Goal: Information Seeking & Learning: Learn about a topic

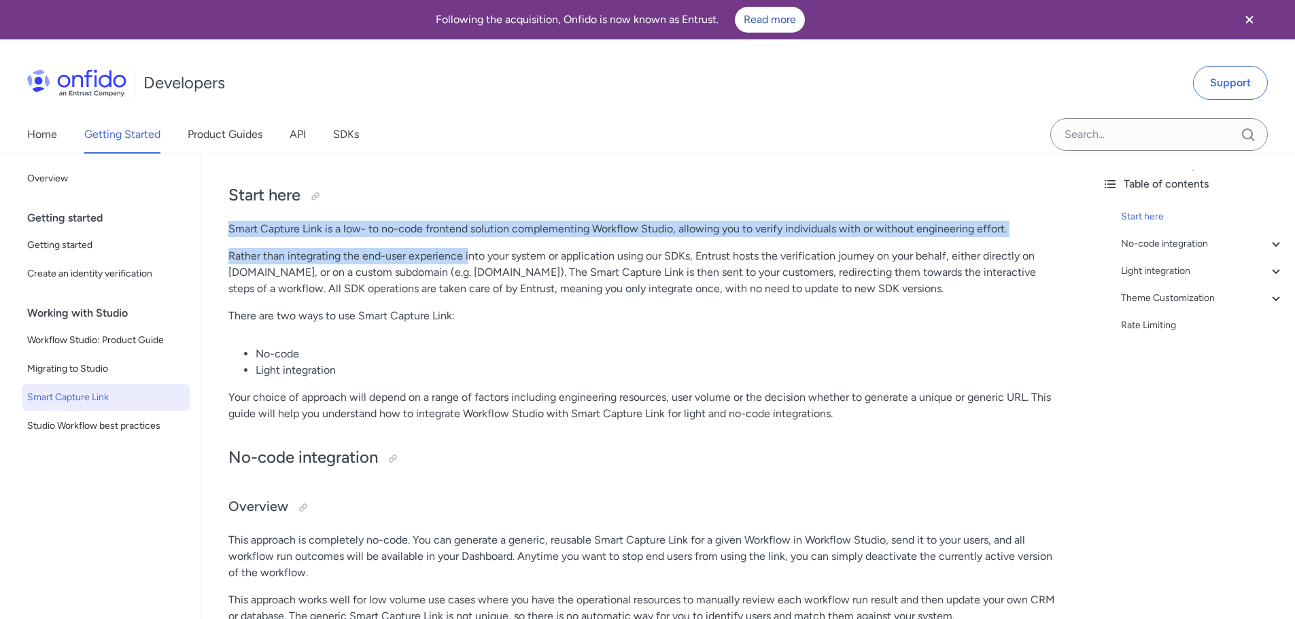
drag, startPoint x: 229, startPoint y: 227, endPoint x: 488, endPoint y: 256, distance: 260.7
click at [492, 256] on p "Rather than integrating the end-user experience into your system or application…" at bounding box center [646, 272] width 836 height 49
drag, startPoint x: 340, startPoint y: 233, endPoint x: 616, endPoint y: 259, distance: 277.2
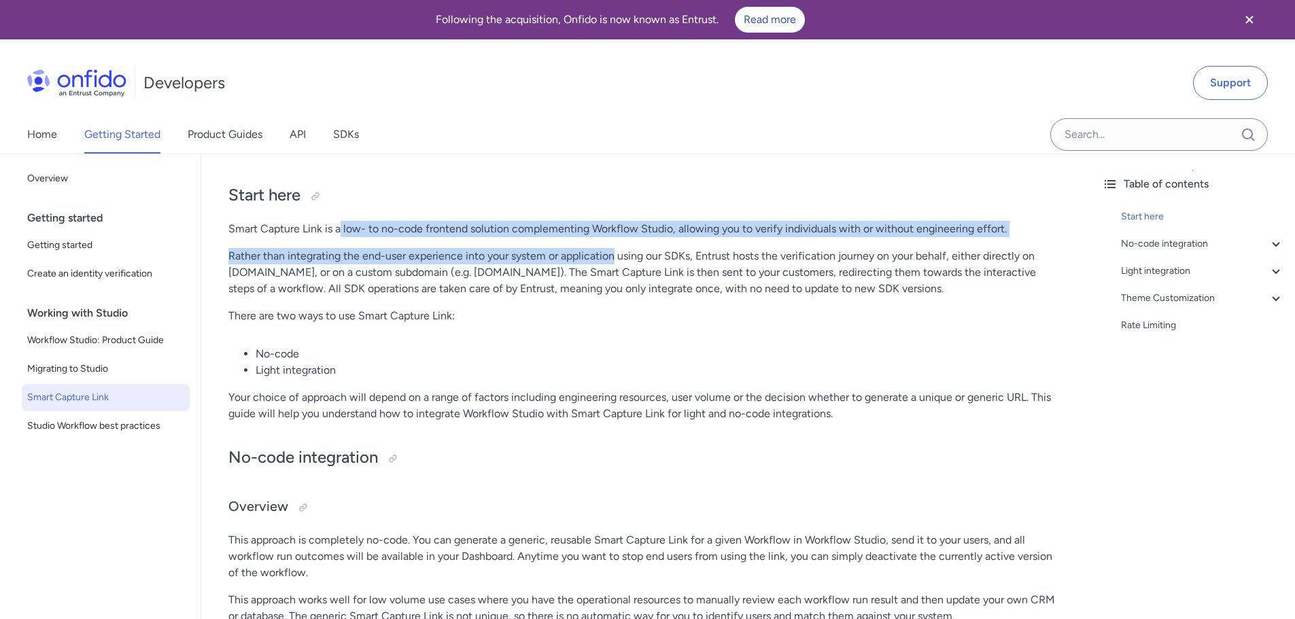
click at [616, 259] on p "Rather than integrating the end-user experience into your system or application…" at bounding box center [646, 272] width 836 height 49
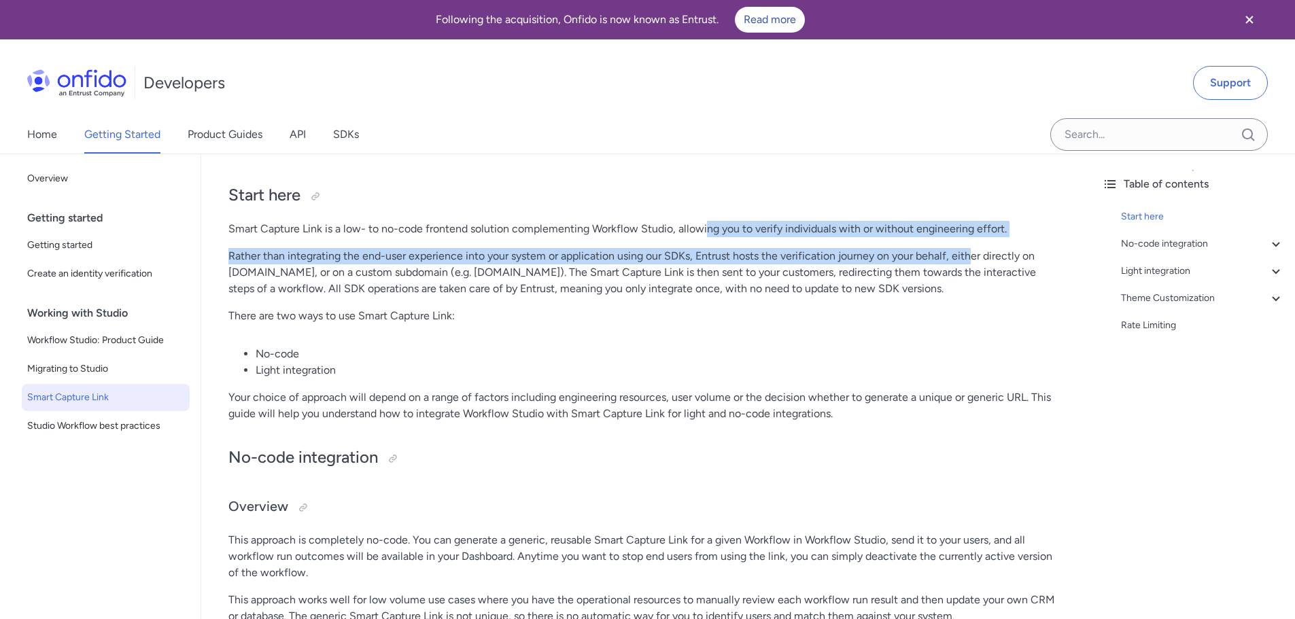
drag, startPoint x: 707, startPoint y: 224, endPoint x: 975, endPoint y: 251, distance: 269.2
drag, startPoint x: 975, startPoint y: 251, endPoint x: 749, endPoint y: 277, distance: 227.3
click at [974, 252] on p "Rather than integrating the end-user experience into your system or application…" at bounding box center [646, 272] width 836 height 49
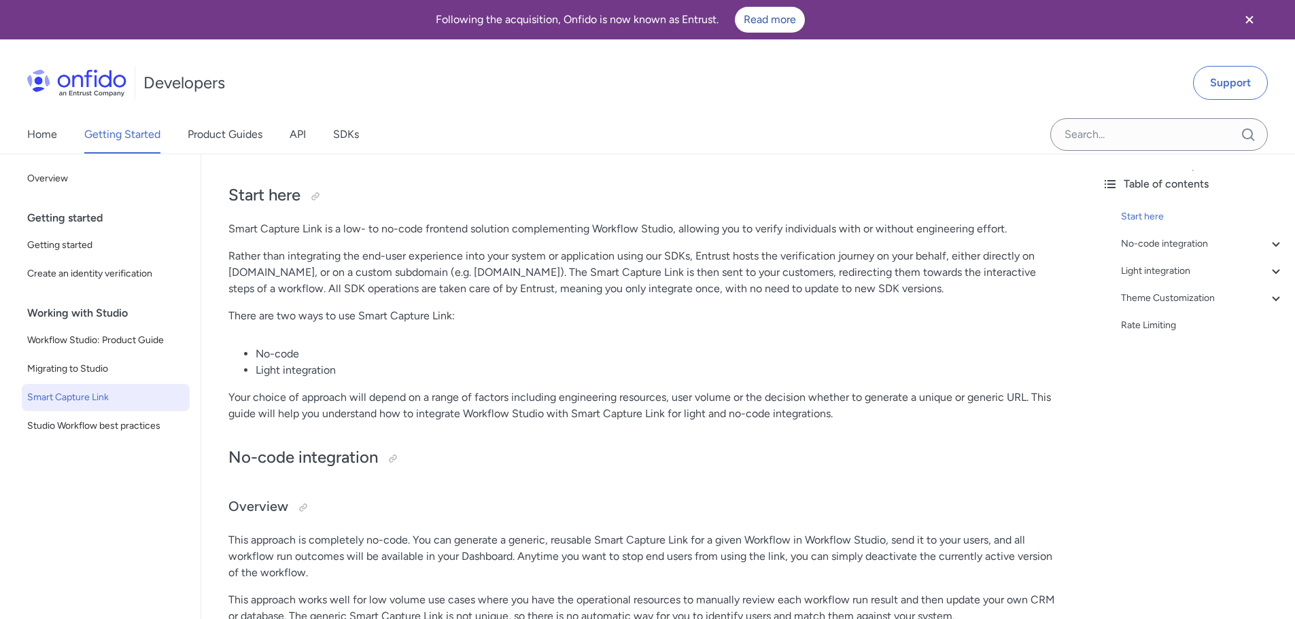
drag, startPoint x: 338, startPoint y: 269, endPoint x: 326, endPoint y: 266, distance: 12.5
click at [338, 267] on p "Rather than integrating the end-user experience into your system or application…" at bounding box center [646, 272] width 836 height 49
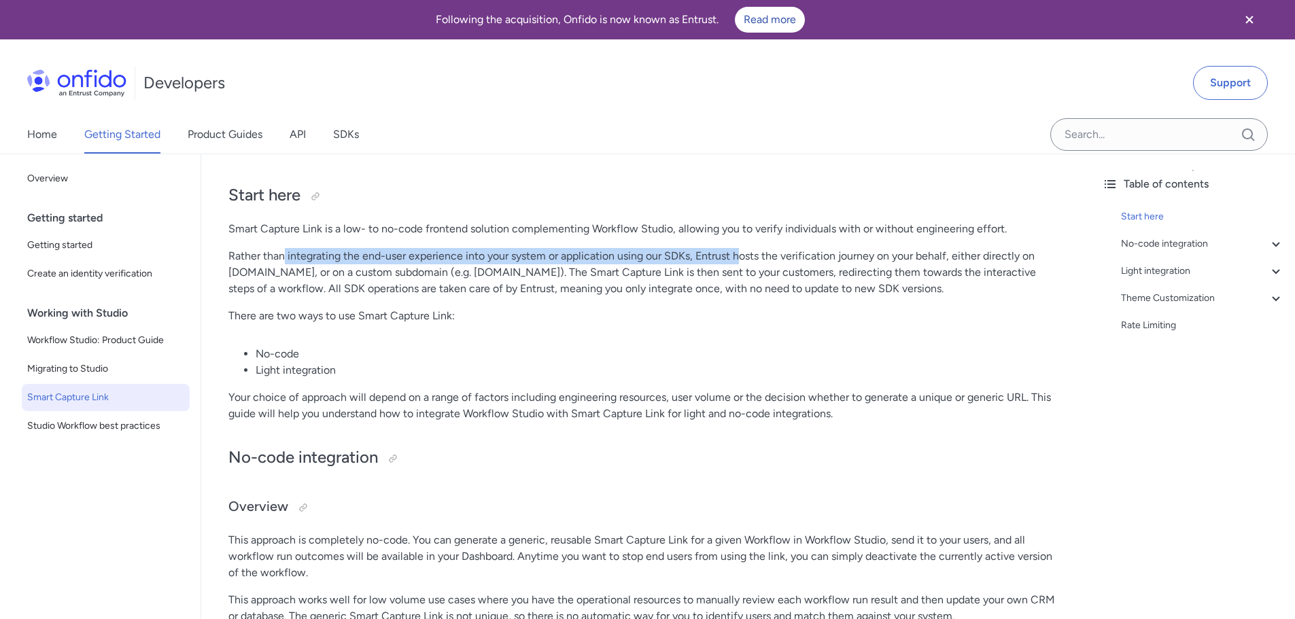
drag, startPoint x: 284, startPoint y: 255, endPoint x: 774, endPoint y: 256, distance: 490.2
click at [762, 256] on p "Rather than integrating the end-user experience into your system or application…" at bounding box center [646, 272] width 836 height 49
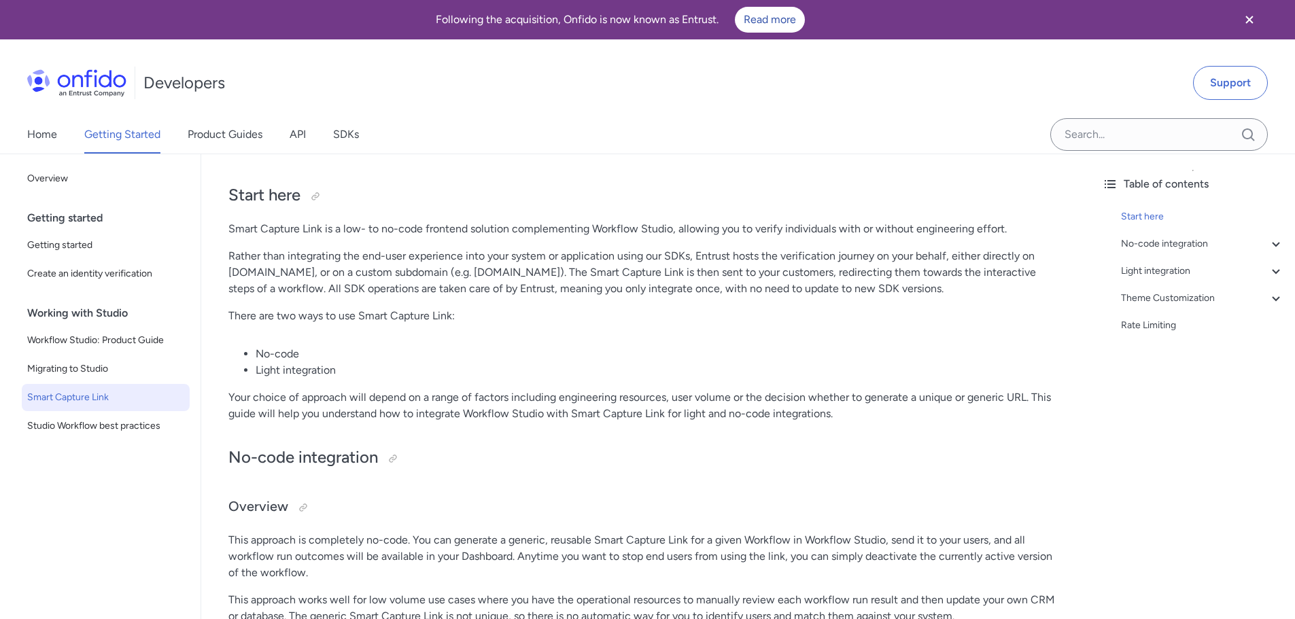
click at [781, 258] on p "Rather than integrating the end-user experience into your system or application…" at bounding box center [646, 272] width 836 height 49
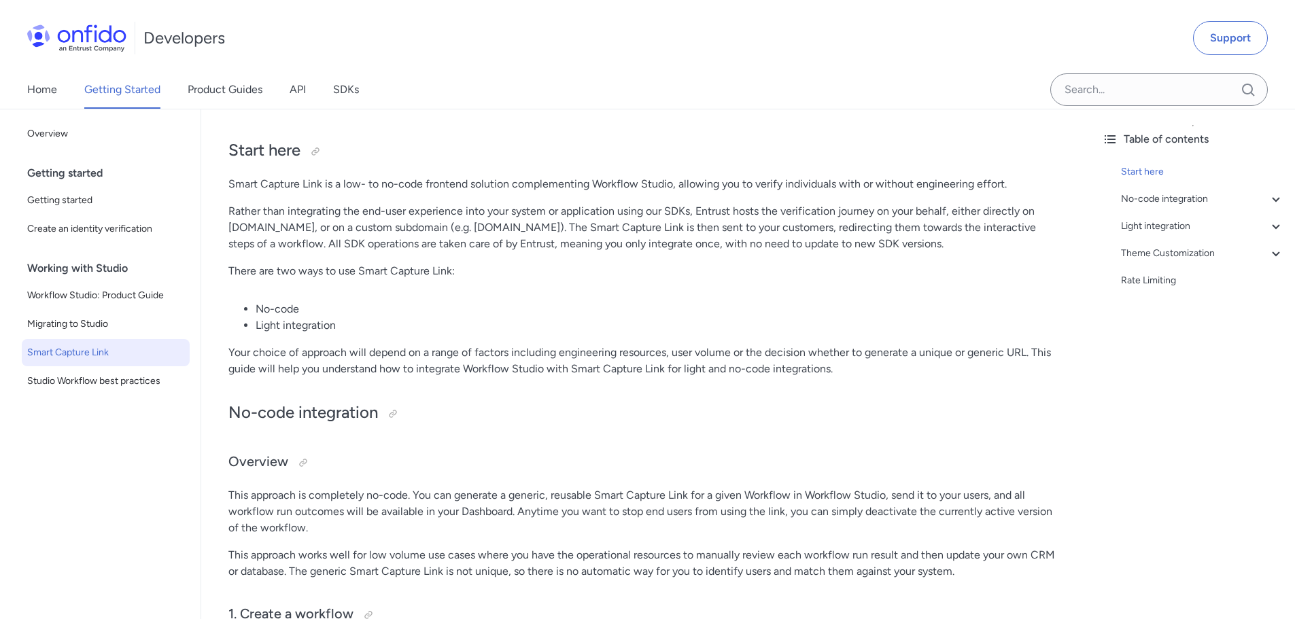
scroll to position [68, 0]
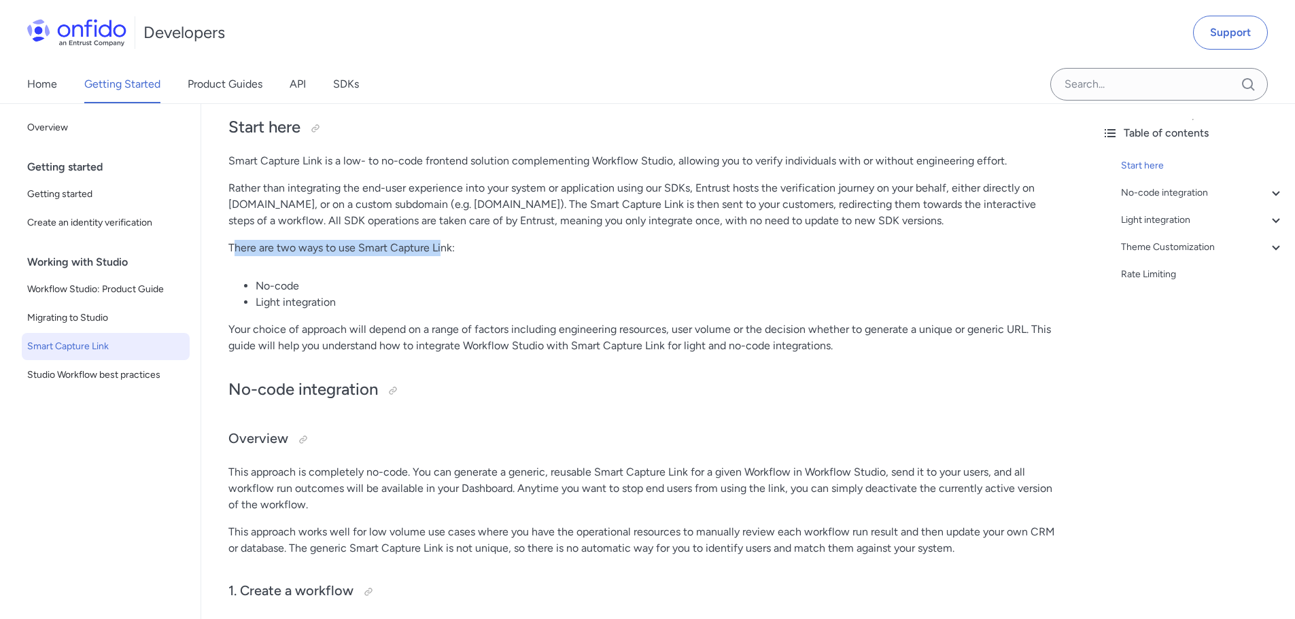
drag, startPoint x: 249, startPoint y: 247, endPoint x: 470, endPoint y: 248, distance: 221.0
click at [460, 247] on p "There are two ways to use Smart Capture Link:" at bounding box center [646, 248] width 836 height 16
click at [473, 248] on p "There are two ways to use Smart Capture Link:" at bounding box center [646, 248] width 836 height 16
click at [517, 352] on p "Your choice of approach will depend on a range of factors including engineering…" at bounding box center [646, 338] width 836 height 33
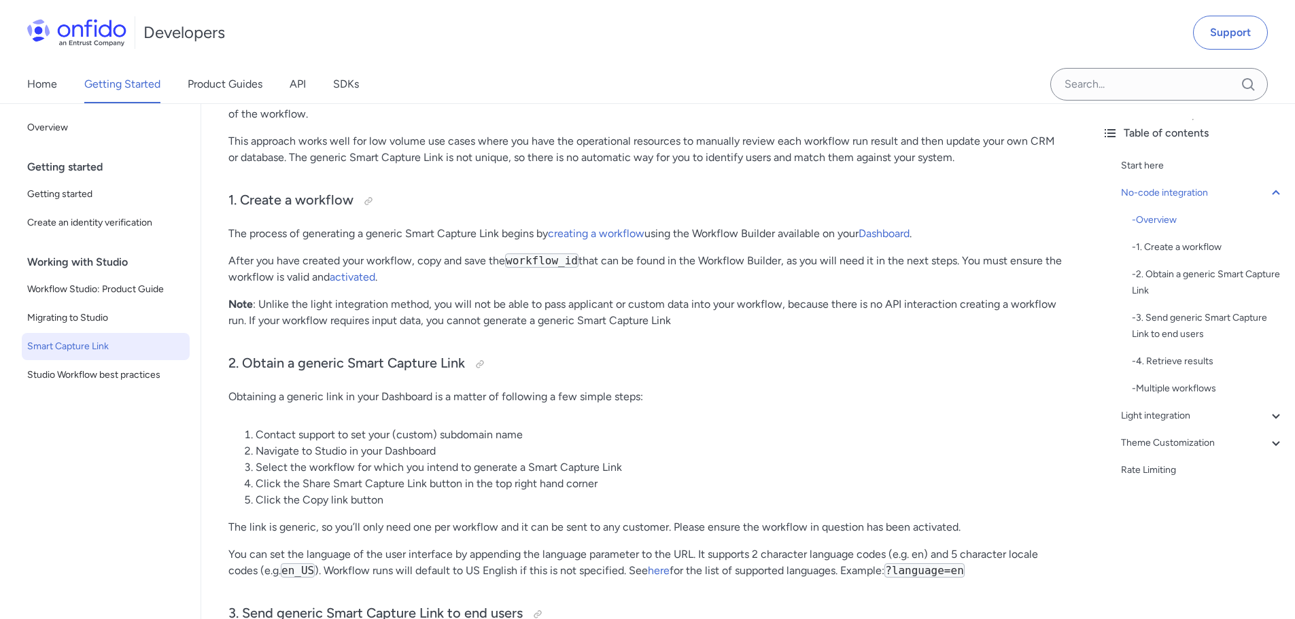
scroll to position [544, 0]
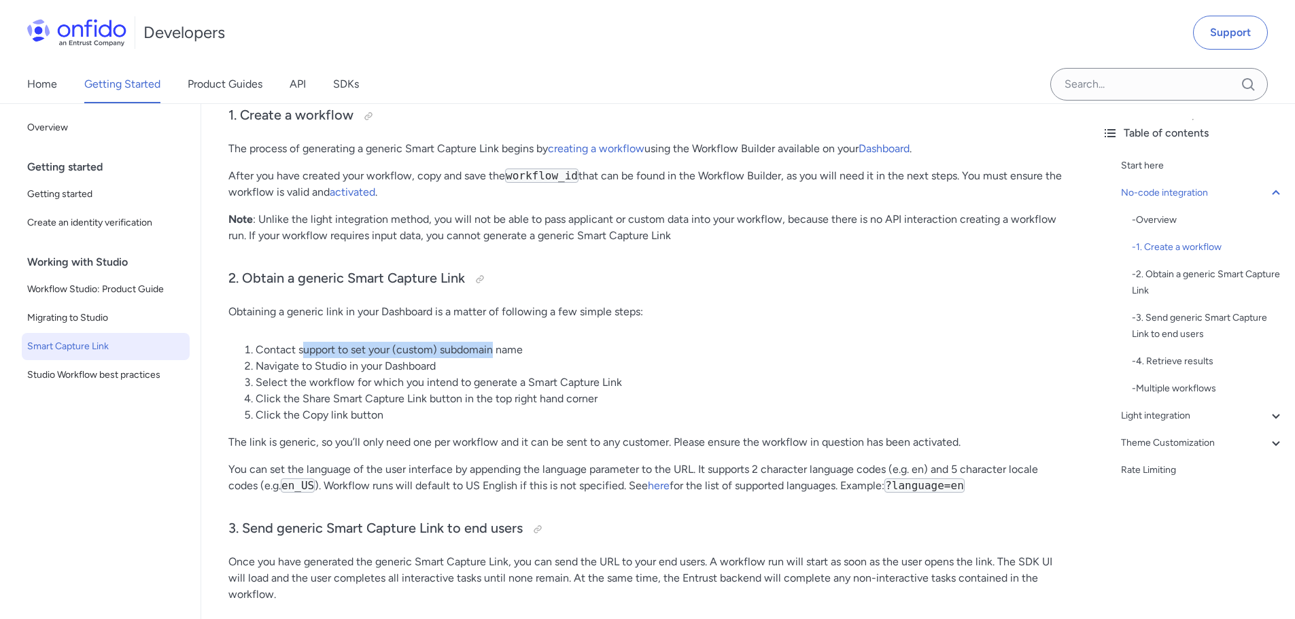
drag, startPoint x: 305, startPoint y: 351, endPoint x: 504, endPoint y: 338, distance: 200.3
drag, startPoint x: 261, startPoint y: 366, endPoint x: 399, endPoint y: 369, distance: 138.0
click at [399, 366] on li "Navigate to Studio in your Dashboard" at bounding box center [660, 366] width 808 height 16
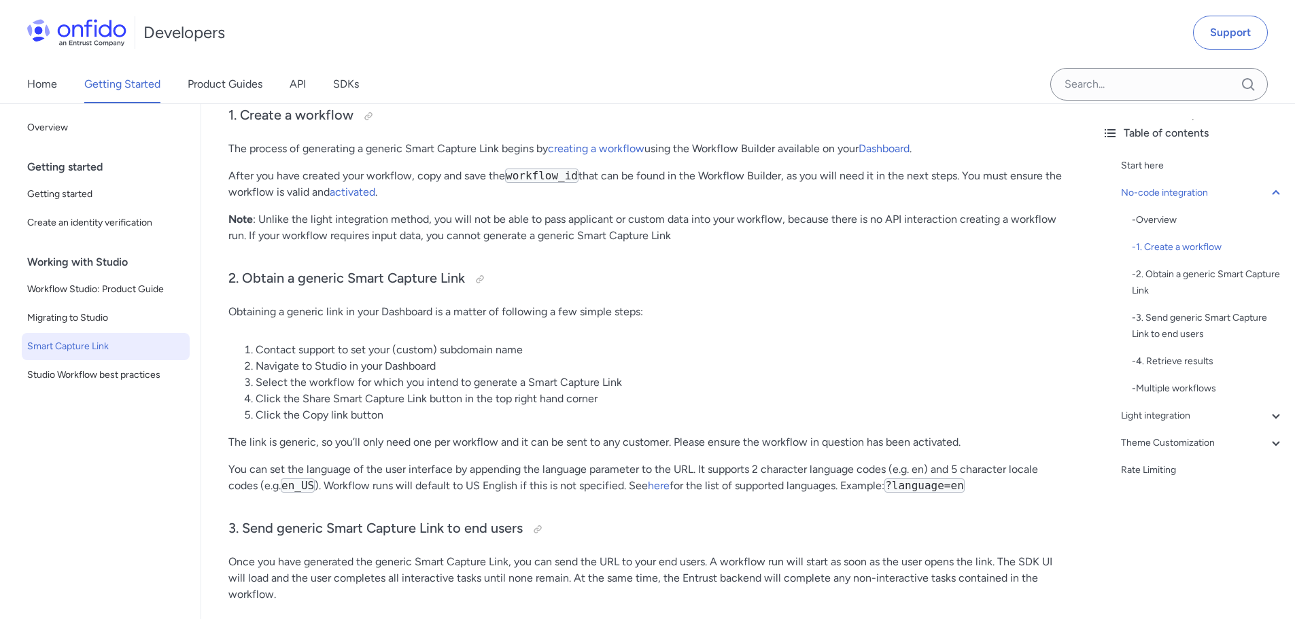
click at [342, 386] on li "Select the workflow for which you intend to generate a Smart Capture Link" at bounding box center [660, 383] width 808 height 16
drag, startPoint x: 257, startPoint y: 387, endPoint x: 398, endPoint y: 376, distance: 141.2
click at [393, 376] on li "Select the workflow for which you intend to generate a Smart Capture Link" at bounding box center [660, 383] width 808 height 16
click at [399, 376] on li "Select the workflow for which you intend to generate a Smart Capture Link" at bounding box center [660, 383] width 808 height 16
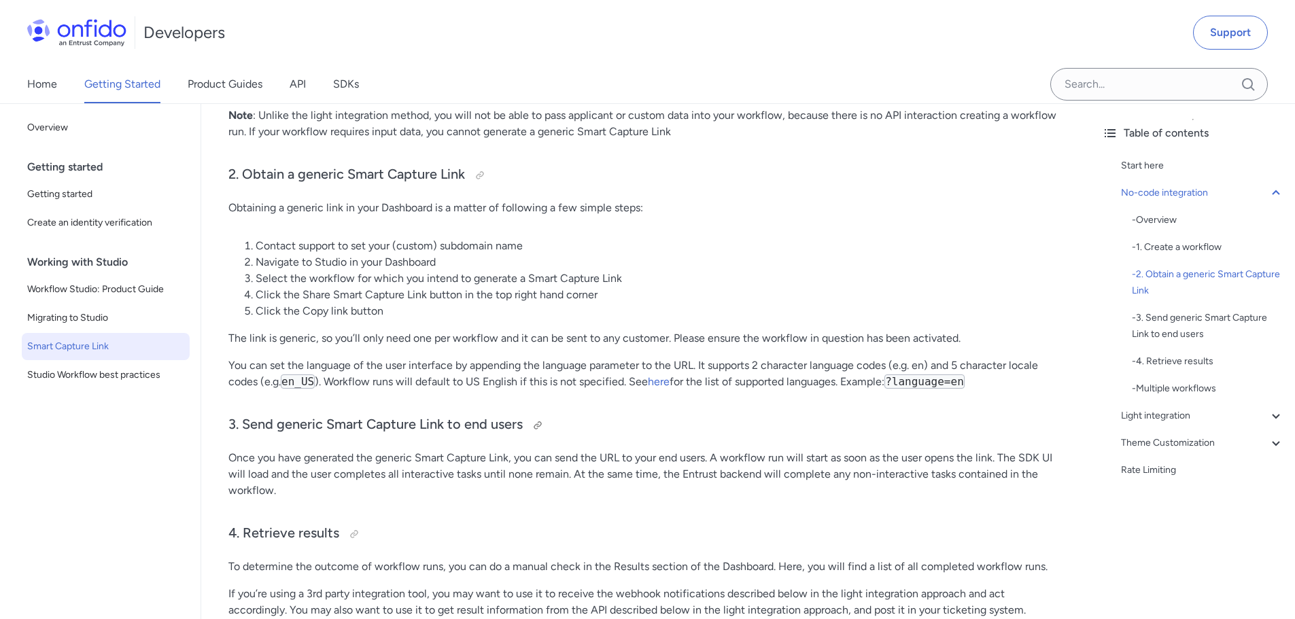
scroll to position [680, 0]
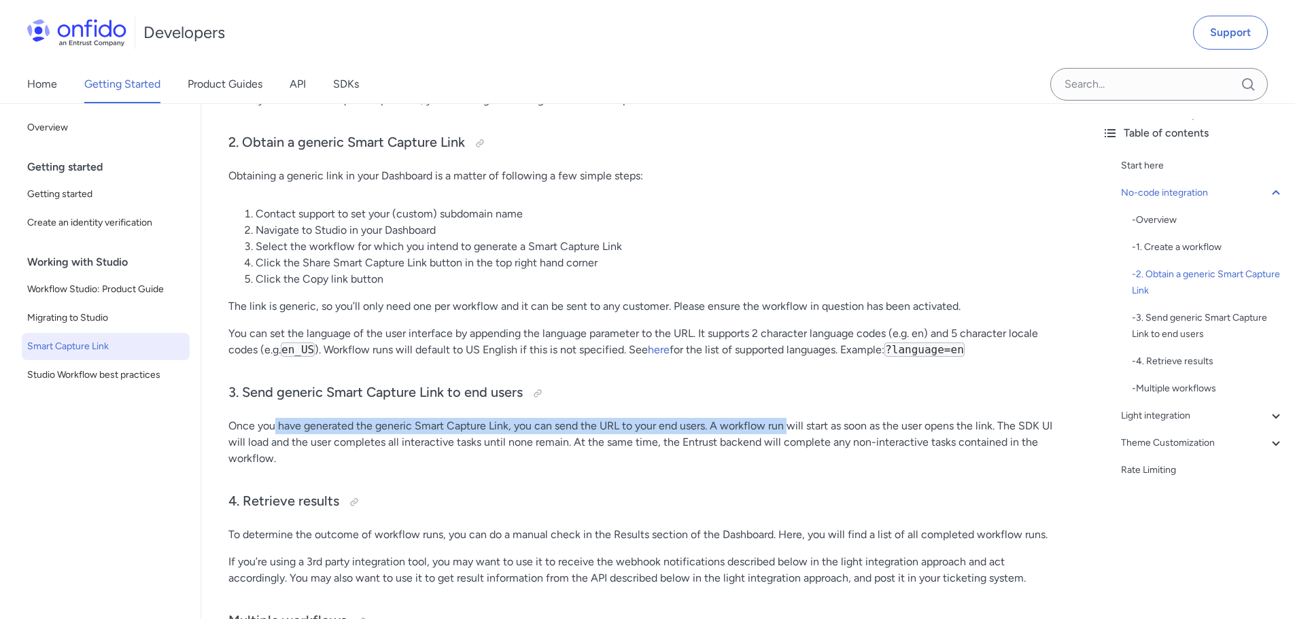
drag, startPoint x: 279, startPoint y: 426, endPoint x: 790, endPoint y: 419, distance: 510.6
click at [790, 419] on p "Once you have generated the generic Smart Capture Link, you can send the URL to…" at bounding box center [646, 442] width 836 height 49
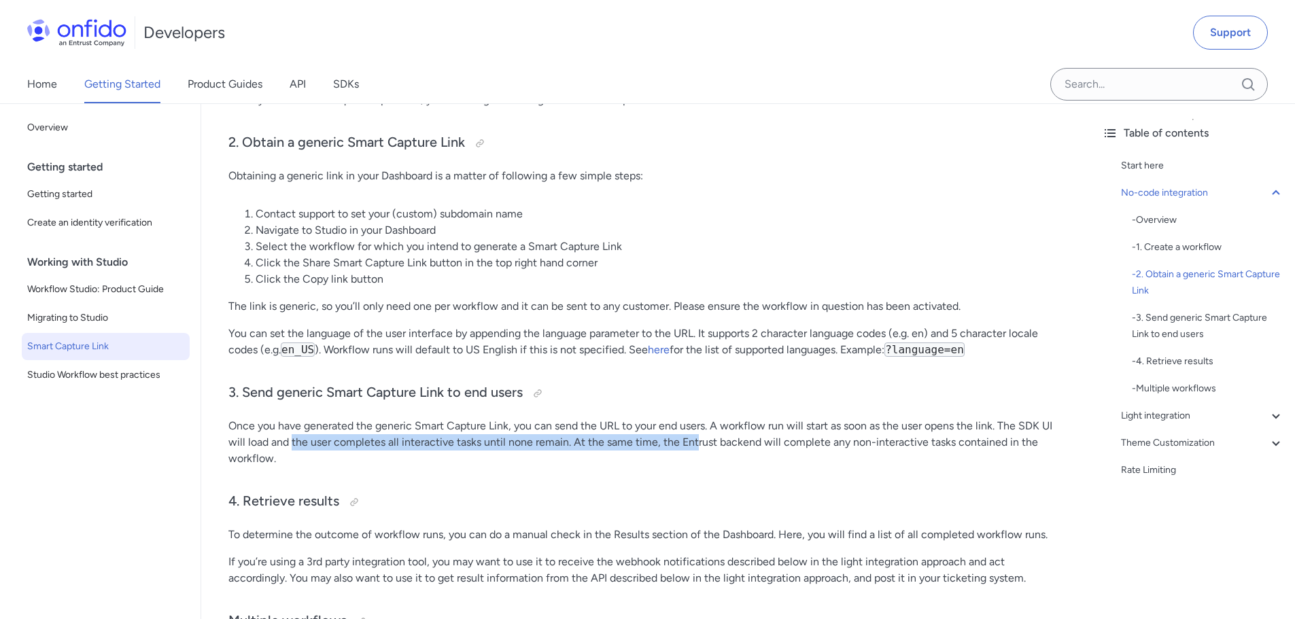
drag, startPoint x: 290, startPoint y: 441, endPoint x: 698, endPoint y: 437, distance: 407.9
click at [698, 438] on p "Once you have generated the generic Smart Capture Link, you can send the URL to…" at bounding box center [646, 442] width 836 height 49
click at [700, 437] on p "Once you have generated the generic Smart Capture Link, you can send the URL to…" at bounding box center [646, 442] width 836 height 49
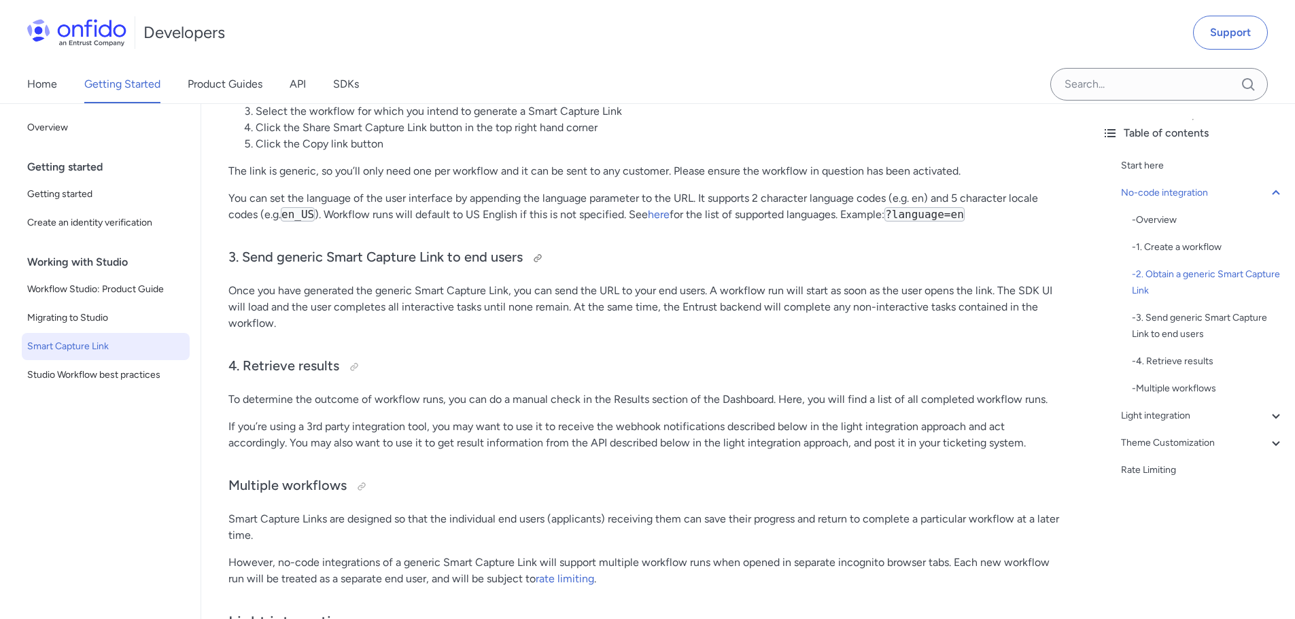
scroll to position [816, 0]
drag, startPoint x: 419, startPoint y: 398, endPoint x: 627, endPoint y: 415, distance: 208.1
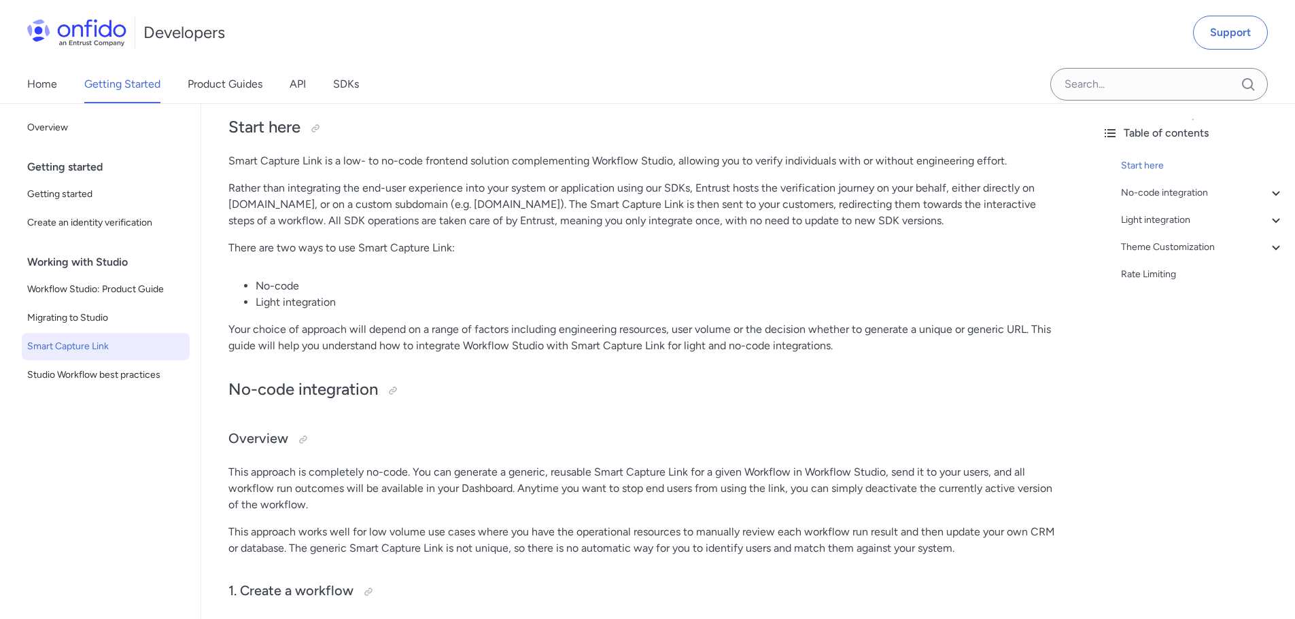
scroll to position [0, 0]
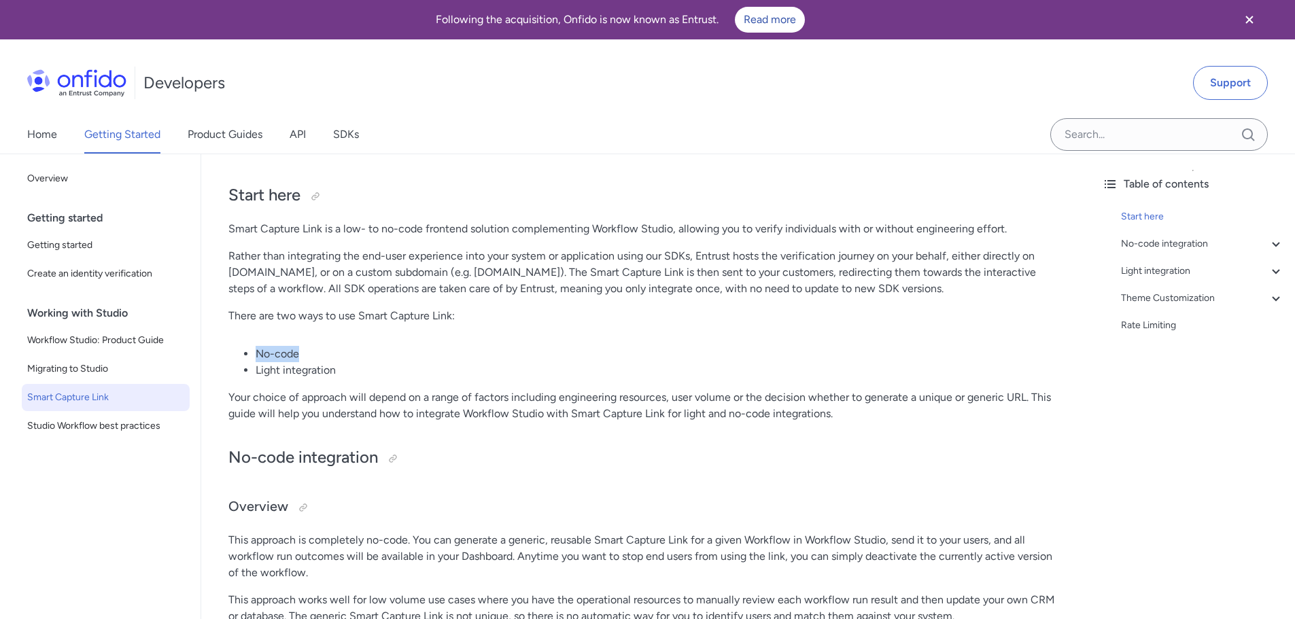
drag, startPoint x: 260, startPoint y: 351, endPoint x: 508, endPoint y: 371, distance: 248.9
click at [453, 356] on li "No-code" at bounding box center [660, 354] width 808 height 16
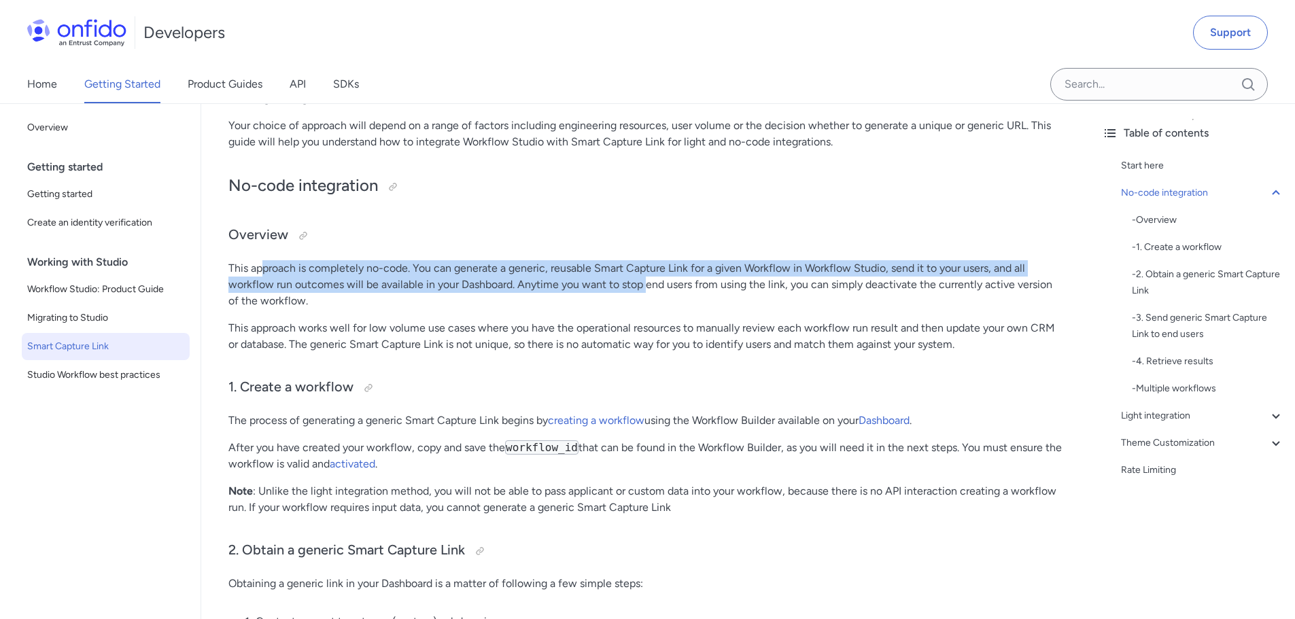
drag, startPoint x: 263, startPoint y: 271, endPoint x: 653, endPoint y: 299, distance: 391.3
click at [650, 296] on p "This approach is completely no-code. You can generate a generic, reusable Smart…" at bounding box center [646, 284] width 836 height 49
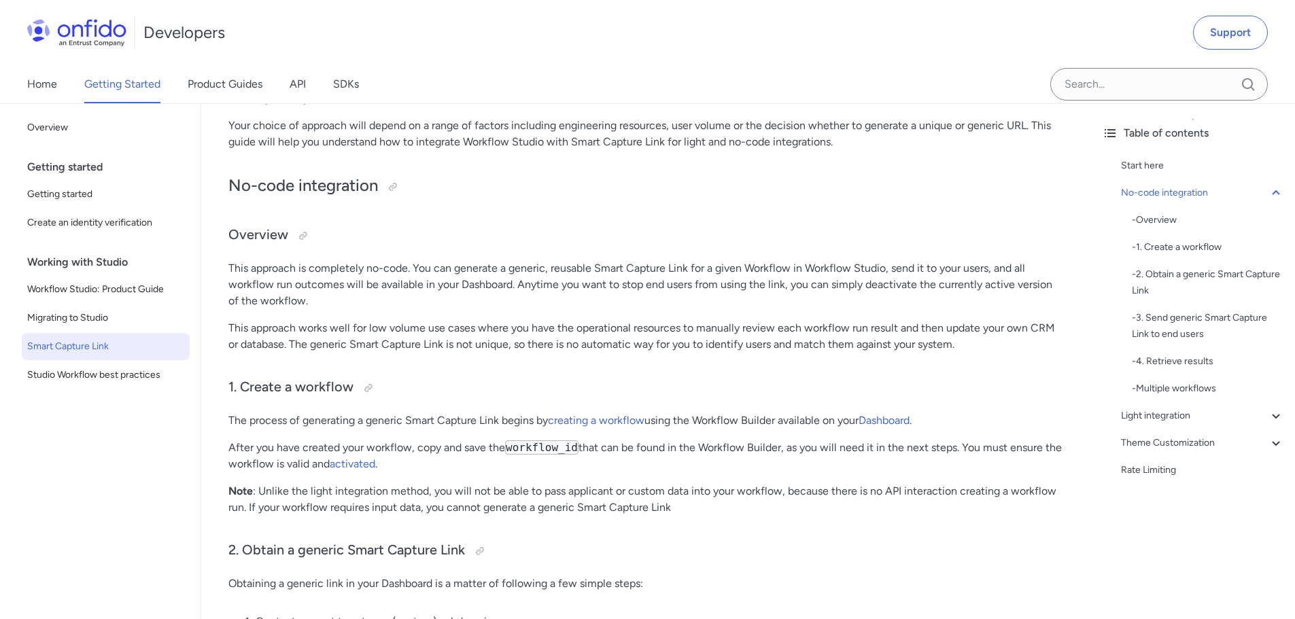
drag, startPoint x: 420, startPoint y: 314, endPoint x: 376, endPoint y: 340, distance: 51.2
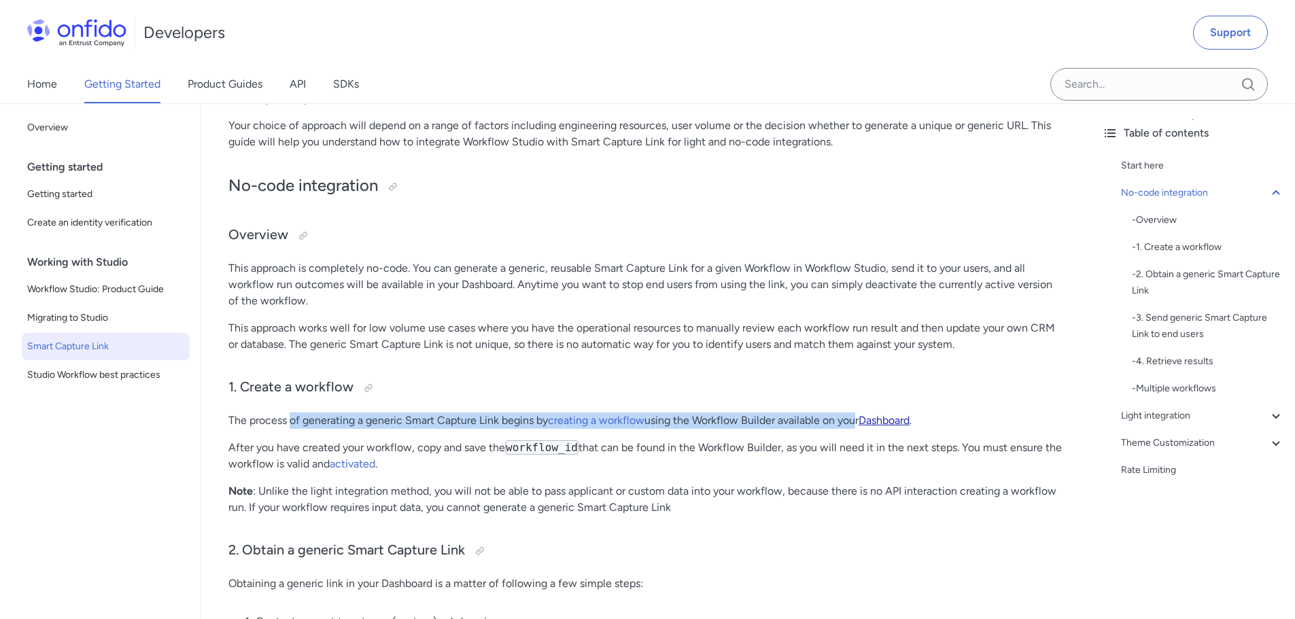
drag, startPoint x: 292, startPoint y: 410, endPoint x: 868, endPoint y: 414, distance: 576.5
click at [848, 415] on p "The process of generating a generic Smart Capture Link begins by creating a wor…" at bounding box center [646, 421] width 836 height 16
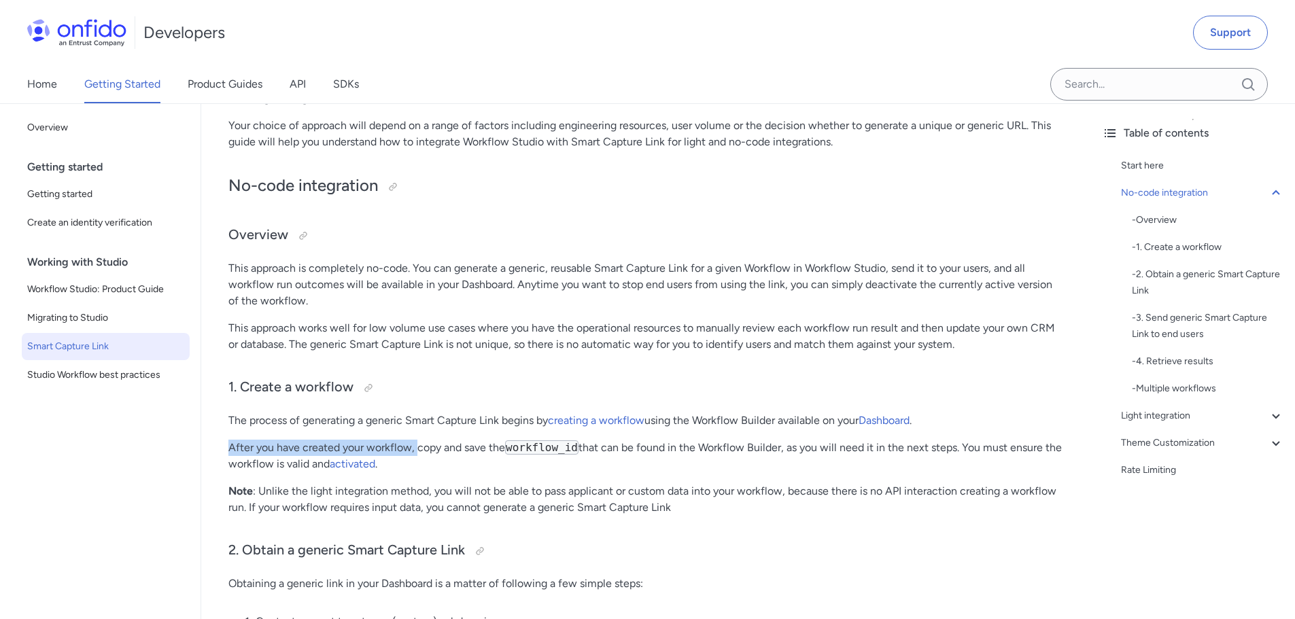
drag, startPoint x: 227, startPoint y: 447, endPoint x: 438, endPoint y: 437, distance: 211.0
drag, startPoint x: 572, startPoint y: 451, endPoint x: 715, endPoint y: 450, distance: 143.5
click at [715, 450] on p "After you have created your workflow, copy and save the workflow_id that can be…" at bounding box center [646, 456] width 836 height 33
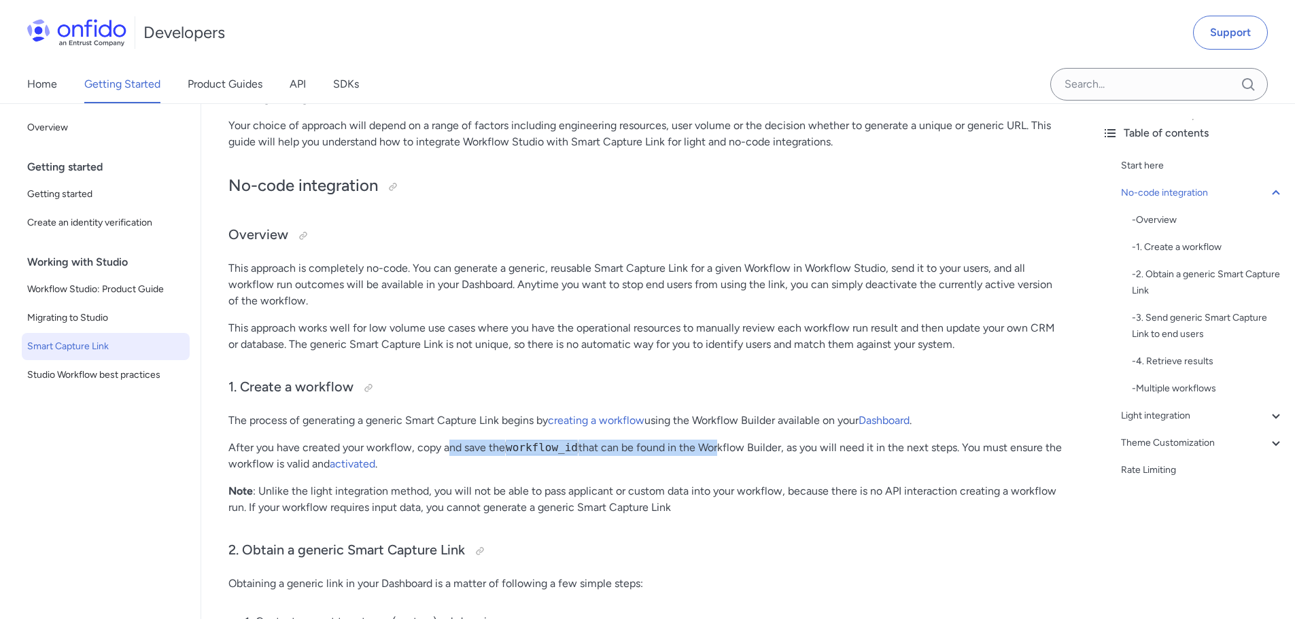
click at [247, 267] on p "This approach is completely no-code. You can generate a generic, reusable Smart…" at bounding box center [646, 284] width 836 height 49
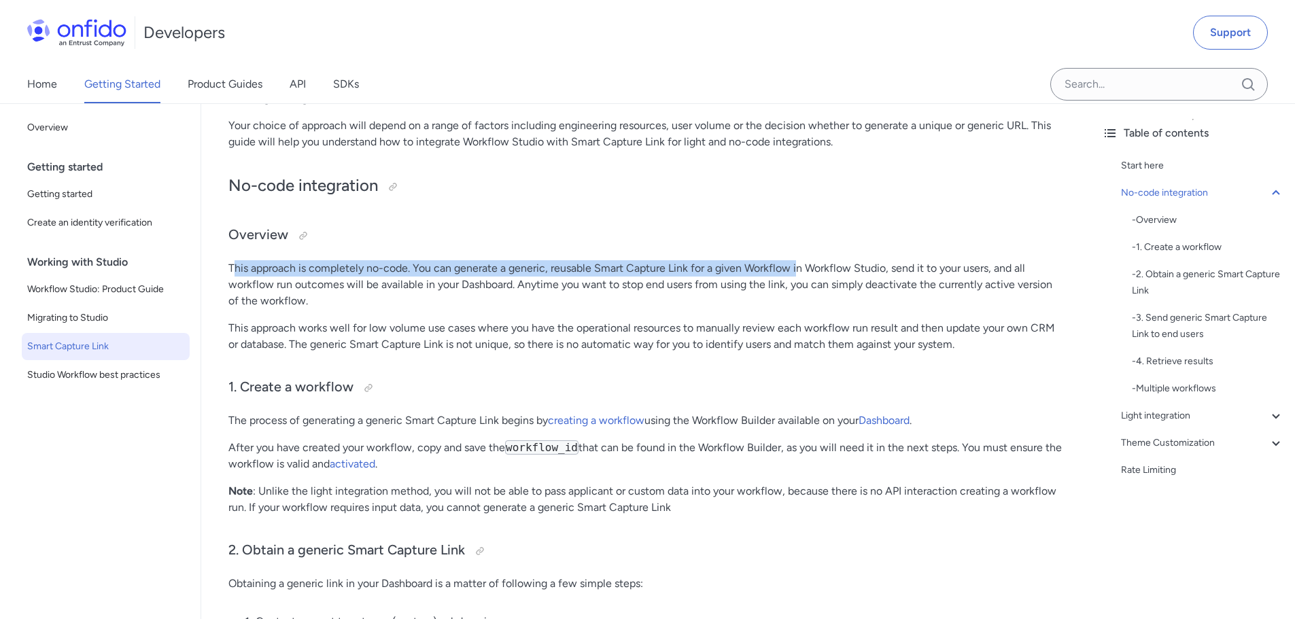
drag, startPoint x: 233, startPoint y: 269, endPoint x: 799, endPoint y: 261, distance: 565.7
click at [798, 261] on p "This approach is completely no-code. You can generate a generic, reusable Smart…" at bounding box center [646, 284] width 836 height 49
click at [799, 261] on p "This approach is completely no-code. You can generate a generic, reusable Smart…" at bounding box center [646, 284] width 836 height 49
drag, startPoint x: 385, startPoint y: 266, endPoint x: 743, endPoint y: 268, distance: 358.3
click at [731, 269] on p "This approach is completely no-code. You can generate a generic, reusable Smart…" at bounding box center [646, 284] width 836 height 49
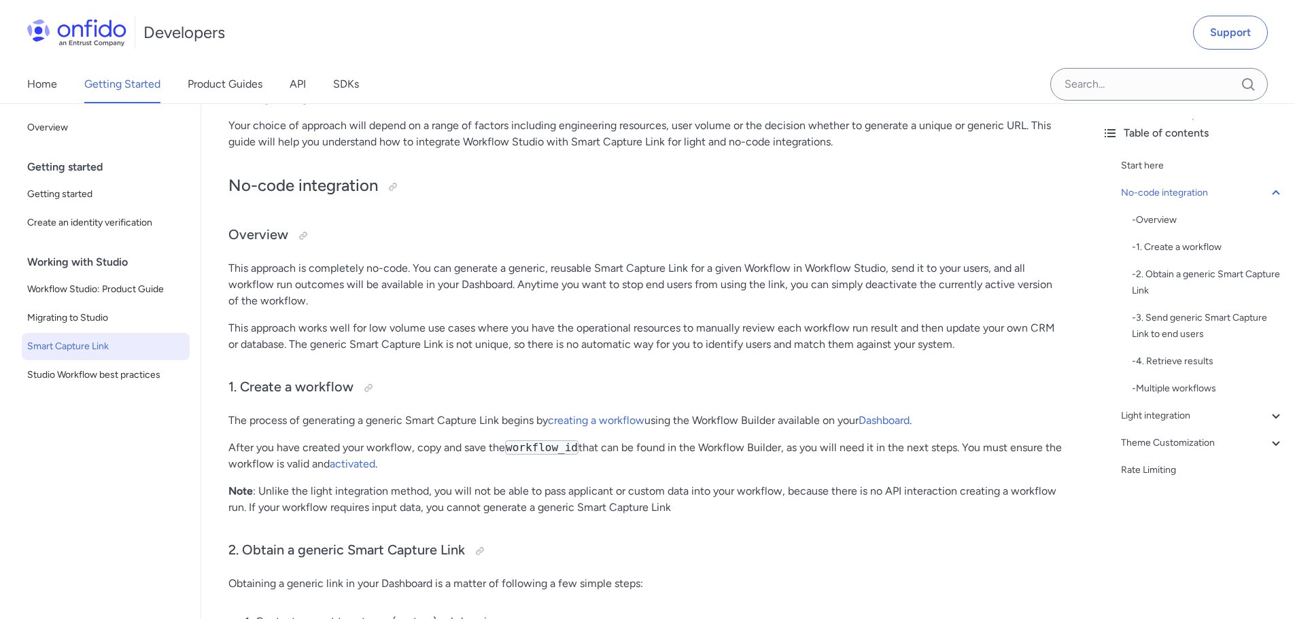
click at [748, 268] on p "This approach is completely no-code. You can generate a generic, reusable Smart…" at bounding box center [646, 284] width 836 height 49
drag, startPoint x: 660, startPoint y: 277, endPoint x: 866, endPoint y: 277, distance: 206.0
click at [866, 277] on p "This approach is completely no-code. You can generate a generic, reusable Smart…" at bounding box center [646, 284] width 836 height 49
click at [291, 292] on p "This approach is completely no-code. You can generate a generic, reusable Smart…" at bounding box center [646, 284] width 836 height 49
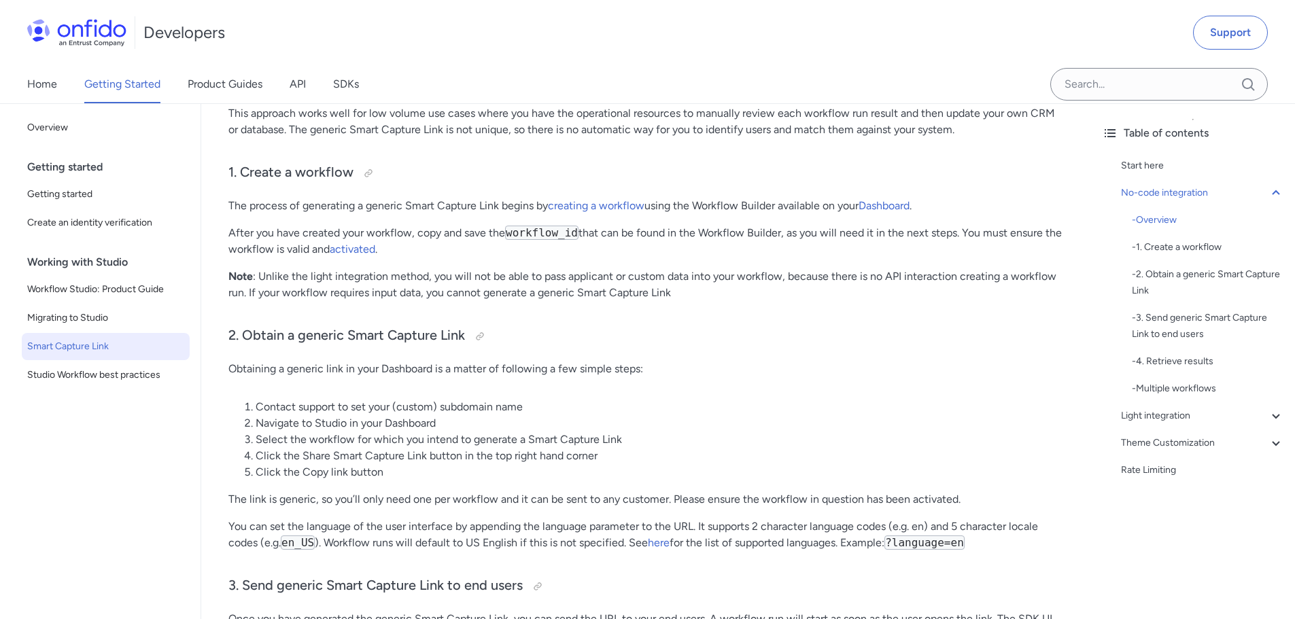
scroll to position [612, 0]
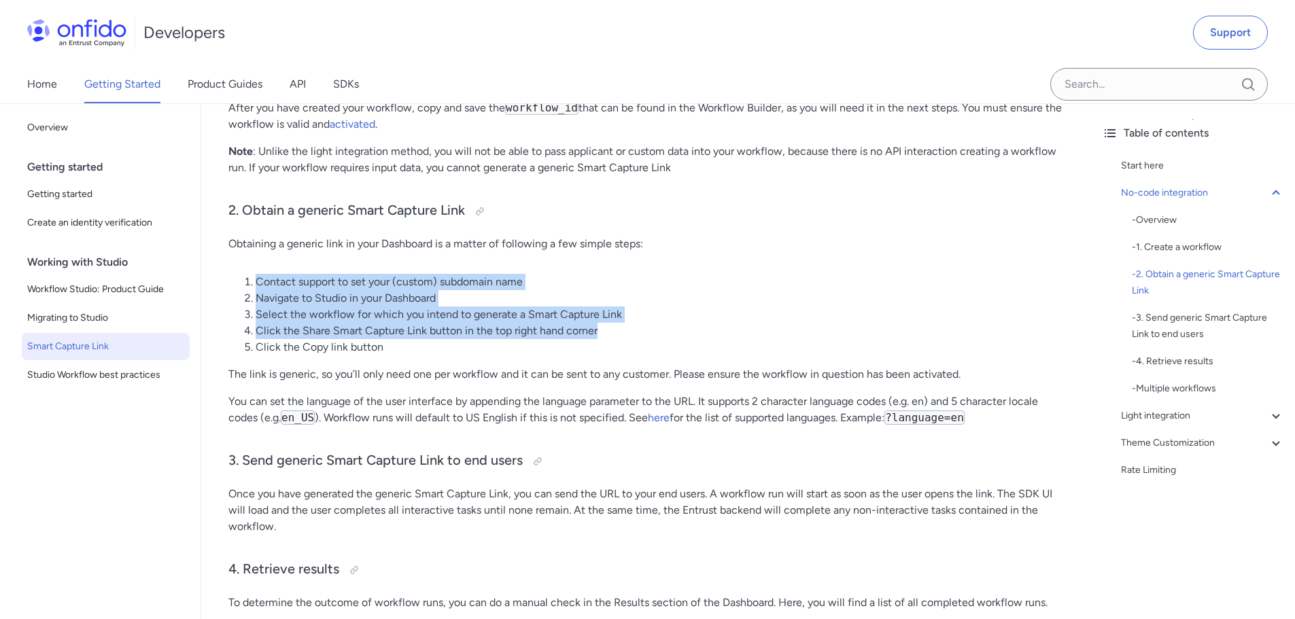
drag, startPoint x: 256, startPoint y: 284, endPoint x: 598, endPoint y: 331, distance: 345.3
click at [598, 331] on ol "Contact support to set your (custom) subdomain name Navigate to Studio in your …" at bounding box center [646, 315] width 836 height 82
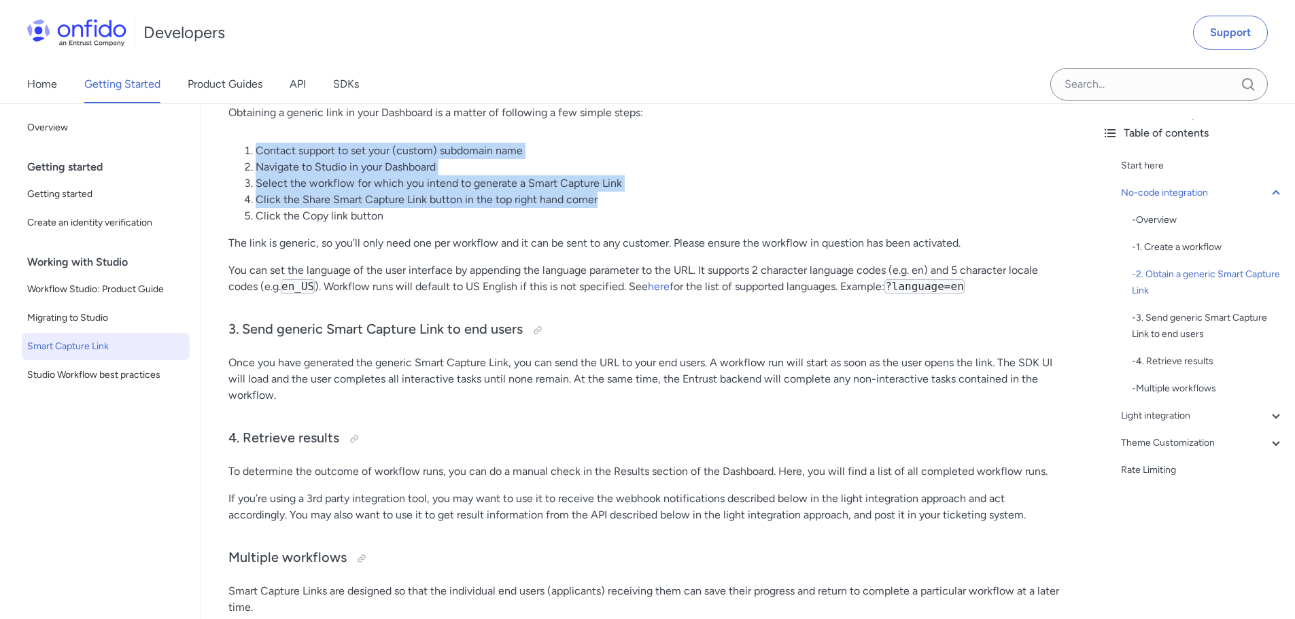
scroll to position [748, 0]
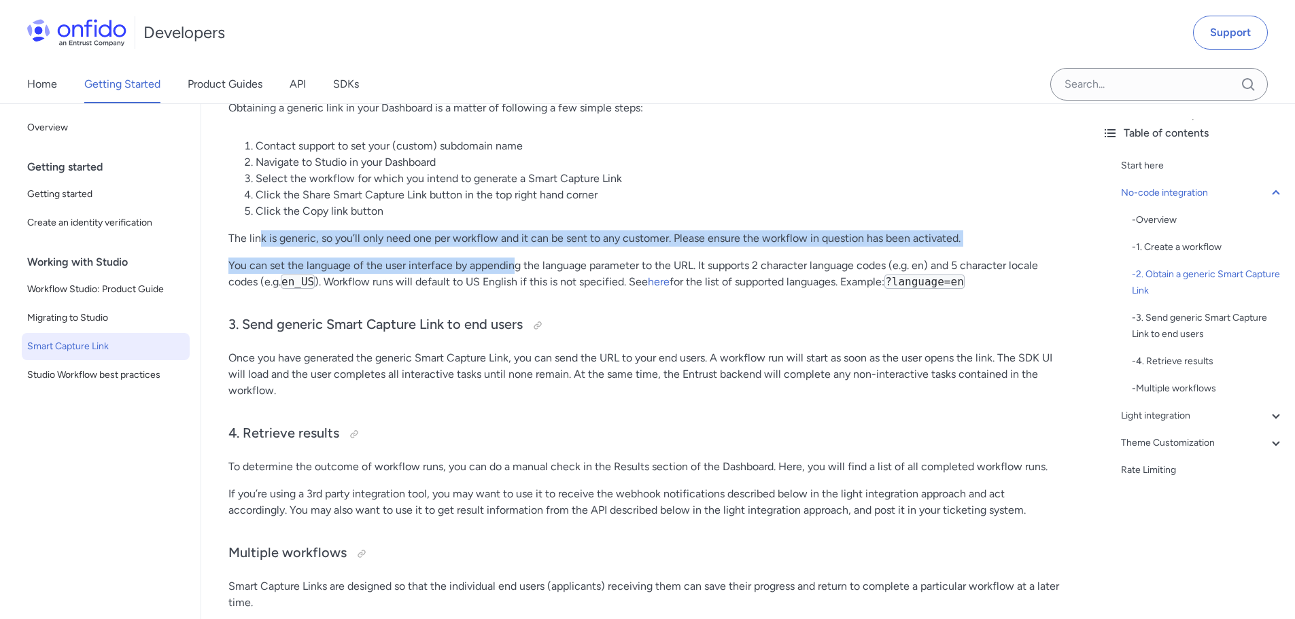
drag, startPoint x: 262, startPoint y: 241, endPoint x: 530, endPoint y: 256, distance: 268.3
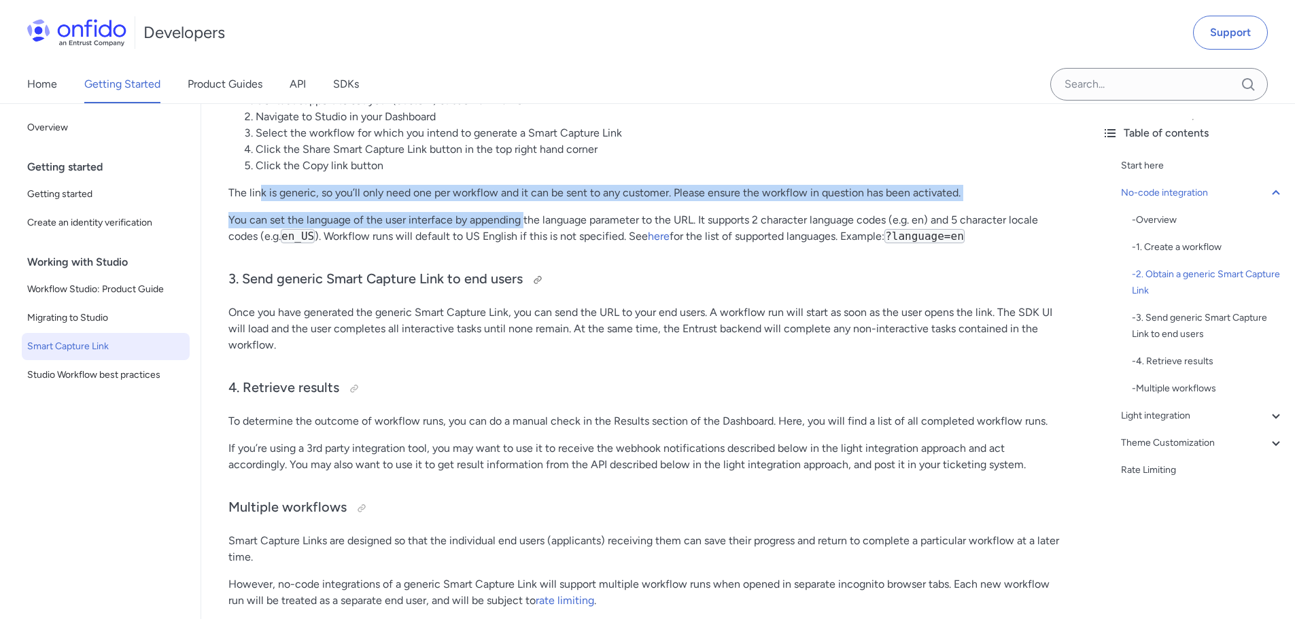
scroll to position [816, 0]
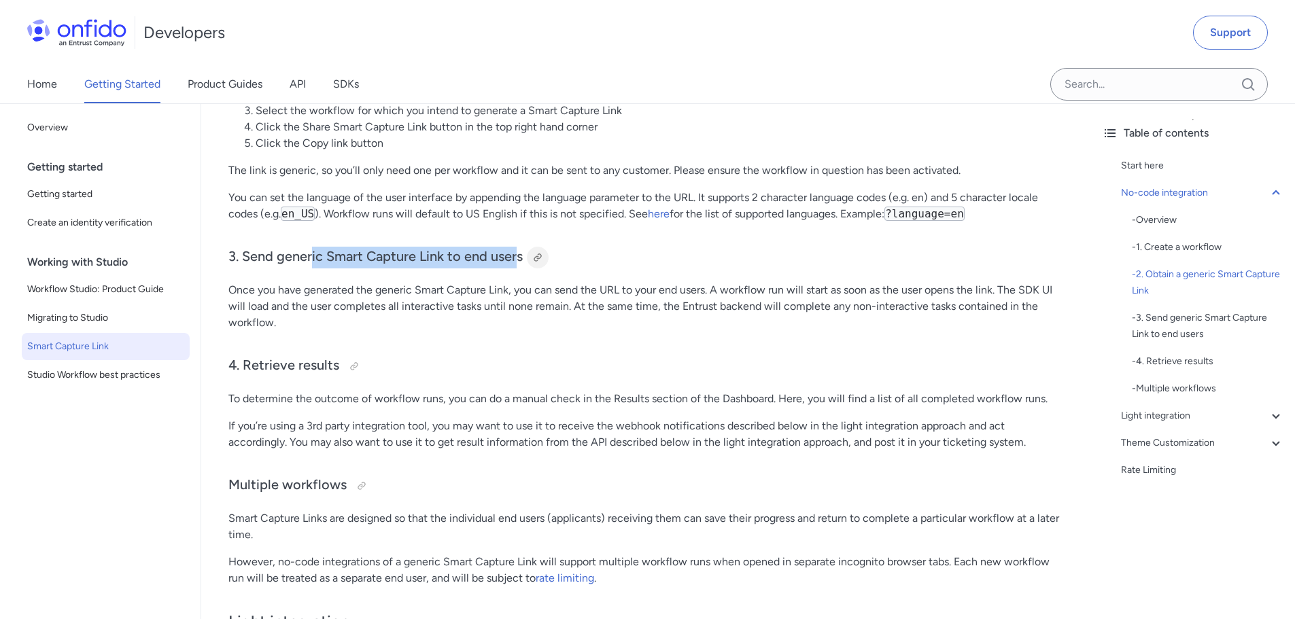
drag, startPoint x: 310, startPoint y: 264, endPoint x: 532, endPoint y: 264, distance: 221.6
click at [526, 264] on h3 "3. Send generic Smart Capture Link to end users" at bounding box center [646, 258] width 836 height 22
click at [334, 296] on p "Once you have generated the generic Smart Capture Link, you can send the URL to…" at bounding box center [646, 306] width 836 height 49
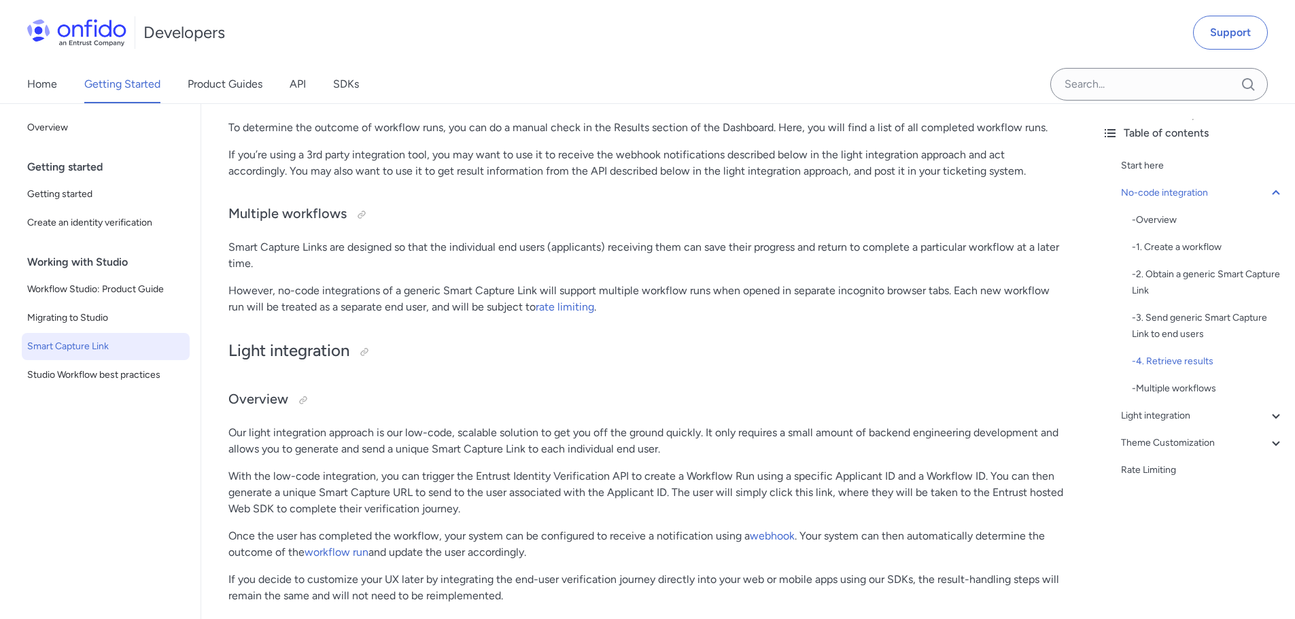
scroll to position [1088, 0]
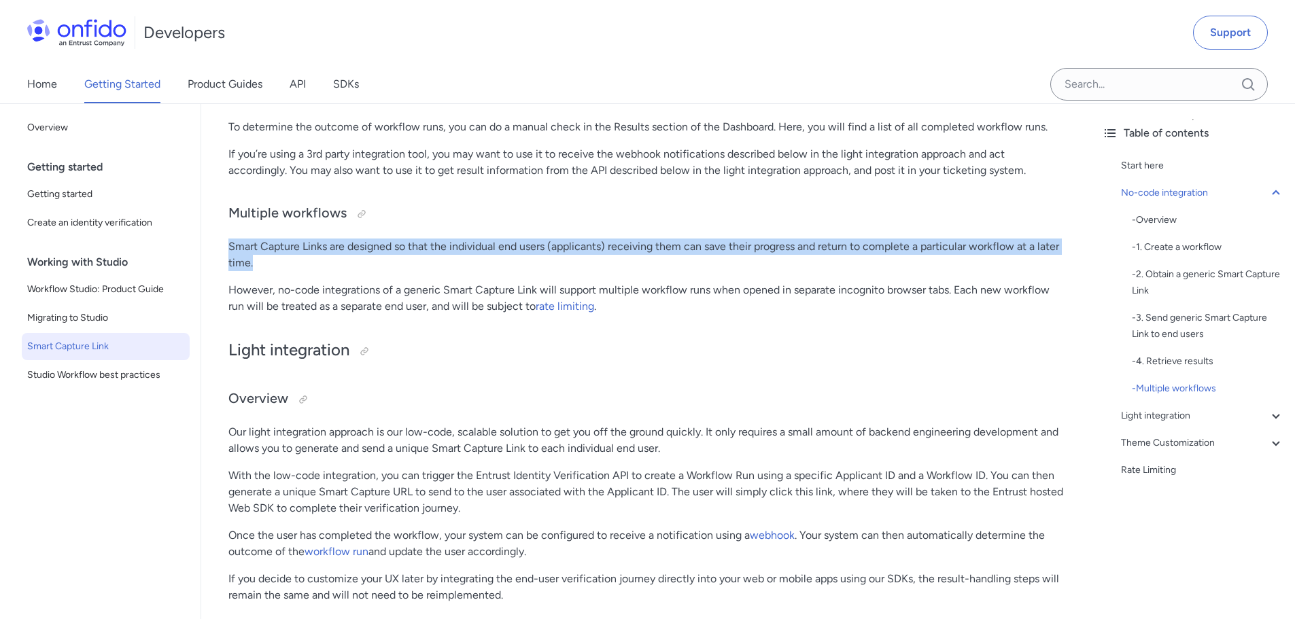
drag, startPoint x: 243, startPoint y: 250, endPoint x: 550, endPoint y: 260, distance: 307.5
click at [551, 261] on p "Smart Capture Links are designed so that the individual end users (applicants) …" at bounding box center [646, 255] width 836 height 33
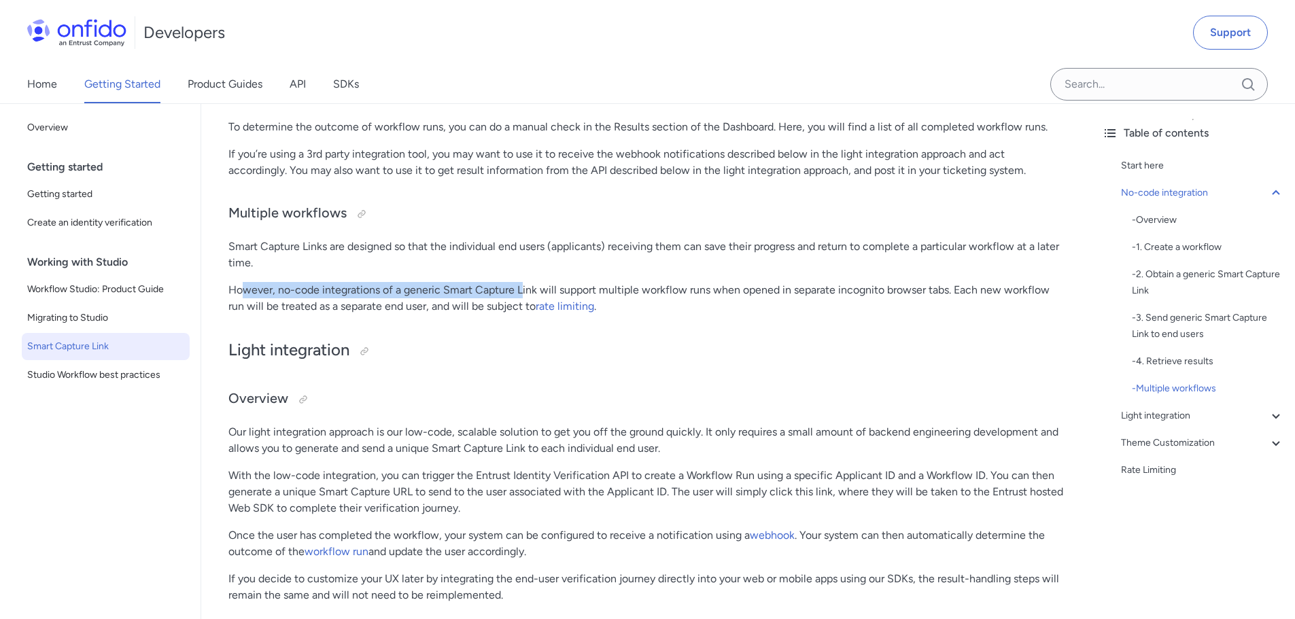
drag, startPoint x: 521, startPoint y: 289, endPoint x: 616, endPoint y: 290, distance: 95.2
click at [608, 289] on p "However, no-code integrations of a generic Smart Capture Link will support mult…" at bounding box center [646, 298] width 836 height 33
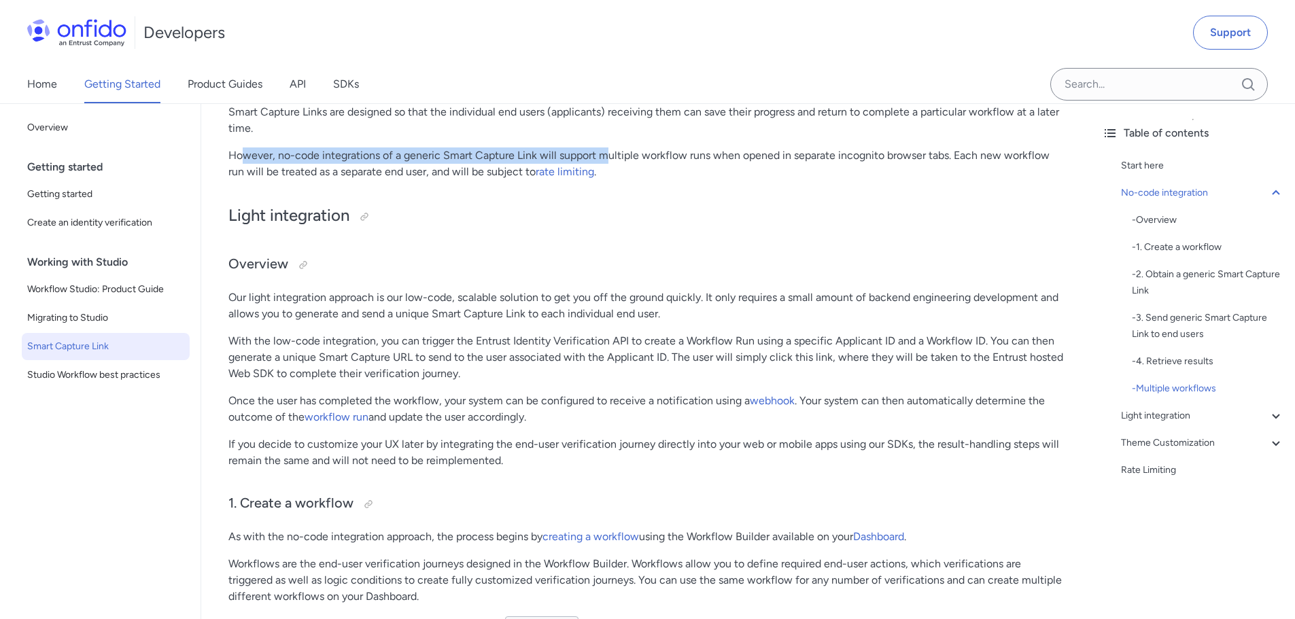
scroll to position [1224, 0]
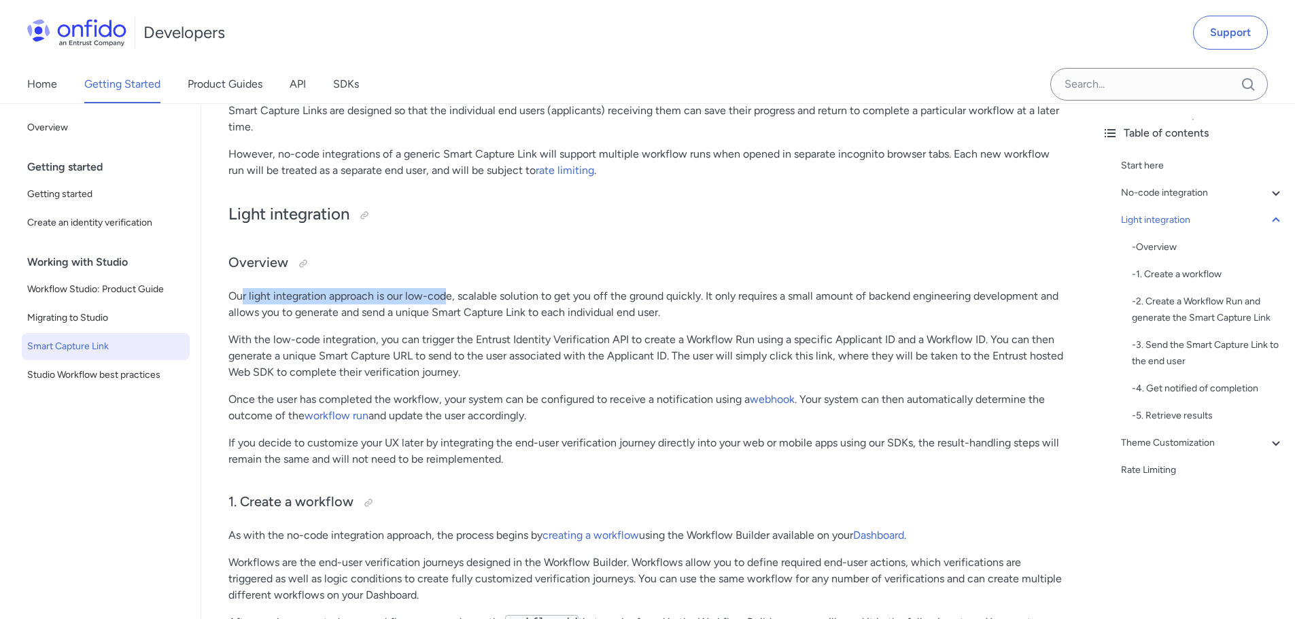
drag, startPoint x: 245, startPoint y: 300, endPoint x: 477, endPoint y: 299, distance: 232.5
click at [475, 299] on p "Our light integration approach is our low-code, scalable solution to get you of…" at bounding box center [646, 304] width 836 height 33
click at [489, 294] on p "Our light integration approach is our low-code, scalable solution to get you of…" at bounding box center [646, 304] width 836 height 33
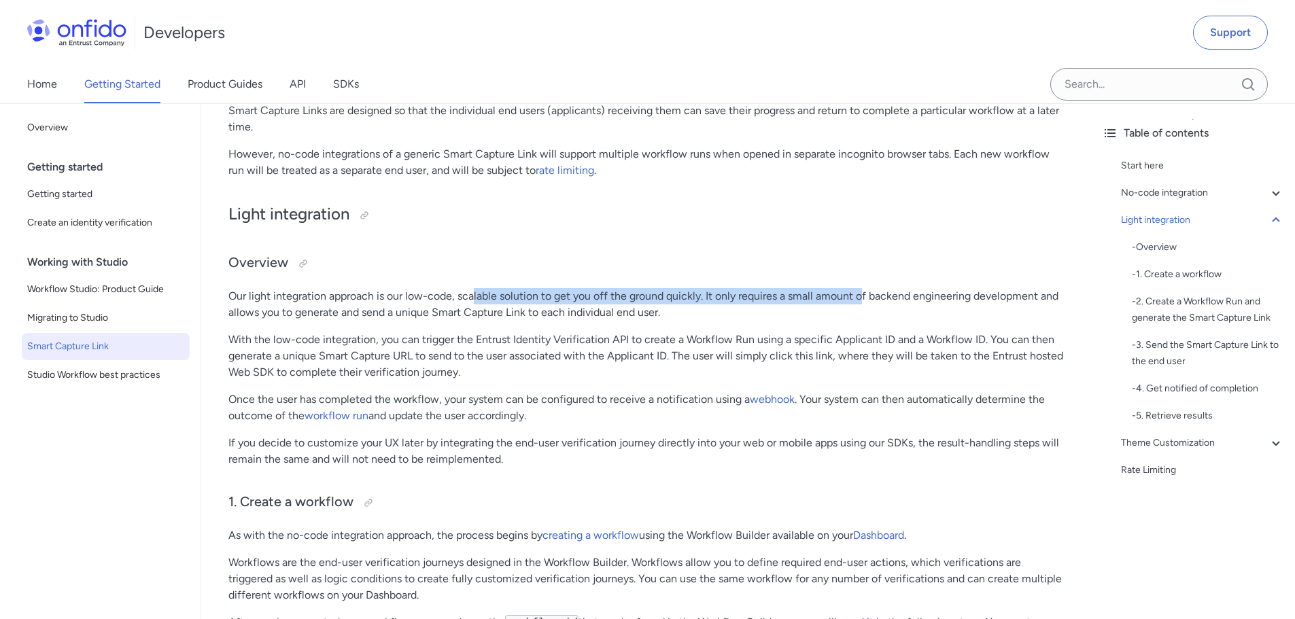
drag, startPoint x: 530, startPoint y: 300, endPoint x: 876, endPoint y: 304, distance: 345.4
click at [874, 304] on p "Our light integration approach is our low-code, scalable solution to get you of…" at bounding box center [646, 304] width 836 height 33
click at [891, 304] on p "Our light integration approach is our low-code, scalable solution to get you of…" at bounding box center [646, 304] width 836 height 33
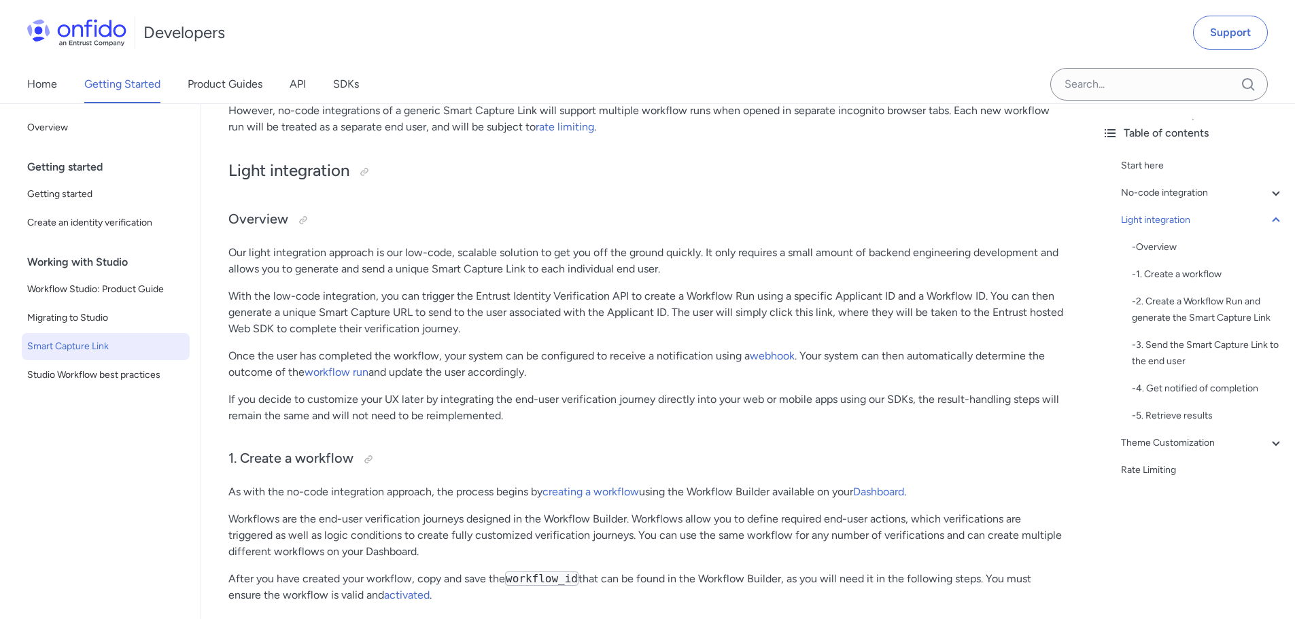
scroll to position [1292, 0]
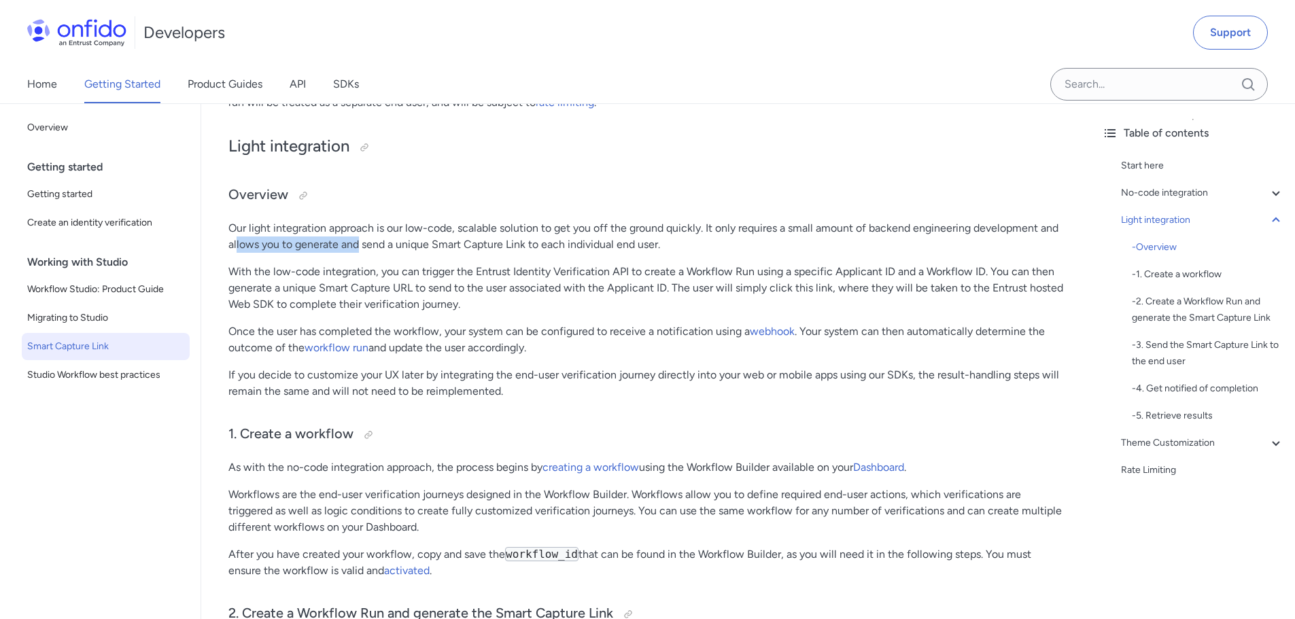
drag, startPoint x: 321, startPoint y: 247, endPoint x: 415, endPoint y: 260, distance: 94.7
click at [406, 249] on p "Our light integration approach is our low-code, scalable solution to get you of…" at bounding box center [646, 236] width 836 height 33
drag, startPoint x: 294, startPoint y: 275, endPoint x: 555, endPoint y: 271, distance: 261.1
click at [540, 270] on p "With the low-code integration, you can trigger the Entrust Identity Verificatio…" at bounding box center [646, 288] width 836 height 49
drag, startPoint x: 576, startPoint y: 270, endPoint x: 591, endPoint y: 274, distance: 15.5
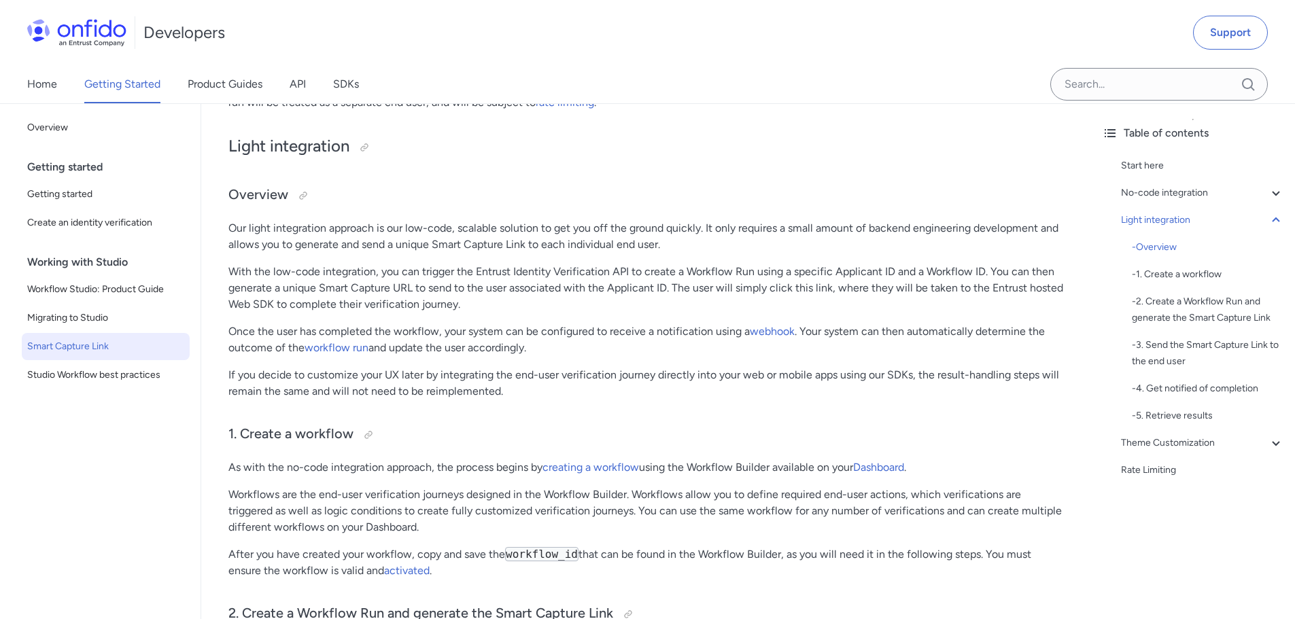
click at [577, 270] on p "With the low-code integration, you can trigger the Entrust Identity Verificatio…" at bounding box center [646, 288] width 836 height 49
drag, startPoint x: 590, startPoint y: 272, endPoint x: 921, endPoint y: 272, distance: 330.4
click at [896, 272] on p "With the low-code integration, you can trigger the Entrust Identity Verificatio…" at bounding box center [646, 288] width 836 height 49
click at [922, 272] on p "With the low-code integration, you can trigger the Entrust Identity Verificatio…" at bounding box center [646, 288] width 836 height 49
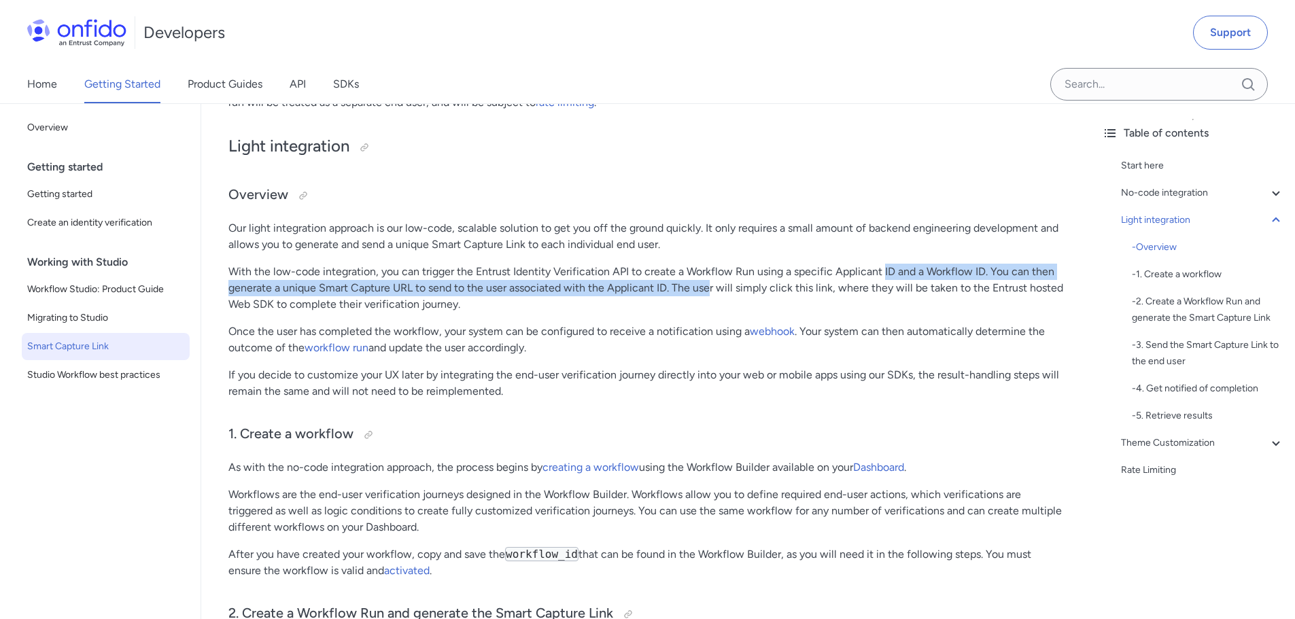
drag, startPoint x: 741, startPoint y: 277, endPoint x: 900, endPoint y: 278, distance: 159.1
click at [889, 278] on p "With the low-code integration, you can trigger the Entrust Identity Verificatio…" at bounding box center [646, 288] width 836 height 49
click at [908, 278] on p "With the low-code integration, you can trigger the Entrust Identity Verificatio…" at bounding box center [646, 288] width 836 height 49
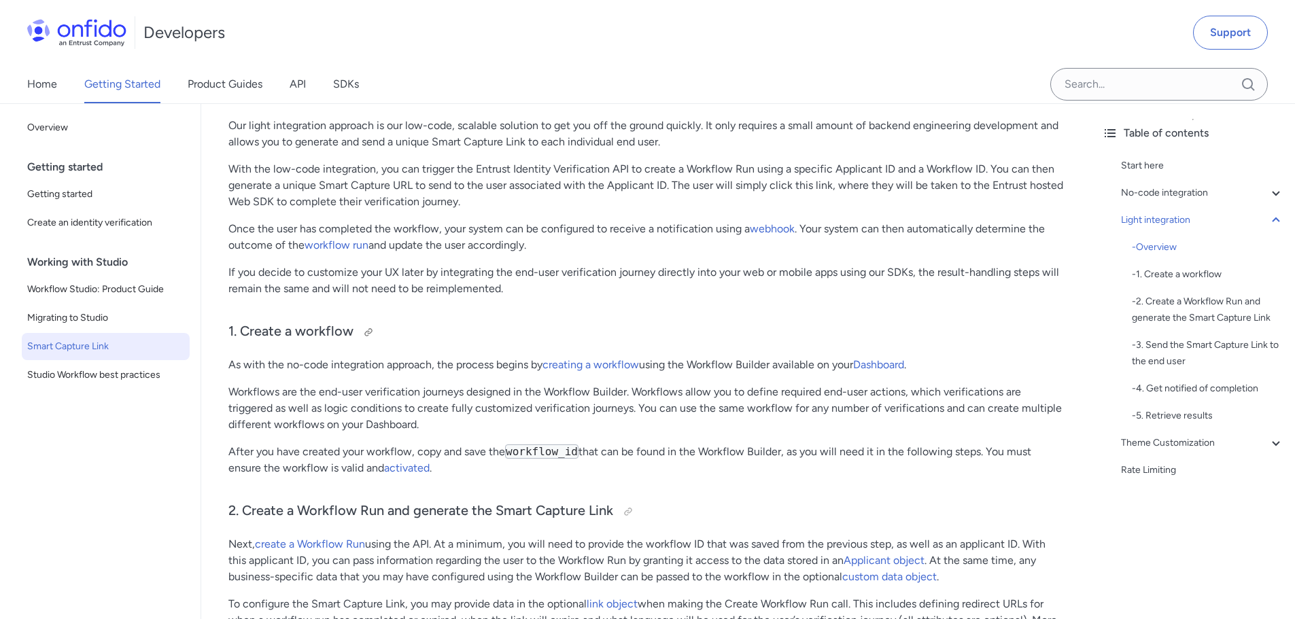
scroll to position [1428, 0]
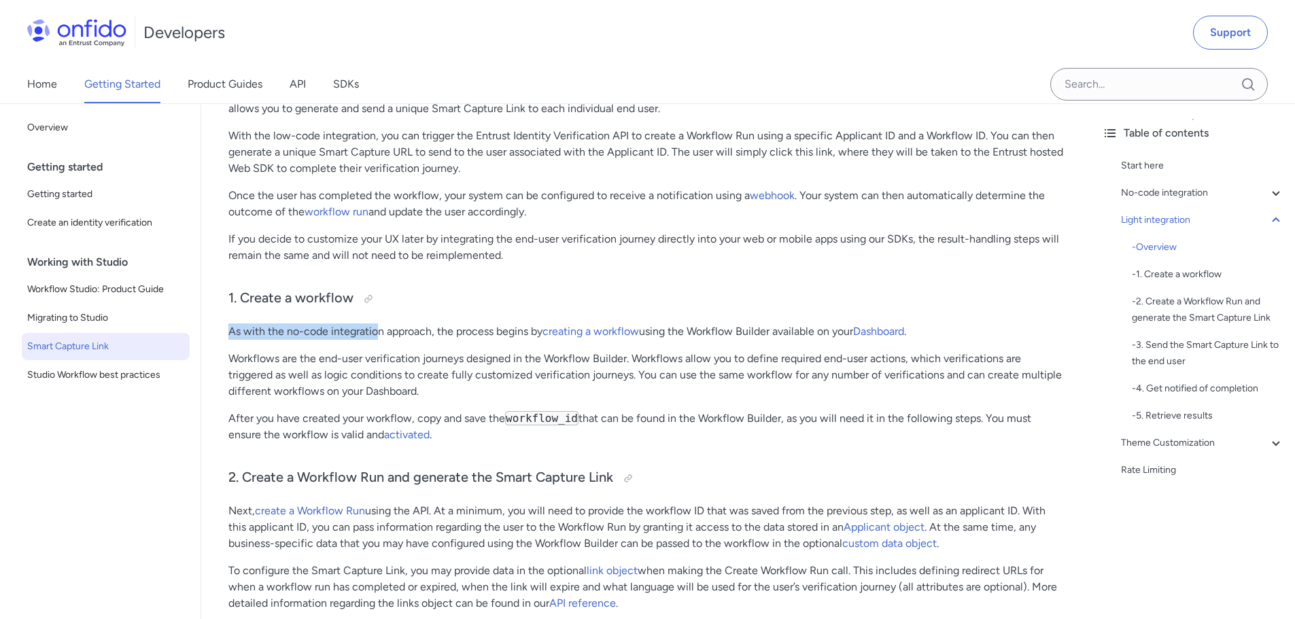
drag, startPoint x: 224, startPoint y: 326, endPoint x: 403, endPoint y: 327, distance: 178.8
click at [420, 329] on p "As with the no-code integration approach, the process begins by creating a work…" at bounding box center [646, 332] width 836 height 16
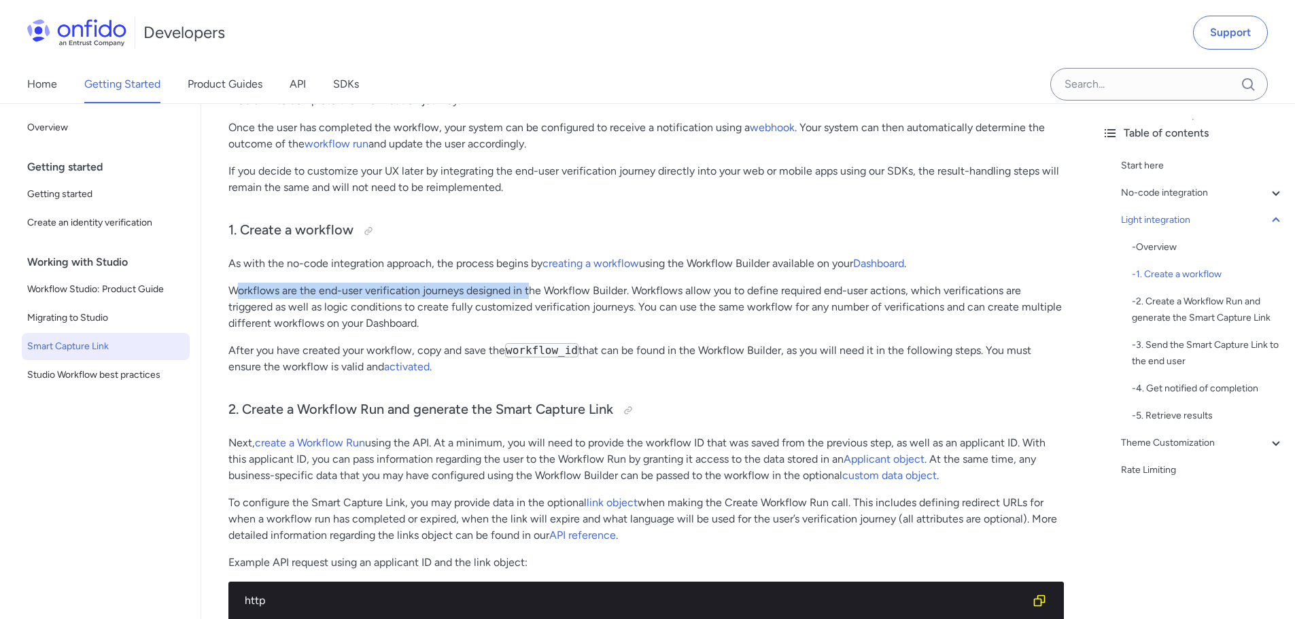
drag, startPoint x: 237, startPoint y: 289, endPoint x: 550, endPoint y: 288, distance: 312.7
click at [544, 288] on p "Workflows are the end-user verification journeys designed in the Workflow Build…" at bounding box center [646, 307] width 836 height 49
click at [545, 290] on p "Workflows are the end-user verification journeys designed in the Workflow Build…" at bounding box center [646, 307] width 836 height 49
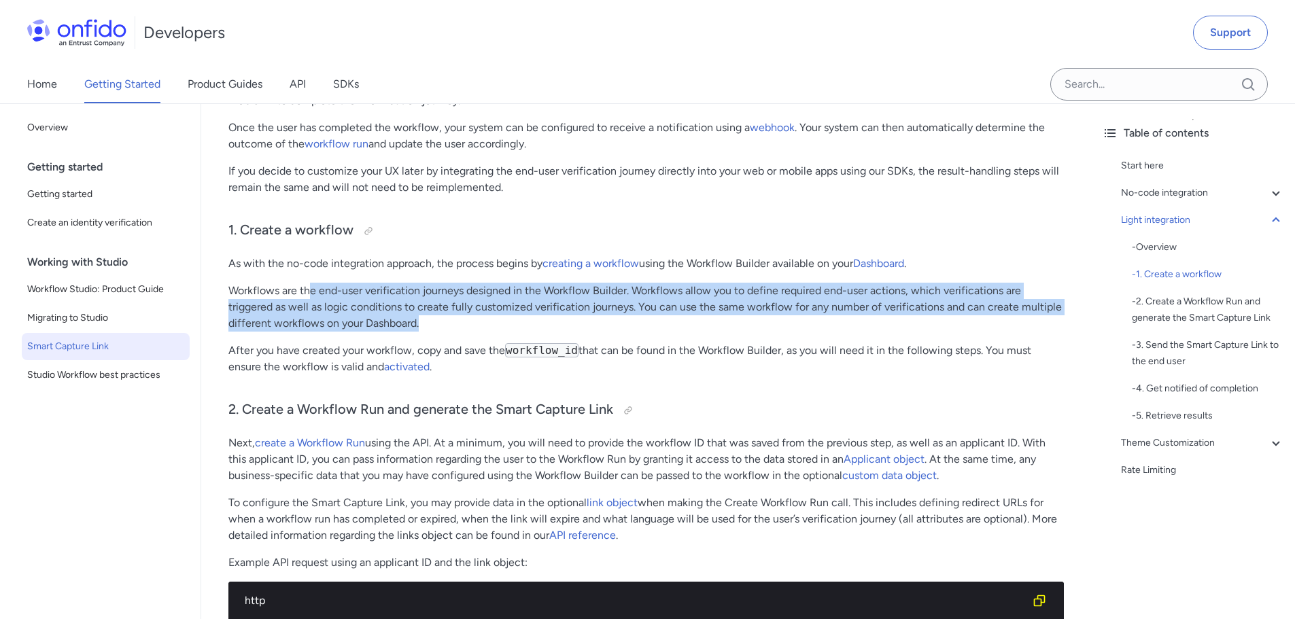
drag, startPoint x: 335, startPoint y: 292, endPoint x: 713, endPoint y: 326, distance: 379.5
click at [704, 322] on p "Workflows are the end-user verification journeys designed in the Workflow Build…" at bounding box center [646, 307] width 836 height 49
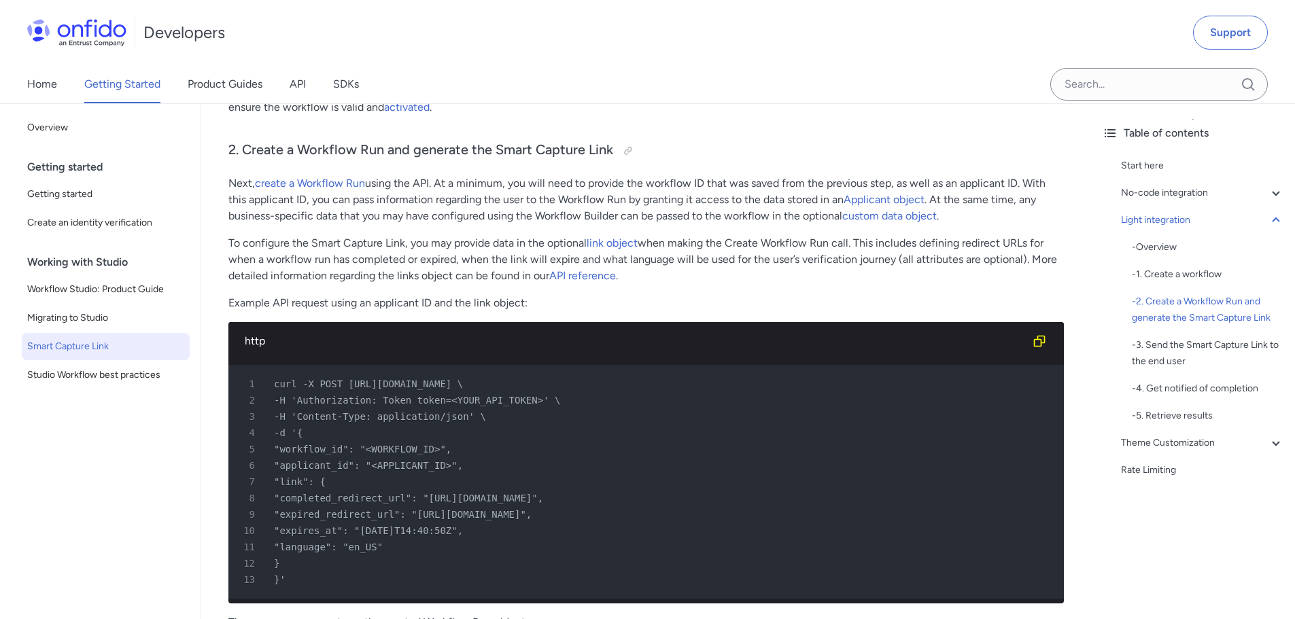
scroll to position [1836, 0]
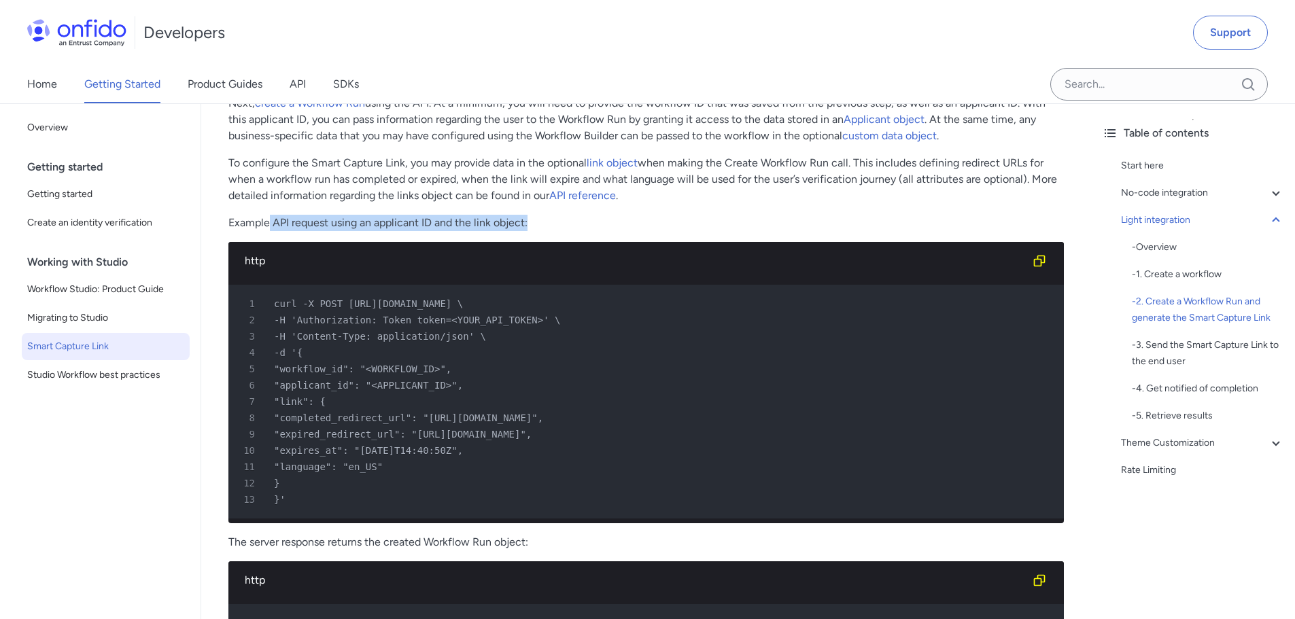
drag, startPoint x: 287, startPoint y: 224, endPoint x: 547, endPoint y: 226, distance: 259.7
click at [546, 226] on p "Example API request using an applicant ID and the link object:" at bounding box center [646, 223] width 836 height 16
click at [547, 226] on p "Example API request using an applicant ID and the link object:" at bounding box center [646, 223] width 836 height 16
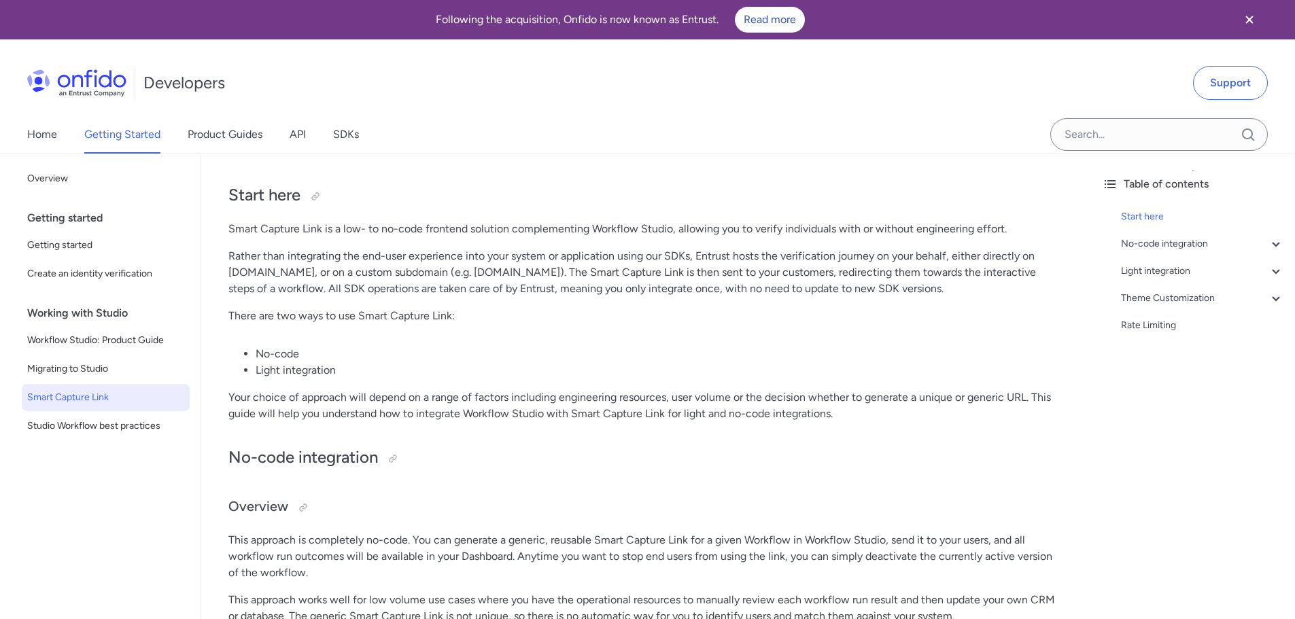
scroll to position [272, 0]
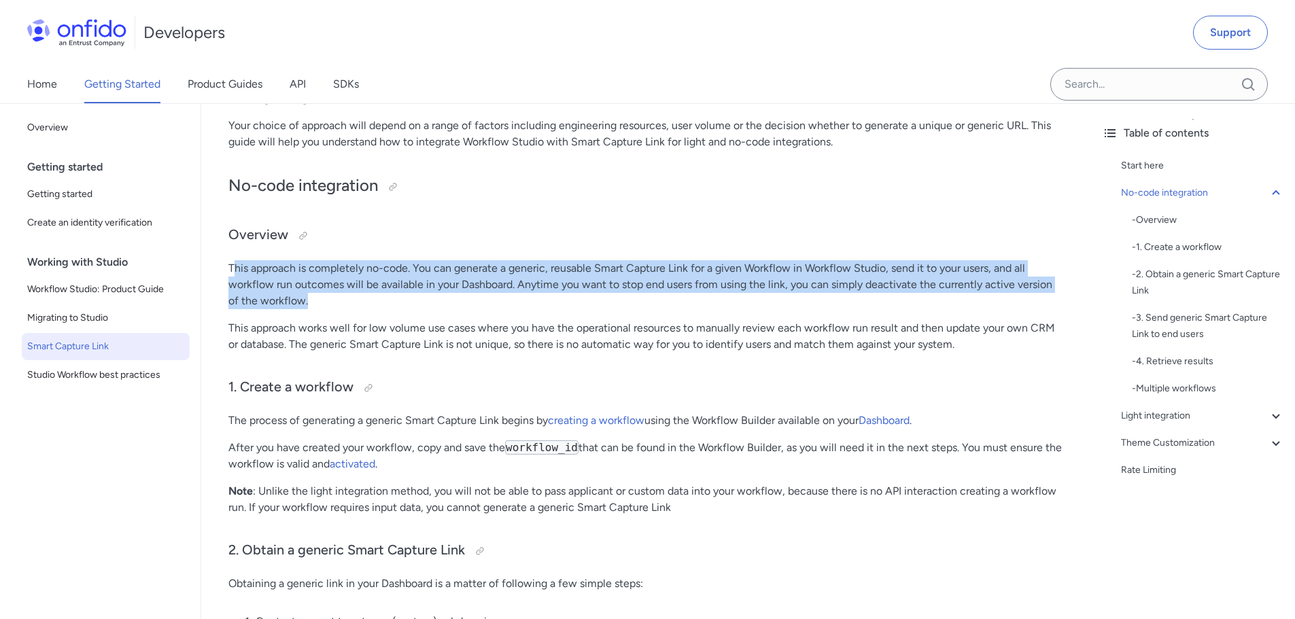
drag, startPoint x: 277, startPoint y: 268, endPoint x: 451, endPoint y: 315, distance: 180.4
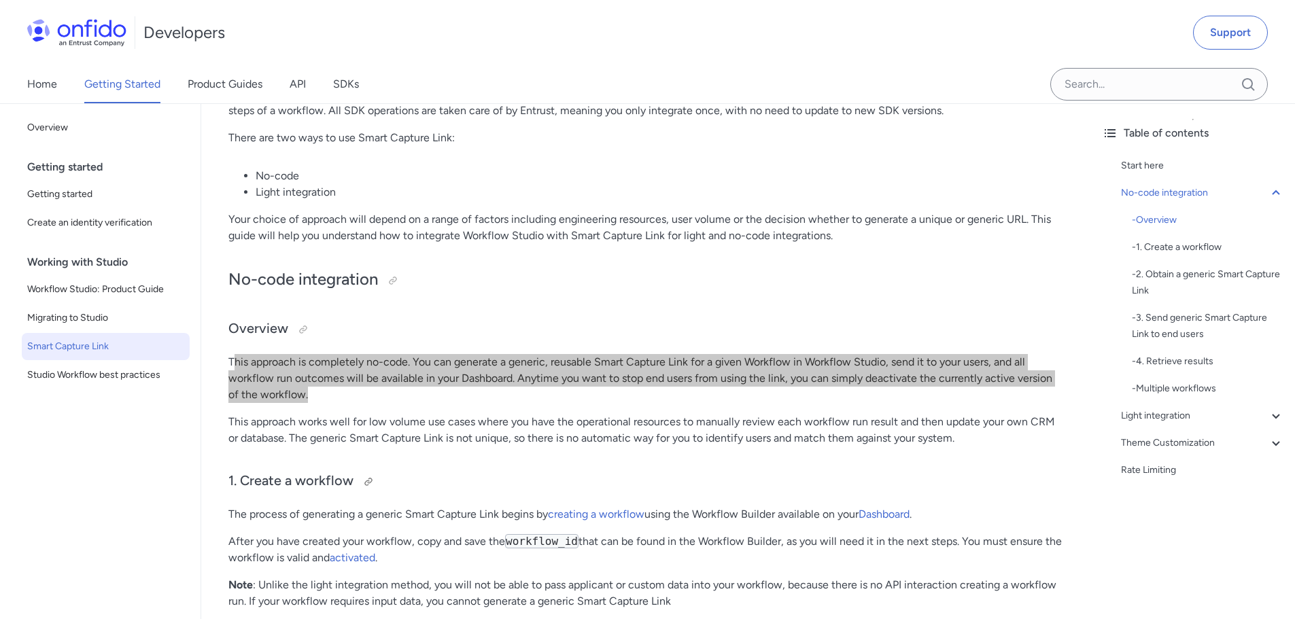
scroll to position [0, 0]
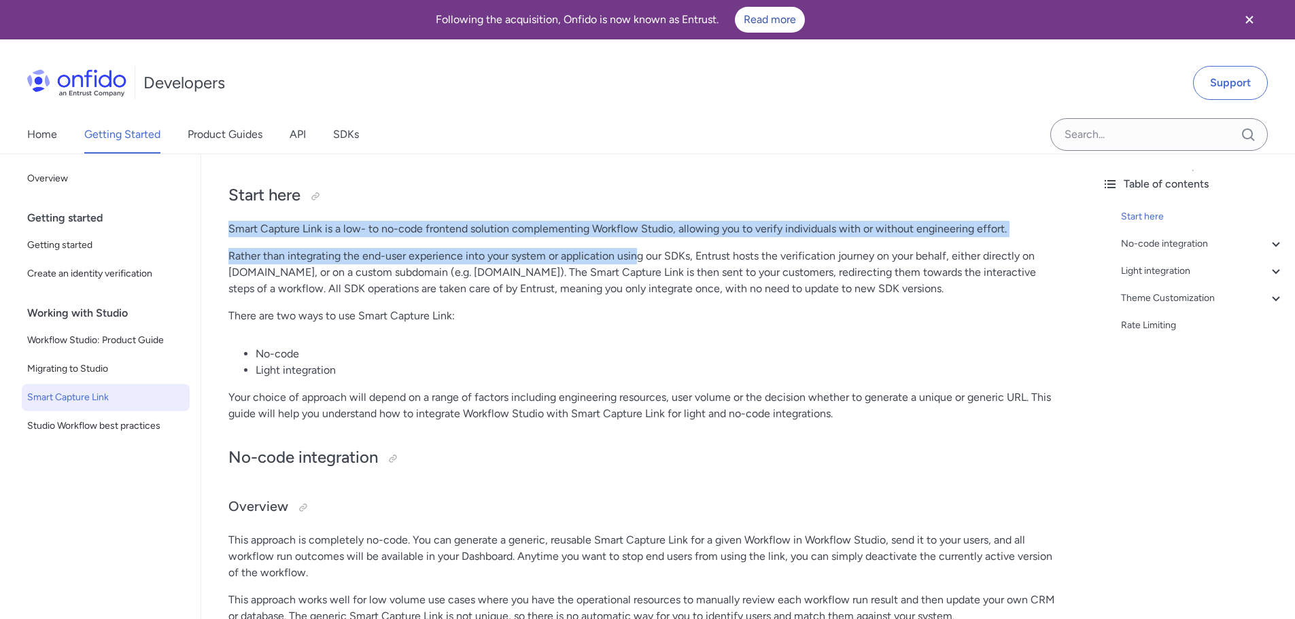
drag, startPoint x: 229, startPoint y: 228, endPoint x: 639, endPoint y: 262, distance: 411.4
click at [327, 262] on p "Rather than integrating the end-user experience into your system or application…" at bounding box center [646, 272] width 836 height 49
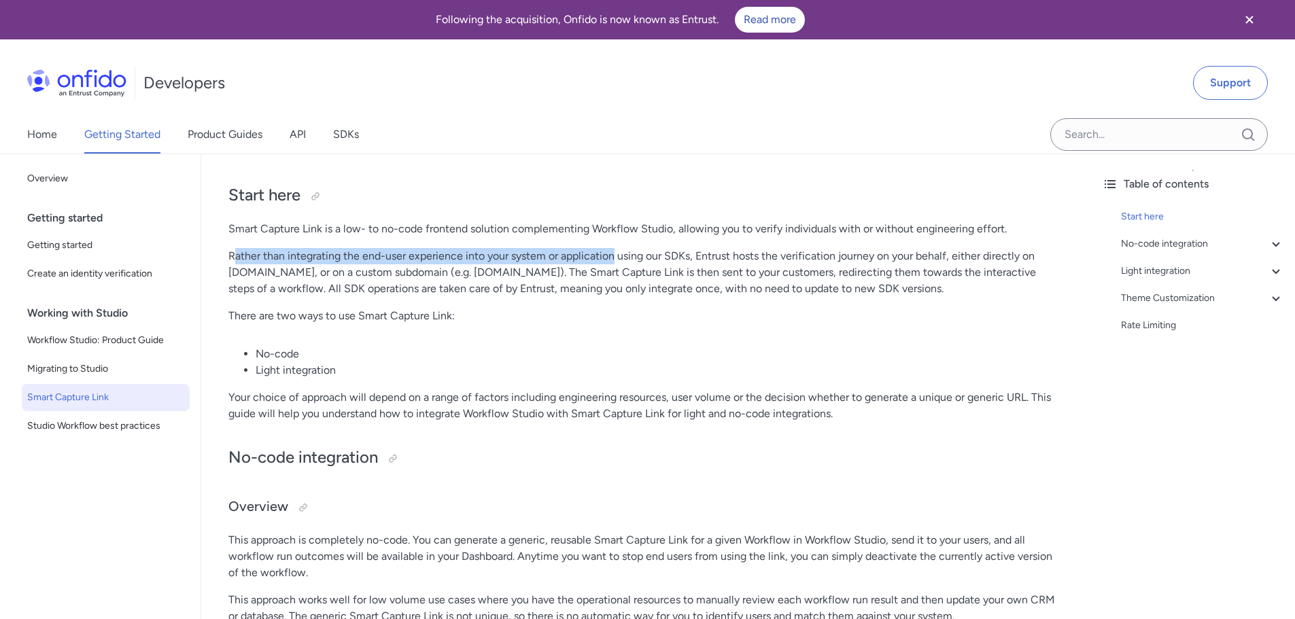
drag, startPoint x: 233, startPoint y: 256, endPoint x: 620, endPoint y: 263, distance: 387.6
click at [619, 262] on p "Rather than integrating the end-user experience into your system or application…" at bounding box center [646, 272] width 836 height 49
click at [621, 265] on p "Rather than integrating the end-user experience into your system or application…" at bounding box center [646, 272] width 836 height 49
drag, startPoint x: 349, startPoint y: 252, endPoint x: 671, endPoint y: 247, distance: 321.6
click at [658, 248] on p "Rather than integrating the end-user experience into your system or application…" at bounding box center [646, 272] width 836 height 49
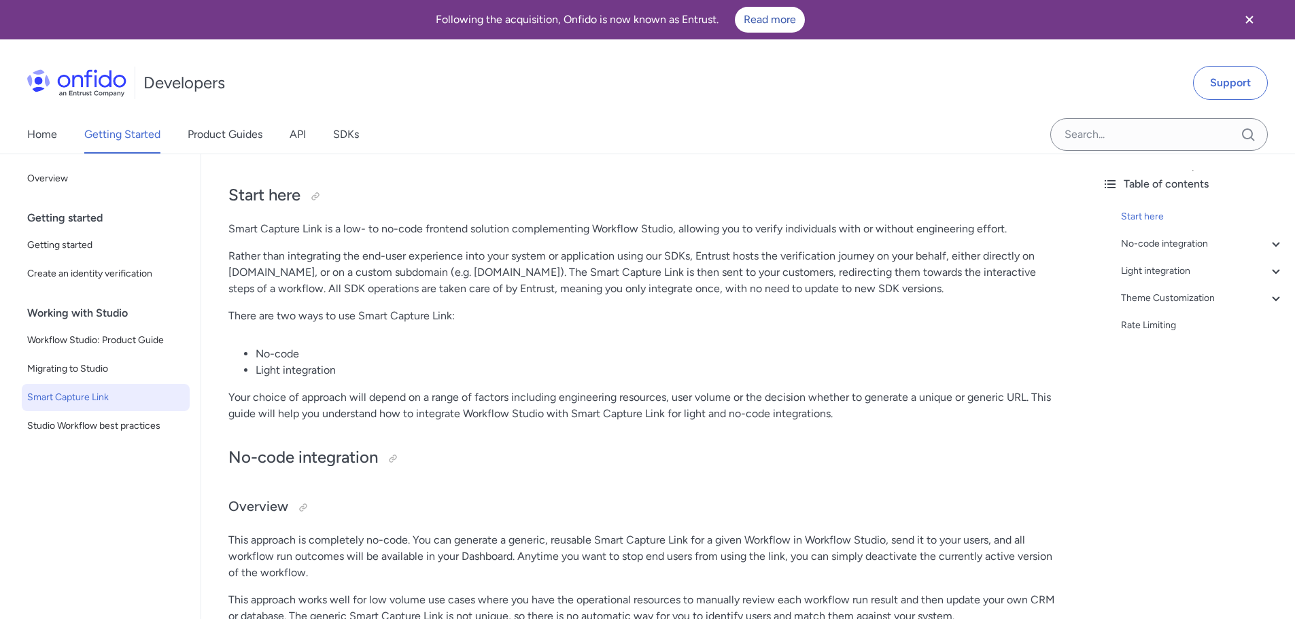
click at [673, 248] on p "Rather than integrating the end-user experience into your system or application…" at bounding box center [646, 272] width 836 height 49
drag, startPoint x: 256, startPoint y: 274, endPoint x: 419, endPoint y: 264, distance: 163.5
click at [409, 264] on p "Rather than integrating the end-user experience into your system or application…" at bounding box center [646, 272] width 836 height 49
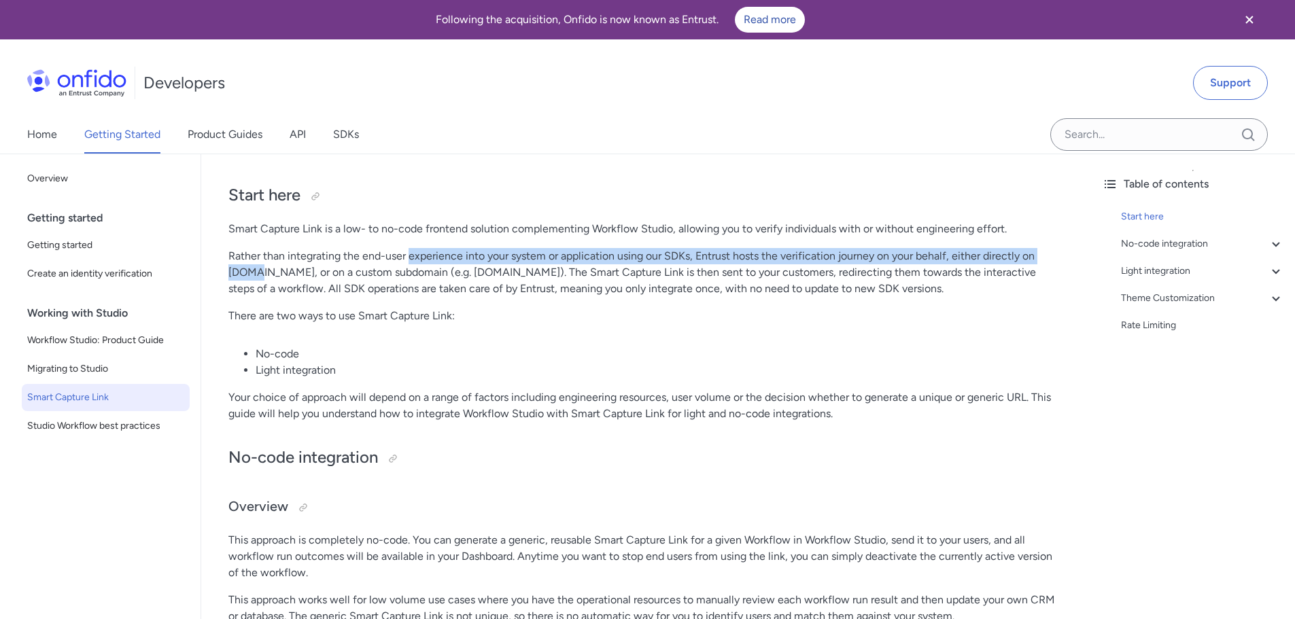
click at [423, 264] on p "Rather than integrating the end-user experience into your system or application…" at bounding box center [646, 272] width 836 height 49
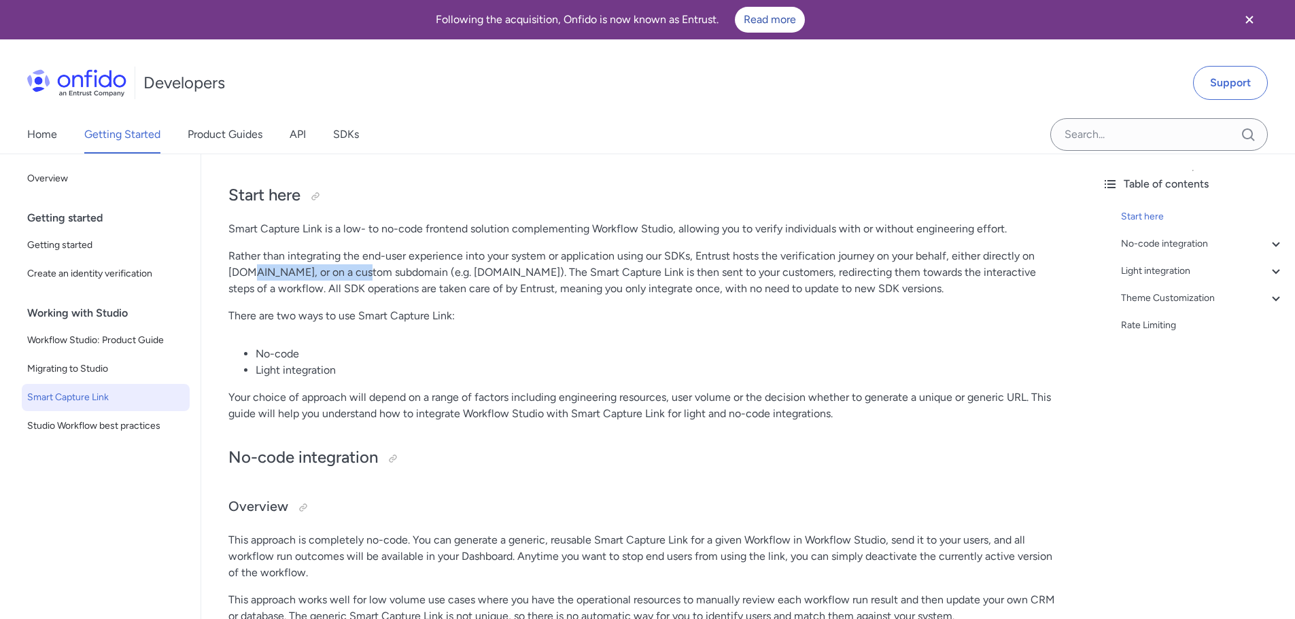
drag, startPoint x: 250, startPoint y: 269, endPoint x: 390, endPoint y: 271, distance: 140.1
click at [379, 271] on p "Rather than integrating the end-user experience into your system or application…" at bounding box center [646, 272] width 836 height 49
click at [404, 275] on p "Rather than integrating the end-user experience into your system or application…" at bounding box center [646, 272] width 836 height 49
drag, startPoint x: 317, startPoint y: 272, endPoint x: 644, endPoint y: 272, distance: 327.0
click at [642, 272] on p "Rather than integrating the end-user experience into your system or application…" at bounding box center [646, 272] width 836 height 49
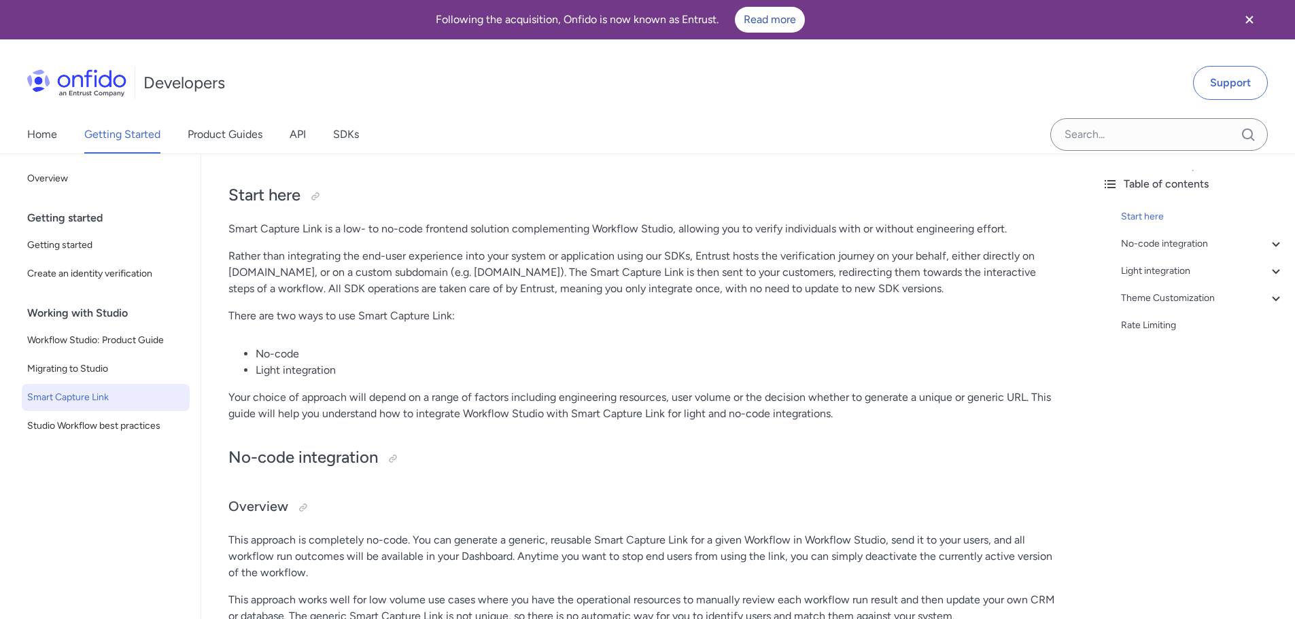
click at [653, 273] on p "Rather than integrating the end-user experience into your system or application…" at bounding box center [646, 272] width 836 height 49
drag, startPoint x: 600, startPoint y: 279, endPoint x: 900, endPoint y: 274, distance: 300.5
click at [896, 275] on p "Rather than integrating the end-user experience into your system or application…" at bounding box center [646, 272] width 836 height 49
click at [900, 274] on p "Rather than integrating the end-user experience into your system or application…" at bounding box center [646, 272] width 836 height 49
drag, startPoint x: 647, startPoint y: 276, endPoint x: 907, endPoint y: 276, distance: 259.7
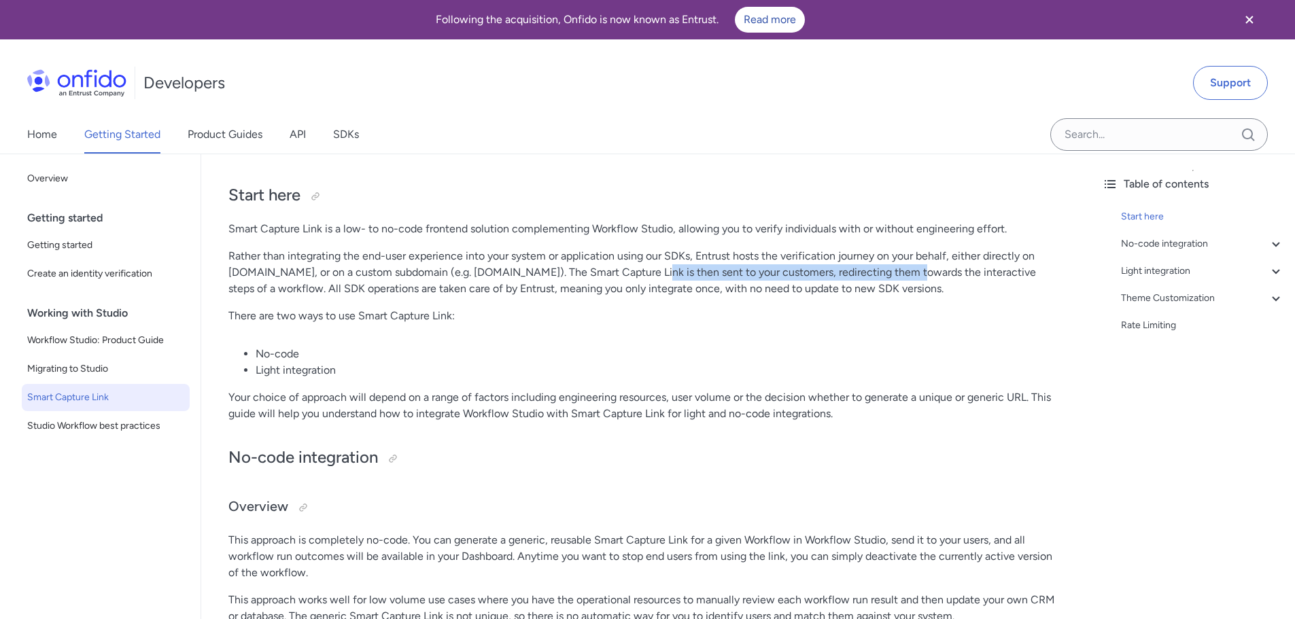
click at [905, 276] on p "Rather than integrating the end-user experience into your system or application…" at bounding box center [646, 272] width 836 height 49
click at [936, 277] on p "Rather than integrating the end-user experience into your system or application…" at bounding box center [646, 272] width 836 height 49
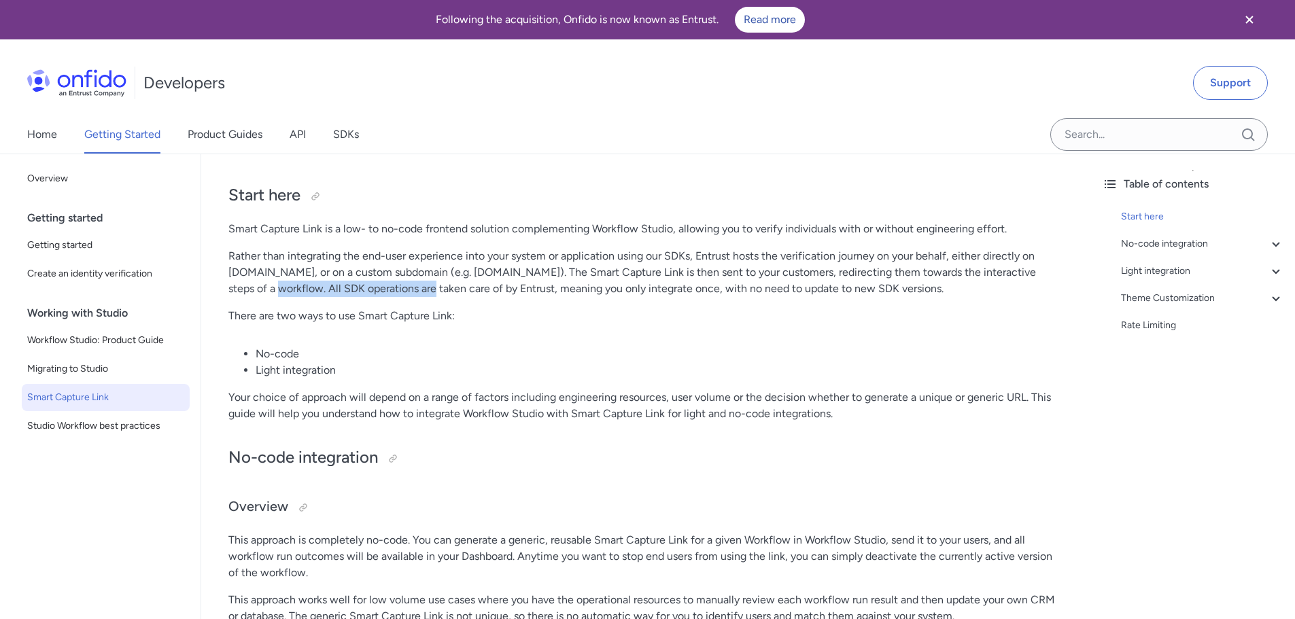
drag, startPoint x: 220, startPoint y: 292, endPoint x: 405, endPoint y: 293, distance: 184.2
drag, startPoint x: 402, startPoint y: 300, endPoint x: 377, endPoint y: 300, distance: 25.8
click at [347, 294] on p "Rather than integrating the end-user experience into your system or application…" at bounding box center [646, 272] width 836 height 49
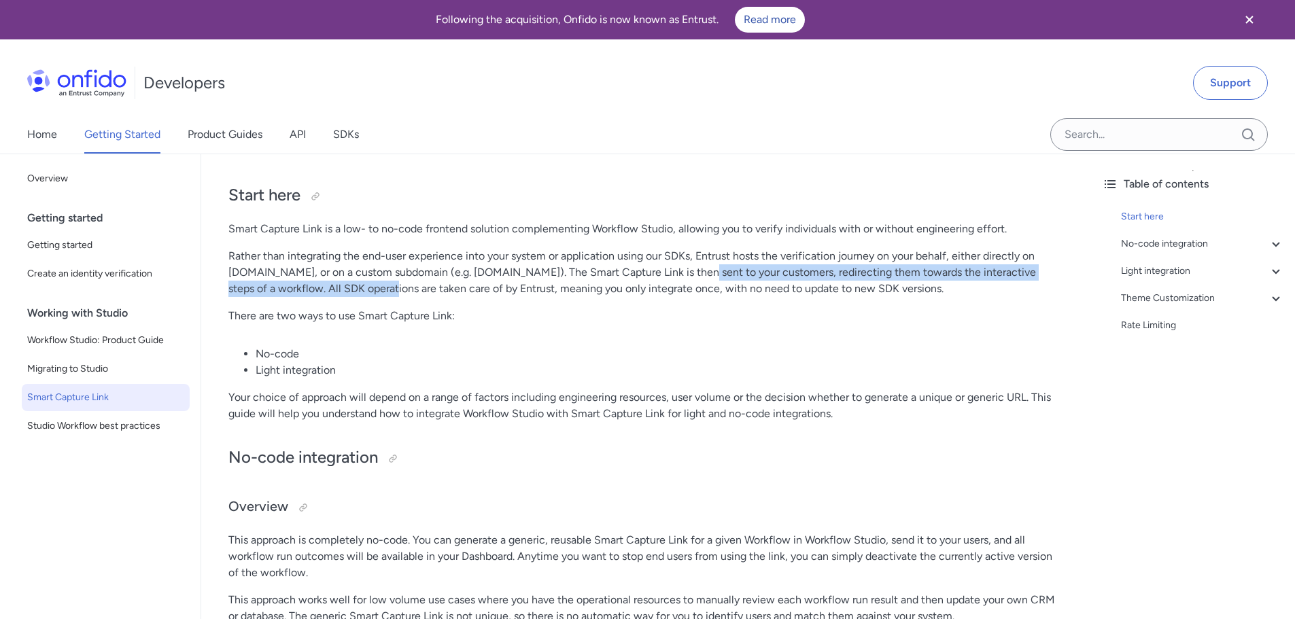
drag, startPoint x: 342, startPoint y: 294, endPoint x: 710, endPoint y: 283, distance: 368.6
click at [703, 281] on p "Rather than integrating the end-user experience into your system or application…" at bounding box center [646, 272] width 836 height 49
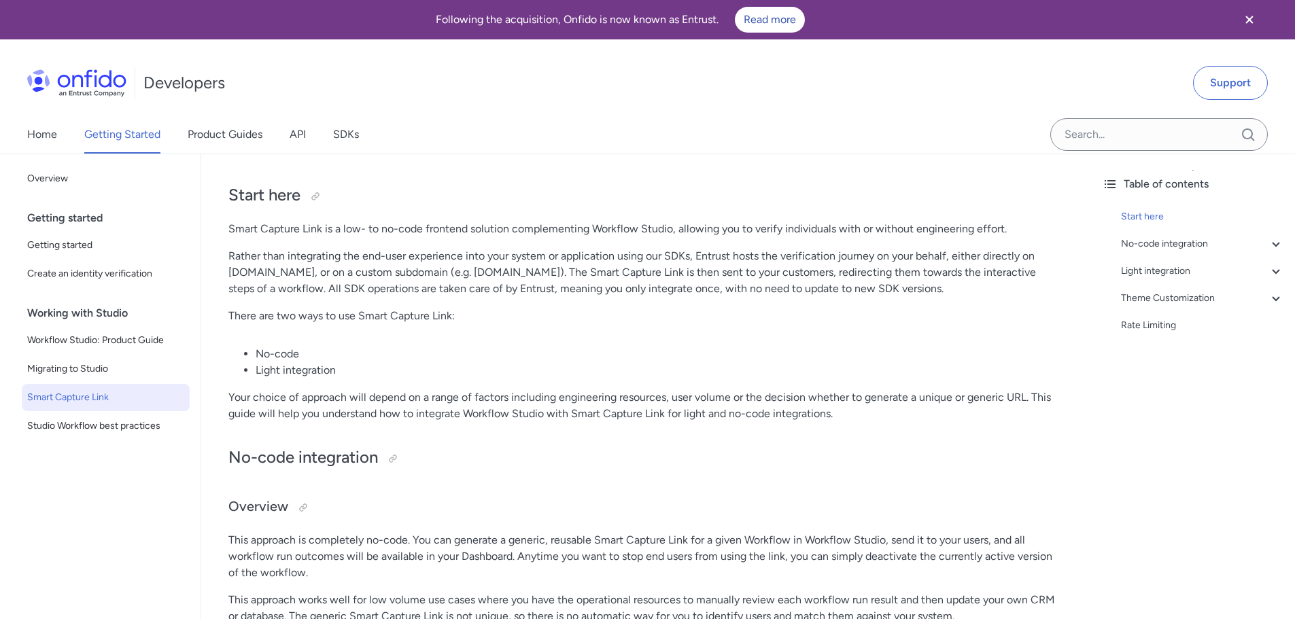
click at [715, 285] on p "Rather than integrating the end-user experience into your system or application…" at bounding box center [646, 272] width 836 height 49
drag, startPoint x: 509, startPoint y: 290, endPoint x: 825, endPoint y: 289, distance: 316.1
click at [804, 289] on p "Rather than integrating the end-user experience into your system or application…" at bounding box center [646, 272] width 836 height 49
drag, startPoint x: 825, startPoint y: 289, endPoint x: 815, endPoint y: 305, distance: 18.7
click at [827, 289] on p "Rather than integrating the end-user experience into your system or application…" at bounding box center [646, 272] width 836 height 49
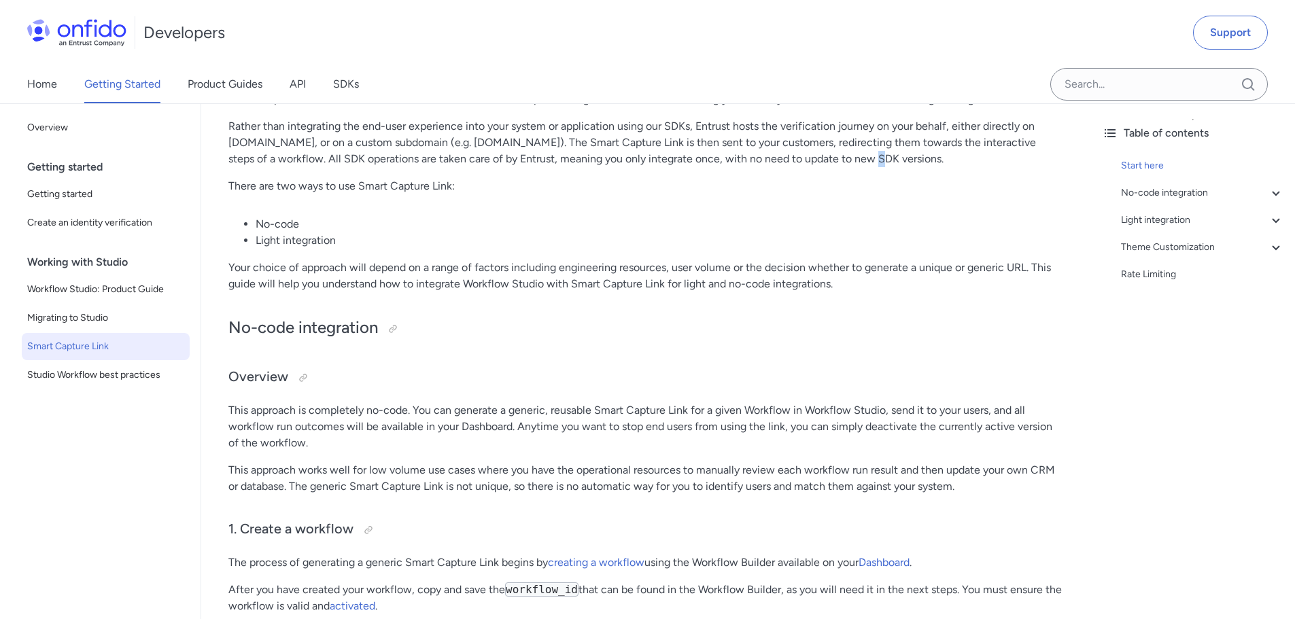
scroll to position [136, 0]
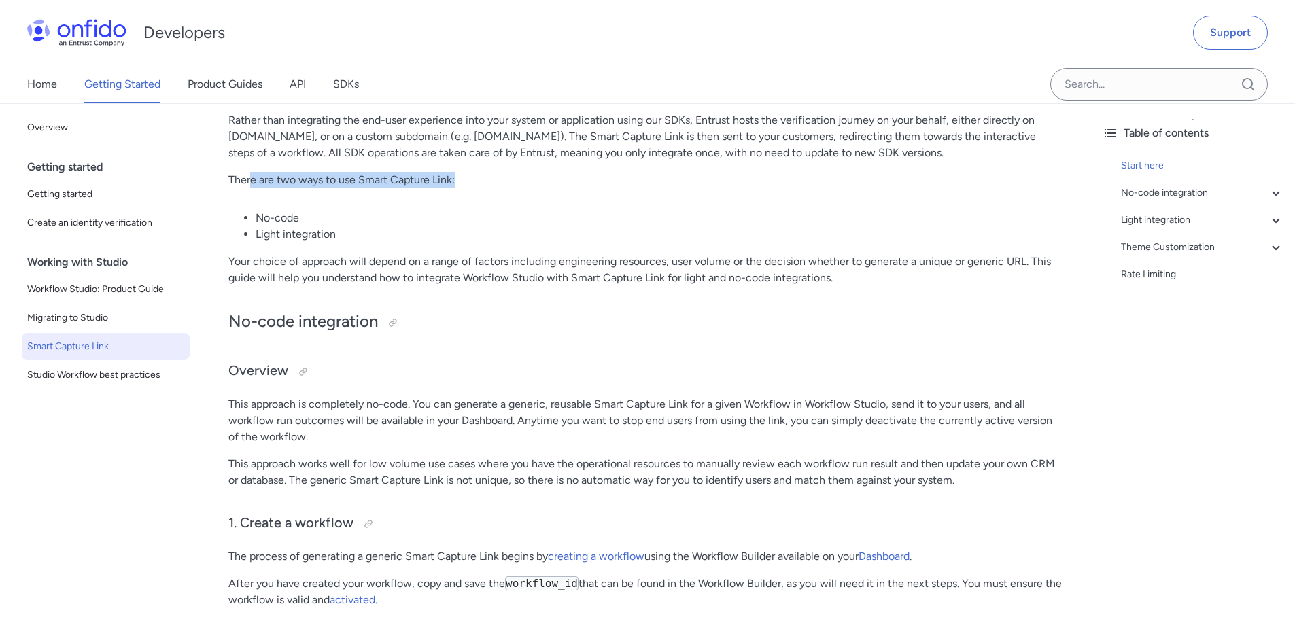
drag, startPoint x: 250, startPoint y: 183, endPoint x: 510, endPoint y: 169, distance: 260.1
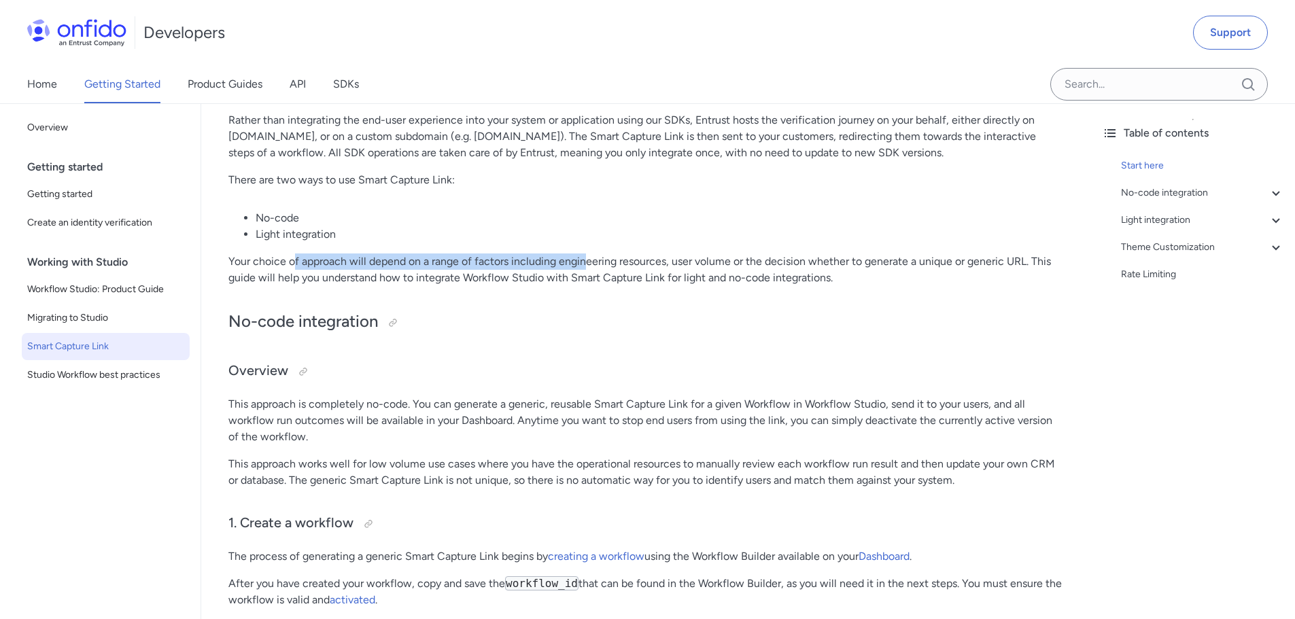
drag, startPoint x: 294, startPoint y: 267, endPoint x: 595, endPoint y: 270, distance: 301.2
click at [594, 269] on p "Your choice of approach will depend on a range of factors including engineering…" at bounding box center [646, 270] width 836 height 33
click at [596, 270] on p "Your choice of approach will depend on a range of factors including engineering…" at bounding box center [646, 270] width 836 height 33
drag, startPoint x: 296, startPoint y: 264, endPoint x: 587, endPoint y: 260, distance: 290.3
click at [587, 260] on p "Your choice of approach will depend on a range of factors including engineering…" at bounding box center [646, 270] width 836 height 33
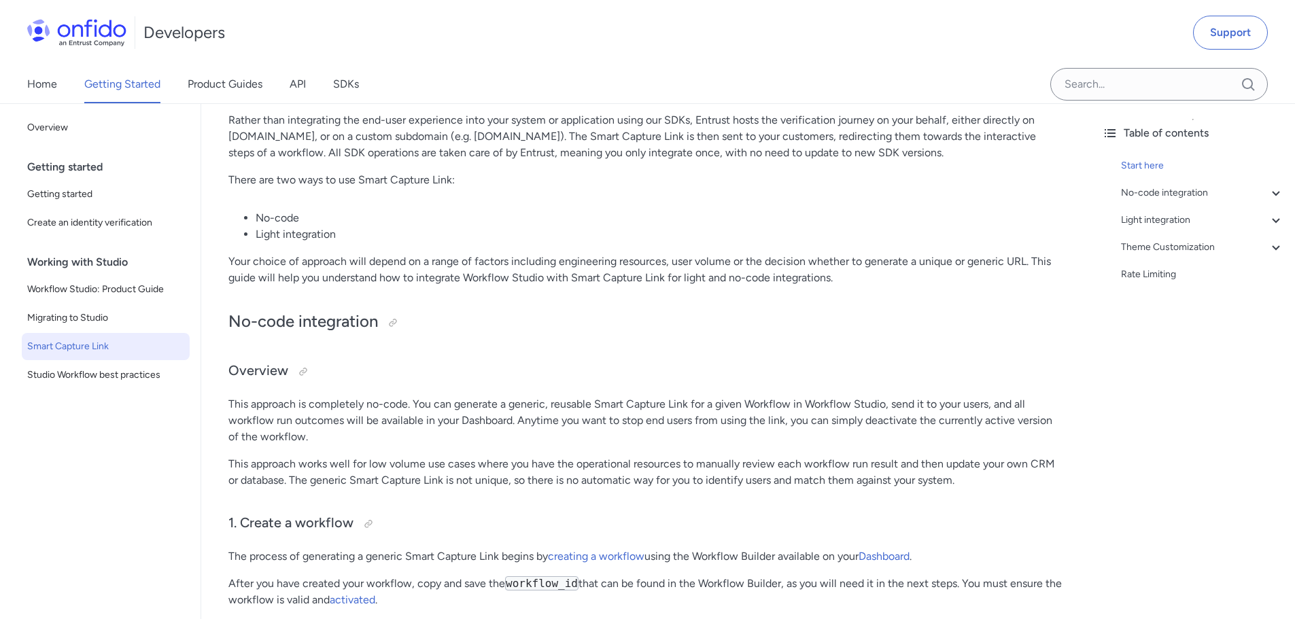
click at [601, 263] on p "Your choice of approach will depend on a range of factors including engineering…" at bounding box center [646, 270] width 836 height 33
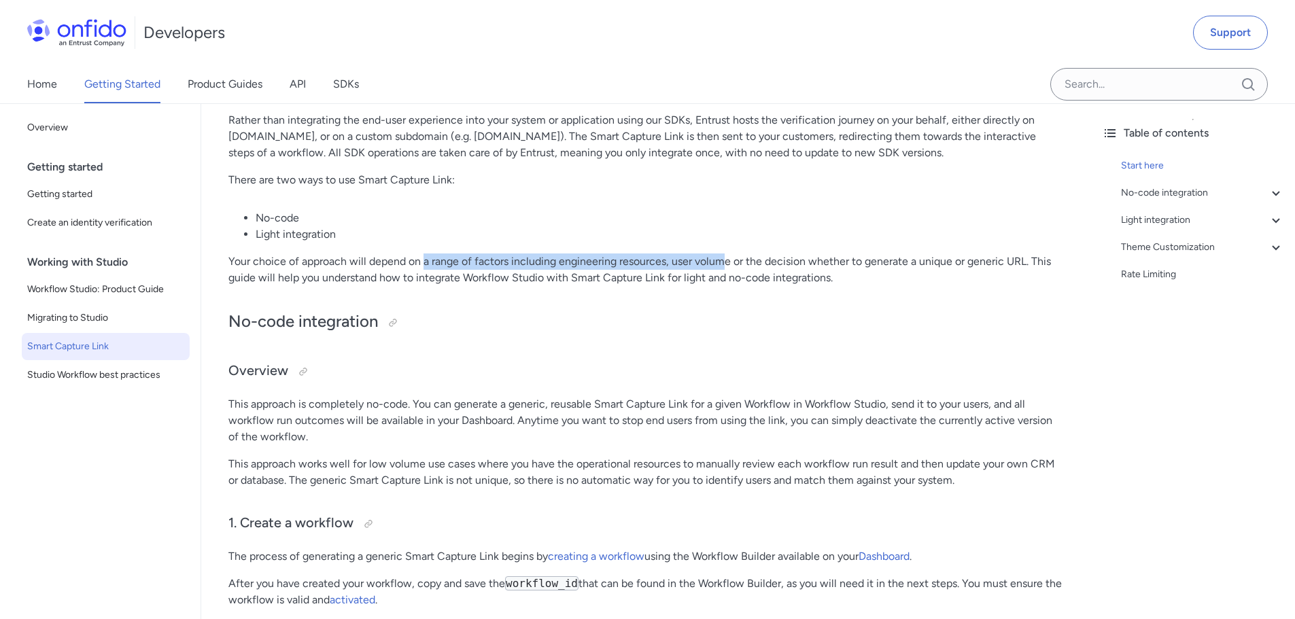
drag, startPoint x: 425, startPoint y: 258, endPoint x: 773, endPoint y: 250, distance: 348.2
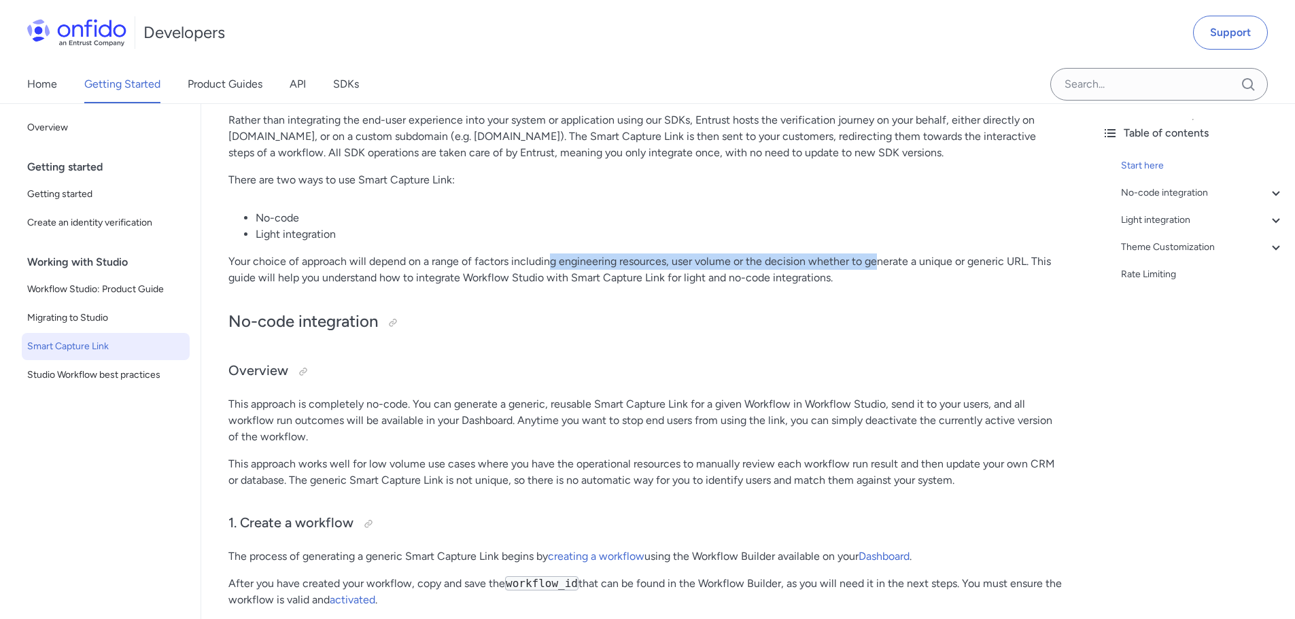
drag, startPoint x: 551, startPoint y: 256, endPoint x: 946, endPoint y: 250, distance: 395.0
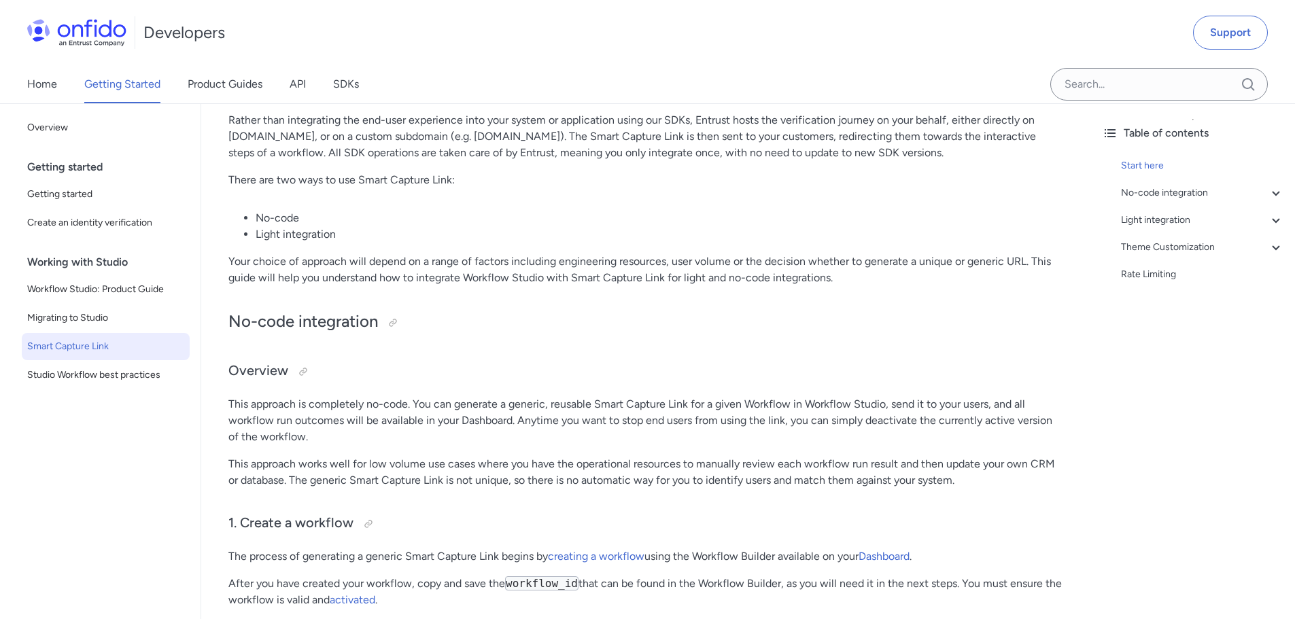
drag, startPoint x: 313, startPoint y: 277, endPoint x: 543, endPoint y: 273, distance: 230.5
click at [538, 273] on p "Your choice of approach will depend on a range of factors including engineering…" at bounding box center [646, 270] width 836 height 33
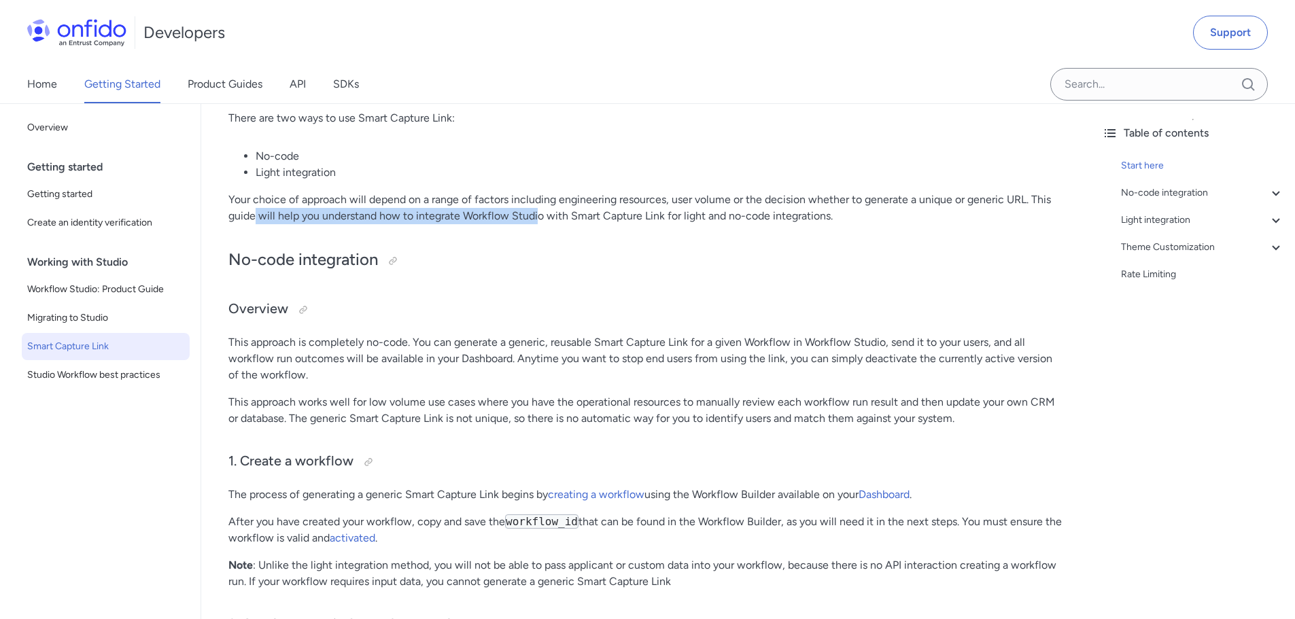
scroll to position [272, 0]
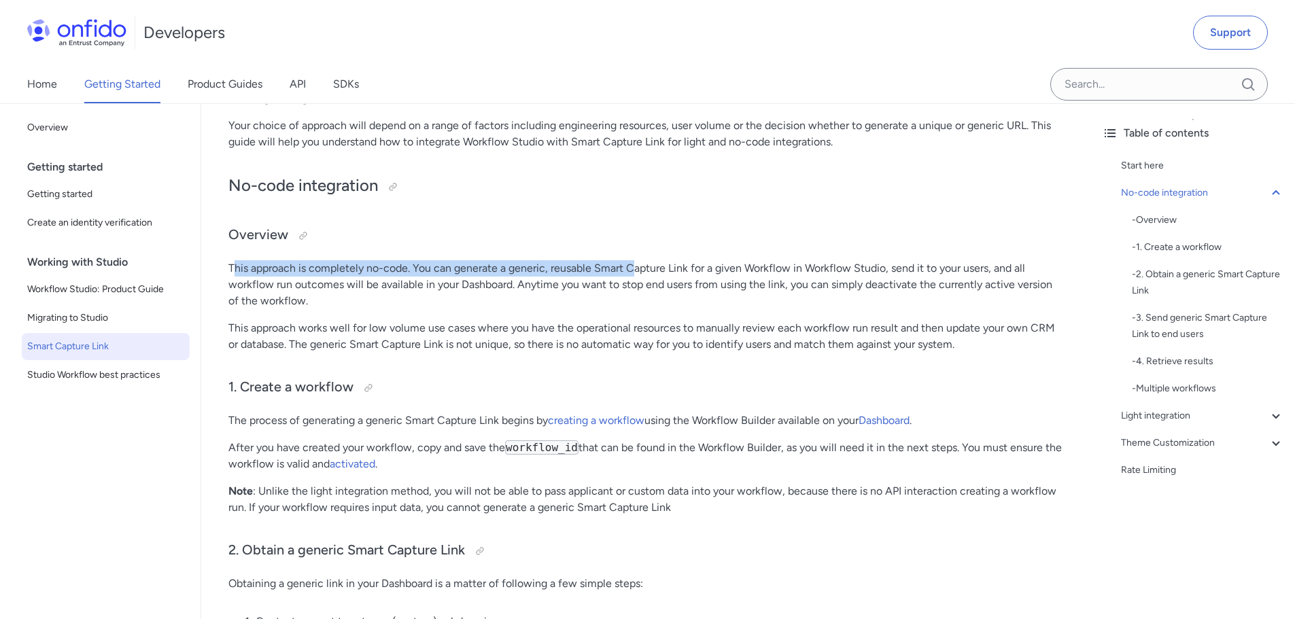
drag, startPoint x: 235, startPoint y: 268, endPoint x: 707, endPoint y: 275, distance: 472.6
click at [659, 270] on p "This approach is completely no-code. You can generate a generic, reusable Smart…" at bounding box center [646, 284] width 836 height 49
click at [707, 275] on p "This approach is completely no-code. You can generate a generic, reusable Smart…" at bounding box center [646, 284] width 836 height 49
drag, startPoint x: 470, startPoint y: 270, endPoint x: 710, endPoint y: 269, distance: 240.7
click at [707, 269] on p "This approach is completely no-code. You can generate a generic, reusable Smart…" at bounding box center [646, 284] width 836 height 49
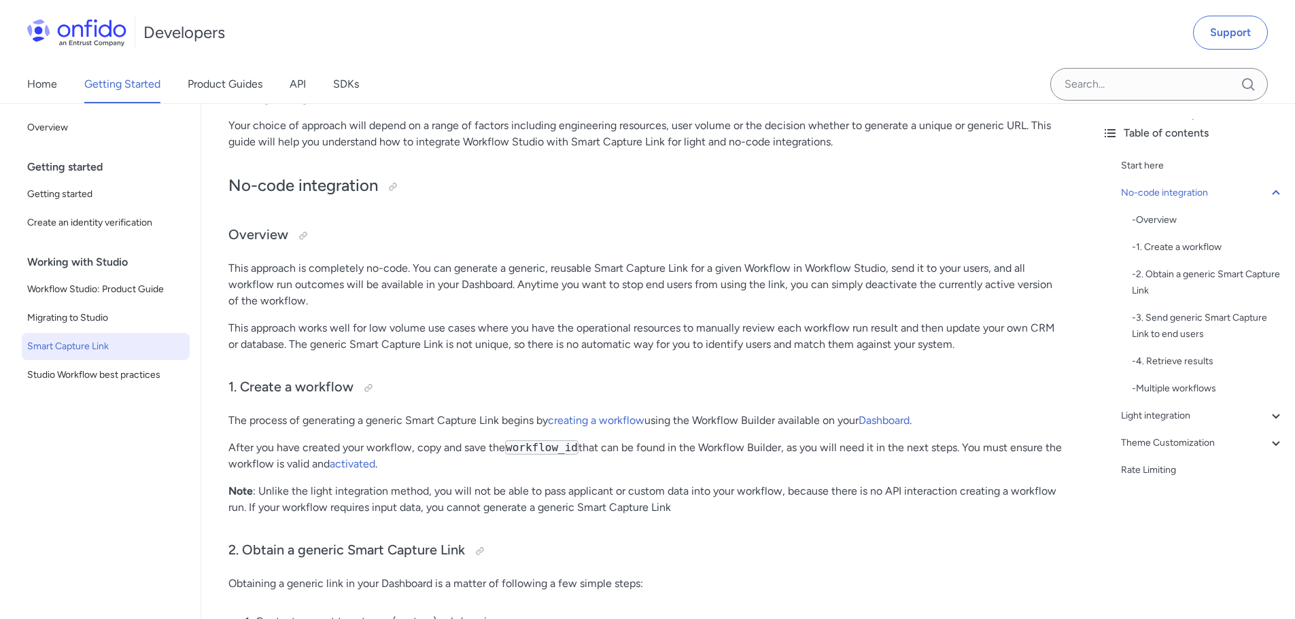
click at [731, 269] on p "This approach is completely no-code. You can generate a generic, reusable Smart…" at bounding box center [646, 284] width 836 height 49
drag, startPoint x: 500, startPoint y: 273, endPoint x: 808, endPoint y: 273, distance: 308.0
click at [804, 273] on p "This approach is completely no-code. You can generate a generic, reusable Smart…" at bounding box center [646, 284] width 836 height 49
click at [817, 273] on p "This approach is completely no-code. You can generate a generic, reusable Smart…" at bounding box center [646, 284] width 836 height 49
drag, startPoint x: 684, startPoint y: 273, endPoint x: 897, endPoint y: 271, distance: 212.8
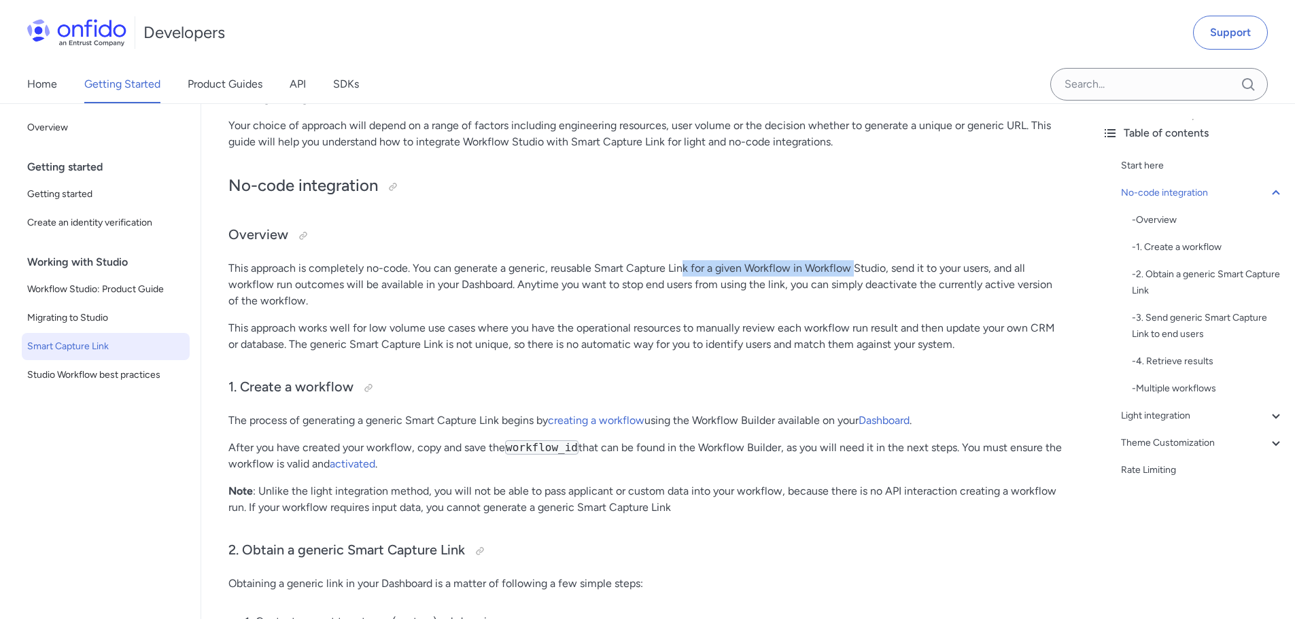
click at [880, 271] on p "This approach is completely no-code. You can generate a generic, reusable Smart…" at bounding box center [646, 284] width 836 height 49
drag, startPoint x: 899, startPoint y: 271, endPoint x: 891, endPoint y: 273, distance: 8.6
click at [901, 271] on p "This approach is completely no-code. You can generate a generic, reusable Smart…" at bounding box center [646, 284] width 836 height 49
drag, startPoint x: 849, startPoint y: 266, endPoint x: 862, endPoint y: 276, distance: 16.5
click at [1040, 266] on p "This approach is completely no-code. You can generate a generic, reusable Smart…" at bounding box center [646, 284] width 836 height 49
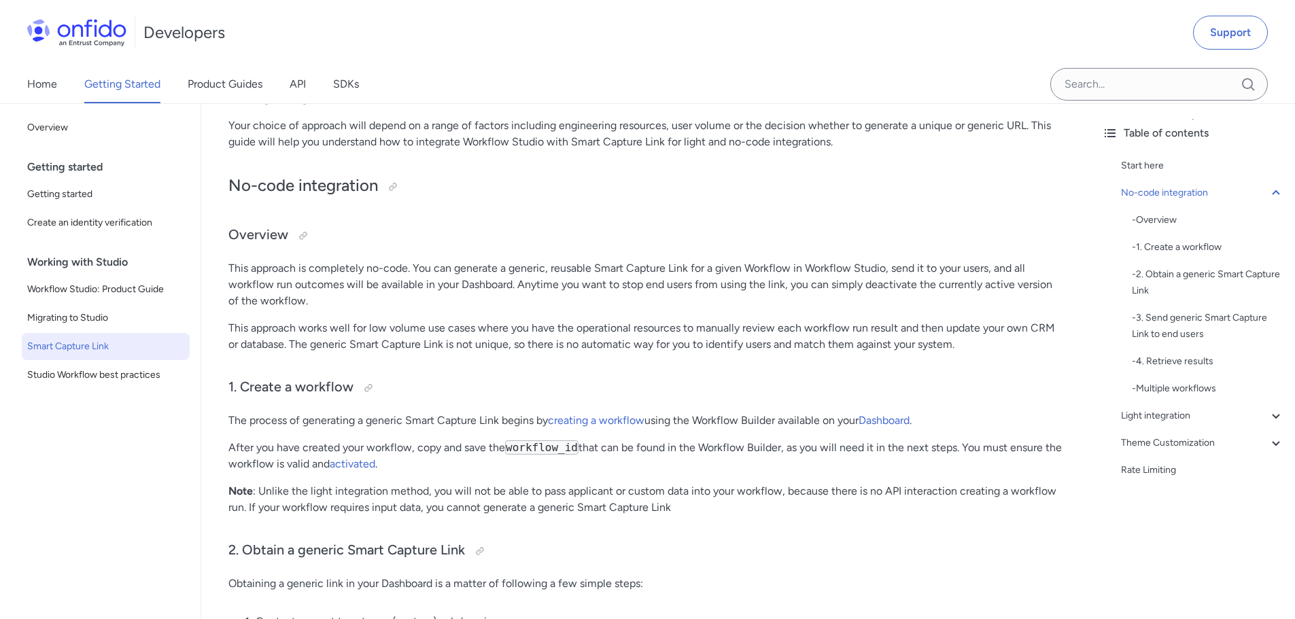
click at [336, 276] on p "This approach is completely no-code. You can generate a generic, reusable Smart…" at bounding box center [646, 284] width 836 height 49
drag, startPoint x: 296, startPoint y: 282, endPoint x: 512, endPoint y: 281, distance: 216.2
click at [495, 282] on p "This approach is completely no-code. You can generate a generic, reusable Smart…" at bounding box center [646, 284] width 836 height 49
click at [537, 281] on p "This approach is completely no-code. You can generate a generic, reusable Smart…" at bounding box center [646, 284] width 836 height 49
drag, startPoint x: 358, startPoint y: 286, endPoint x: 572, endPoint y: 276, distance: 214.4
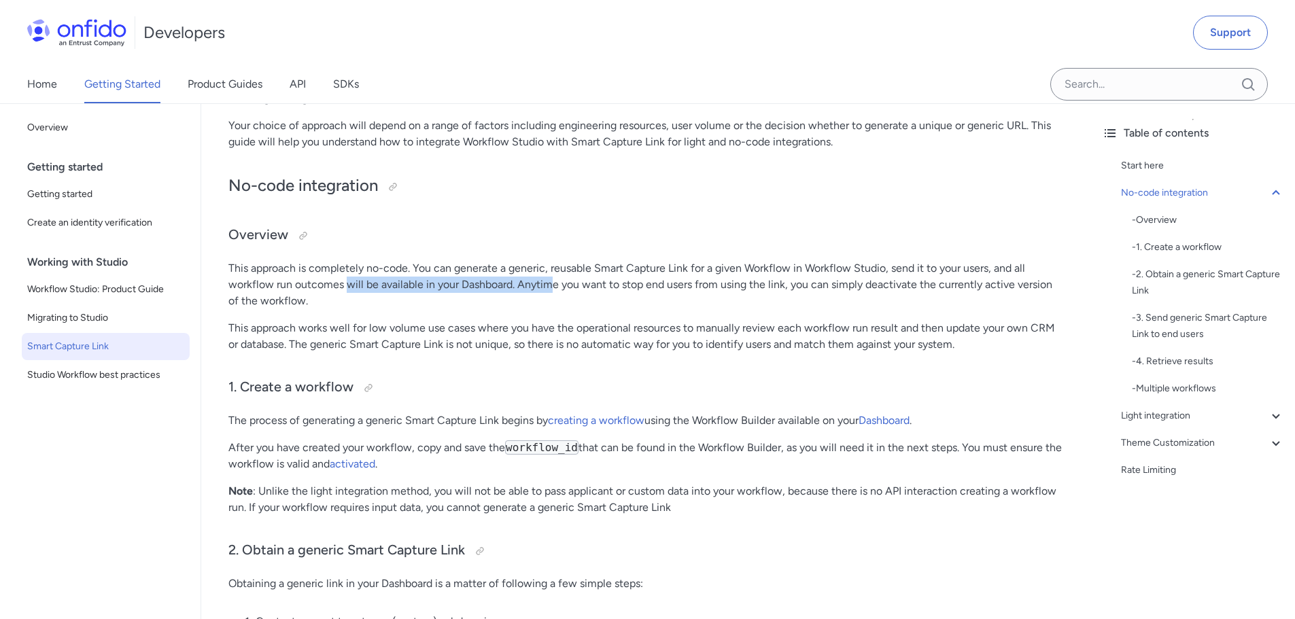
click at [555, 276] on p "This approach is completely no-code. You can generate a generic, reusable Smart…" at bounding box center [646, 284] width 836 height 49
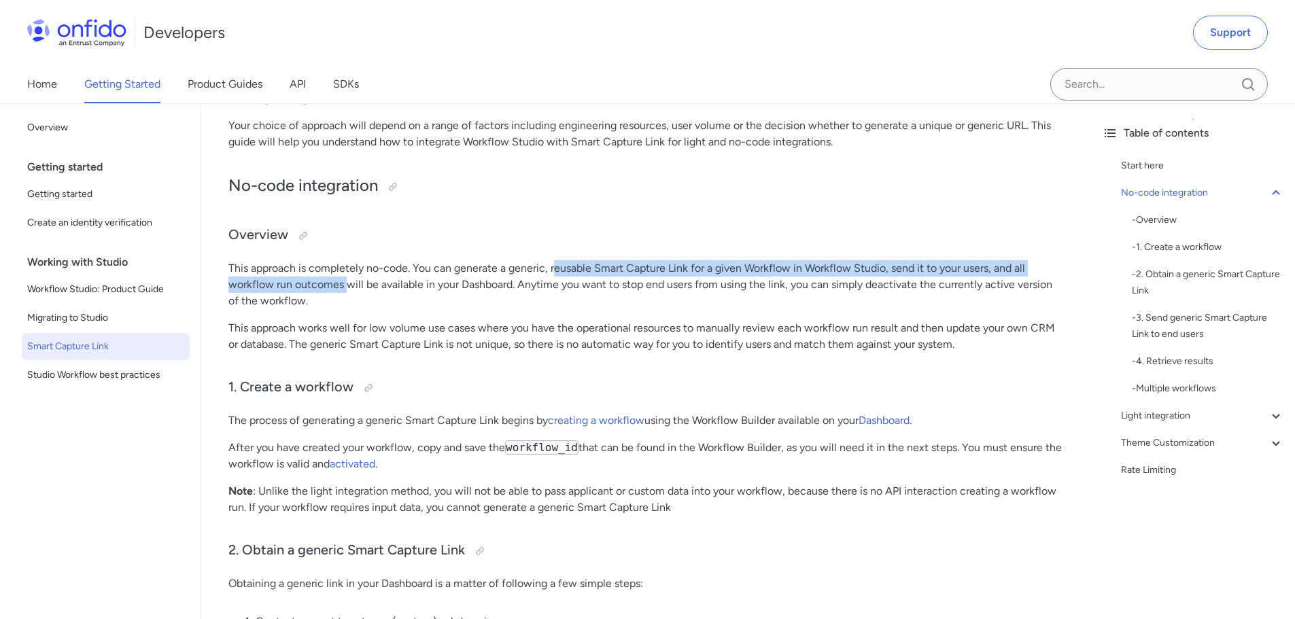
click at [579, 276] on p "This approach is completely no-code. You can generate a generic, reusable Smart…" at bounding box center [646, 284] width 836 height 49
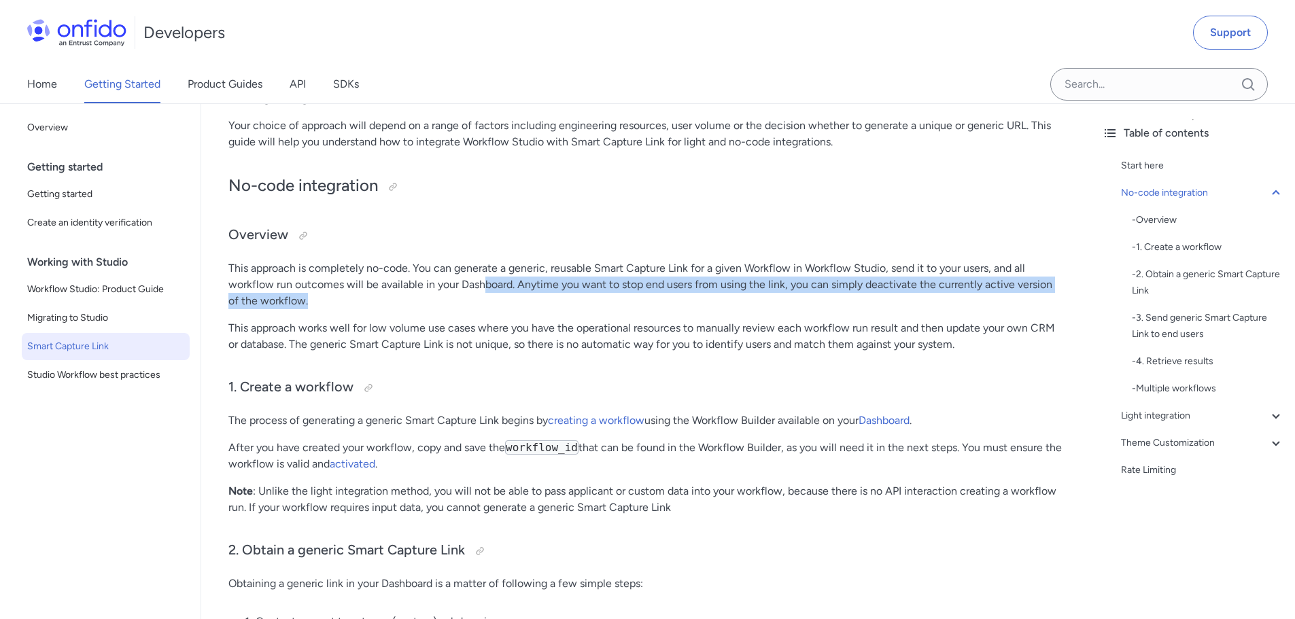
drag, startPoint x: 486, startPoint y: 288, endPoint x: 959, endPoint y: 304, distance: 472.8
click at [955, 303] on p "This approach is completely no-code. You can generate a generic, reusable Smart…" at bounding box center [646, 284] width 836 height 49
click at [959, 304] on p "This approach is completely no-code. You can generate a generic, reusable Smart…" at bounding box center [646, 284] width 836 height 49
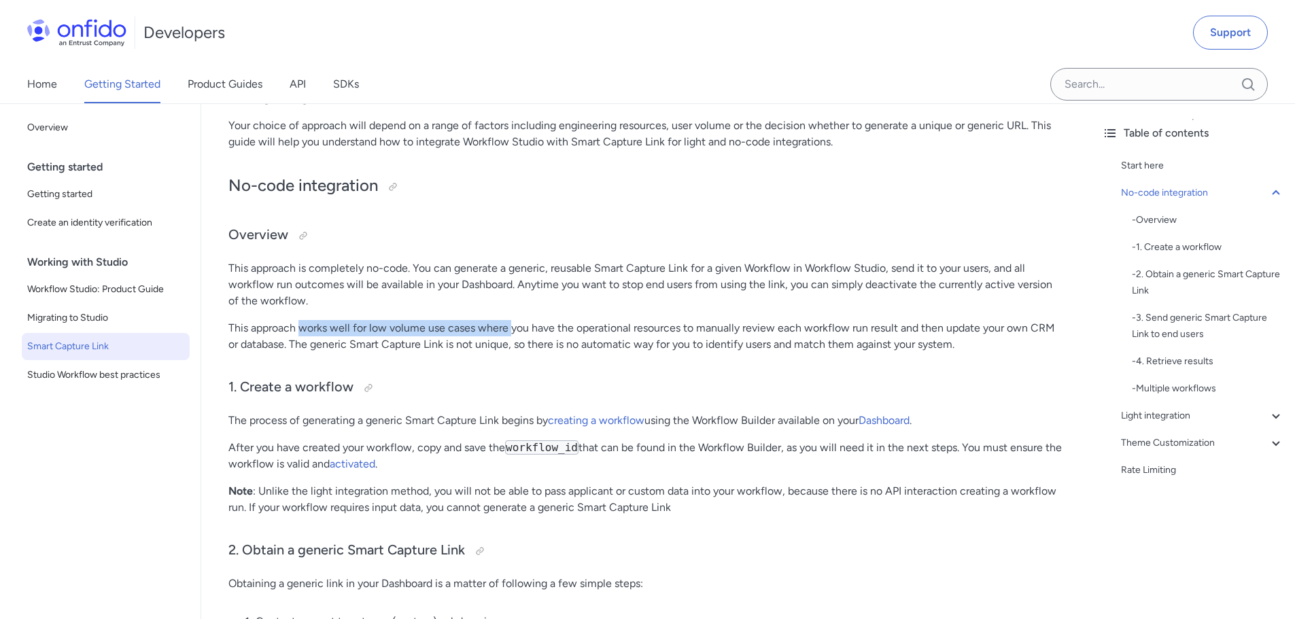
drag, startPoint x: 298, startPoint y: 332, endPoint x: 638, endPoint y: 342, distance: 339.4
click at [602, 334] on p "This approach works well for low volume use cases where you have the operationa…" at bounding box center [646, 336] width 836 height 33
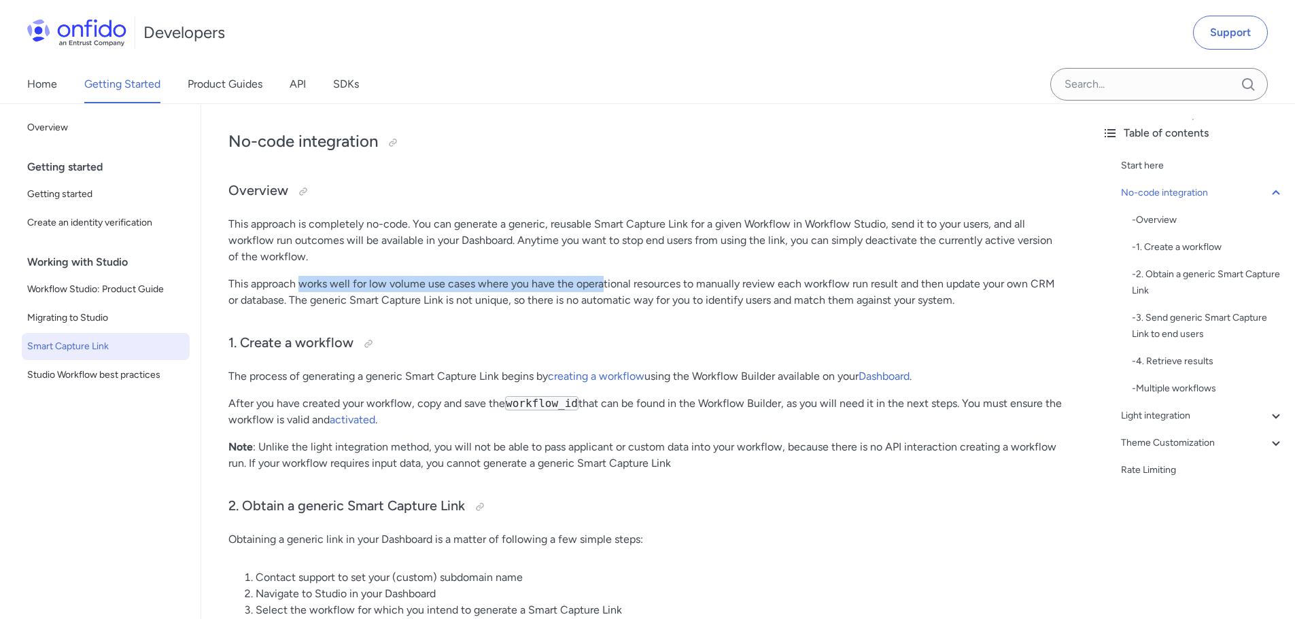
scroll to position [340, 0]
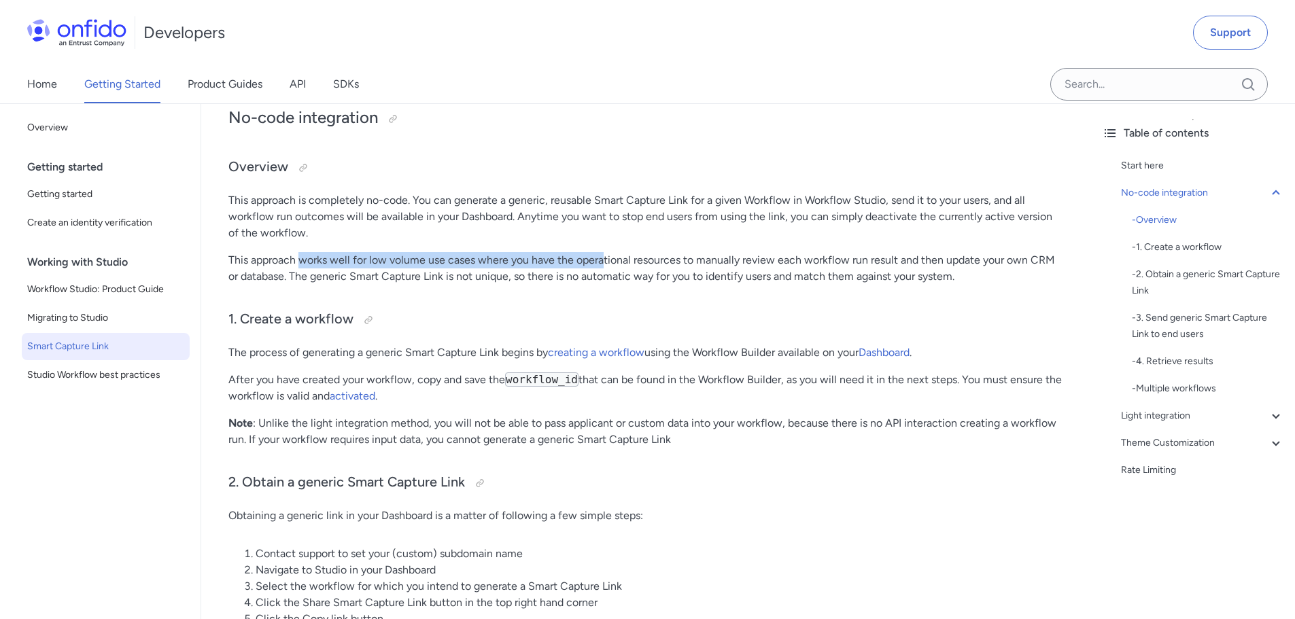
click at [574, 254] on p "This approach works well for low volume use cases where you have the operationa…" at bounding box center [646, 268] width 836 height 33
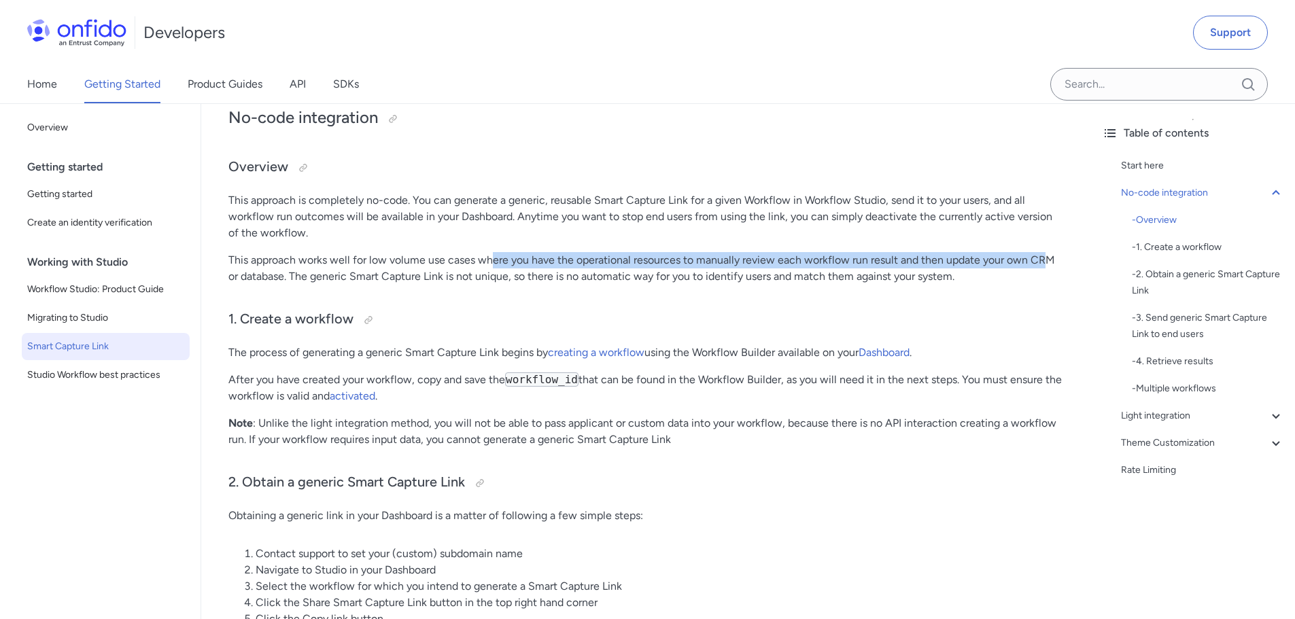
drag, startPoint x: 519, startPoint y: 259, endPoint x: 1066, endPoint y: 260, distance: 547.3
click at [1063, 254] on p "This approach works well for low volume use cases where you have the operationa…" at bounding box center [646, 268] width 836 height 33
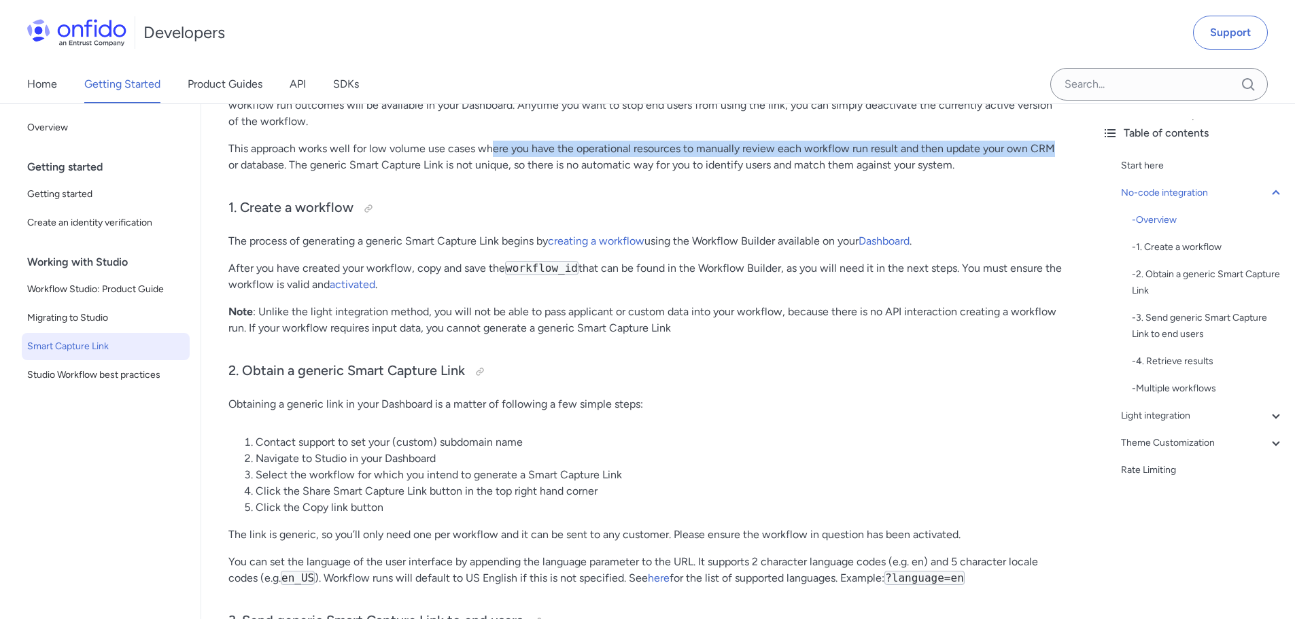
scroll to position [476, 0]
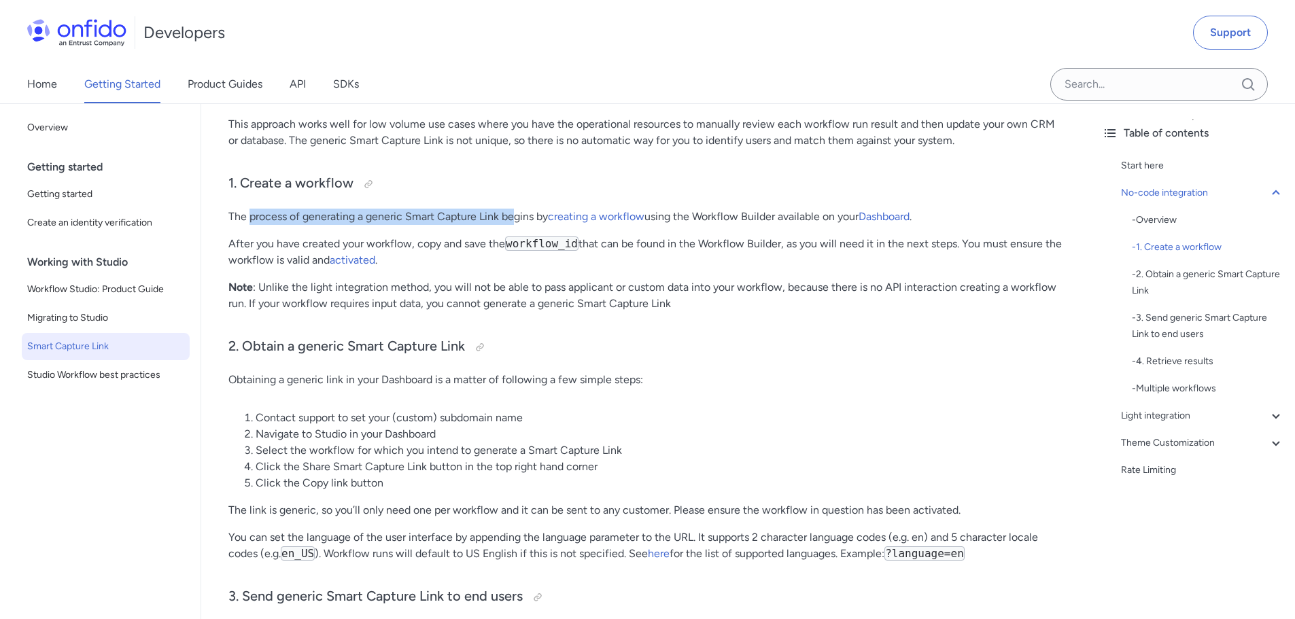
drag
click at [514, 215] on p "The process of generating a generic Smart Capture Link begins by creating a wor…" at bounding box center [646, 217] width 836 height 16
click at [469, 216] on p "The process of generating a generic Smart Capture Link begins by creating a wor…" at bounding box center [646, 217] width 836 height 16
click at [311, 220] on p "The process of generating a generic Smart Capture Link begins by creating a wor…" at bounding box center [646, 217] width 836 height 16
click at [278, 222] on p "The process of generating a generic Smart Capture Link begins by creating a wor…" at bounding box center [646, 217] width 836 height 16
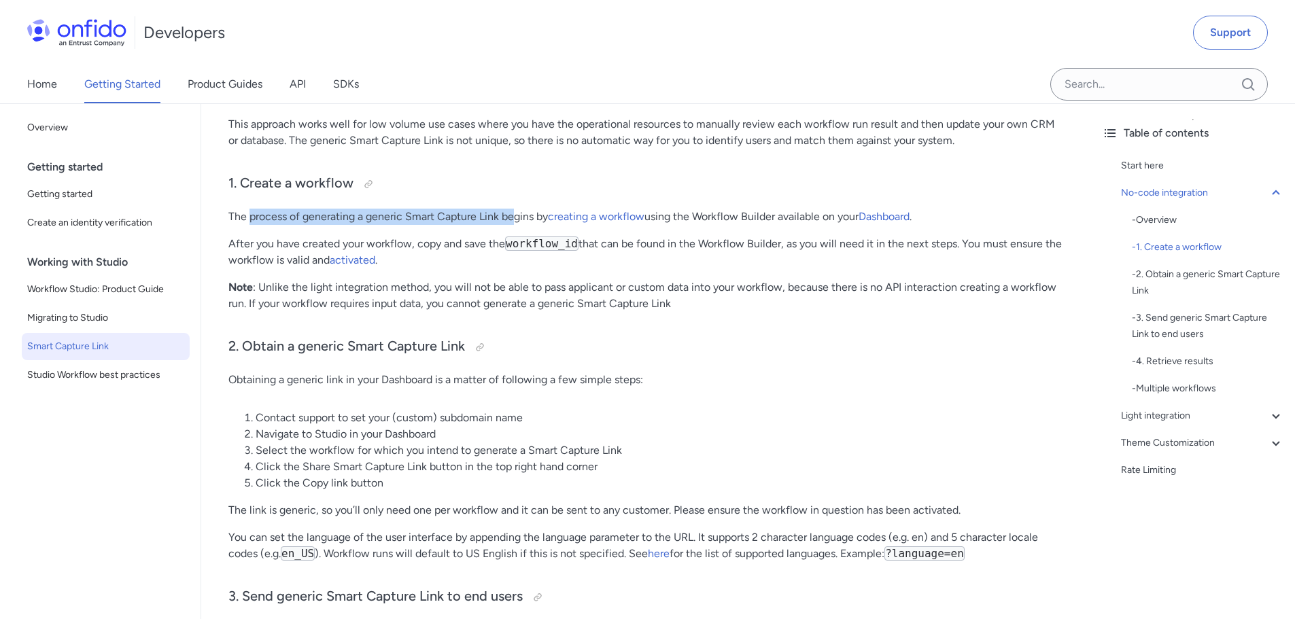
click at [262, 218] on p "The process of generating a generic Smart Capture Link begins by creating a wor…" at bounding box center [646, 217] width 836 height 16
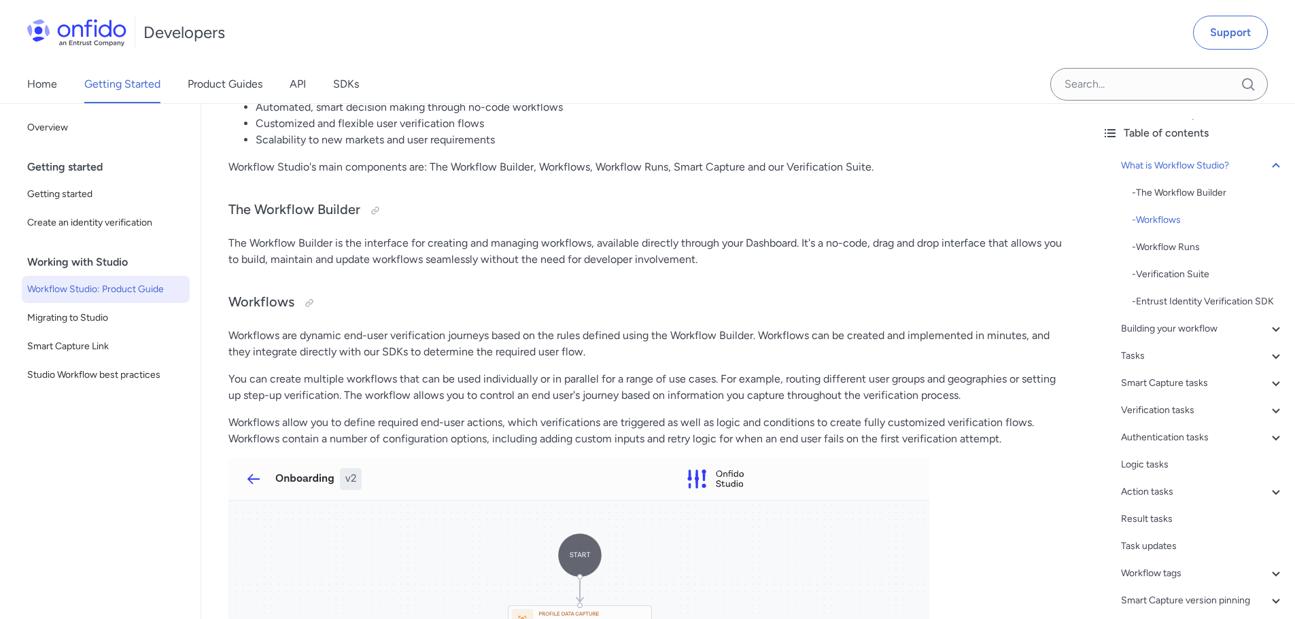
scroll to position [202, 0]
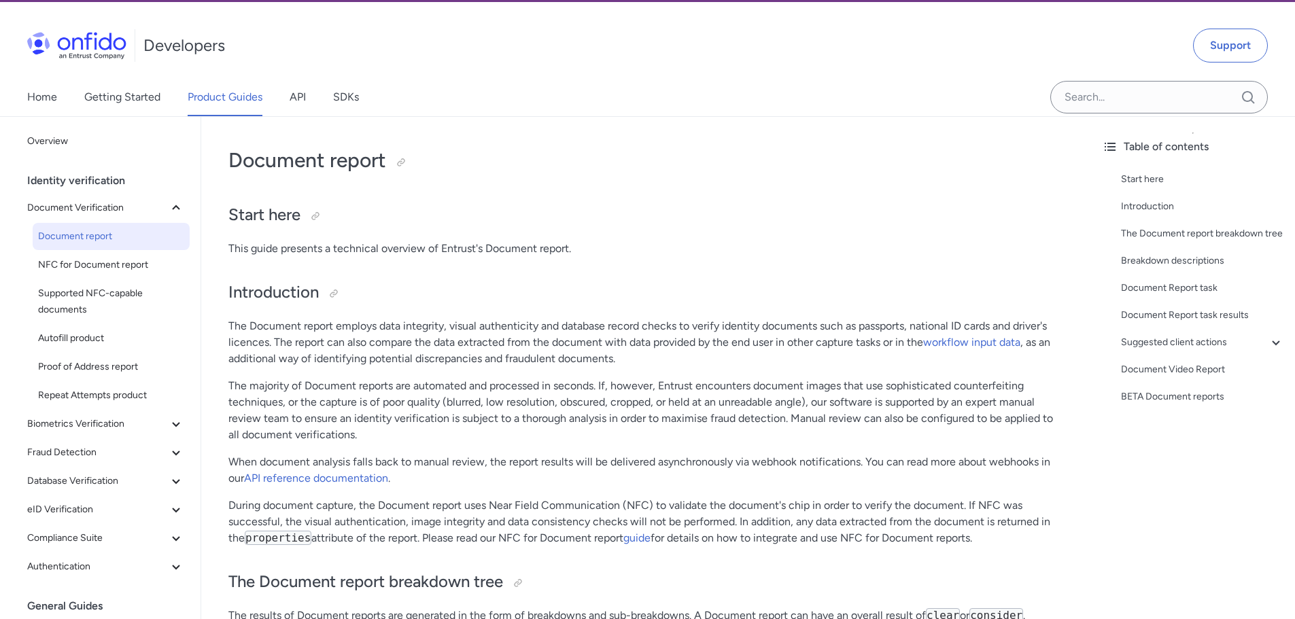
scroll to position [136, 0]
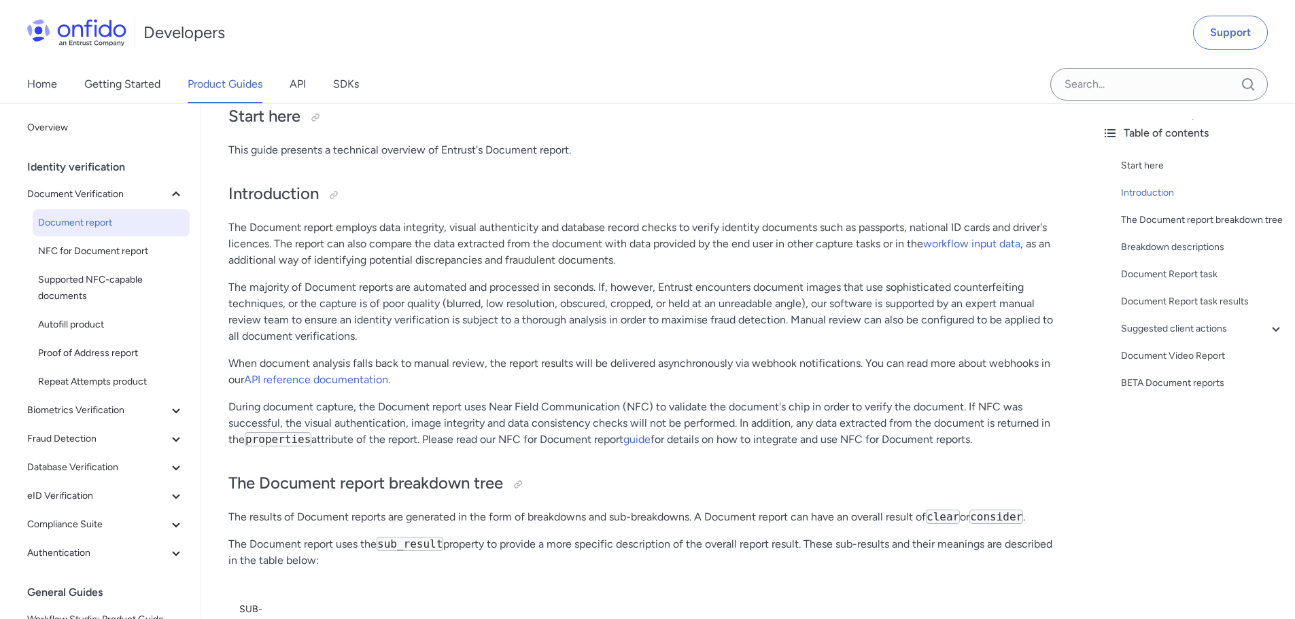
click at [295, 226] on p "The Document report employs data integrity, visual authenticity and database re…" at bounding box center [646, 244] width 836 height 49
drag, startPoint x: 349, startPoint y: 220, endPoint x: 630, endPoint y: 218, distance: 280.8
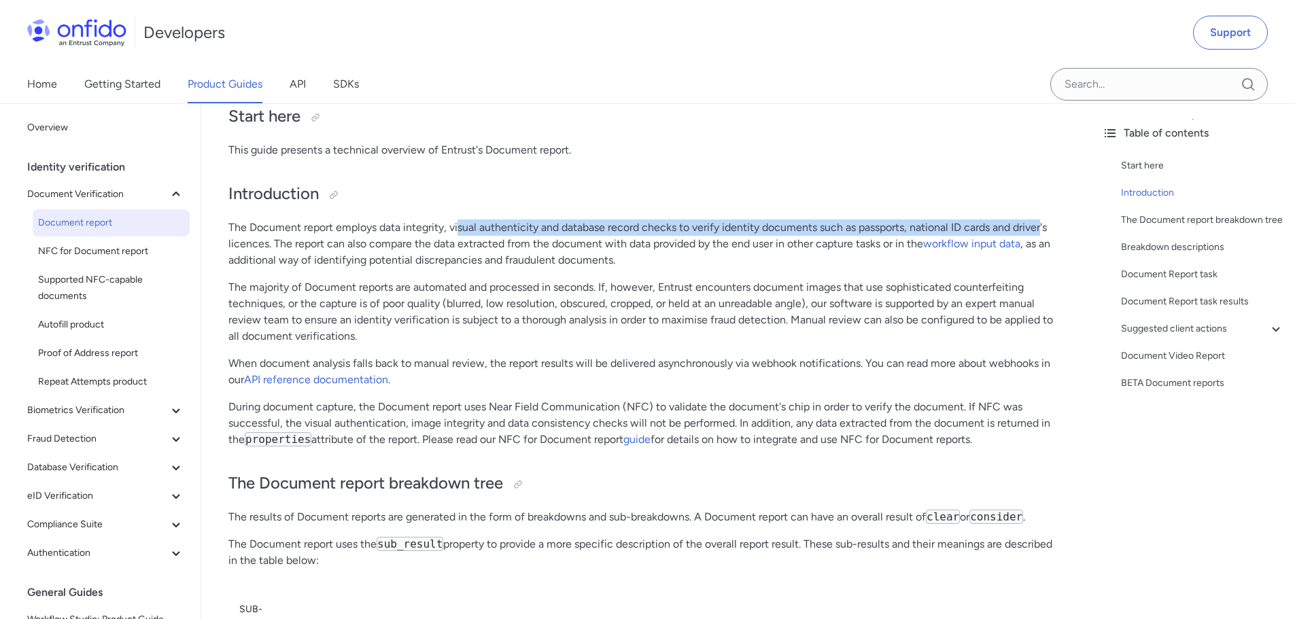
drag, startPoint x: 502, startPoint y: 226, endPoint x: 1052, endPoint y: 233, distance: 550.0
click at [1052, 233] on p "The Document report employs data integrity, visual authenticity and database re…" at bounding box center [646, 244] width 836 height 49
drag, startPoint x: 405, startPoint y: 265, endPoint x: 341, endPoint y: 260, distance: 64.1
click at [405, 265] on p "The Document report employs data integrity, visual authenticity and database re…" at bounding box center [646, 244] width 836 height 49
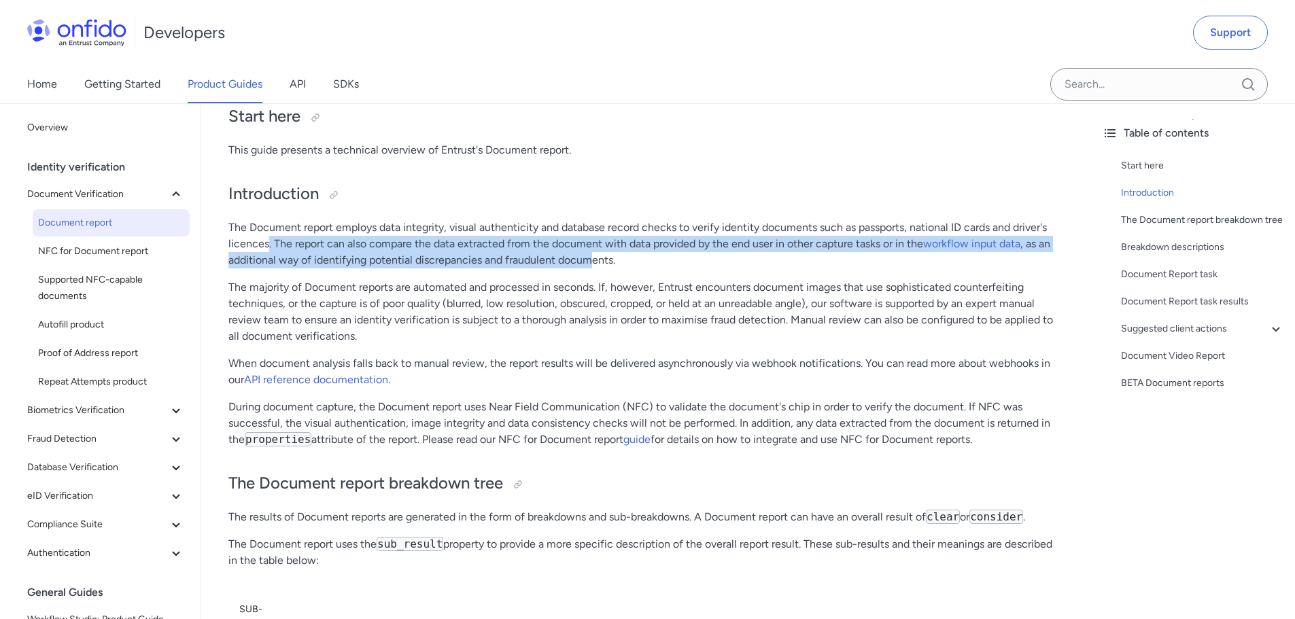
drag, startPoint x: 268, startPoint y: 245, endPoint x: 599, endPoint y: 250, distance: 331.1
click at [598, 250] on p "The Document report employs data integrity, visual authenticity and database re…" at bounding box center [646, 244] width 836 height 49
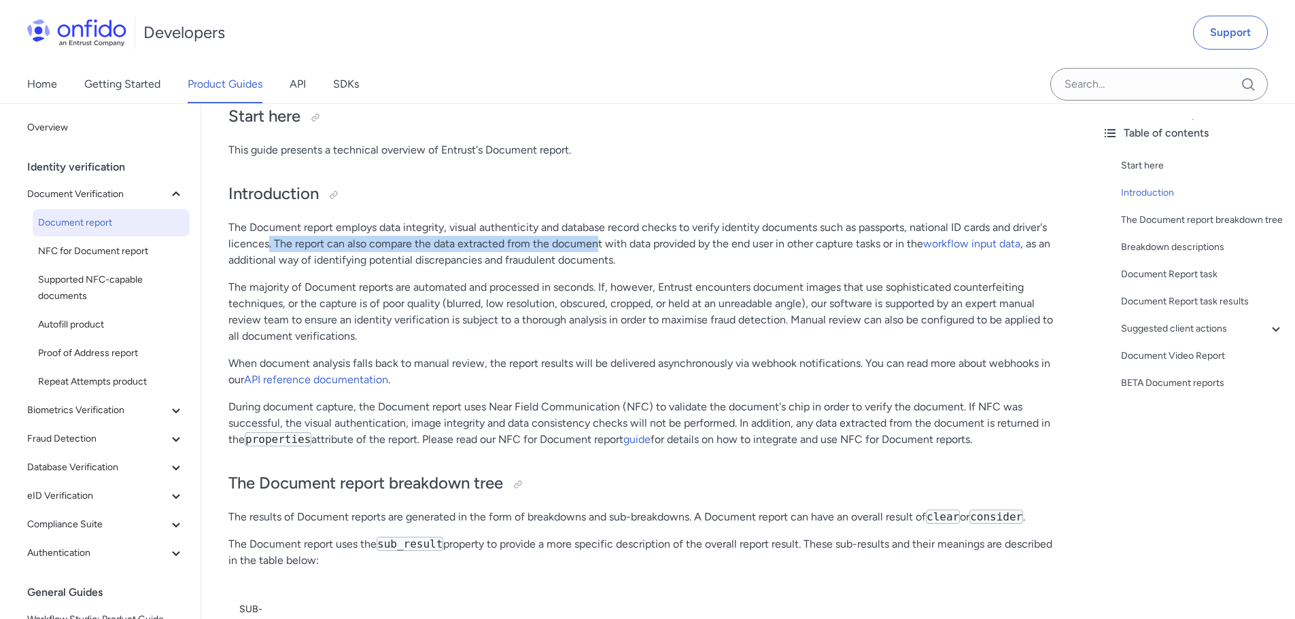
click at [596, 247] on p "The Document report employs data integrity, visual authenticity and database re…" at bounding box center [646, 244] width 836 height 49
click at [396, 247] on p "The Document report employs data integrity, visual authenticity and database re…" at bounding box center [646, 244] width 836 height 49
drag, startPoint x: 390, startPoint y: 250, endPoint x: 861, endPoint y: 246, distance: 471.8
click at [857, 246] on p "The Document report employs data integrity, visual authenticity and database re…" at bounding box center [646, 244] width 836 height 49
click at [861, 246] on p "The Document report employs data integrity, visual authenticity and database re…" at bounding box center [646, 244] width 836 height 49
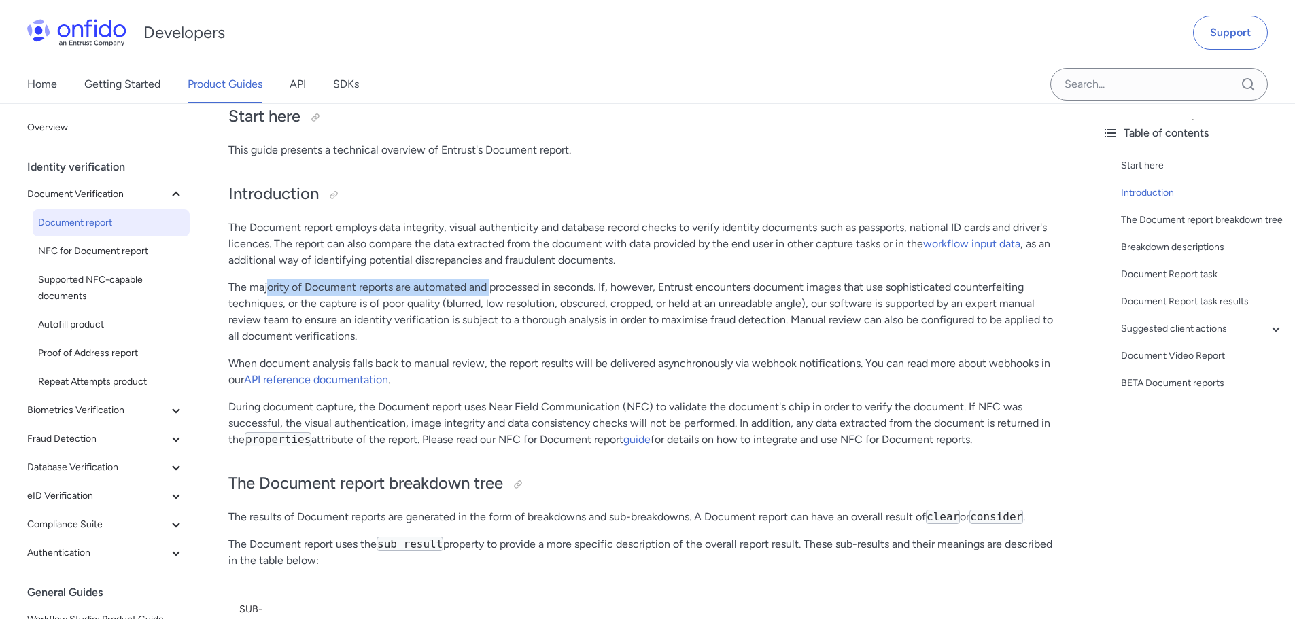
drag, startPoint x: 267, startPoint y: 281, endPoint x: 566, endPoint y: 290, distance: 299.3
click at [545, 290] on p "The majority of Document reports are automated and processed in seconds. If, ho…" at bounding box center [646, 311] width 836 height 65
click at [580, 293] on p "The majority of Document reports are automated and processed in seconds. If, ho…" at bounding box center [646, 311] width 836 height 65
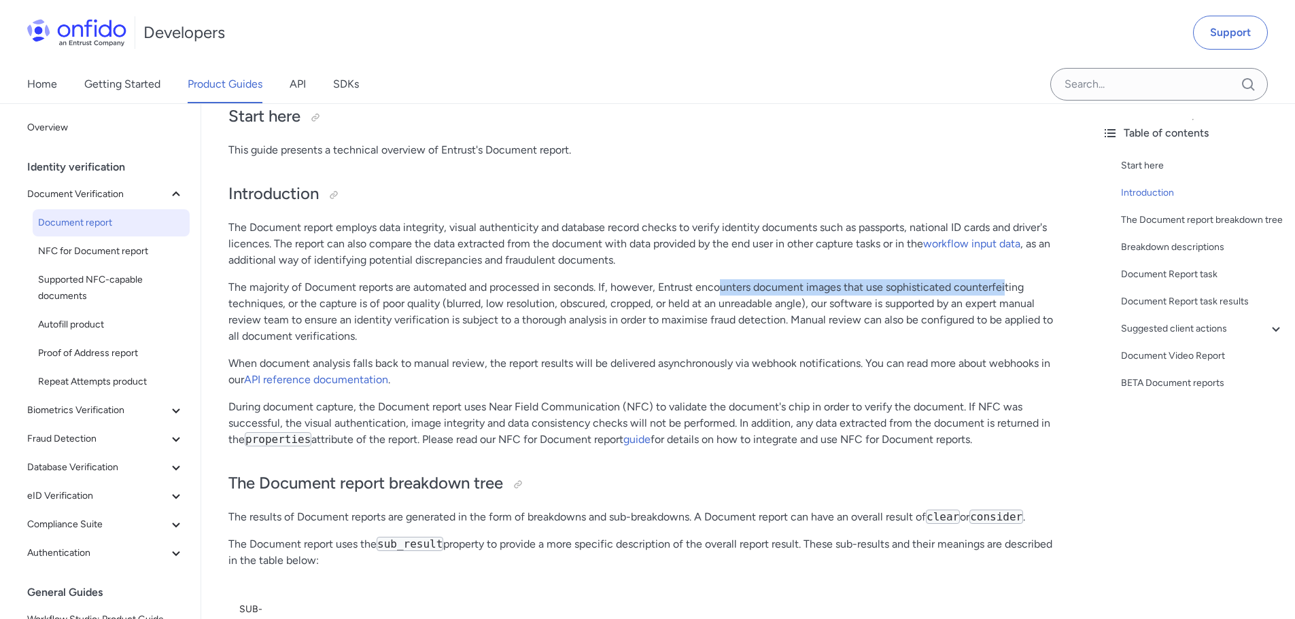
drag, startPoint x: 721, startPoint y: 288, endPoint x: 1010, endPoint y: 288, distance: 289.6
click at [1010, 288] on p "The majority of Document reports are automated and processed in seconds. If, ho…" at bounding box center [646, 311] width 836 height 65
click at [613, 307] on p "The majority of Document reports are automated and processed in seconds. If, ho…" at bounding box center [646, 311] width 836 height 65
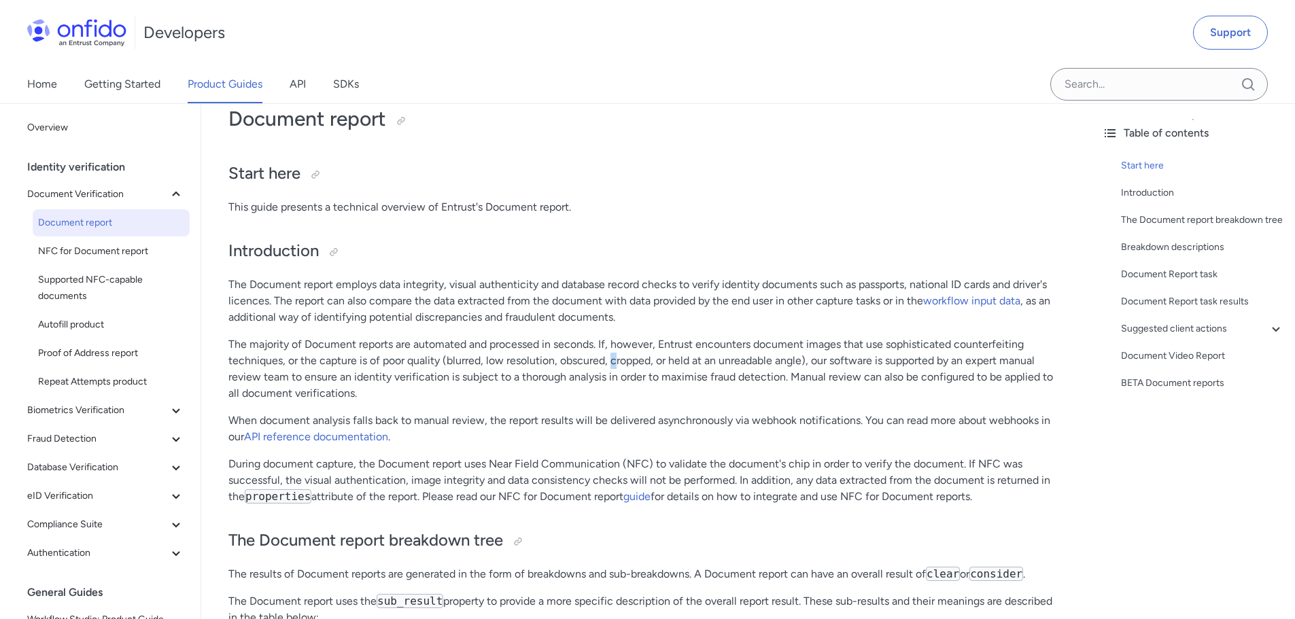
scroll to position [204, 0]
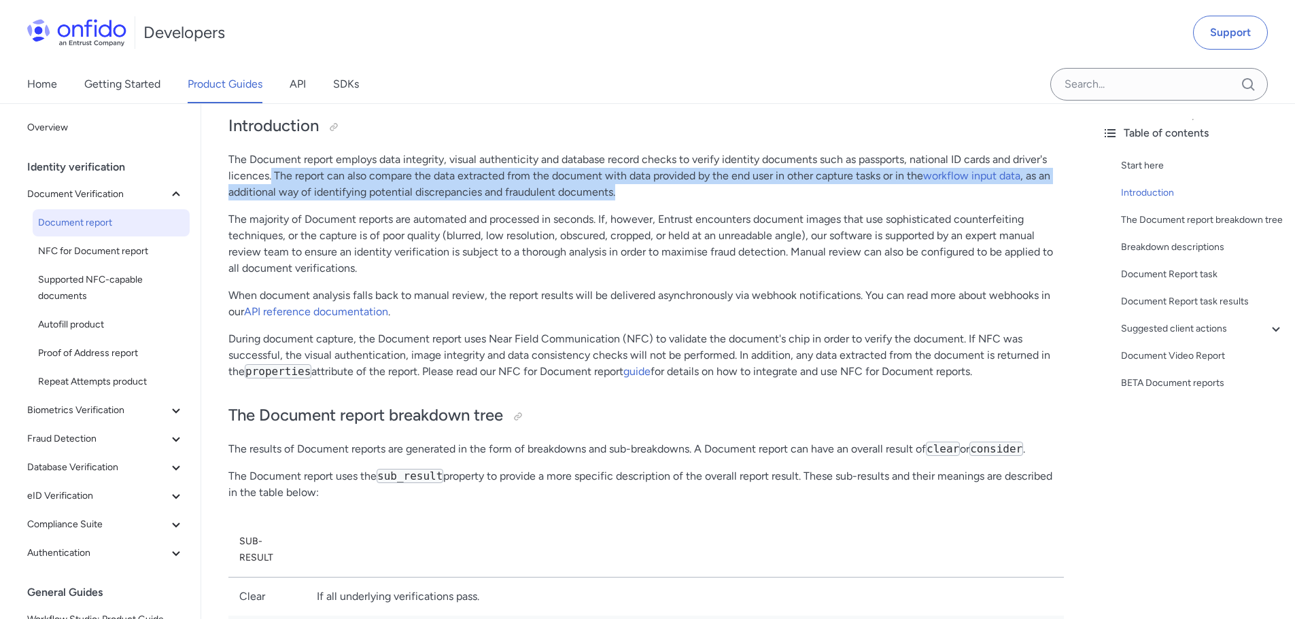
drag, startPoint x: 291, startPoint y: 178, endPoint x: 891, endPoint y: 186, distance: 600.4
click at [891, 186] on p "The Document report employs data integrity, visual authenticity and database re…" at bounding box center [646, 176] width 836 height 49
click at [891, 187] on p "The Document report employs data integrity, visual authenticity and database re…" at bounding box center [646, 176] width 836 height 49
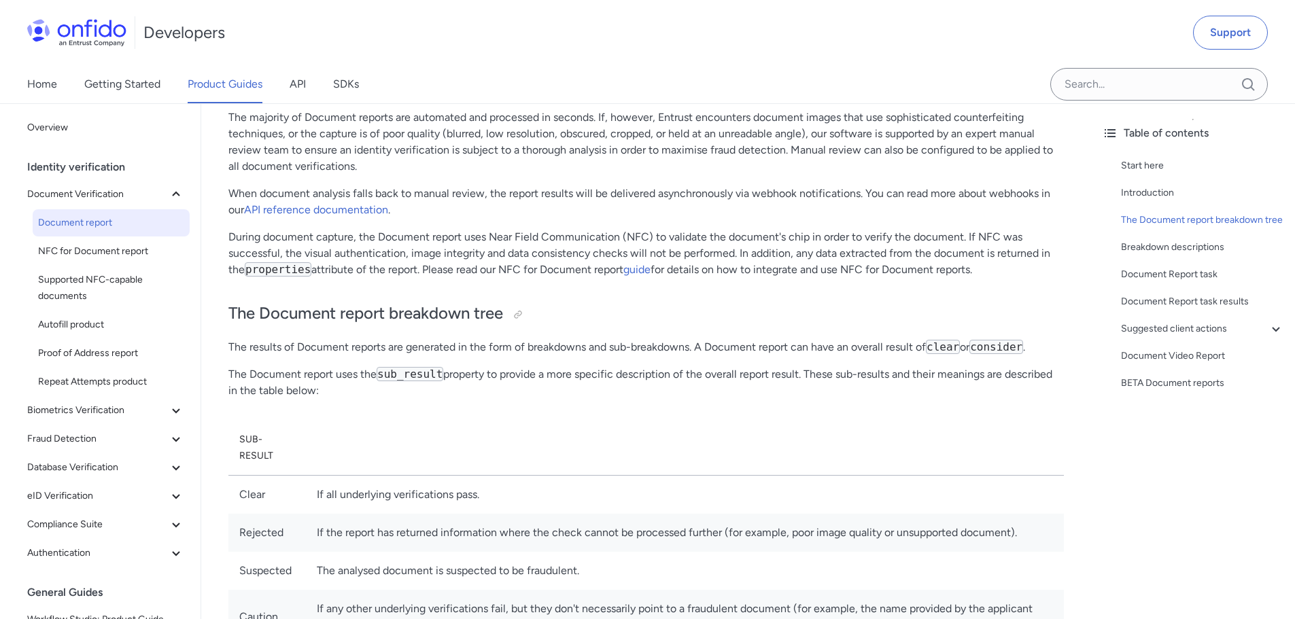
scroll to position [0, 0]
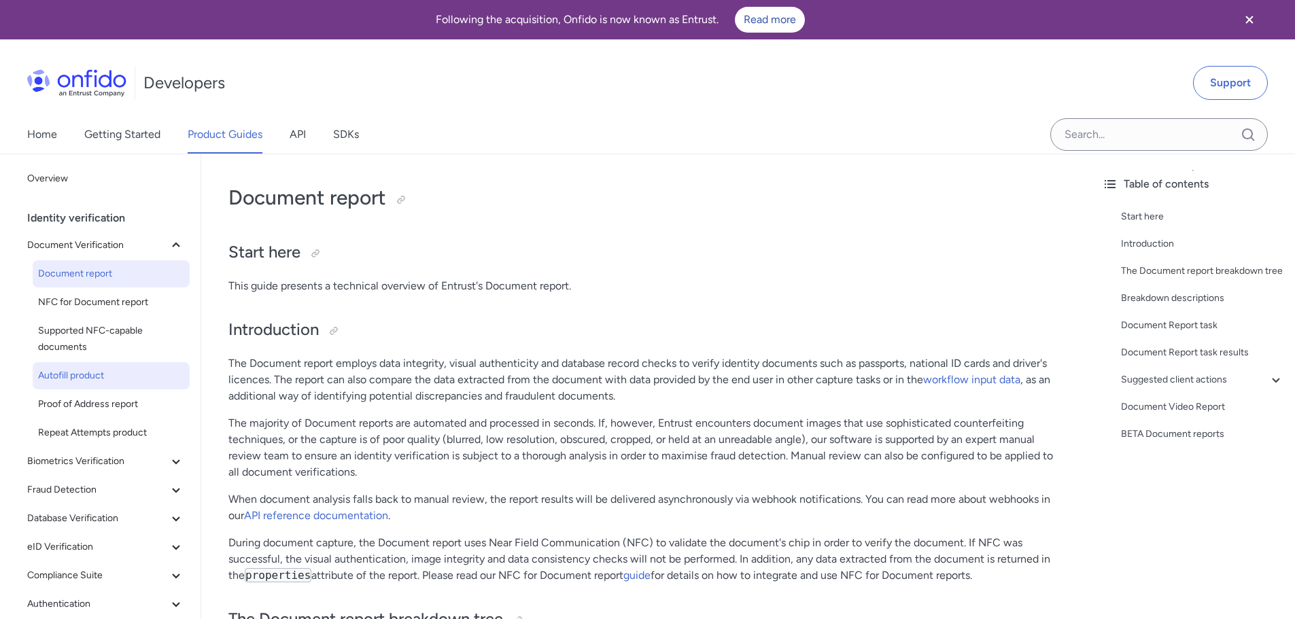
click at [74, 381] on span "Autofill product" at bounding box center [111, 376] width 146 height 16
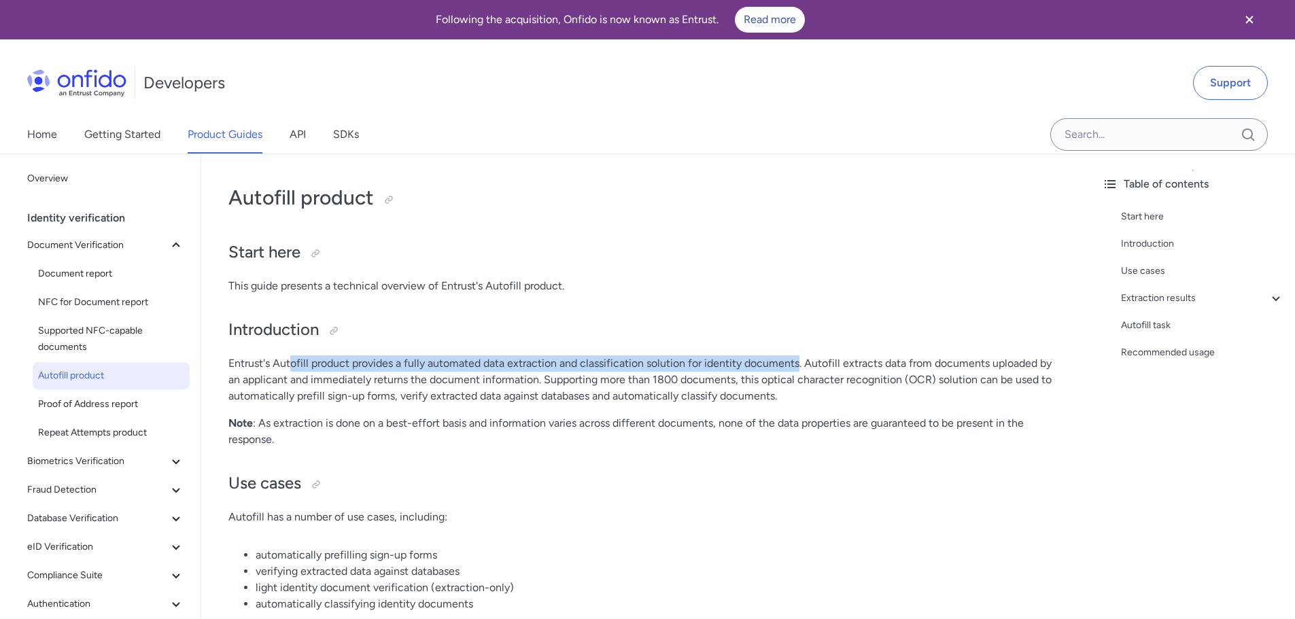
drag, startPoint x: 293, startPoint y: 361, endPoint x: 803, endPoint y: 367, distance: 509.9
click at [803, 367] on p "Entrust's Autofill product provides a fully automated data extraction and class…" at bounding box center [646, 380] width 836 height 49
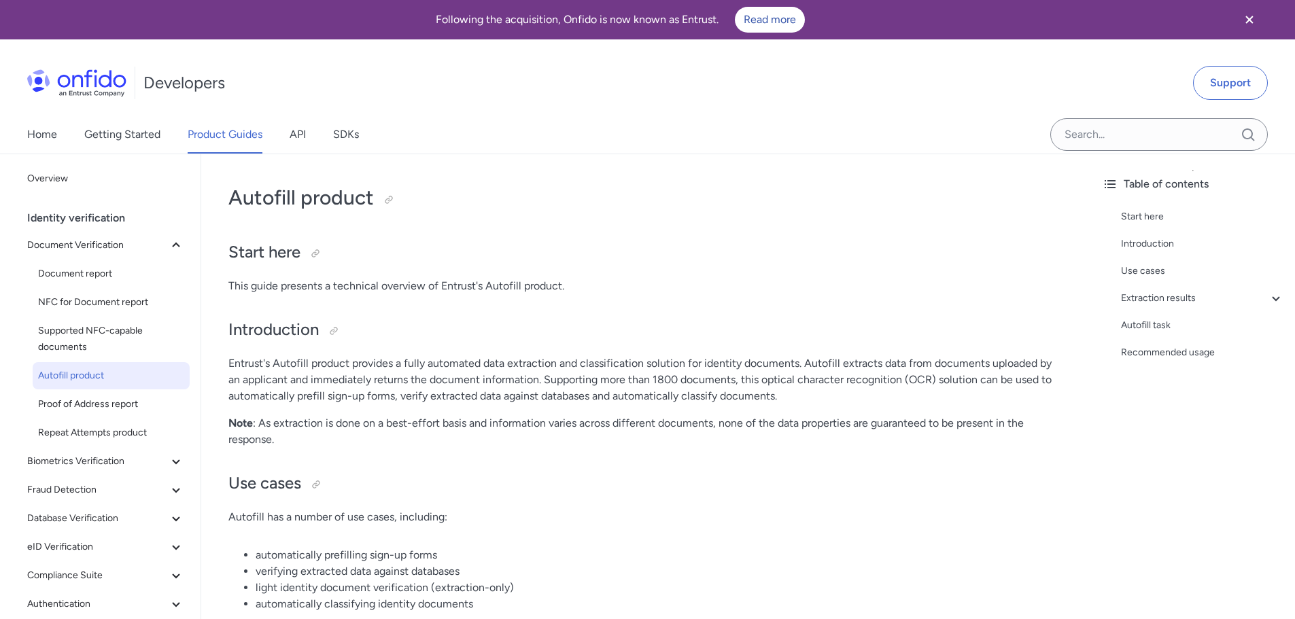
click at [638, 394] on p "Entrust's Autofill product provides a fully automated data extraction and class…" at bounding box center [646, 380] width 836 height 49
drag, startPoint x: 393, startPoint y: 364, endPoint x: 732, endPoint y: 354, distance: 339.4
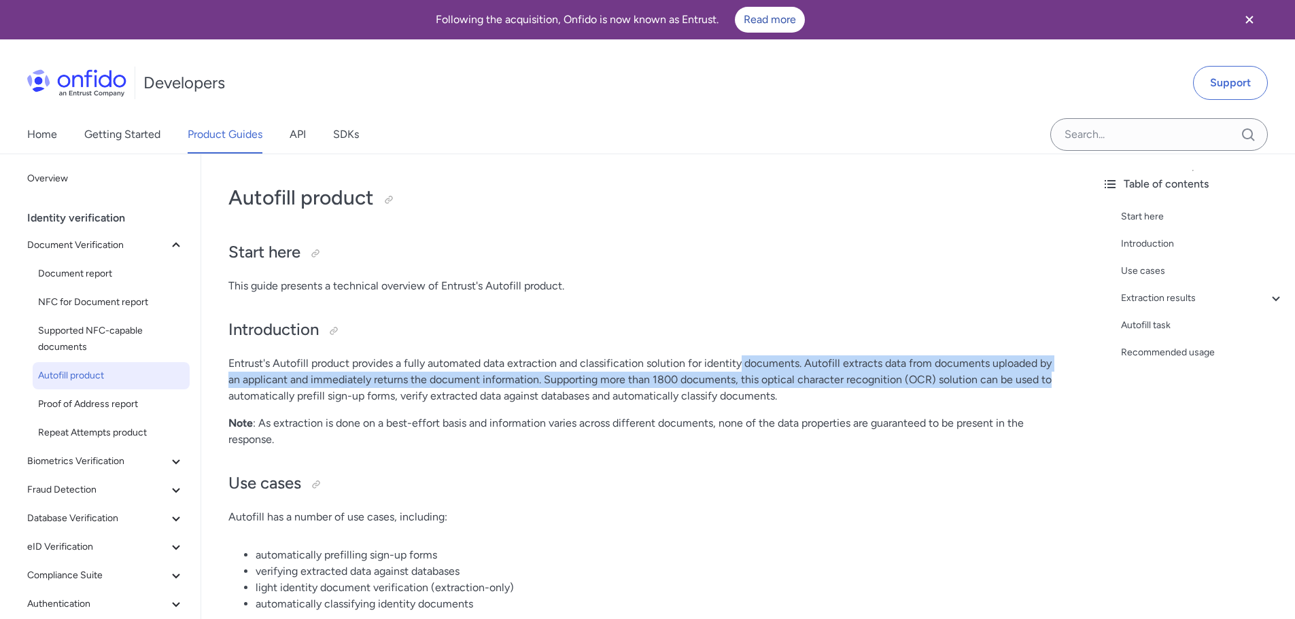
drag, startPoint x: 744, startPoint y: 356, endPoint x: 1051, endPoint y: 377, distance: 307.3
click at [1051, 374] on p "Entrust's Autofill product provides a fully automated data extraction and class…" at bounding box center [646, 380] width 836 height 49
click at [571, 387] on p "Entrust's Autofill product provides a fully automated data extraction and class…" at bounding box center [646, 380] width 836 height 49
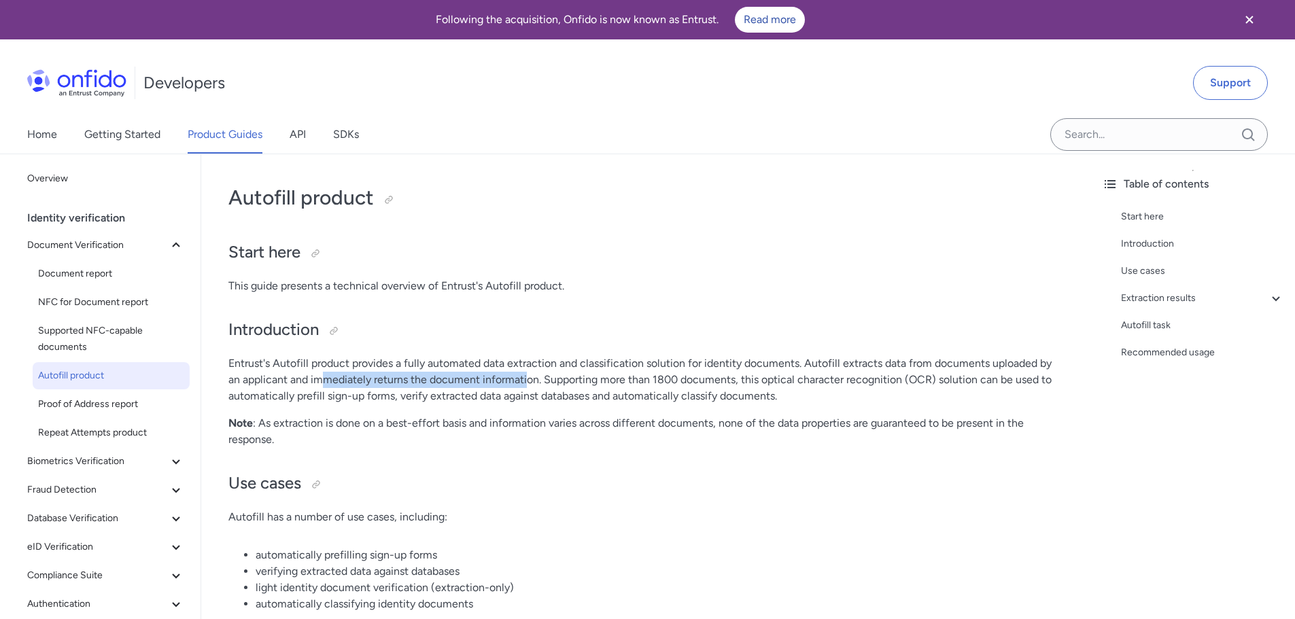
drag, startPoint x: 323, startPoint y: 388, endPoint x: 540, endPoint y: 375, distance: 217.9
click at [532, 375] on p "Entrust's Autofill product provides a fully automated data extraction and class…" at bounding box center [646, 380] width 836 height 49
click at [551, 375] on p "Entrust's Autofill product provides a fully automated data extraction and class…" at bounding box center [646, 380] width 836 height 49
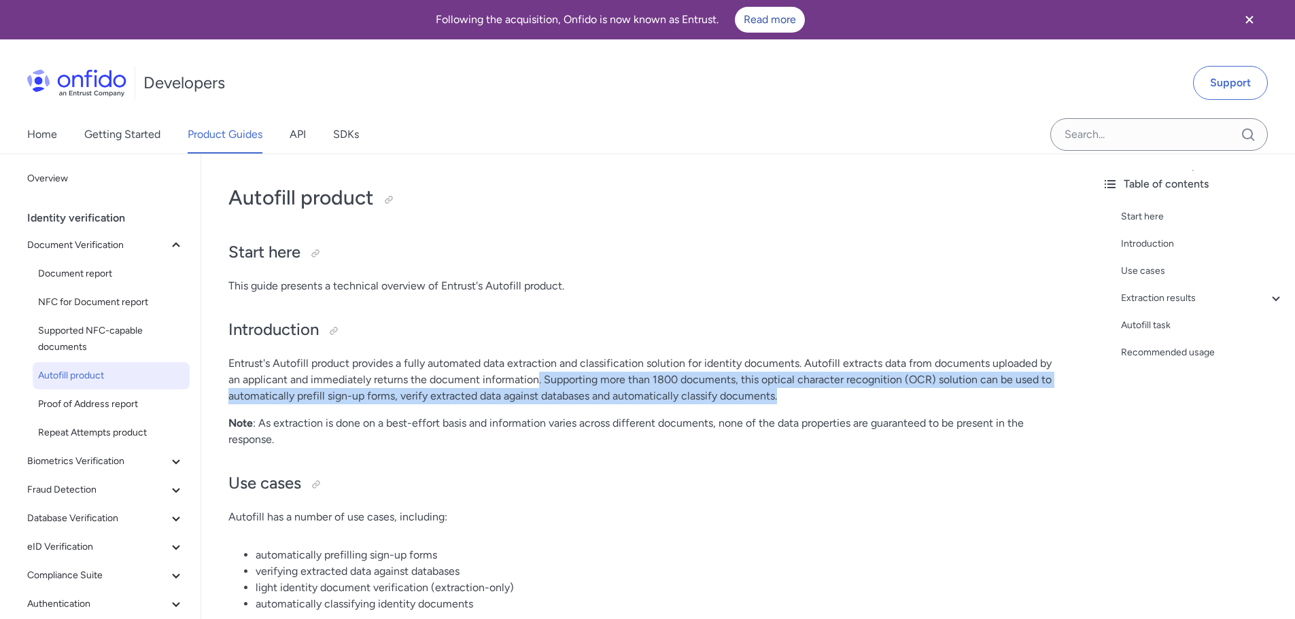
drag, startPoint x: 538, startPoint y: 384, endPoint x: 975, endPoint y: 400, distance: 436.7
click at [975, 400] on p "Entrust's Autofill product provides a fully automated data extraction and class…" at bounding box center [646, 380] width 836 height 49
click at [976, 400] on p "Entrust's Autofill product provides a fully automated data extraction and class…" at bounding box center [646, 380] width 836 height 49
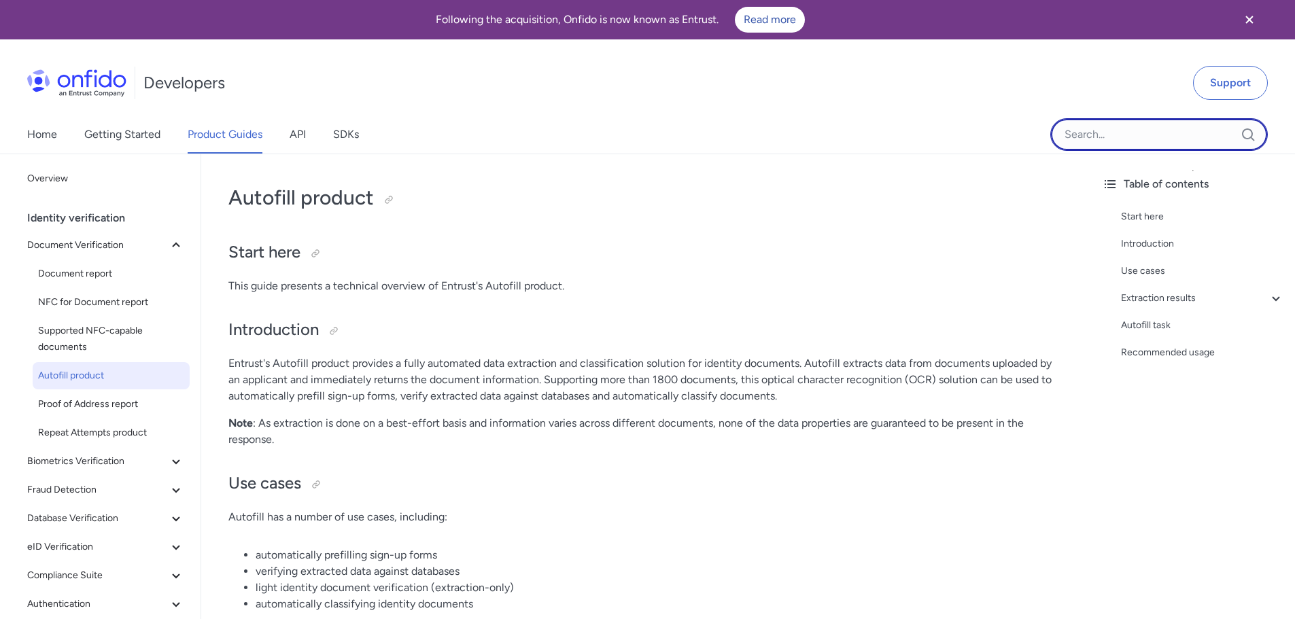
click at [1146, 141] on input "Onfido search input field" at bounding box center [1159, 134] width 218 height 33
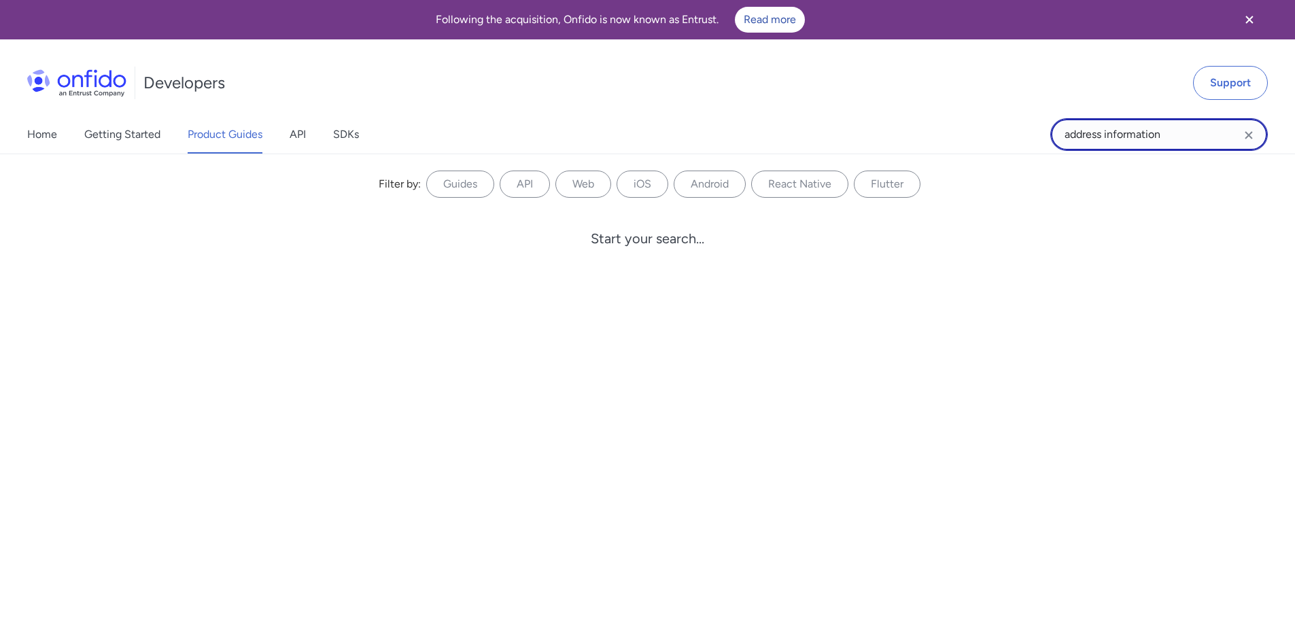
type input "address information"
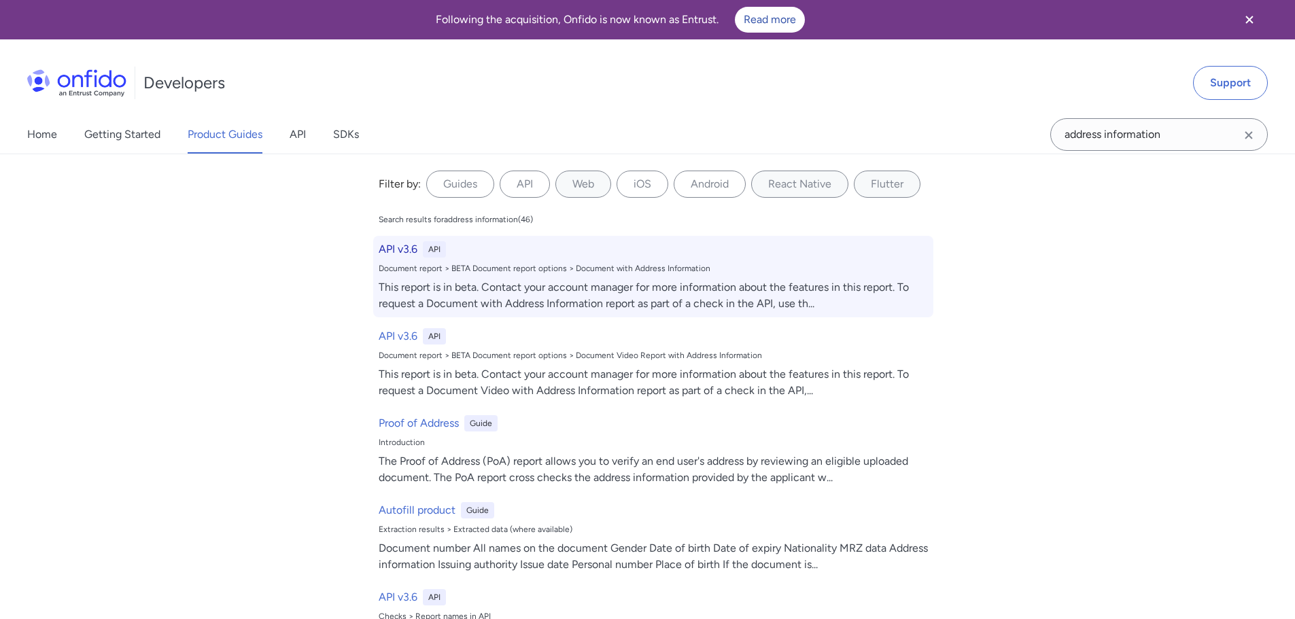
click at [466, 279] on div "This report is in beta. Contact your account manager for more information about…" at bounding box center [653, 295] width 549 height 33
select select "http"
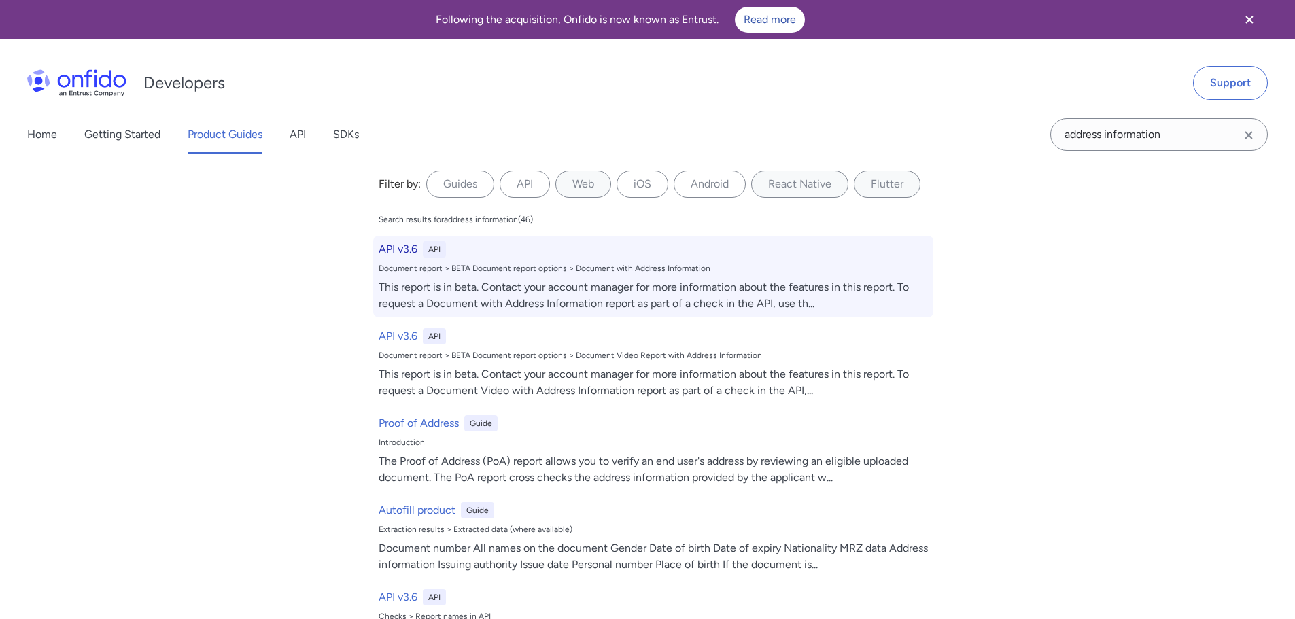
select select "http"
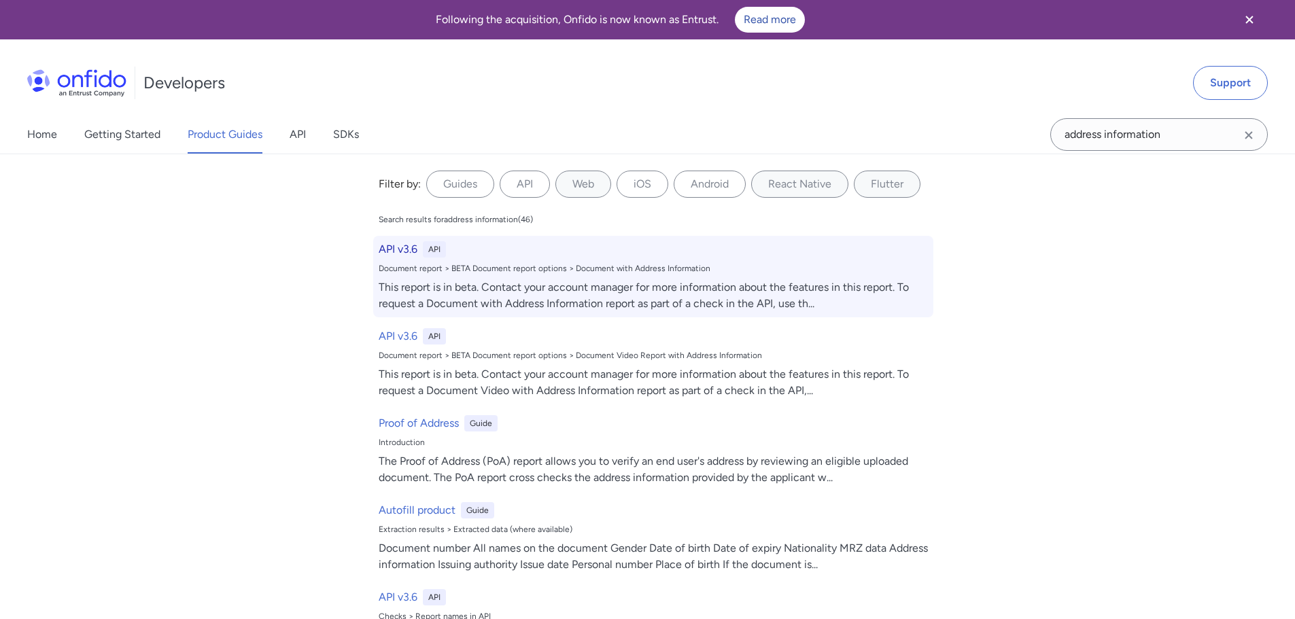
select select "http"
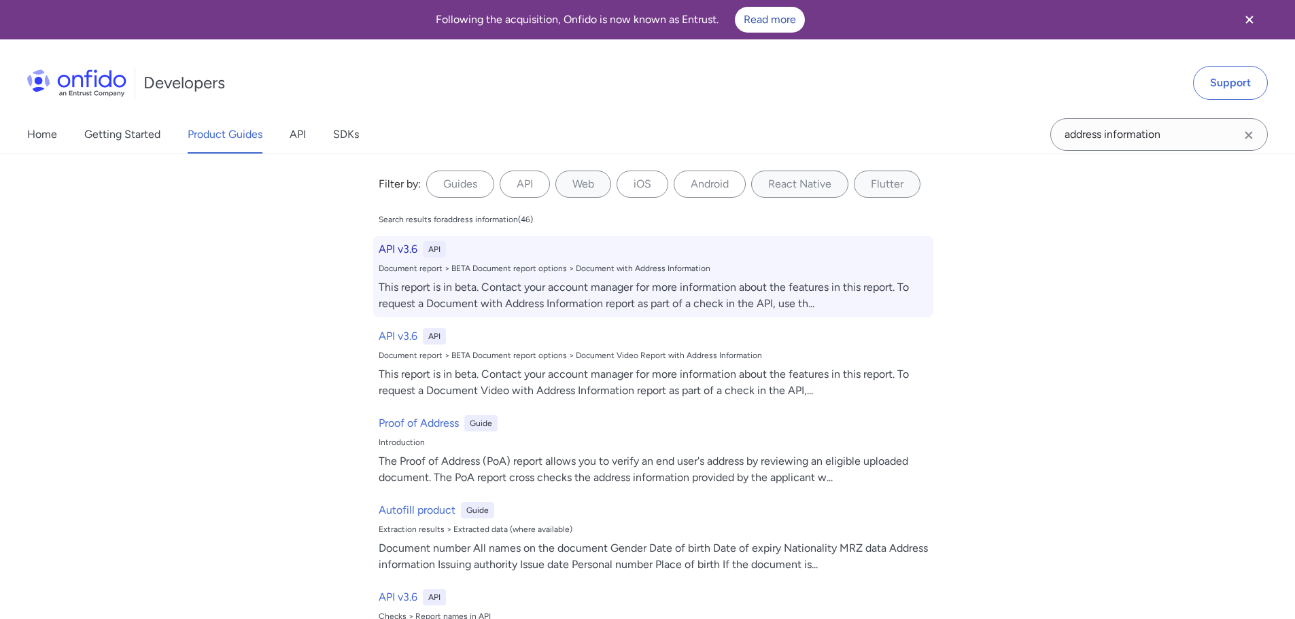
select select "http"
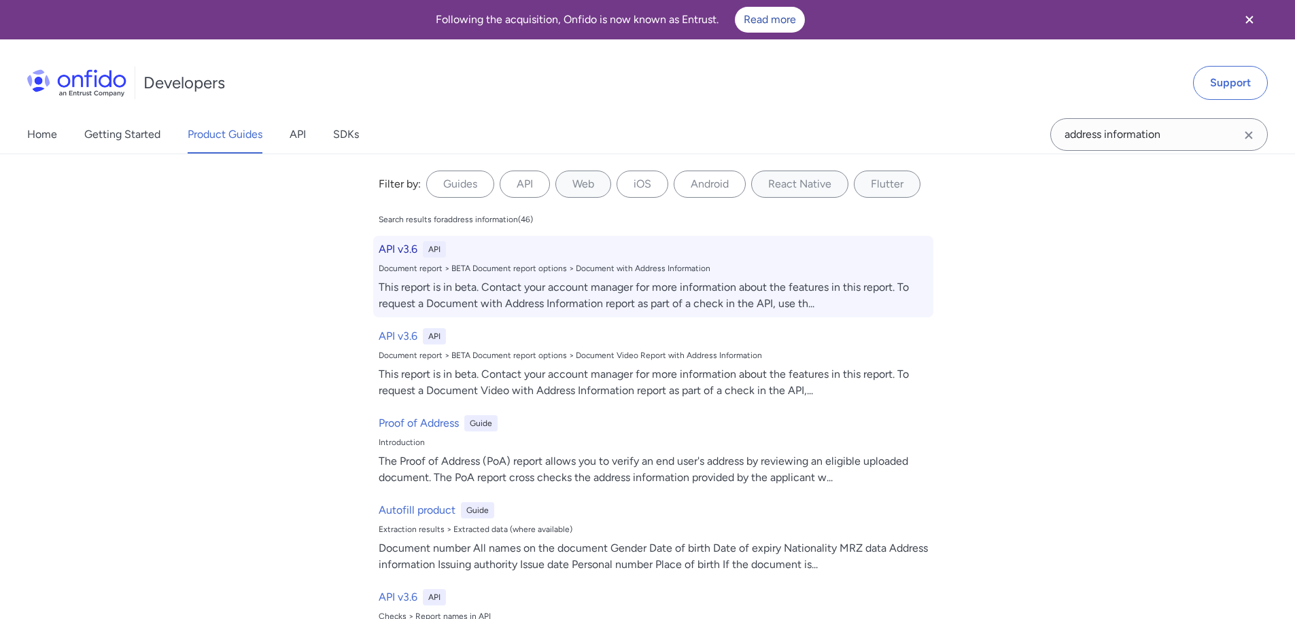
select select "http"
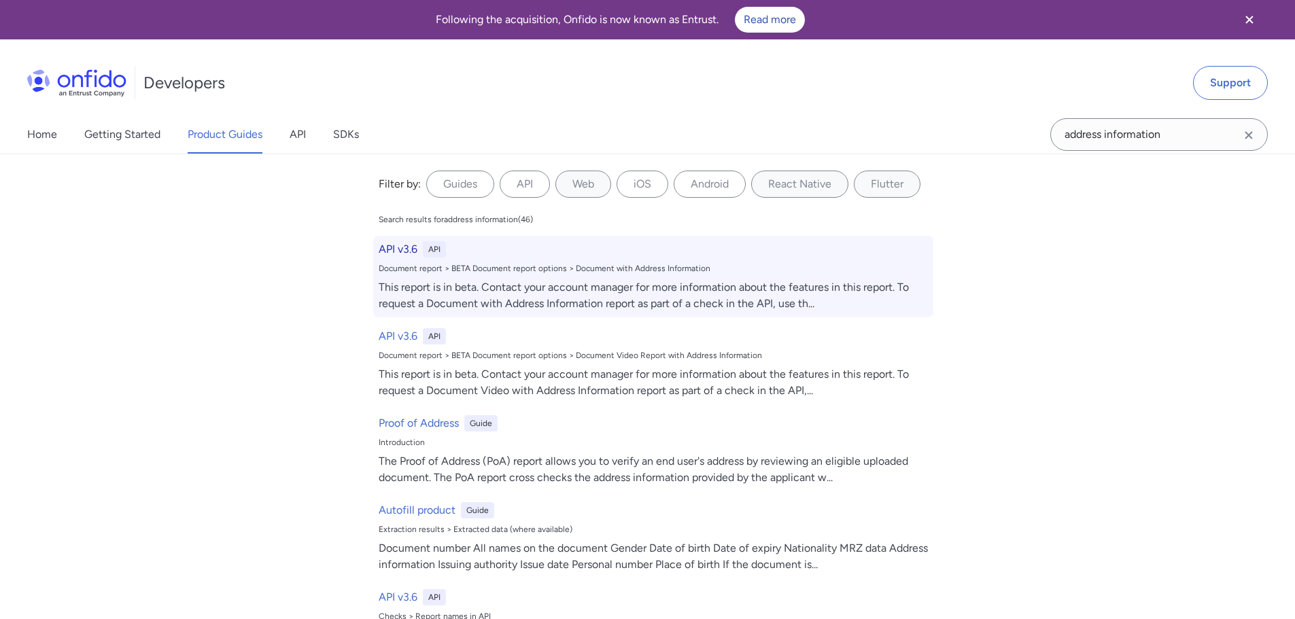
select select "http"
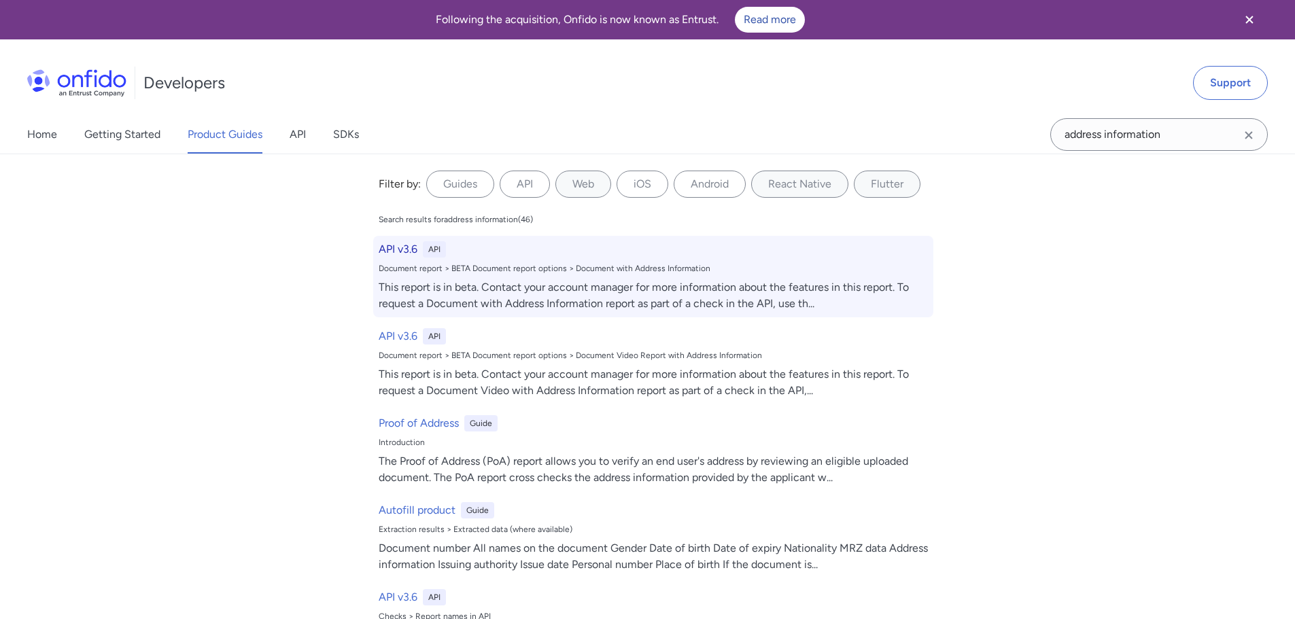
select select "http"
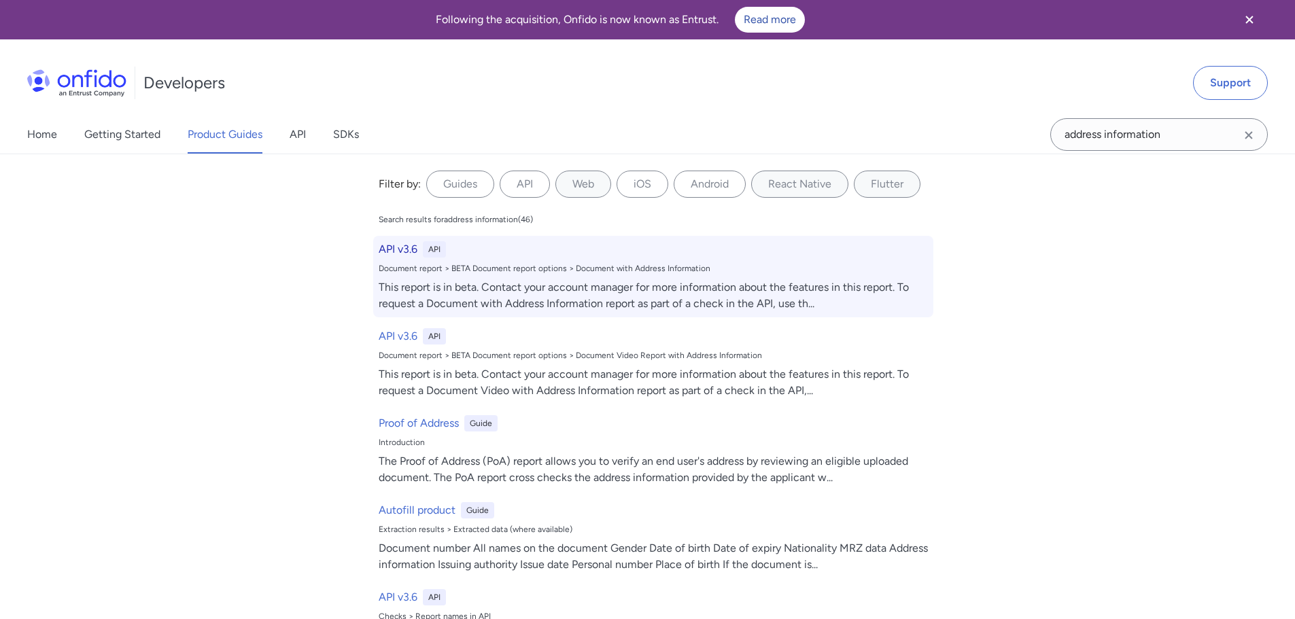
select select "http"
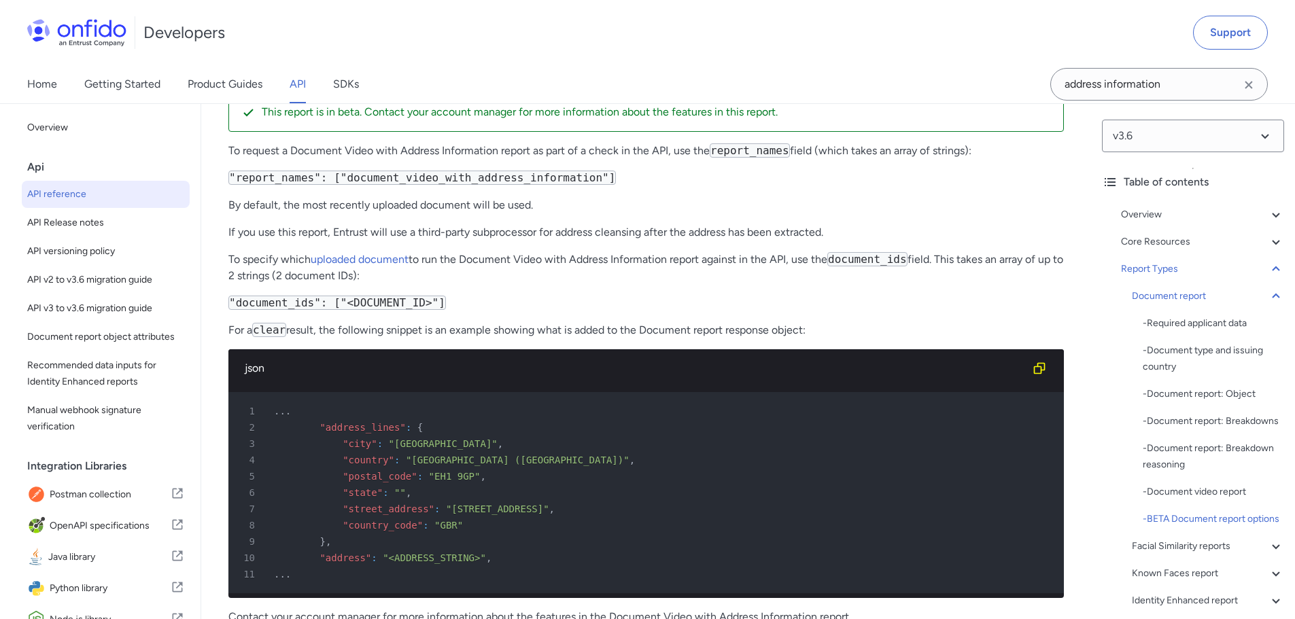
scroll to position [2678, 0]
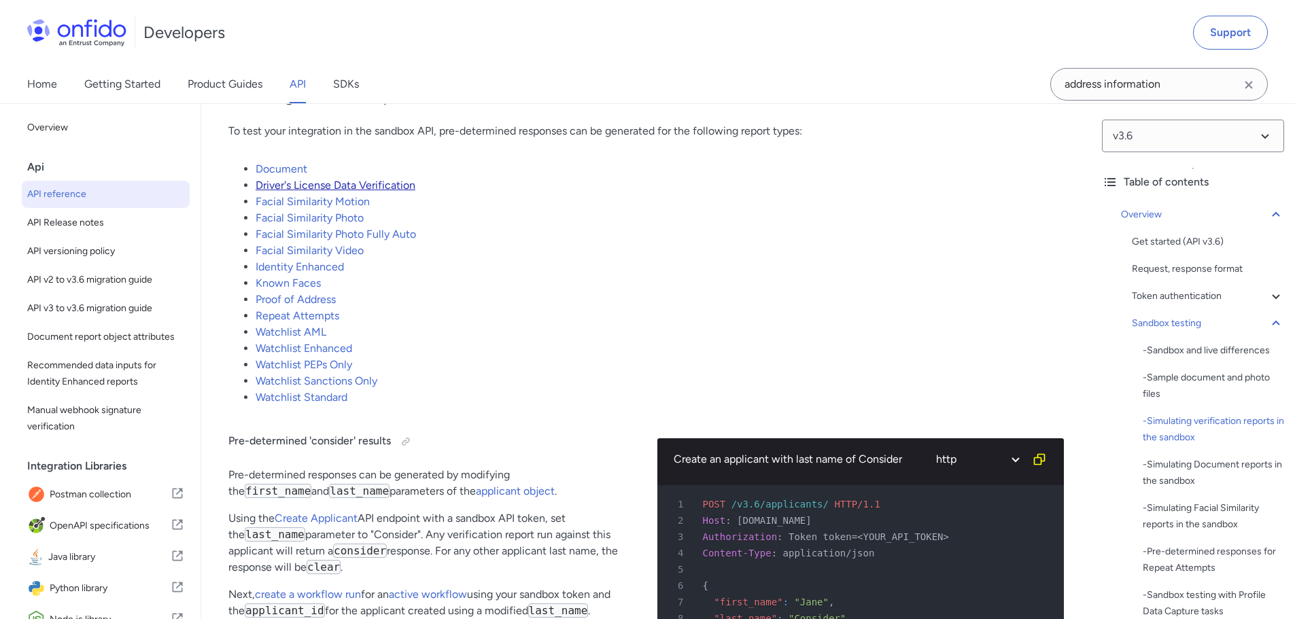
click at [316, 192] on link "Driver's License Data Verification" at bounding box center [336, 185] width 160 height 13
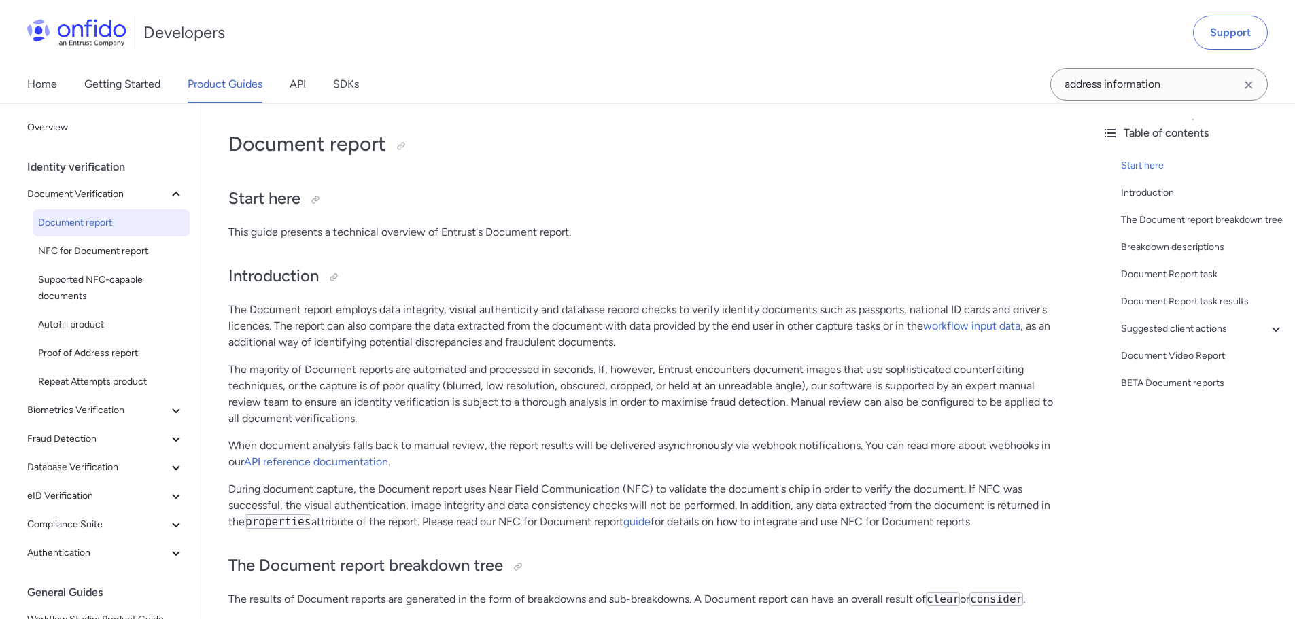
scroll to position [10201, 0]
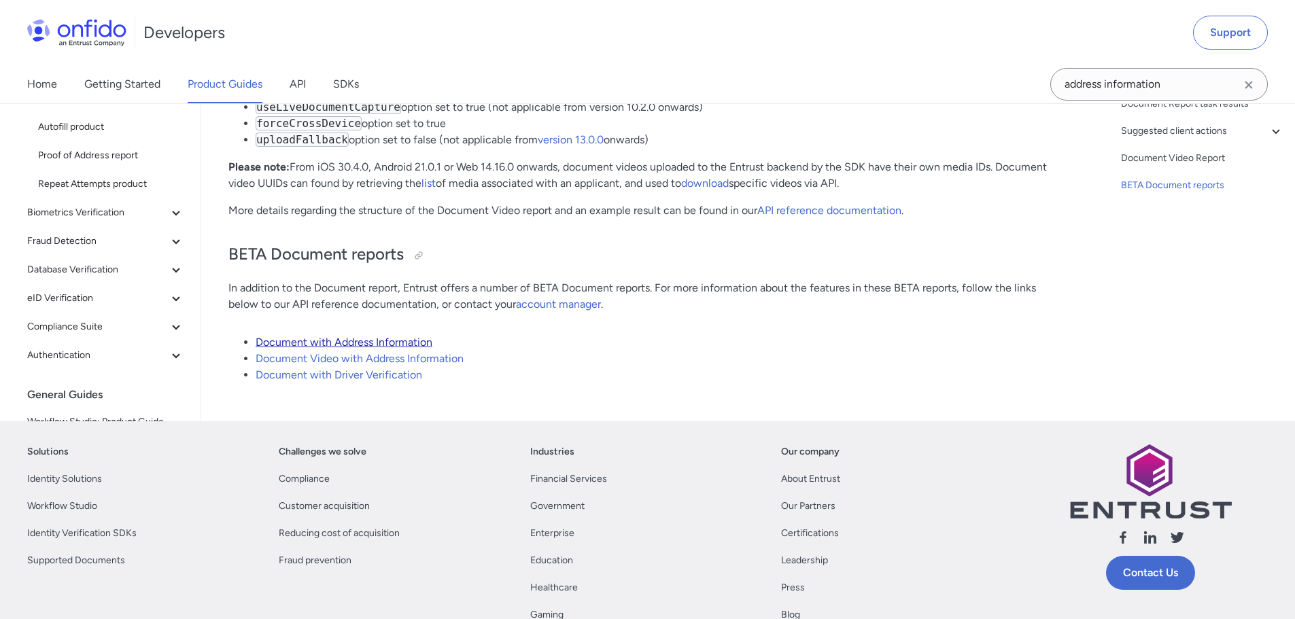
click at [403, 336] on link "Document with Address Information" at bounding box center [344, 342] width 177 height 13
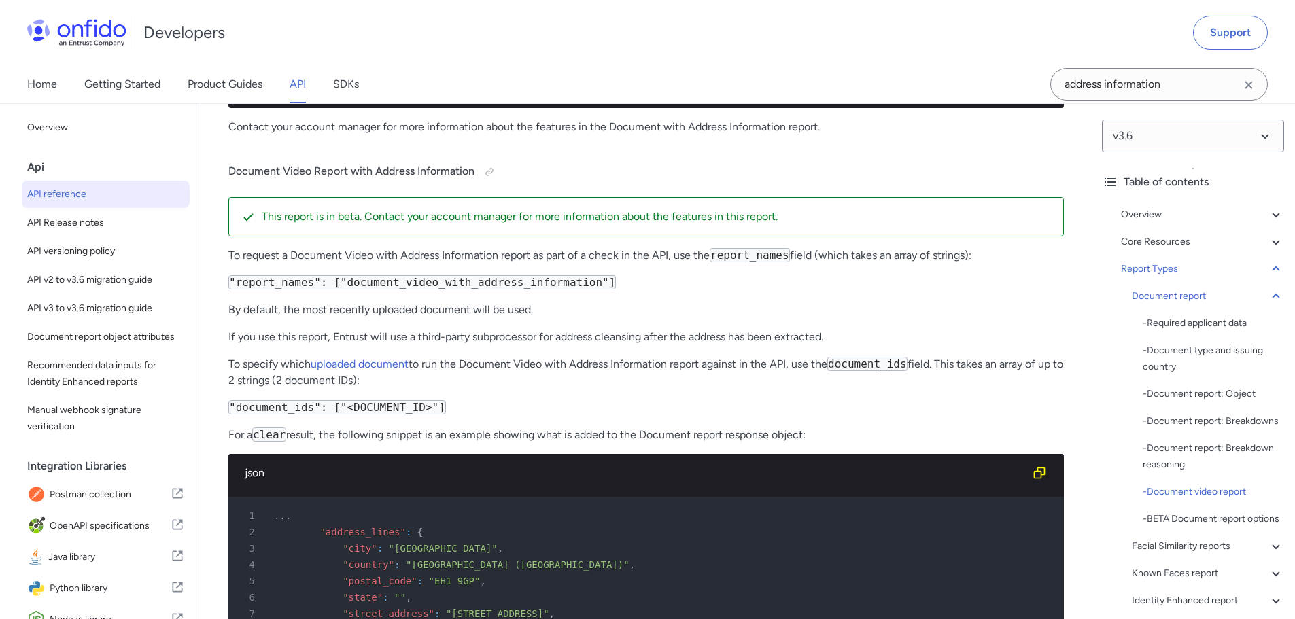
scroll to position [58263, 0]
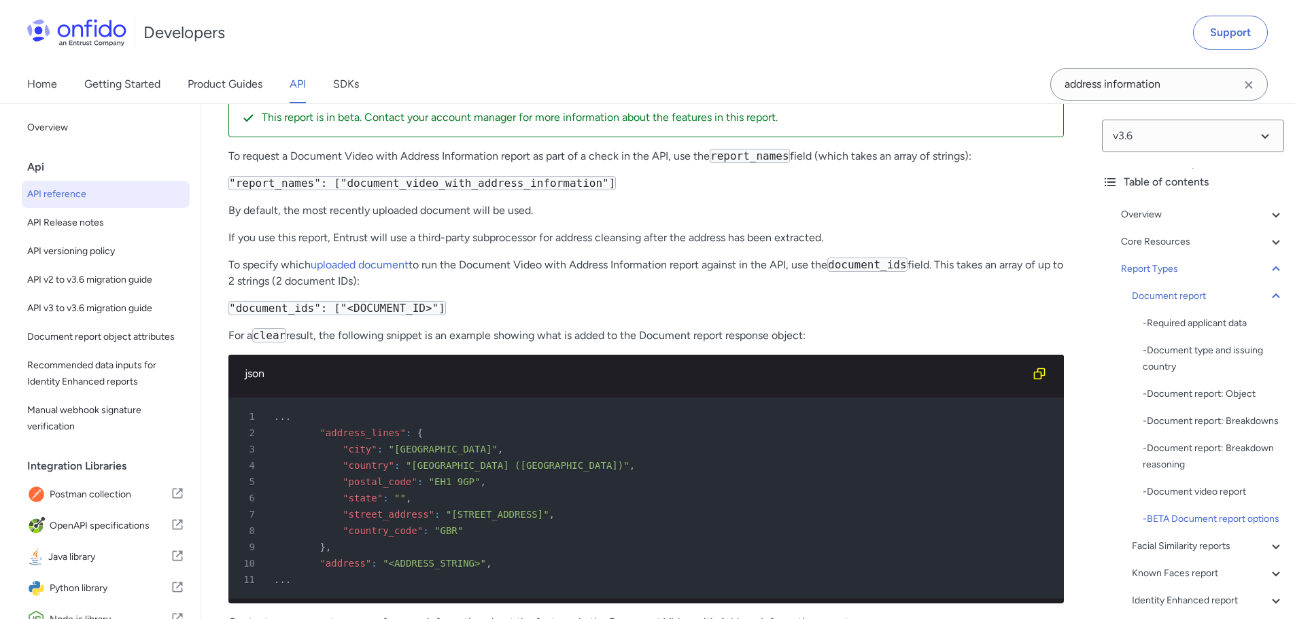
drag, startPoint x: 254, startPoint y: 250, endPoint x: 491, endPoint y: 233, distance: 237.9
drag, startPoint x: 406, startPoint y: 243, endPoint x: 634, endPoint y: 241, distance: 228.4
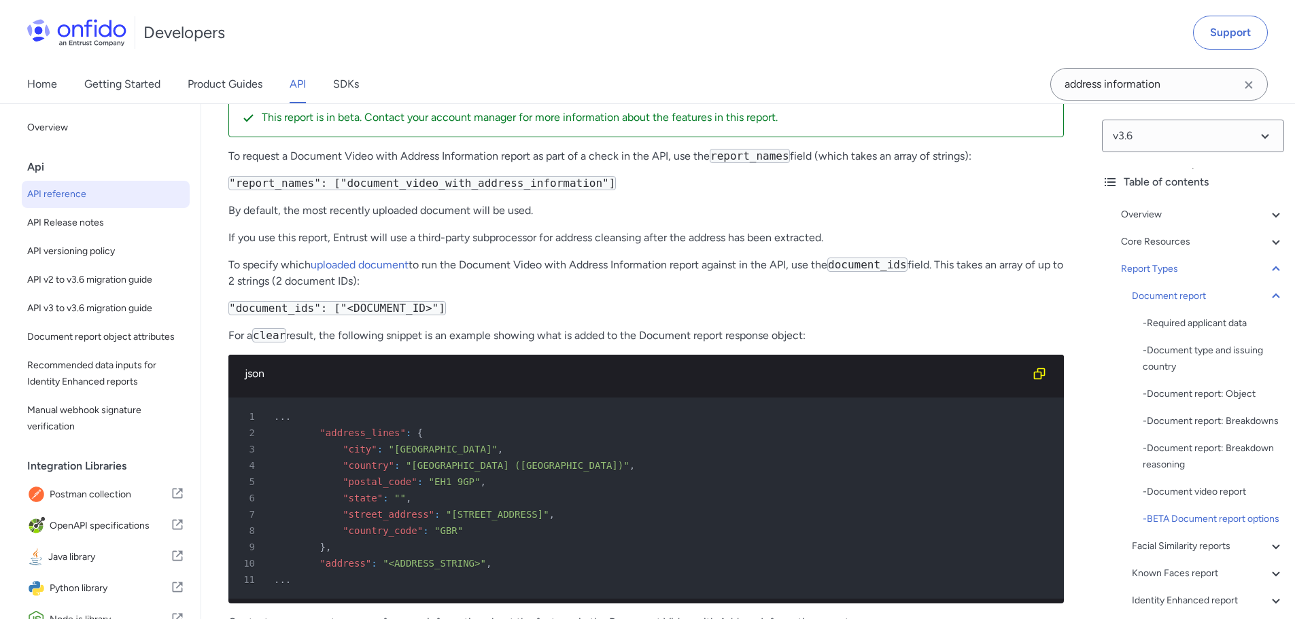
drag, startPoint x: 252, startPoint y: 302, endPoint x: 475, endPoint y: 300, distance: 223.0
drag, startPoint x: 311, startPoint y: 331, endPoint x: 443, endPoint y: 325, distance: 132.0
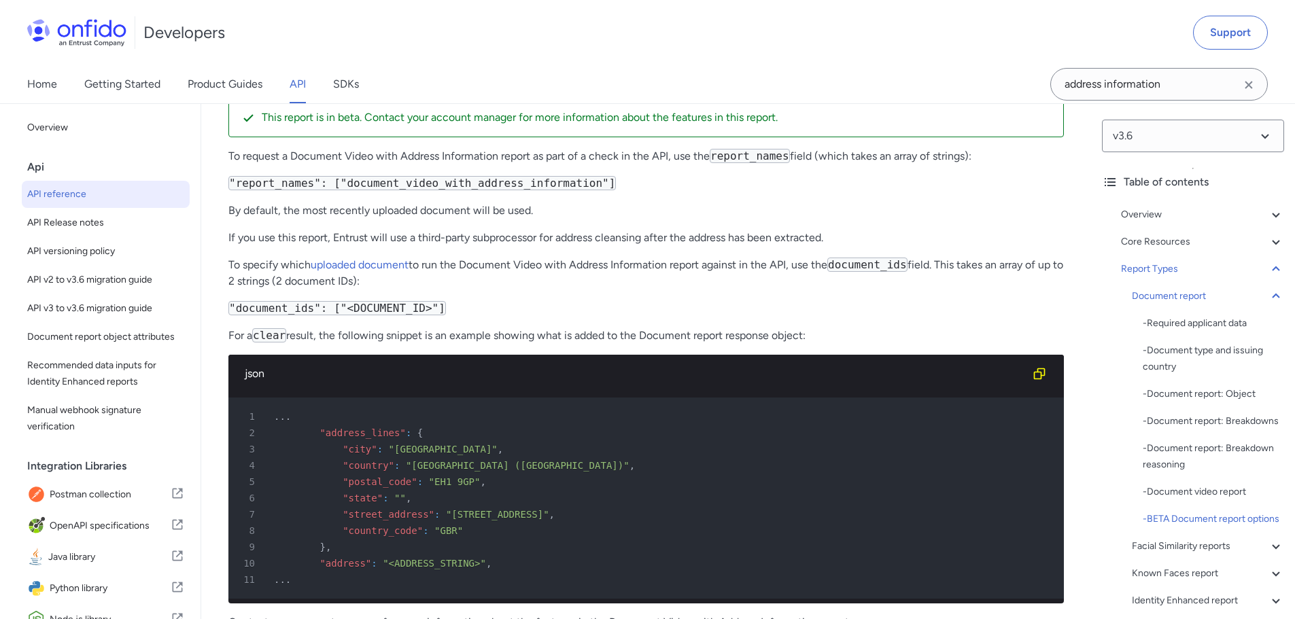
drag, startPoint x: 353, startPoint y: 328, endPoint x: 659, endPoint y: 331, distance: 305.9
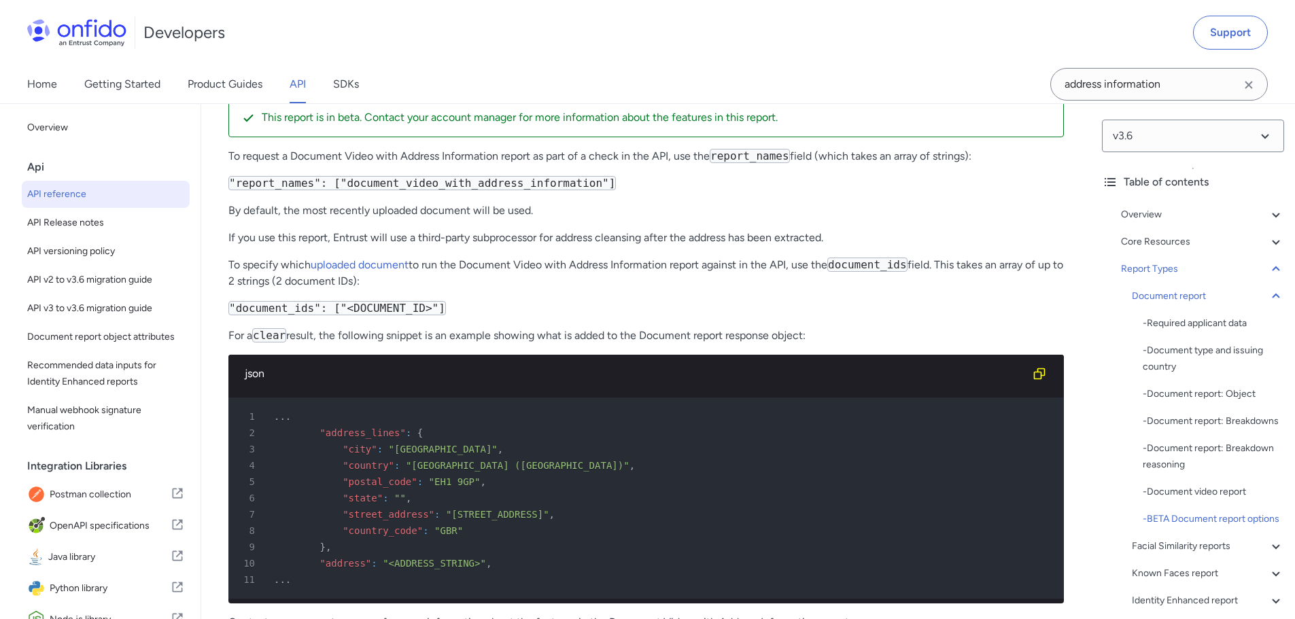
drag, startPoint x: 659, startPoint y: 331, endPoint x: 697, endPoint y: 335, distance: 38.3
drag, startPoint x: 582, startPoint y: 323, endPoint x: 834, endPoint y: 324, distance: 251.5
drag, startPoint x: 469, startPoint y: 336, endPoint x: 444, endPoint y: 335, distance: 25.2
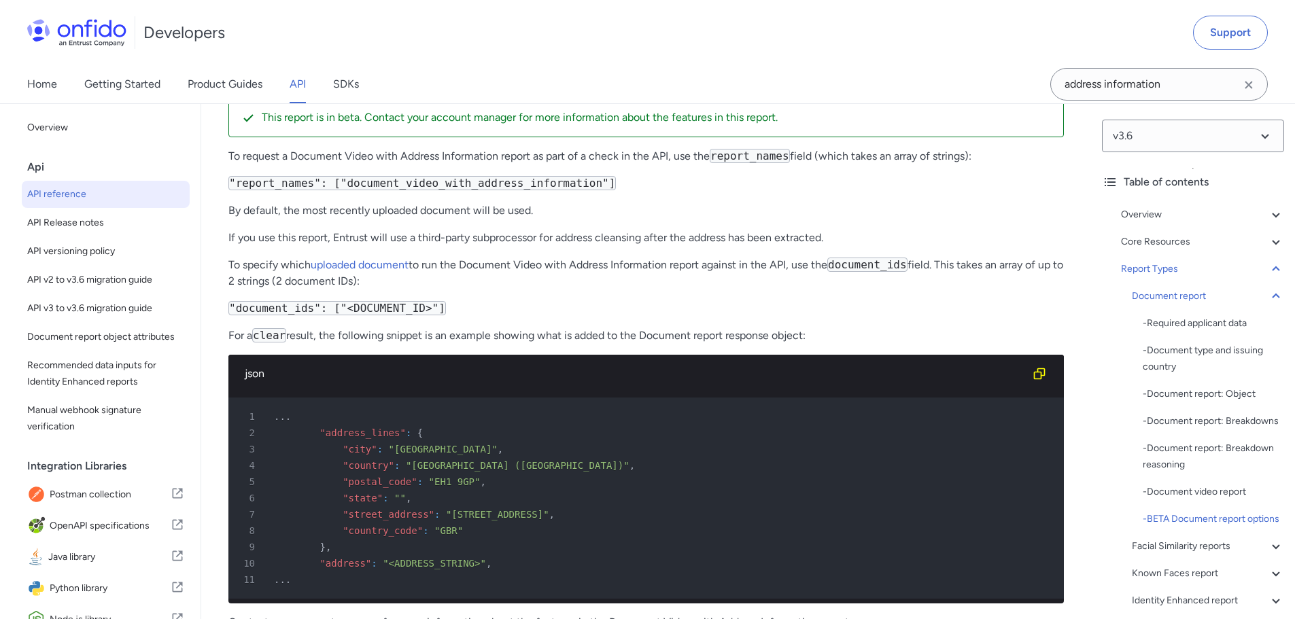
drag, startPoint x: 281, startPoint y: 354, endPoint x: 592, endPoint y: 356, distance: 311.4
drag, startPoint x: 607, startPoint y: 356, endPoint x: 615, endPoint y: 356, distance: 7.5
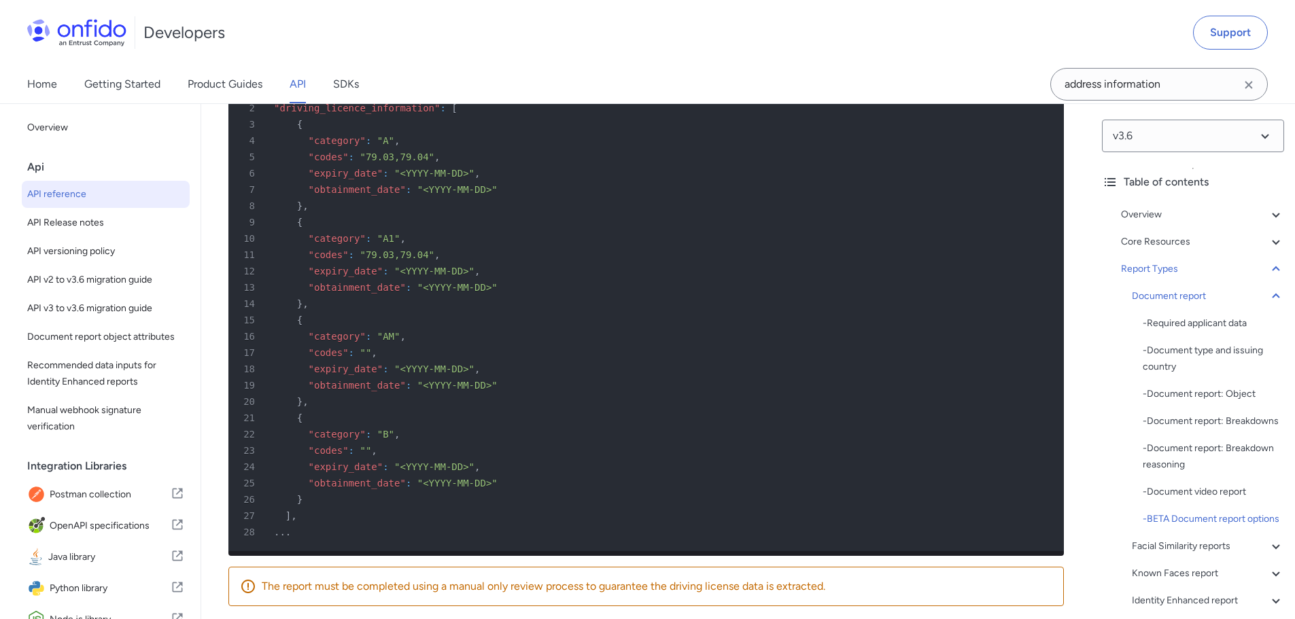
scroll to position [59430, 0]
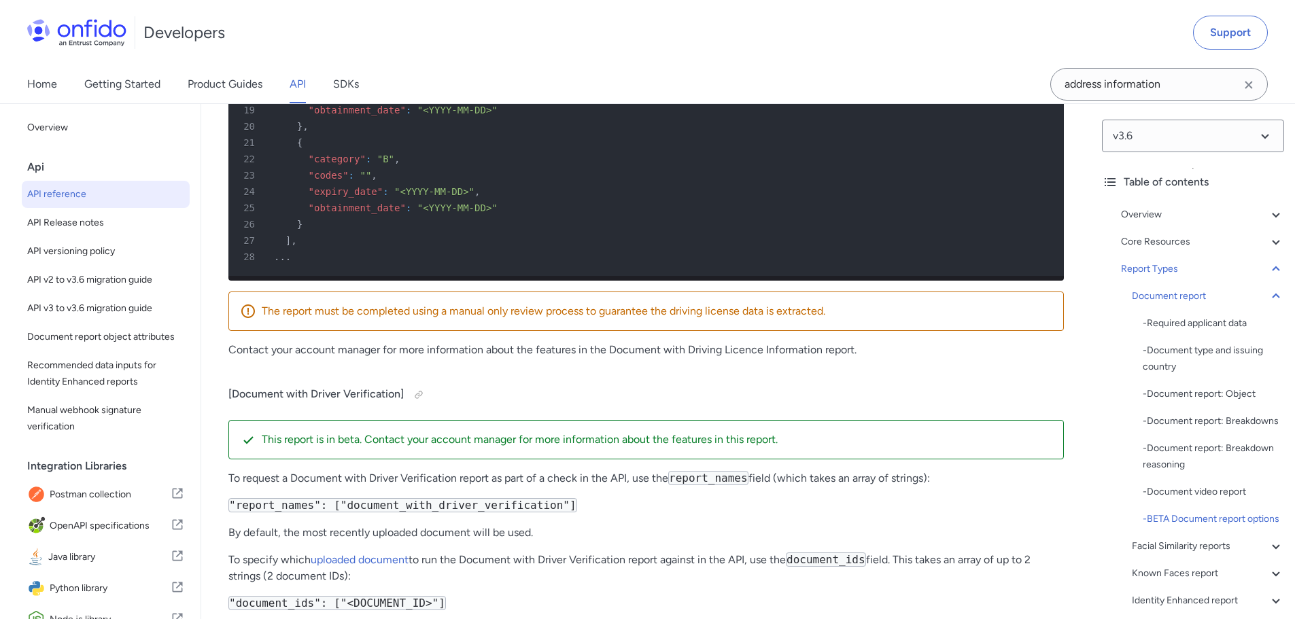
drag, startPoint x: 284, startPoint y: 253, endPoint x: 603, endPoint y: 258, distance: 319.6
drag, startPoint x: 580, startPoint y: 254, endPoint x: 793, endPoint y: 253, distance: 213.5
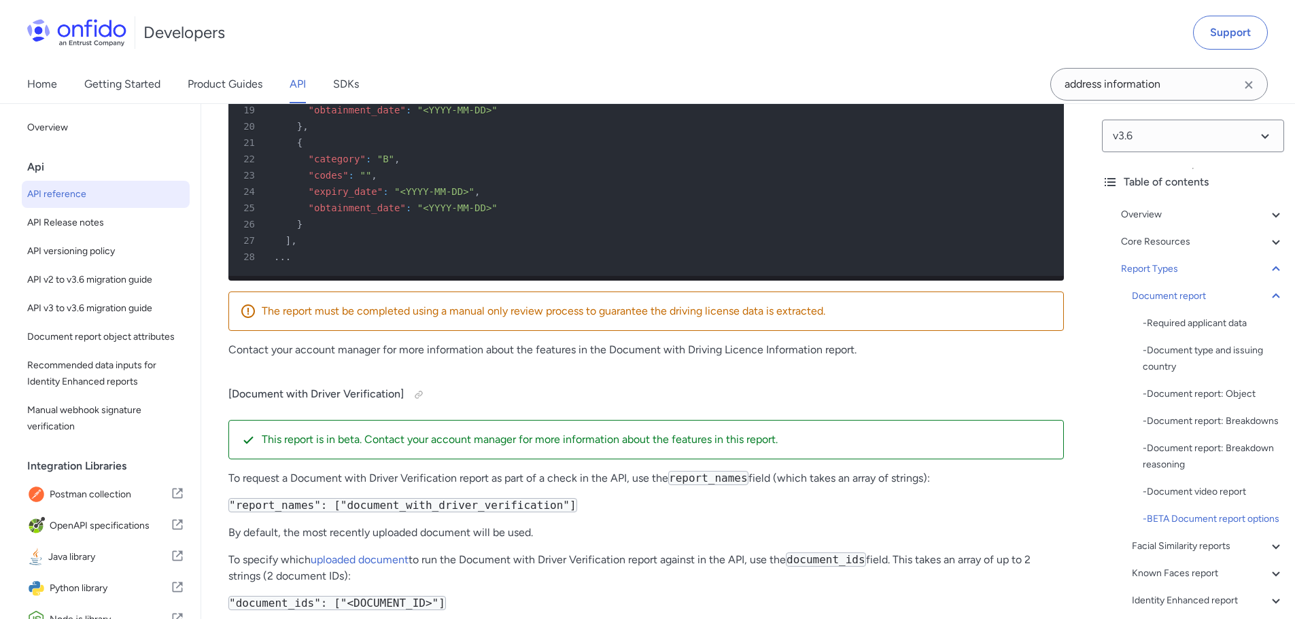
drag, startPoint x: 588, startPoint y: 248, endPoint x: 790, endPoint y: 252, distance: 201.9
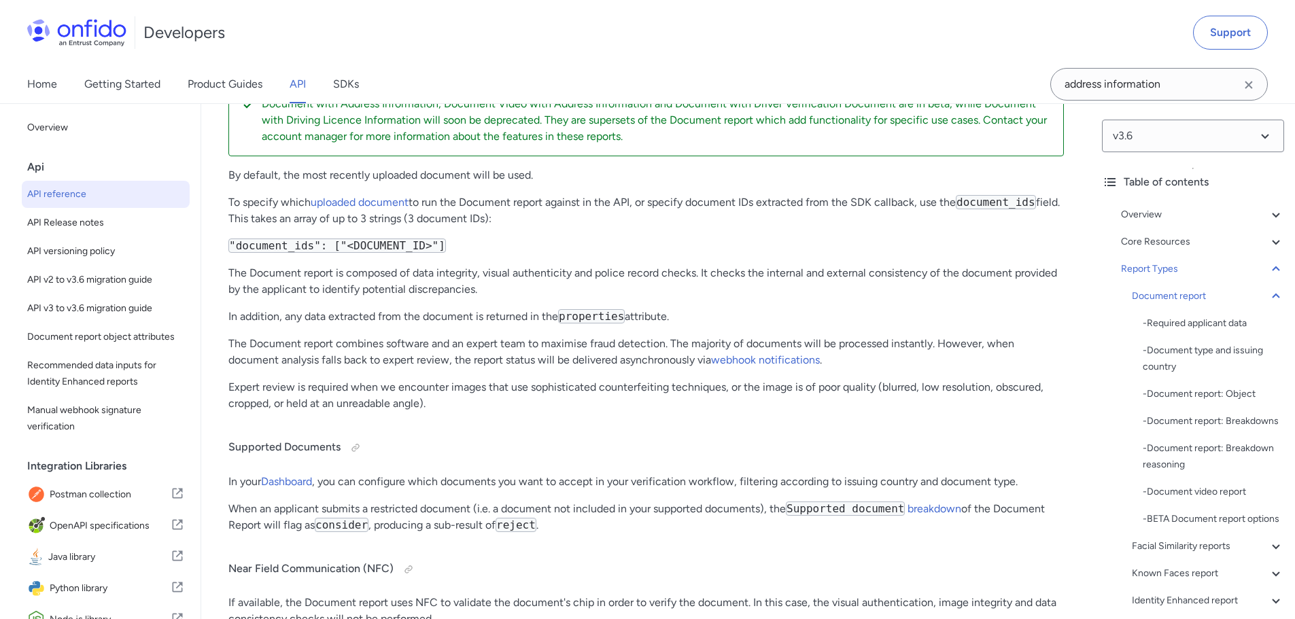
scroll to position [48729, 0]
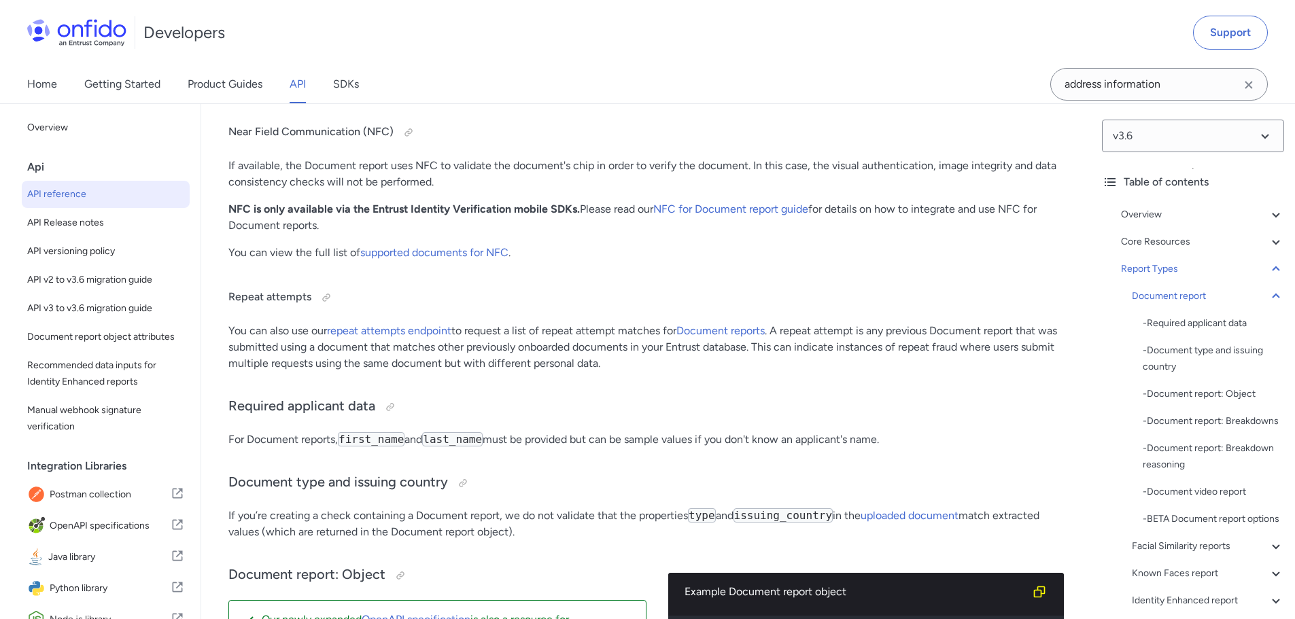
drag, startPoint x: 481, startPoint y: 313, endPoint x: 940, endPoint y: 311, distance: 458.9
drag, startPoint x: 311, startPoint y: 324, endPoint x: 507, endPoint y: 324, distance: 196.5
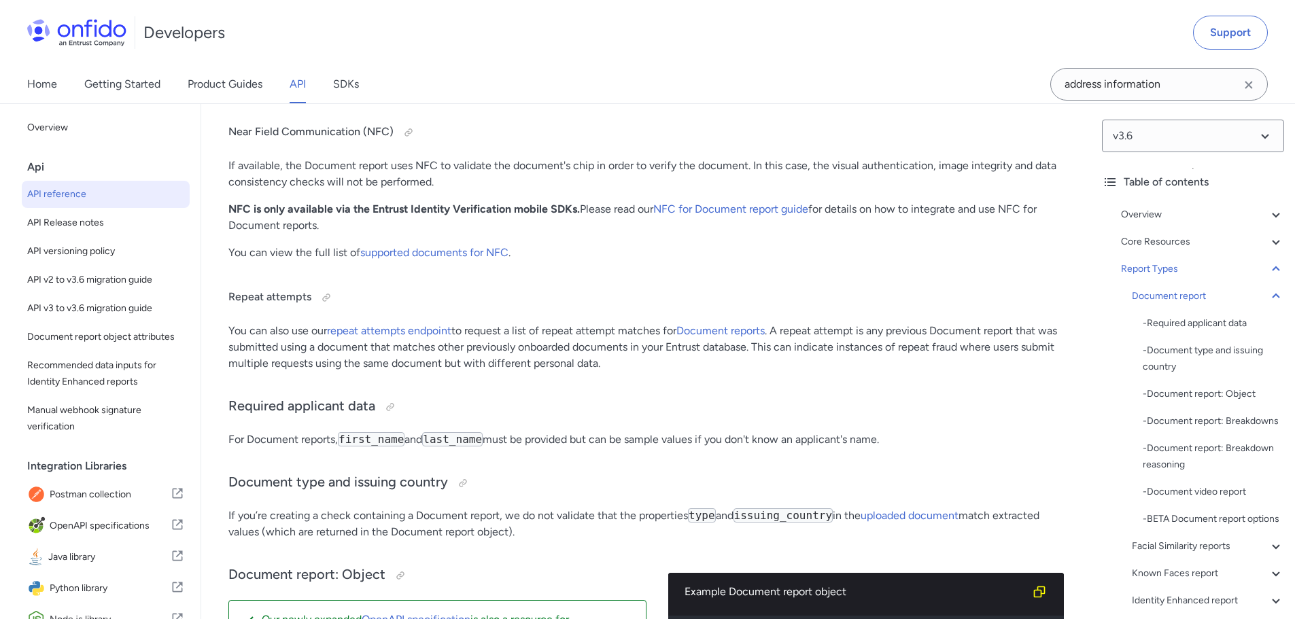
drag, startPoint x: 535, startPoint y: 324, endPoint x: 742, endPoint y: 331, distance: 206.8
drag, startPoint x: 631, startPoint y: 329, endPoint x: 872, endPoint y: 329, distance: 240.7
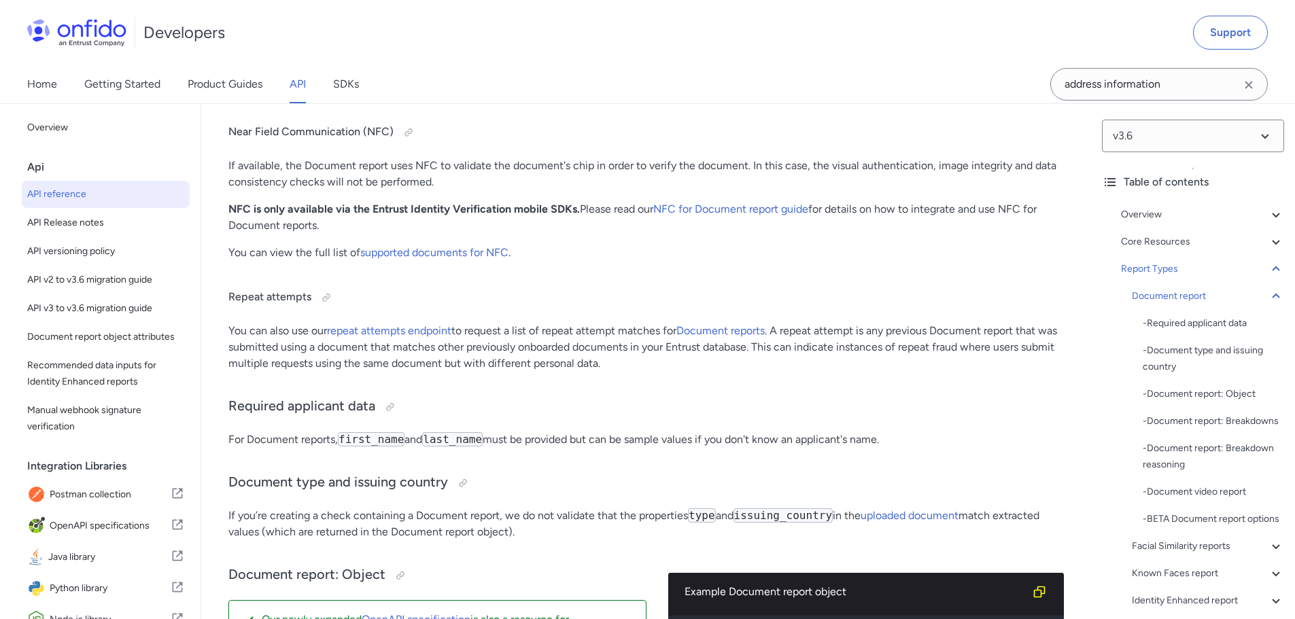
drag, startPoint x: 308, startPoint y: 347, endPoint x: 631, endPoint y: 338, distance: 323.1
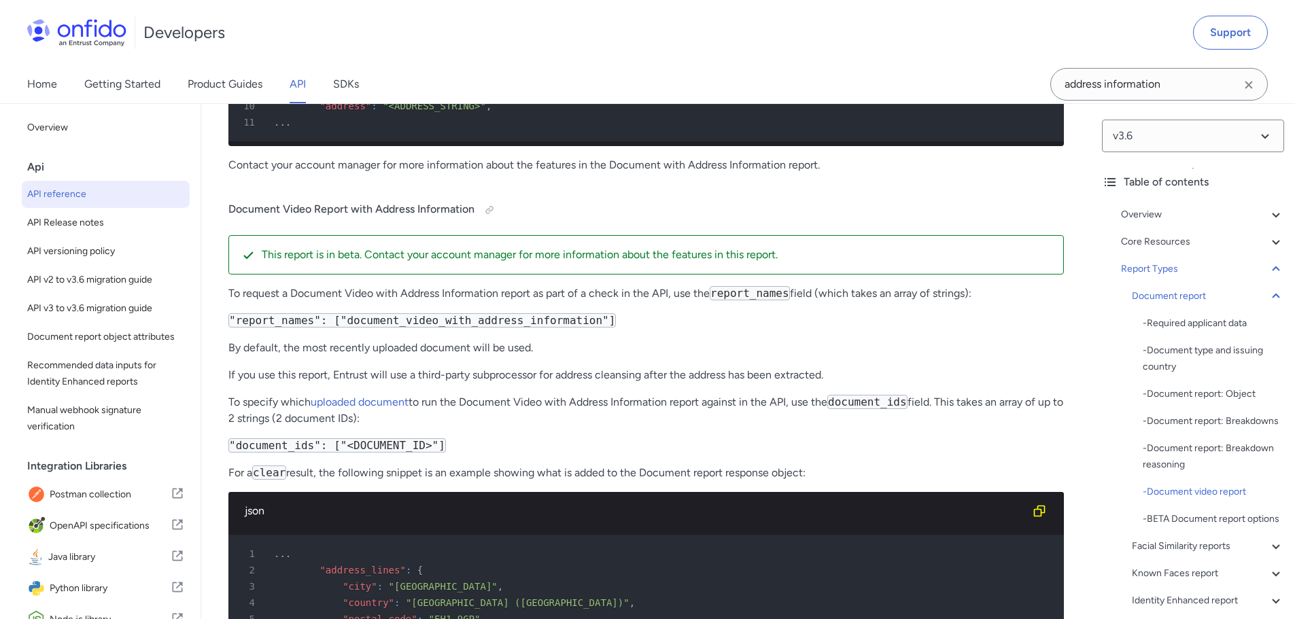
scroll to position [58247, 0]
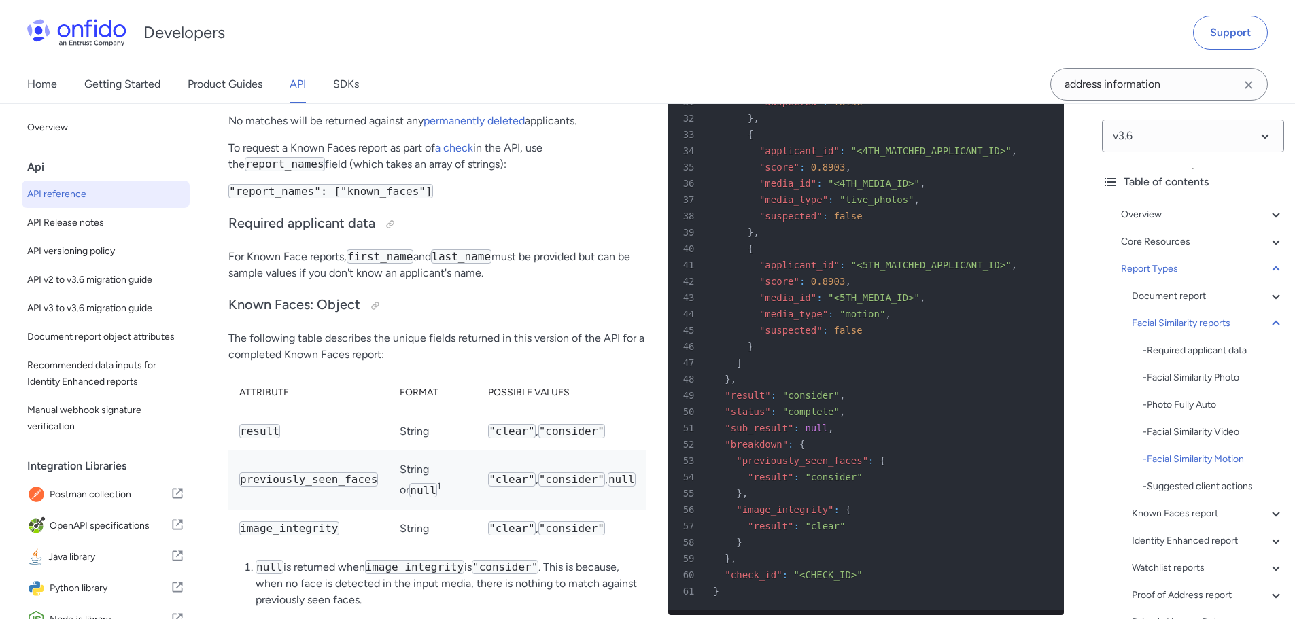
scroll to position [73701, 0]
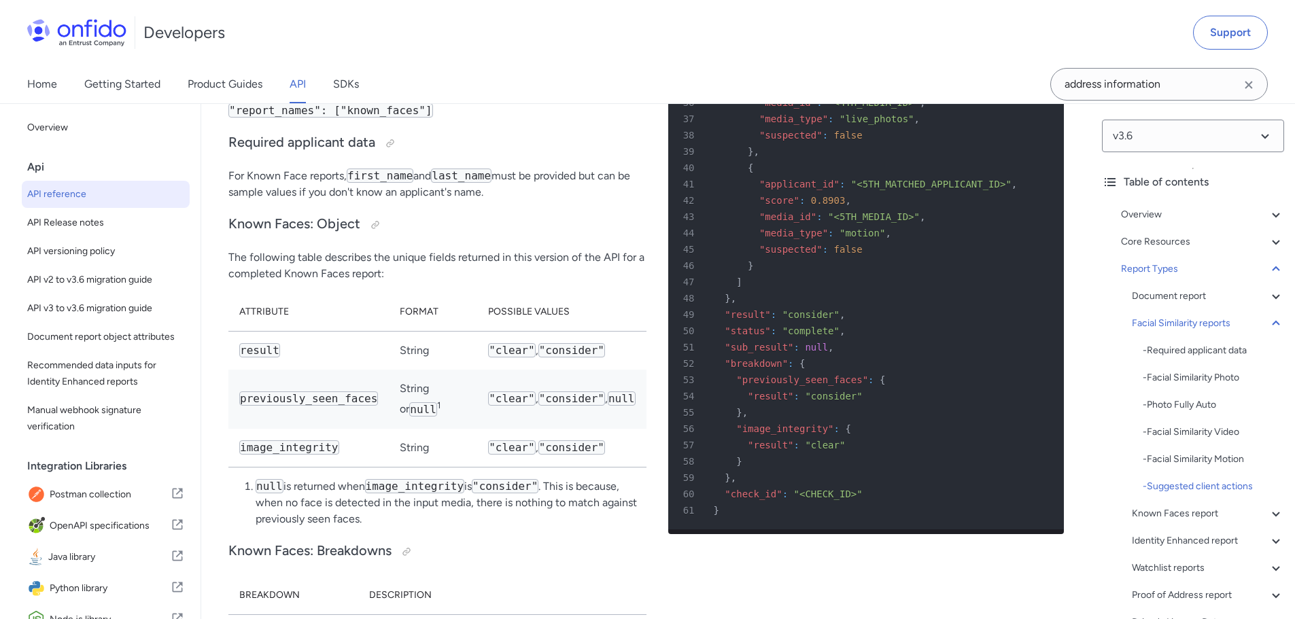
drag, startPoint x: 349, startPoint y: 379, endPoint x: 587, endPoint y: 372, distance: 238.0
drag, startPoint x: 372, startPoint y: 394, endPoint x: 547, endPoint y: 392, distance: 175.4
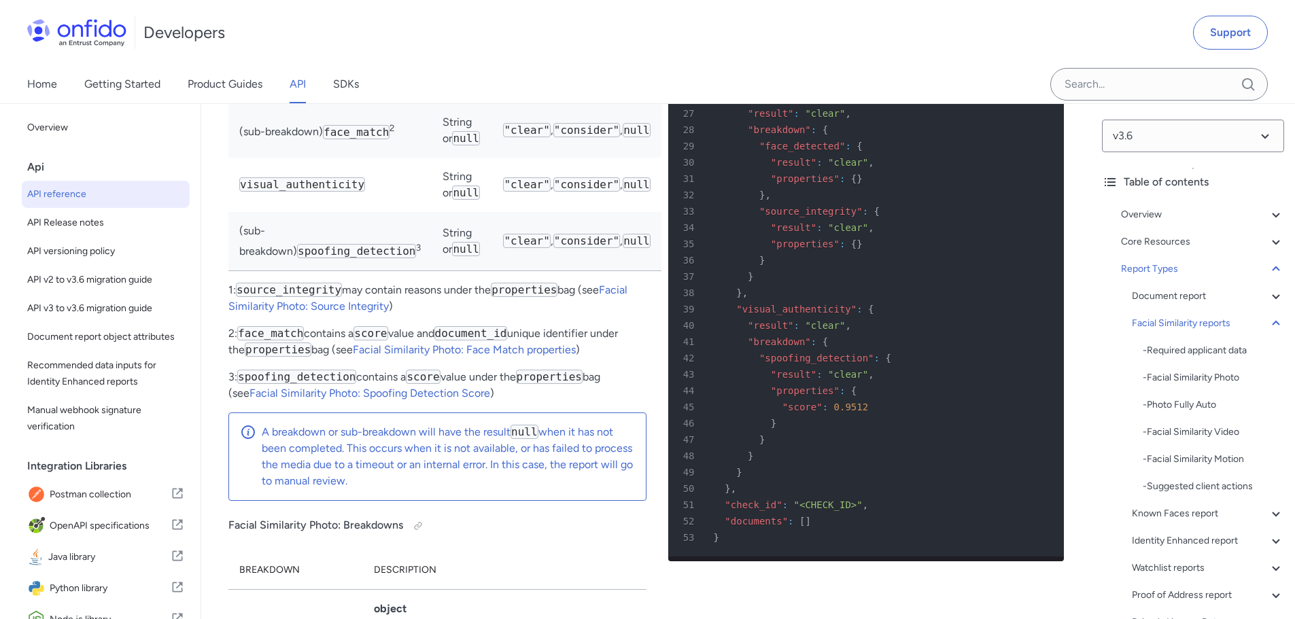
scroll to position [62487, 0]
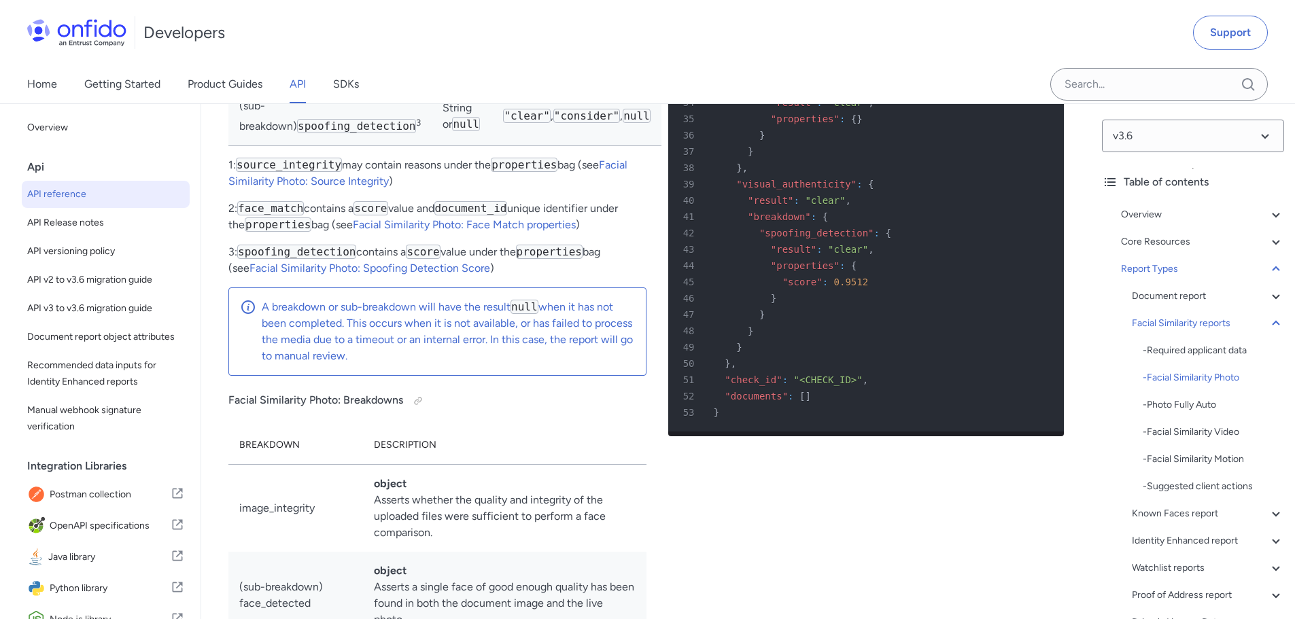
drag, startPoint x: 280, startPoint y: 242, endPoint x: 396, endPoint y: 242, distance: 115.6
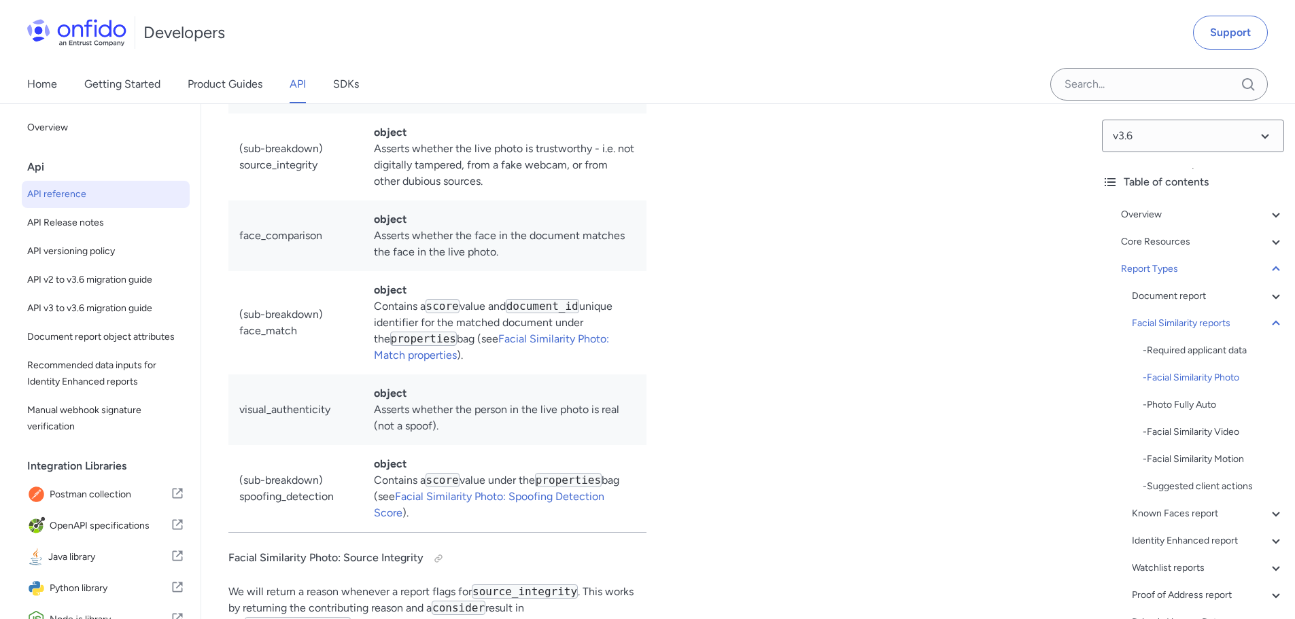
scroll to position [62895, 0]
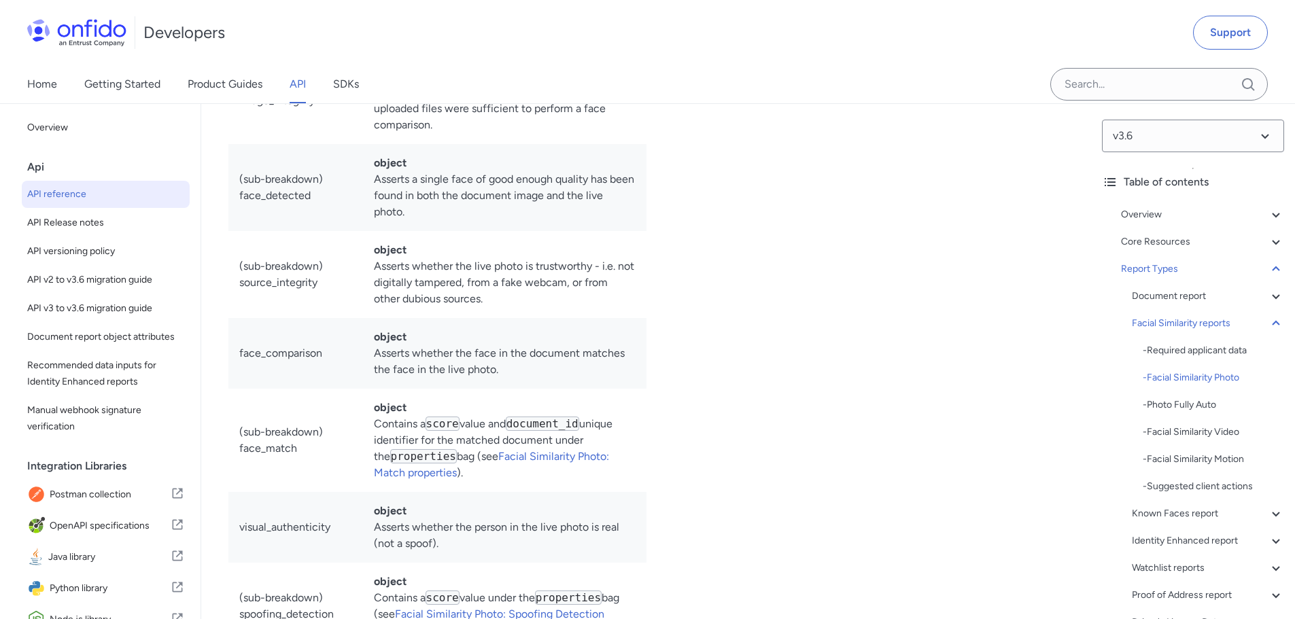
drag, startPoint x: 243, startPoint y: 388, endPoint x: 415, endPoint y: 403, distance: 172.7
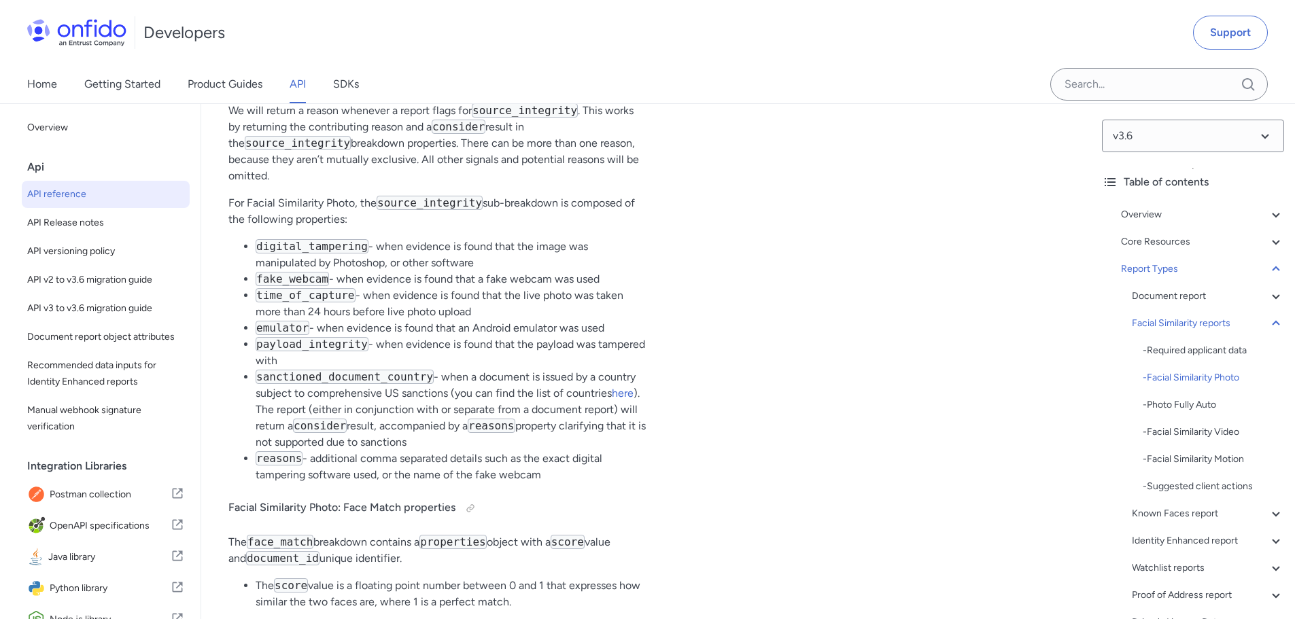
scroll to position [63711, 0]
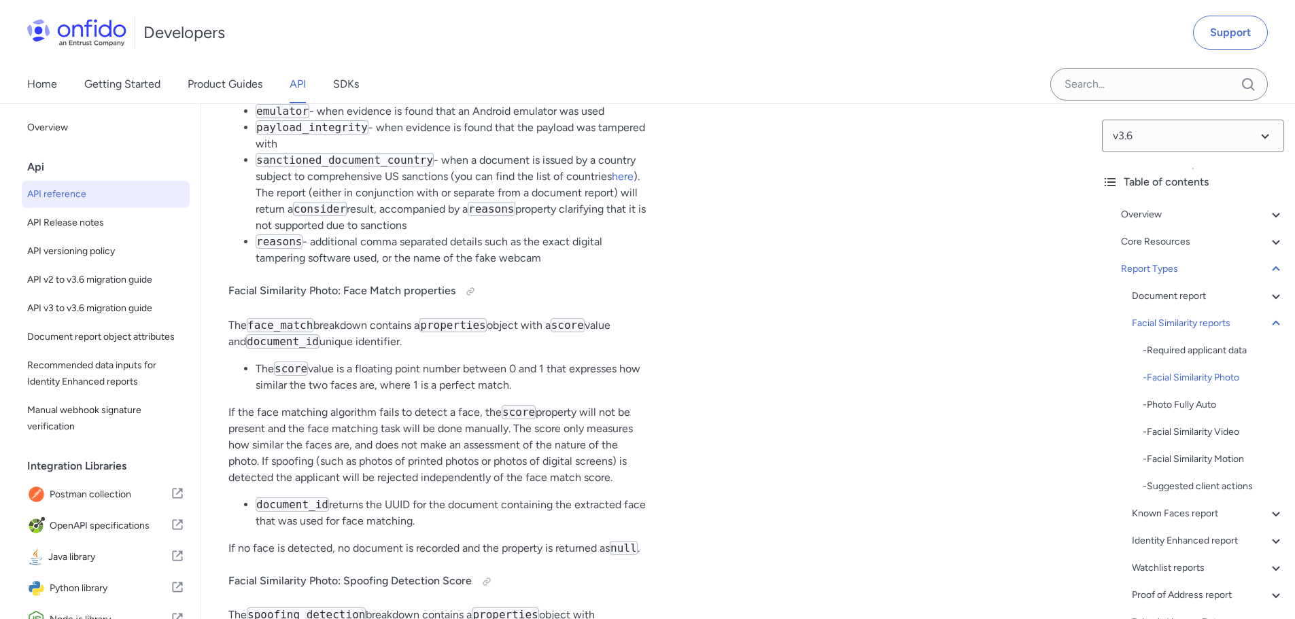
drag, startPoint x: 375, startPoint y: 479, endPoint x: 503, endPoint y: 468, distance: 129.0
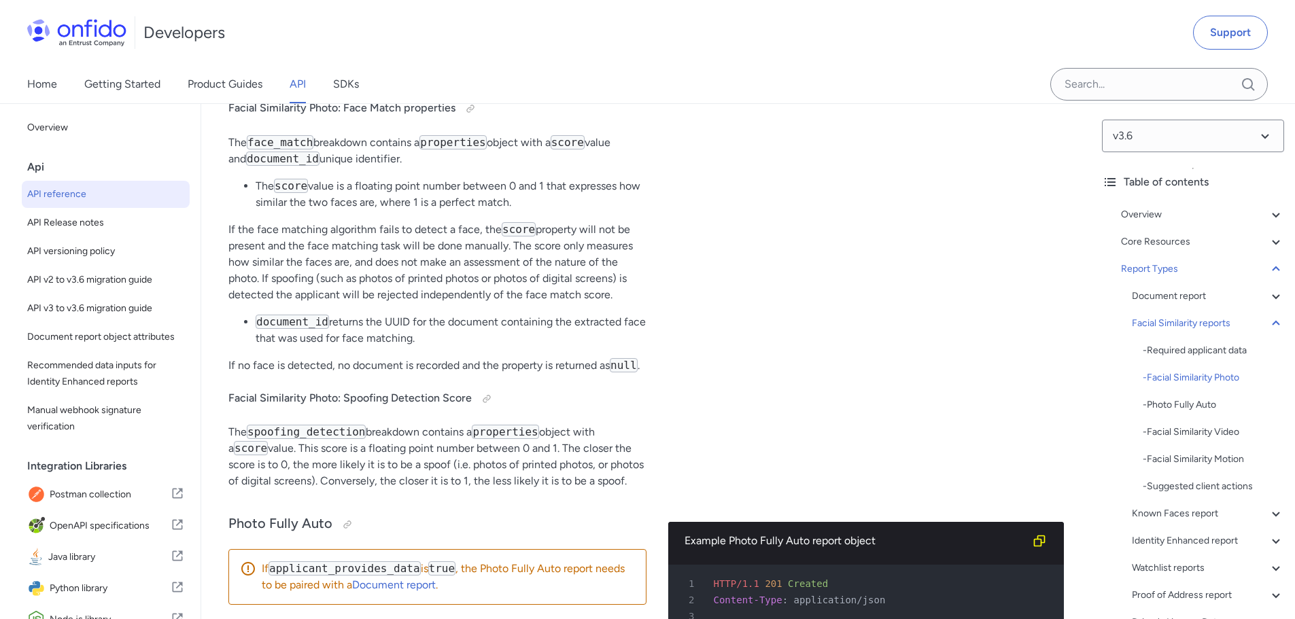
scroll to position [64556, 0]
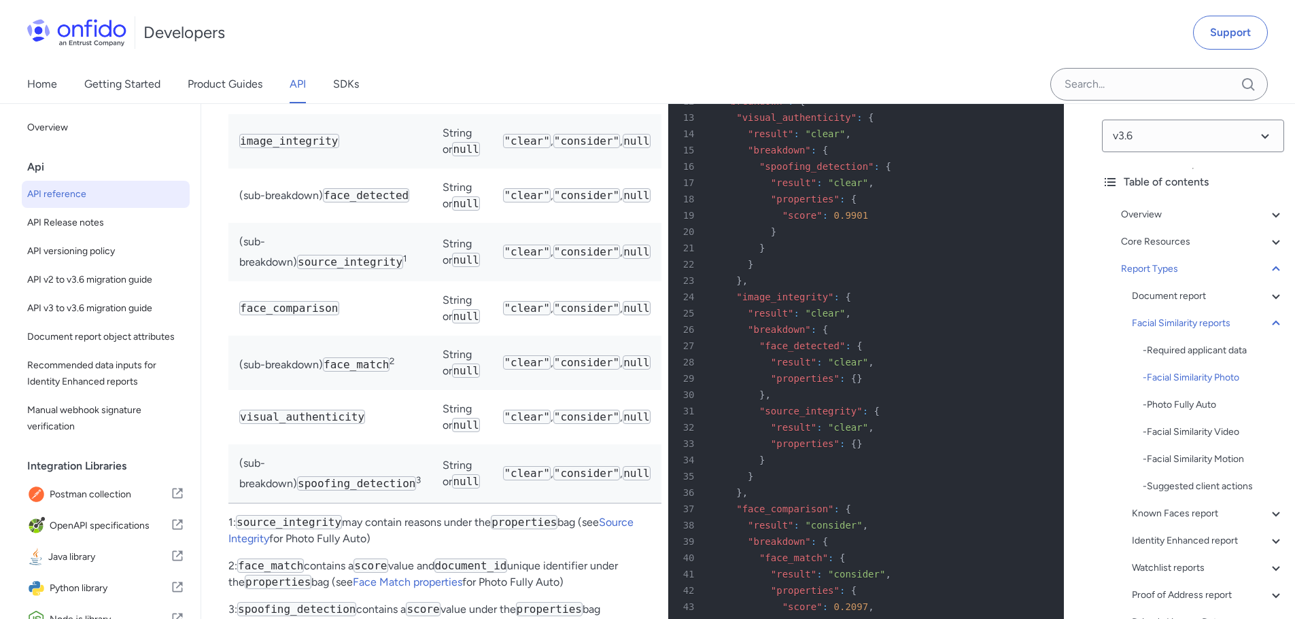
drag, startPoint x: 332, startPoint y: 307, endPoint x: 532, endPoint y: 315, distance: 200.7
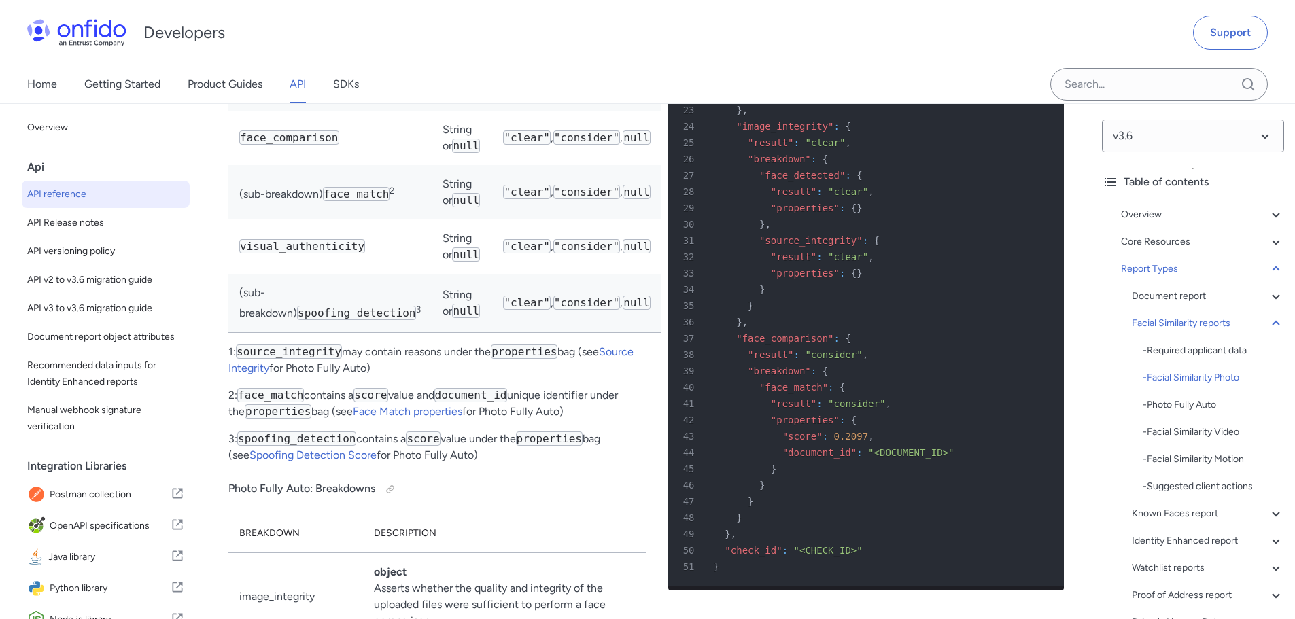
scroll to position [64692, 0]
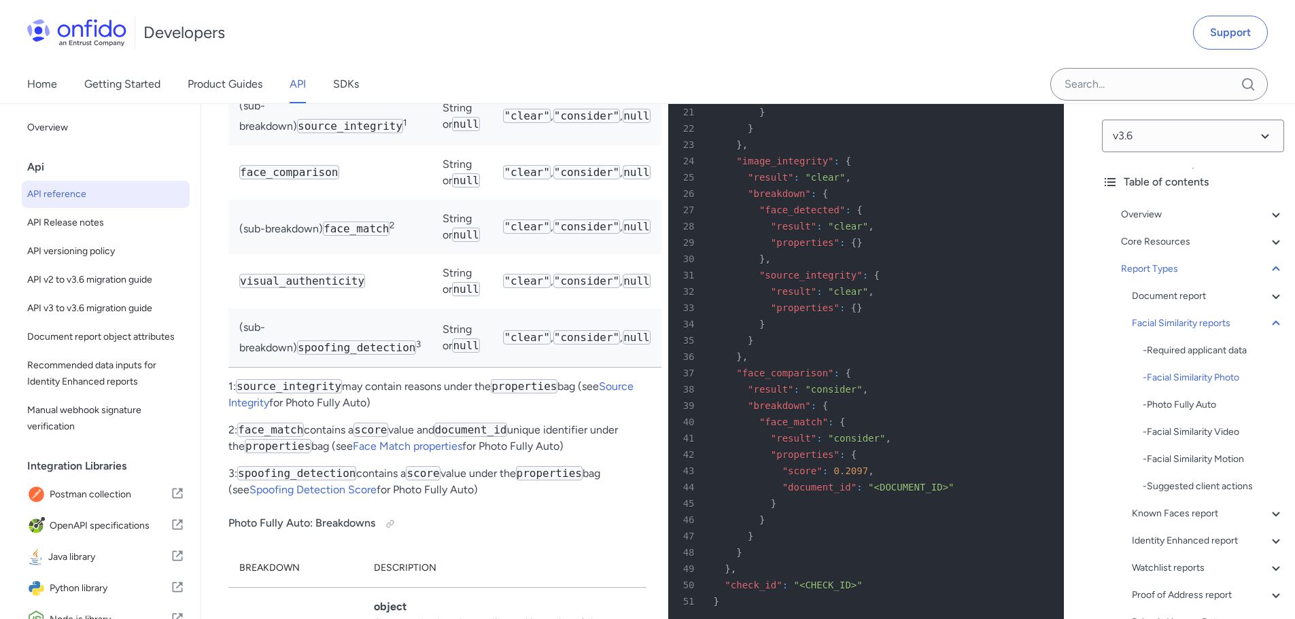
drag, startPoint x: 261, startPoint y: 379, endPoint x: 692, endPoint y: 262, distance: 446.6
drag, startPoint x: 310, startPoint y: 392, endPoint x: 509, endPoint y: 388, distance: 198.6
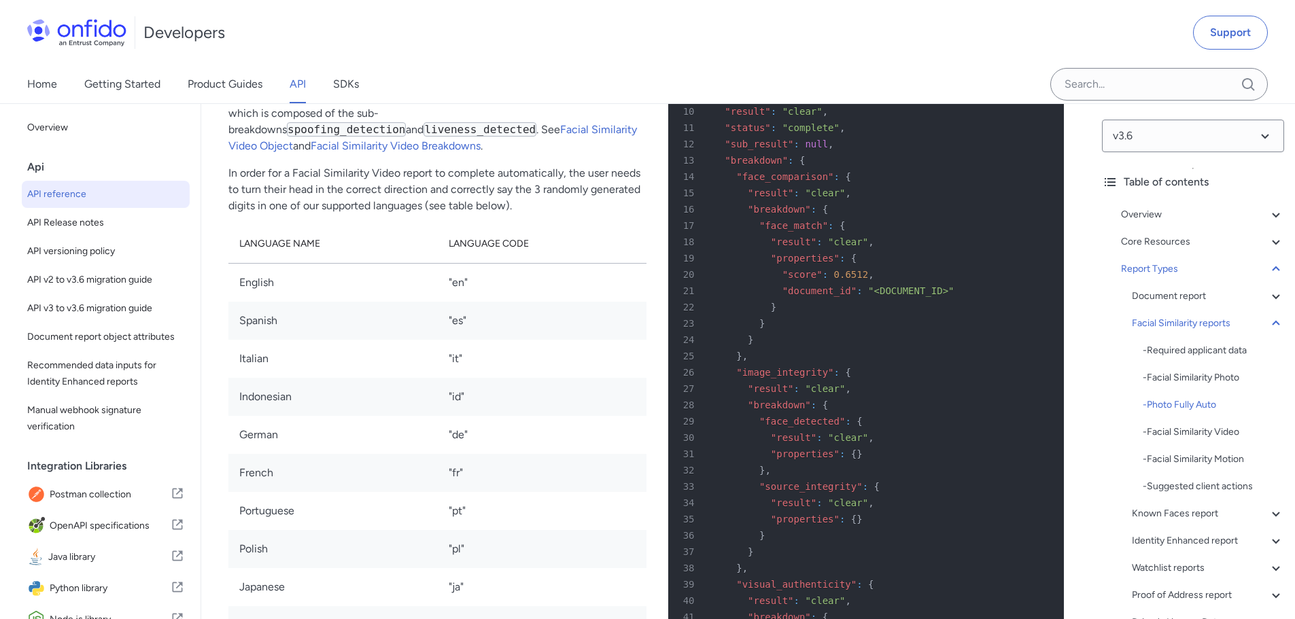
scroll to position [67139, 0]
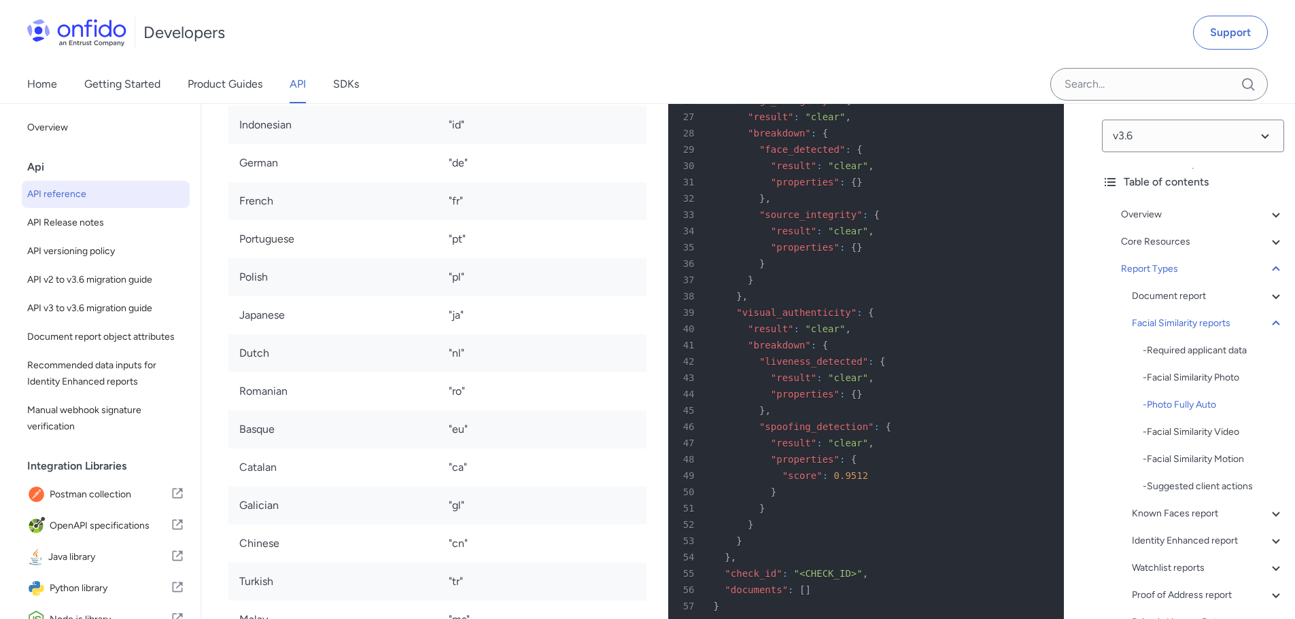
drag, startPoint x: 253, startPoint y: 300, endPoint x: 442, endPoint y: 298, distance: 189.0
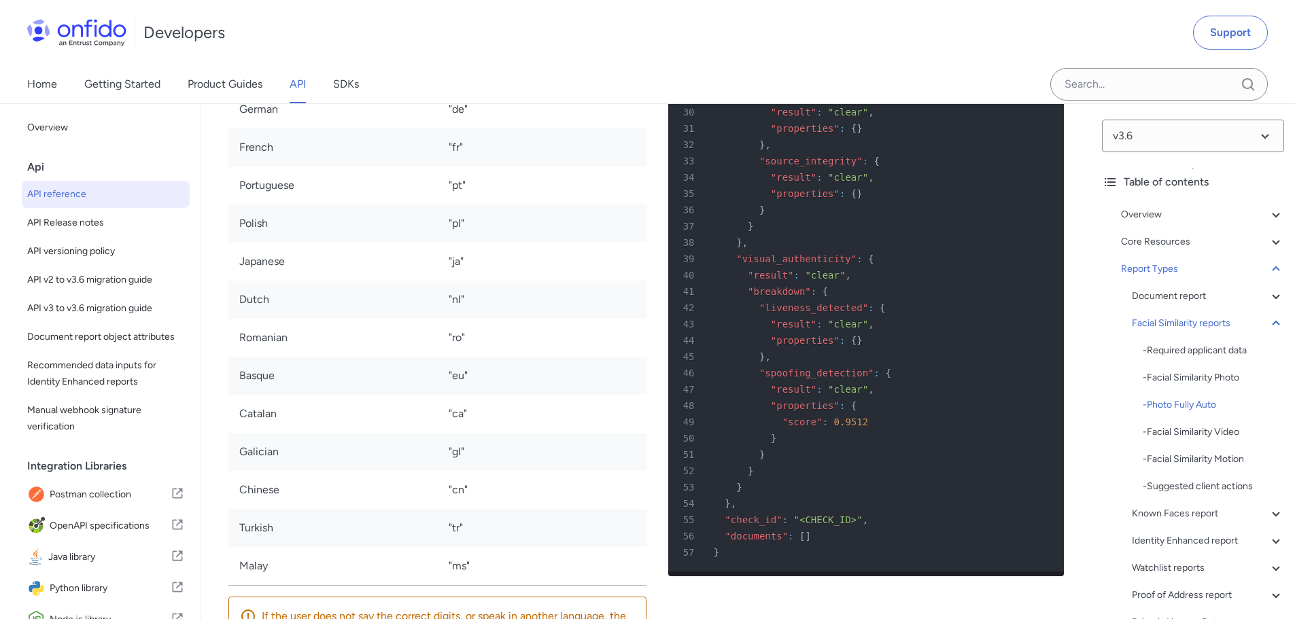
scroll to position [67275, 0]
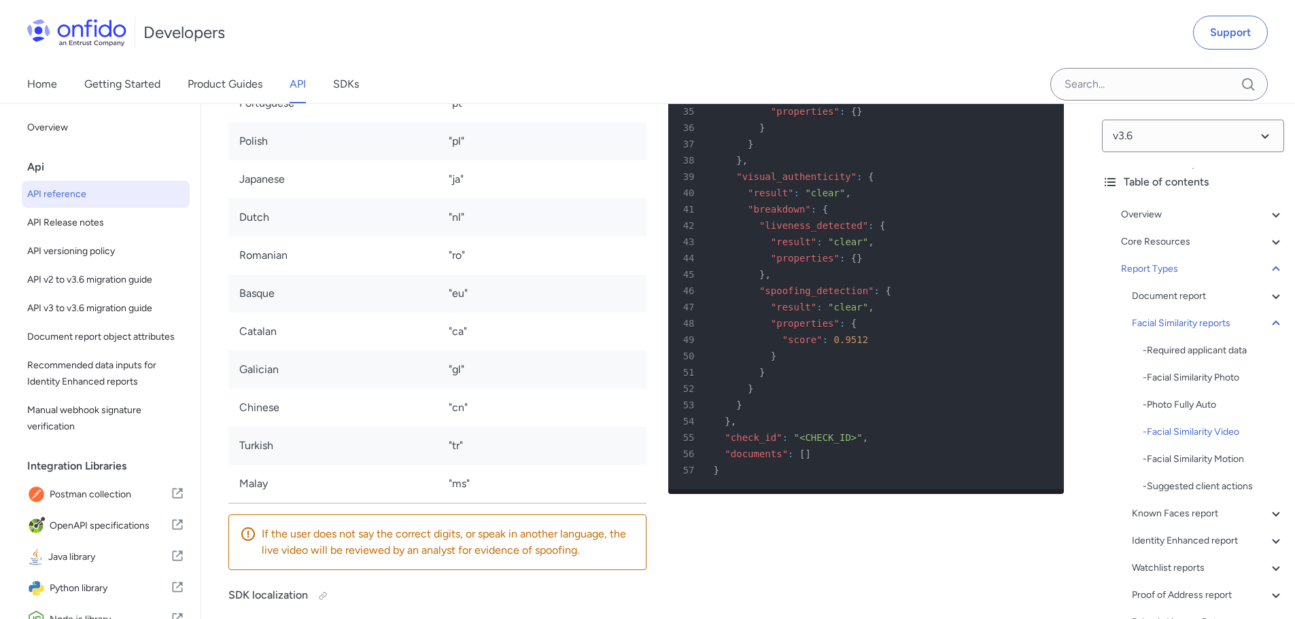
drag, startPoint x: 250, startPoint y: 255, endPoint x: 438, endPoint y: 255, distance: 188.3
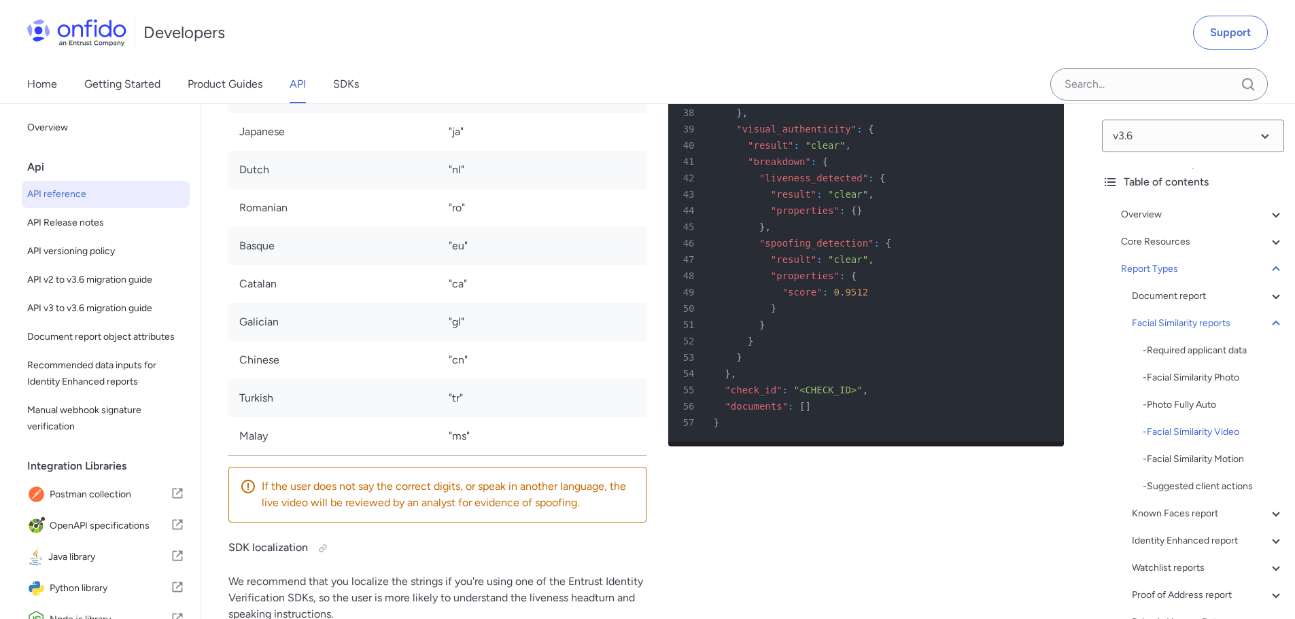
scroll to position [67411, 0]
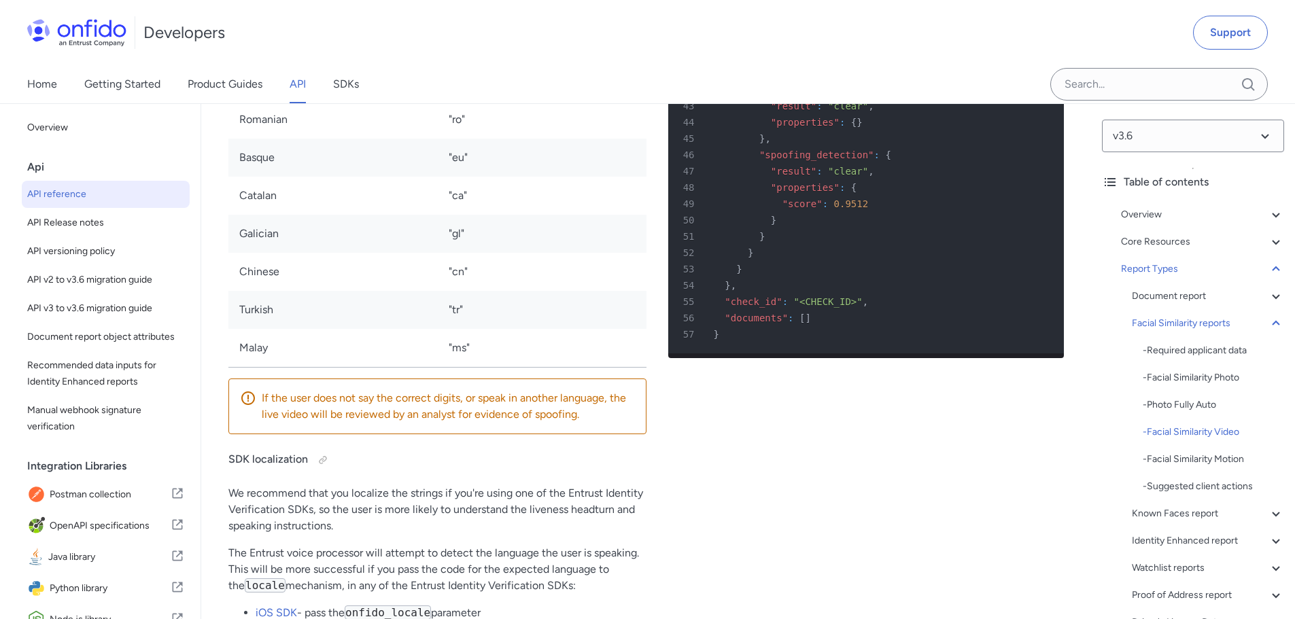
drag, startPoint x: 329, startPoint y: 178, endPoint x: 470, endPoint y: 195, distance: 142.4
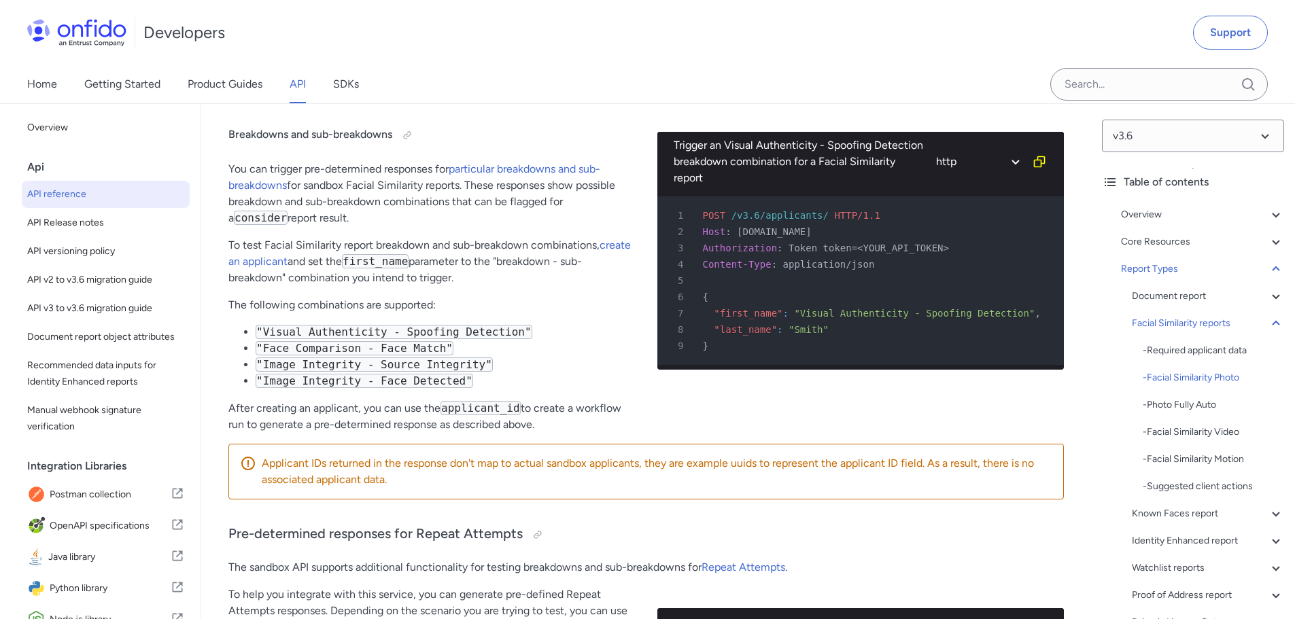
scroll to position [63140, 0]
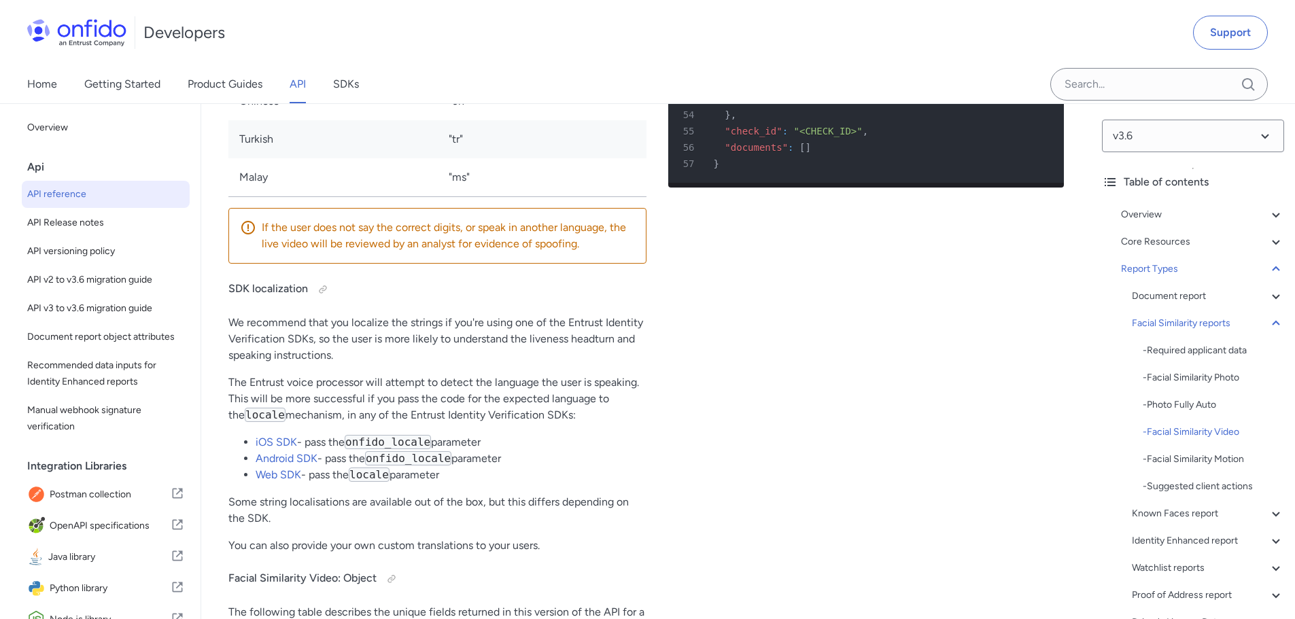
scroll to position [67558, 0]
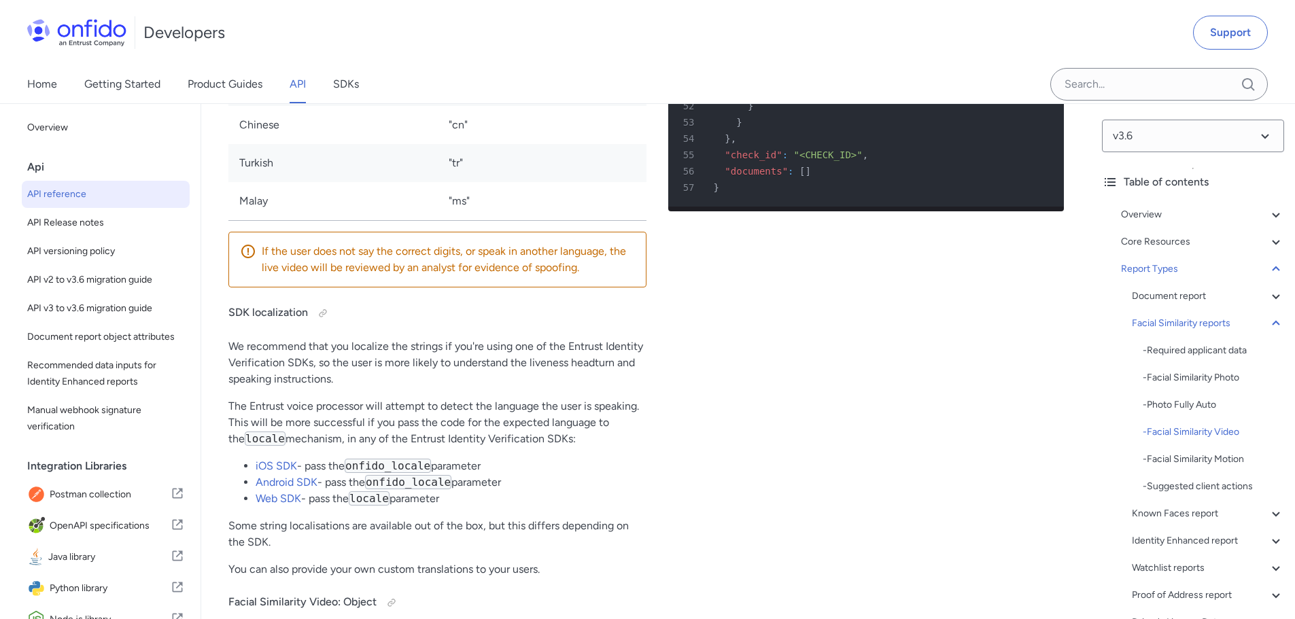
drag, startPoint x: 301, startPoint y: 210, endPoint x: 526, endPoint y: 222, distance: 225.3
drag, startPoint x: 252, startPoint y: 230, endPoint x: 562, endPoint y: 224, distance: 309.4
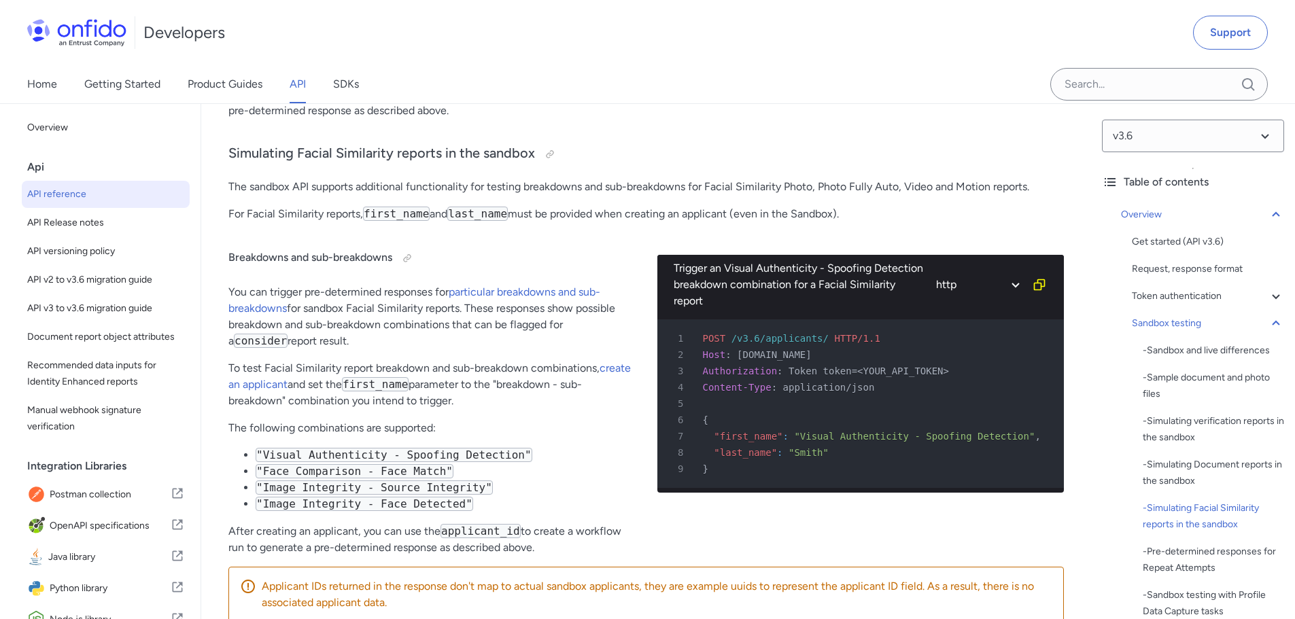
scroll to position [4718, 0]
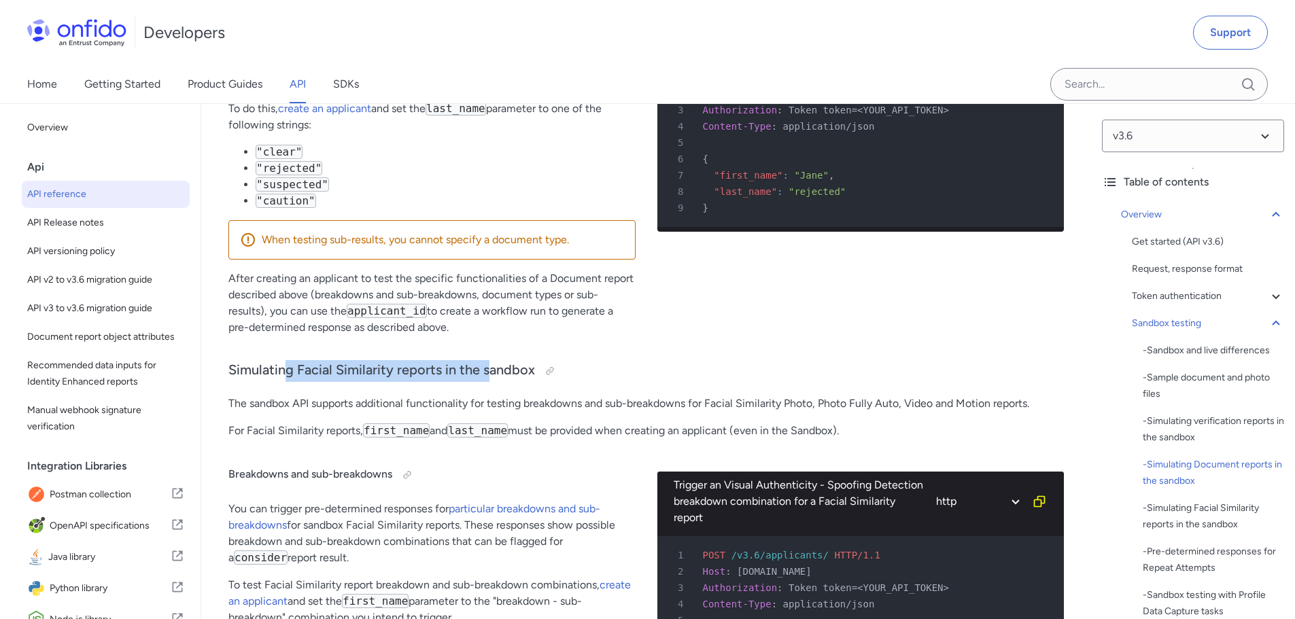
drag, startPoint x: 286, startPoint y: 347, endPoint x: 719, endPoint y: 87, distance: 505.3
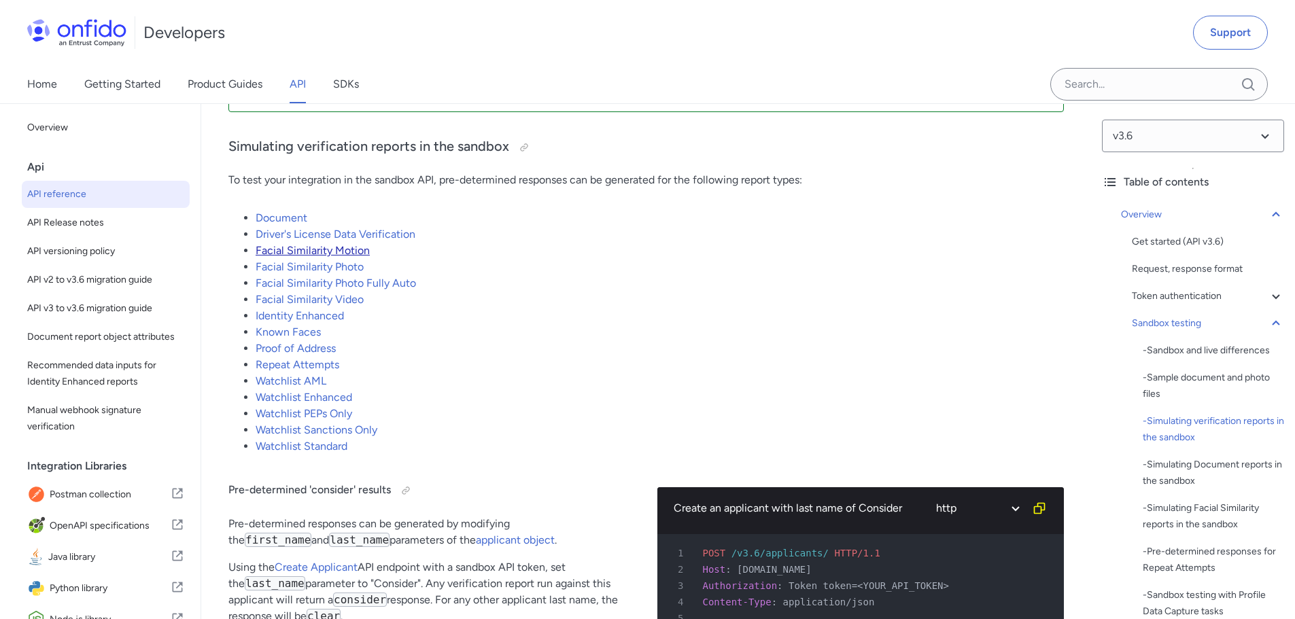
click at [360, 256] on link "Facial Similarity Motion" at bounding box center [313, 250] width 114 height 13
click at [330, 257] on link "Facial Similarity Motion" at bounding box center [313, 250] width 114 height 13
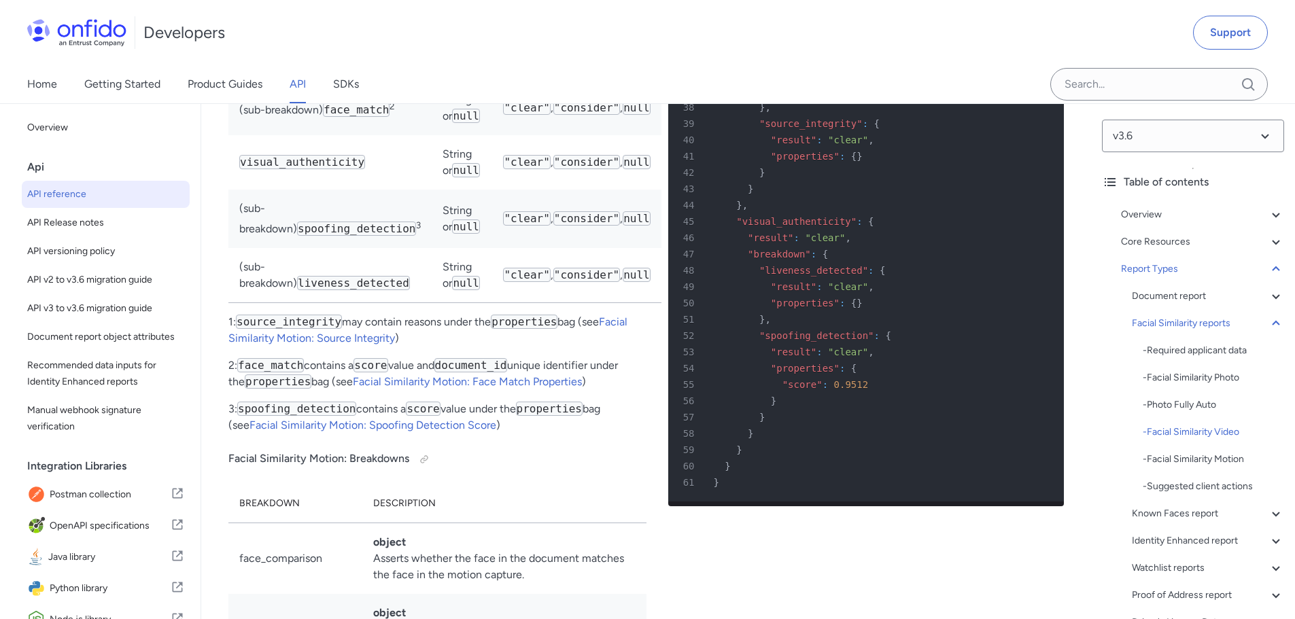
scroll to position [71114, 0]
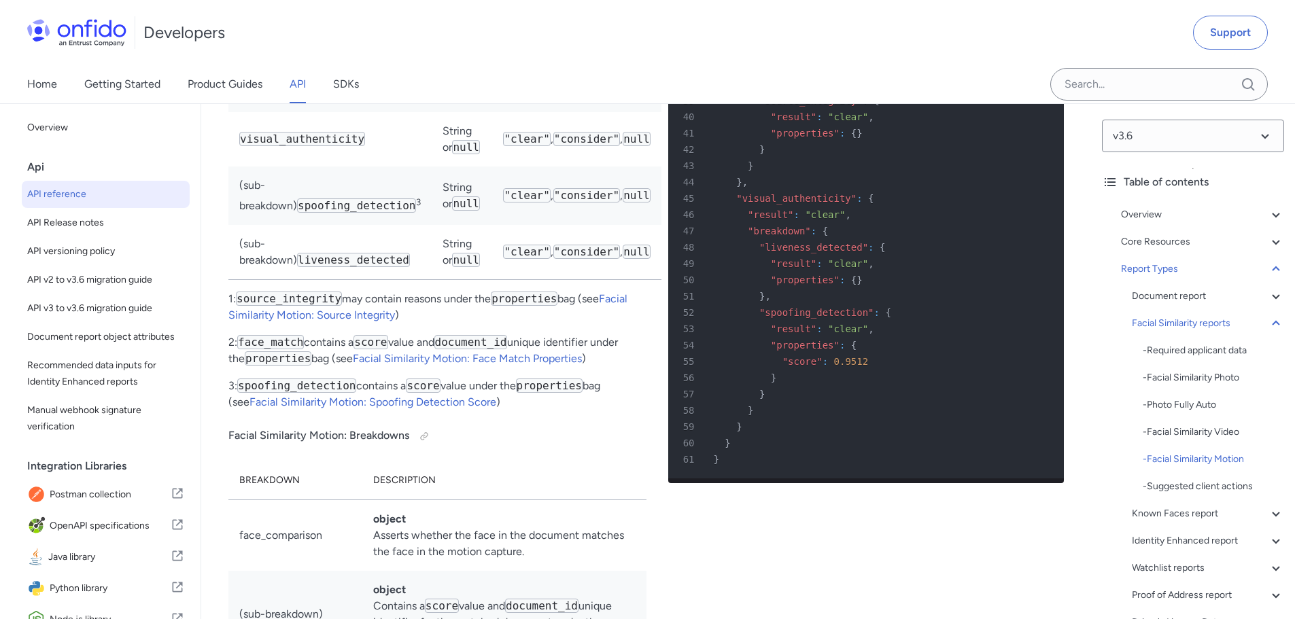
drag, startPoint x: 275, startPoint y: 319, endPoint x: 395, endPoint y: 314, distance: 119.7
drag, startPoint x: 275, startPoint y: 321, endPoint x: 419, endPoint y: 323, distance: 144.1
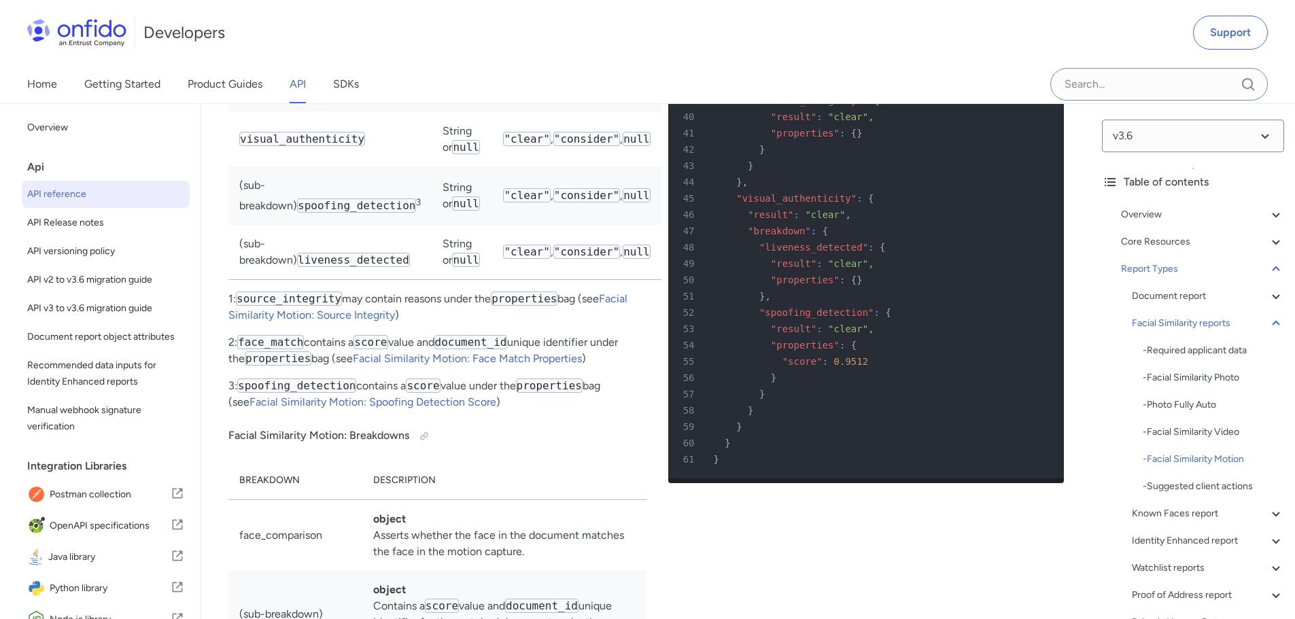
drag, startPoint x: 473, startPoint y: 320, endPoint x: 627, endPoint y: 322, distance: 154.3
drag, startPoint x: 239, startPoint y: 337, endPoint x: 437, endPoint y: 337, distance: 197.8
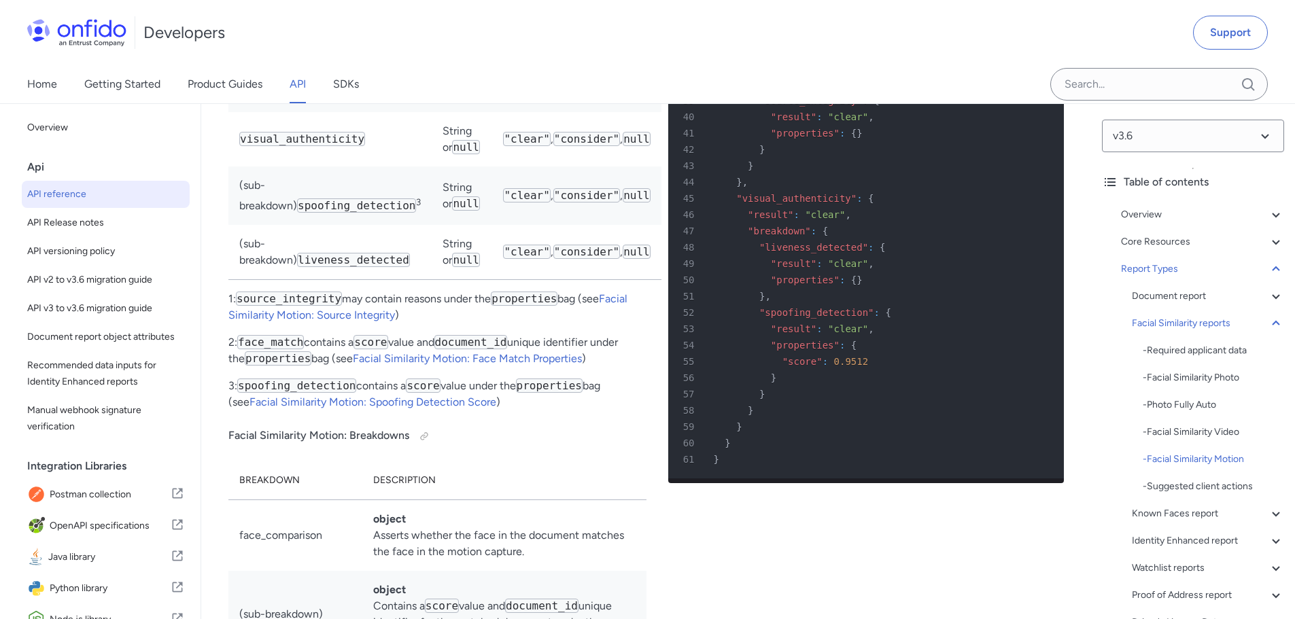
drag, startPoint x: 397, startPoint y: 338, endPoint x: 545, endPoint y: 339, distance: 148.2
drag, startPoint x: 245, startPoint y: 355, endPoint x: 513, endPoint y: 354, distance: 267.2
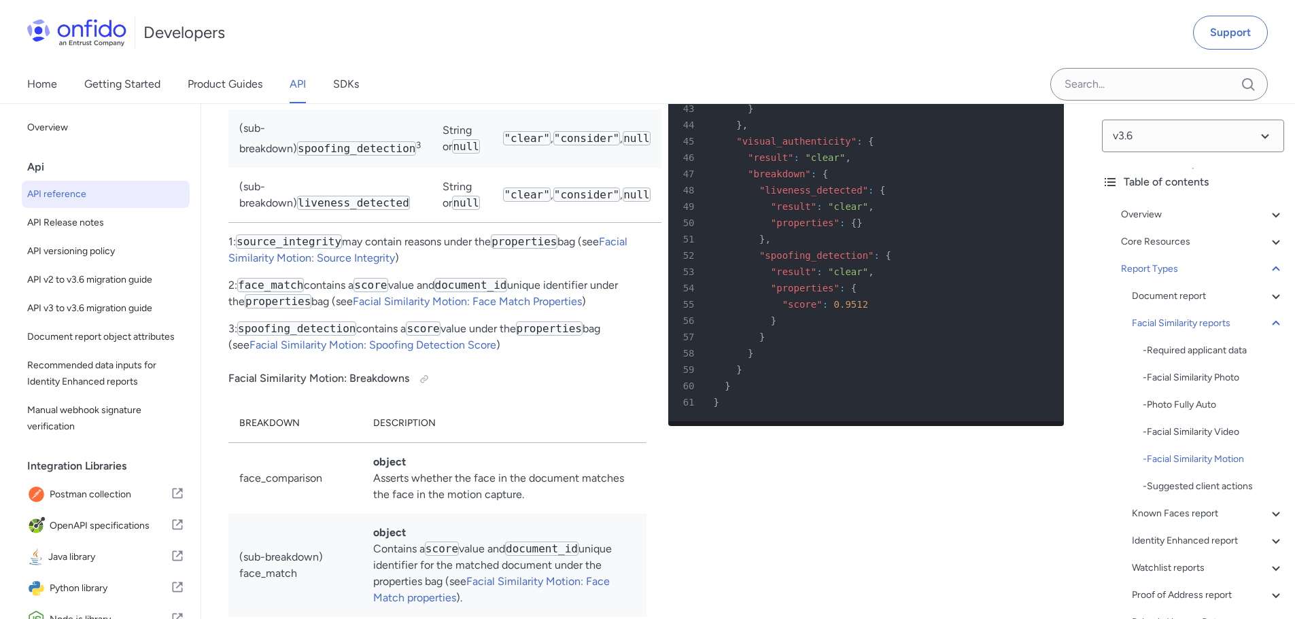
scroll to position [71250, 0]
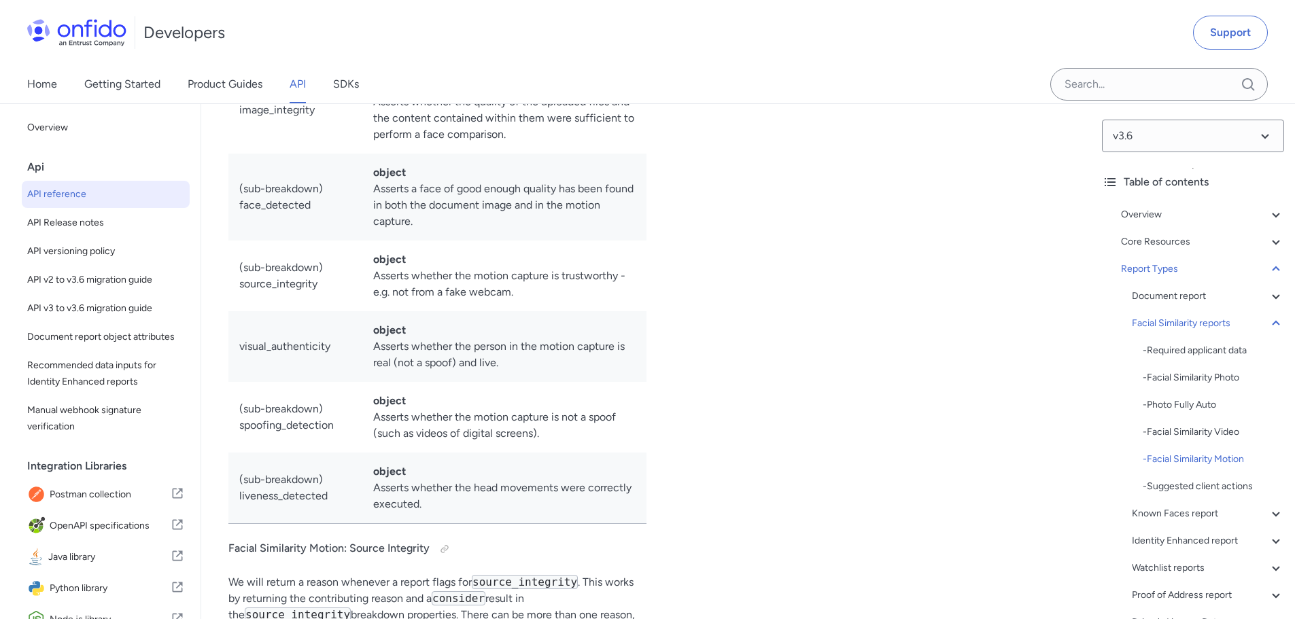
scroll to position [71745, 0]
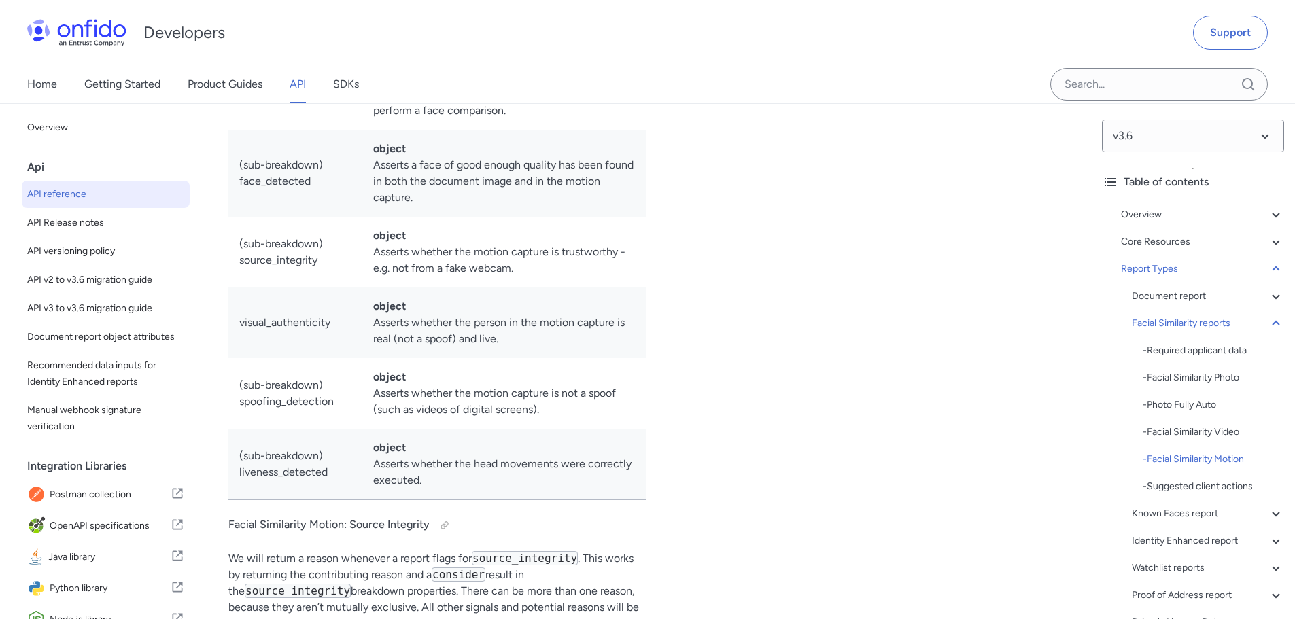
drag, startPoint x: 356, startPoint y: 423, endPoint x: 473, endPoint y: 417, distance: 116.4
click at [472, 417] on div "Facial Similarity Motion In the Facial Similarity Motion report, motion capture…" at bounding box center [437, 45] width 418 height 2561
click at [473, 417] on div "Facial Similarity Motion In the Facial Similarity Motion report, motion capture…" at bounding box center [437, 45] width 418 height 2561
drag, startPoint x: 473, startPoint y: 426, endPoint x: 576, endPoint y: 424, distance: 102.7
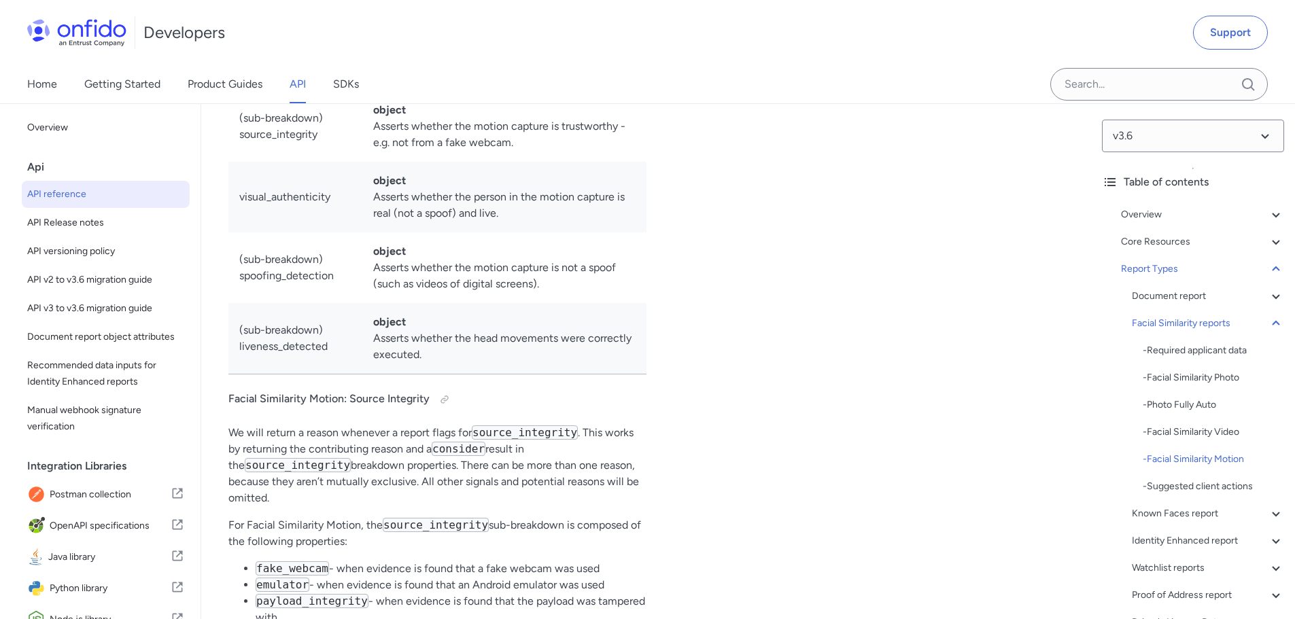
scroll to position [71881, 0]
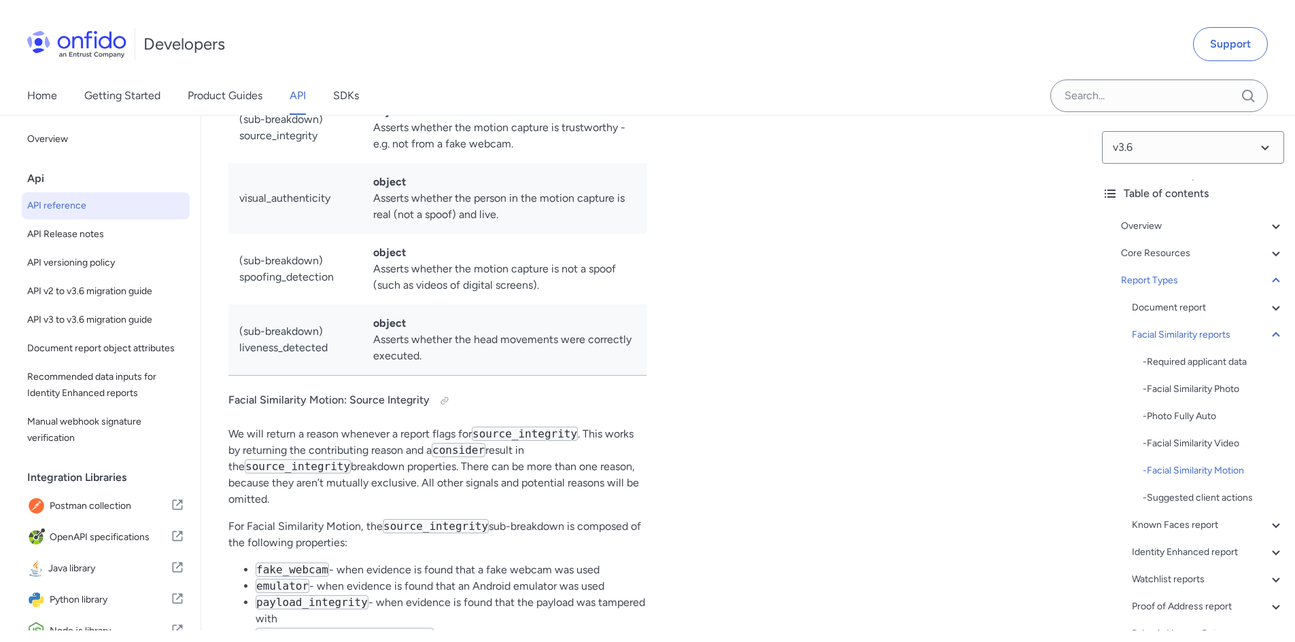
scroll to position [73528, 0]
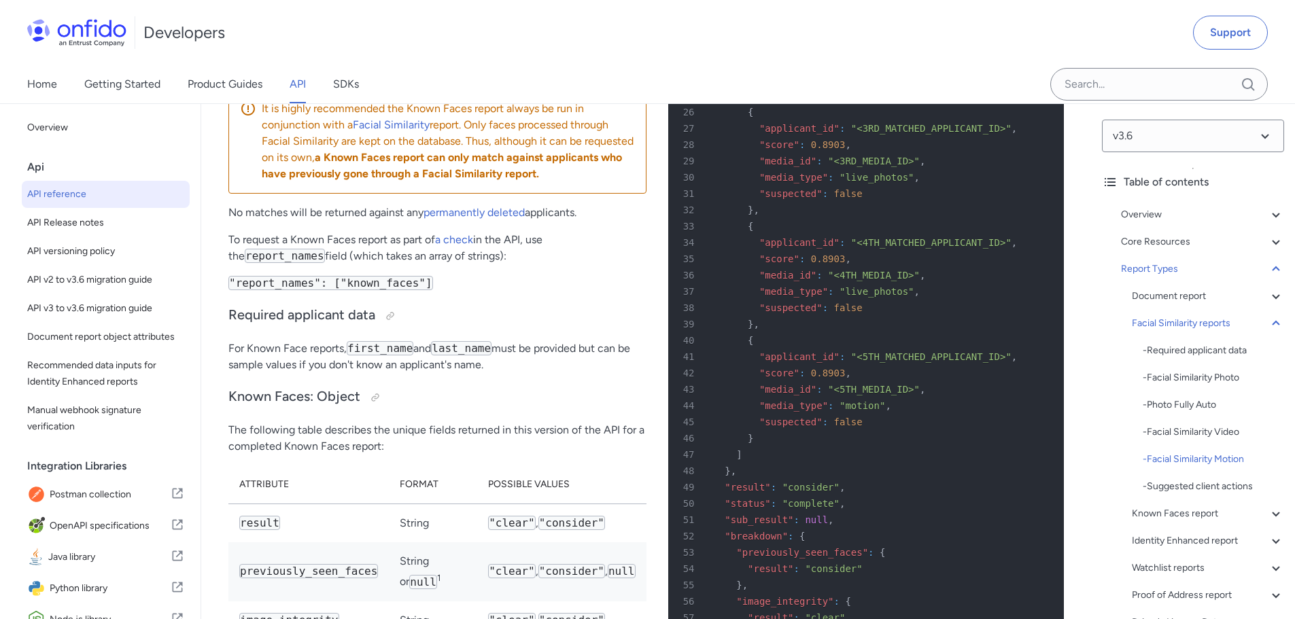
drag, startPoint x: 373, startPoint y: 191, endPoint x: 464, endPoint y: 213, distance: 93.8
drag, startPoint x: 317, startPoint y: 209, endPoint x: 551, endPoint y: 210, distance: 233.9
drag, startPoint x: 371, startPoint y: 224, endPoint x: 347, endPoint y: 224, distance: 23.1
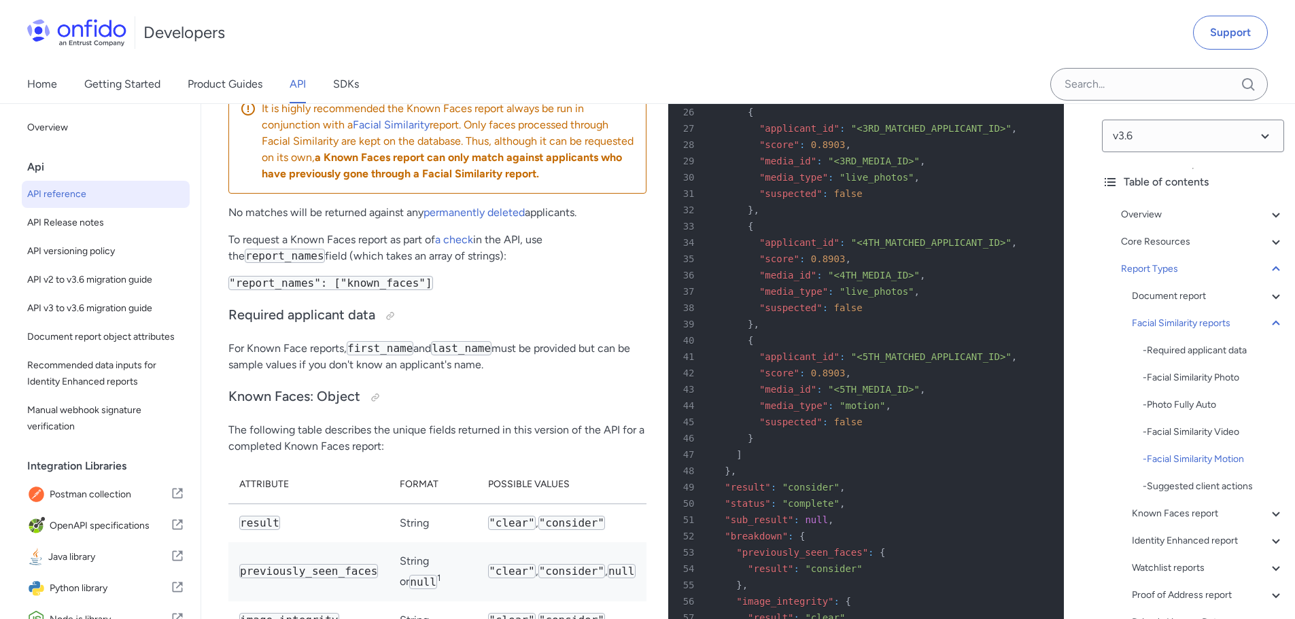
drag, startPoint x: 274, startPoint y: 228, endPoint x: 527, endPoint y: 228, distance: 252.9
drag, startPoint x: 419, startPoint y: 224, endPoint x: 513, endPoint y: 224, distance: 93.8
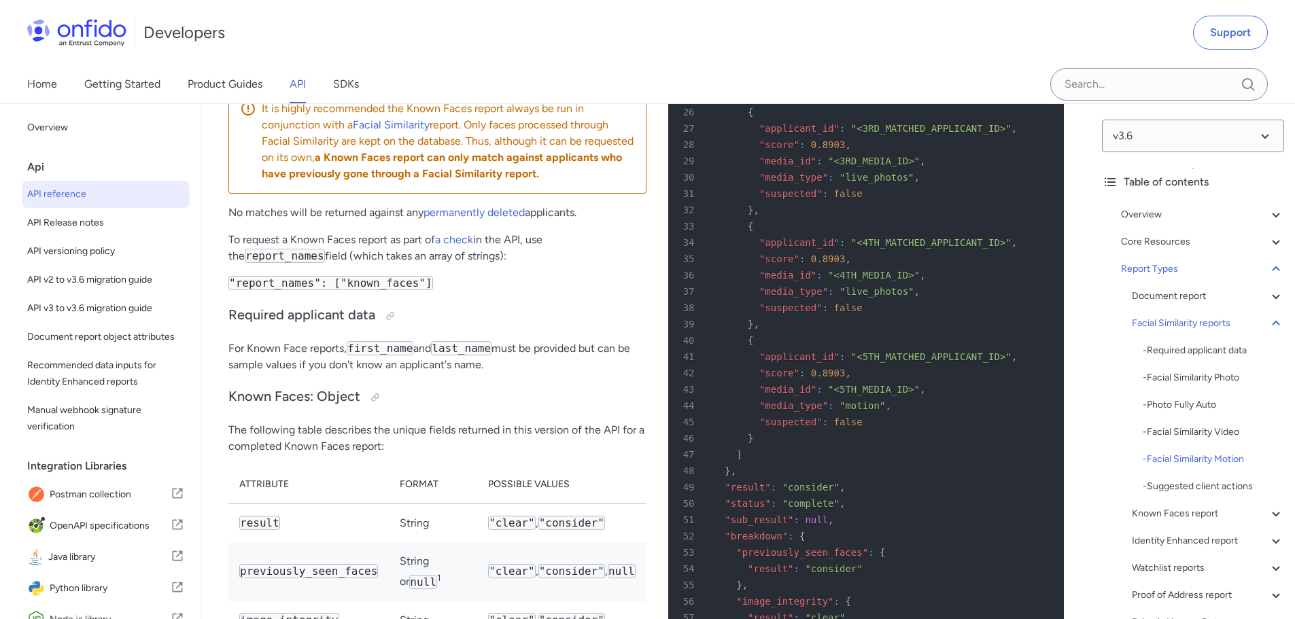
drag, startPoint x: 254, startPoint y: 222, endPoint x: 406, endPoint y: 224, distance: 152.3
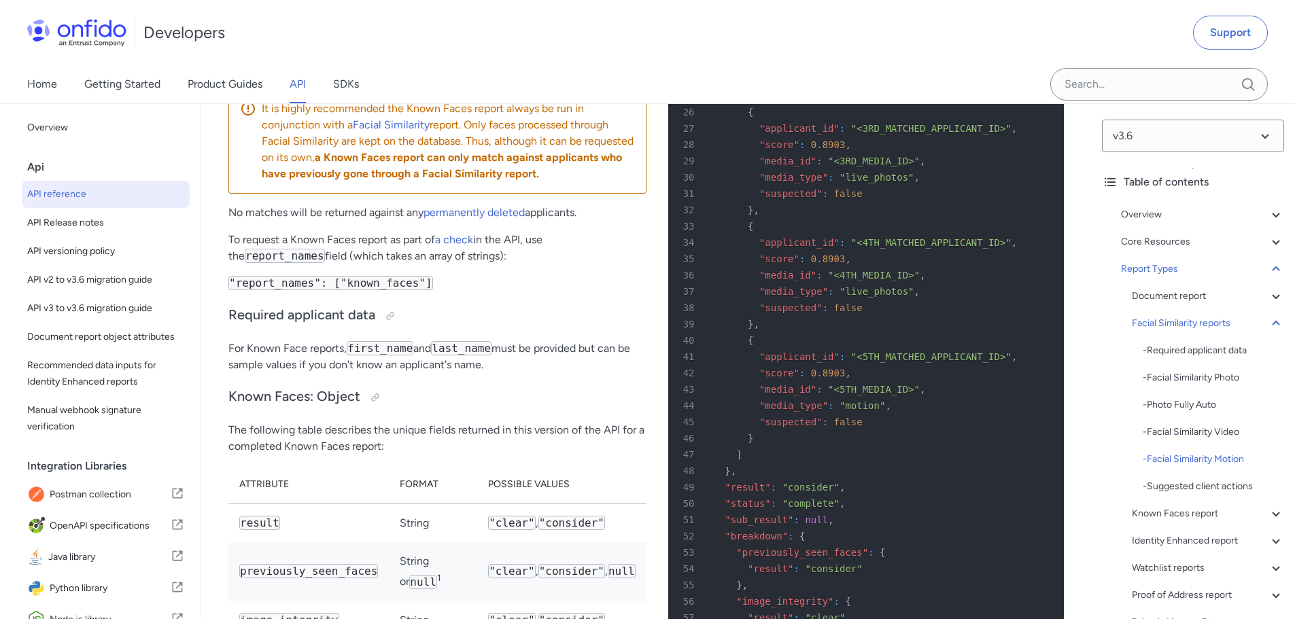
drag, startPoint x: 502, startPoint y: 224, endPoint x: 667, endPoint y: 222, distance: 164.5
drag, startPoint x: 255, startPoint y: 241, endPoint x: 502, endPoint y: 234, distance: 247.6
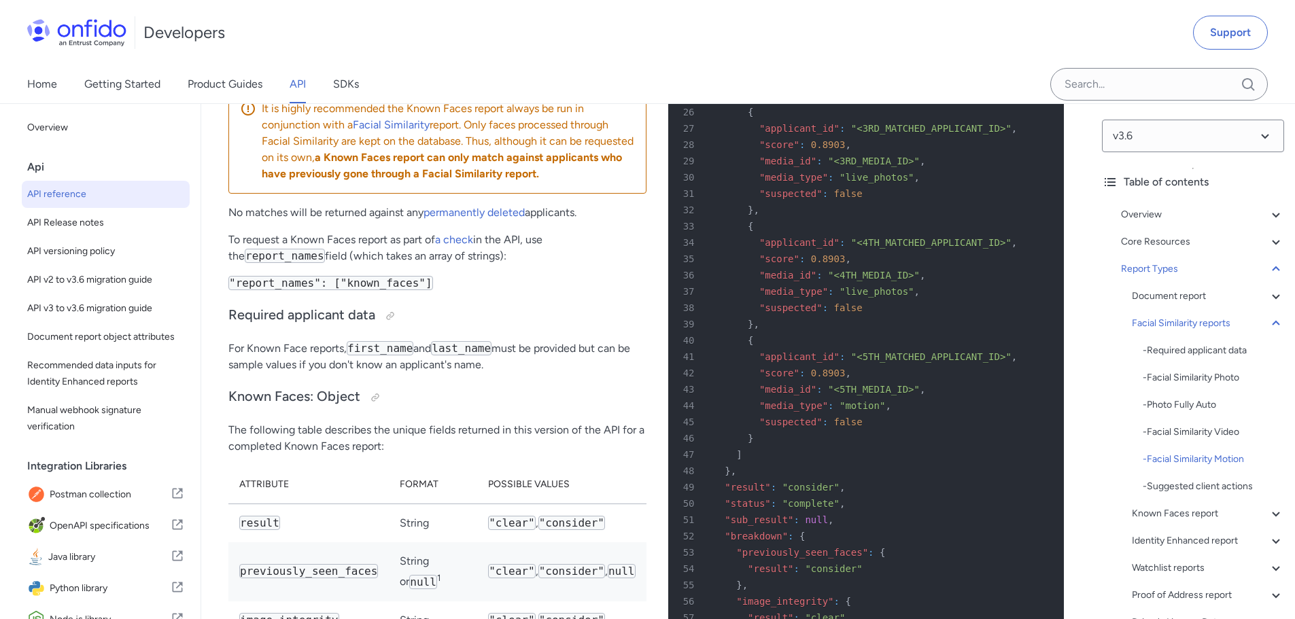
drag, startPoint x: 292, startPoint y: 266, endPoint x: 481, endPoint y: 260, distance: 189.1
drag, startPoint x: 343, startPoint y: 270, endPoint x: 569, endPoint y: 266, distance: 226.4
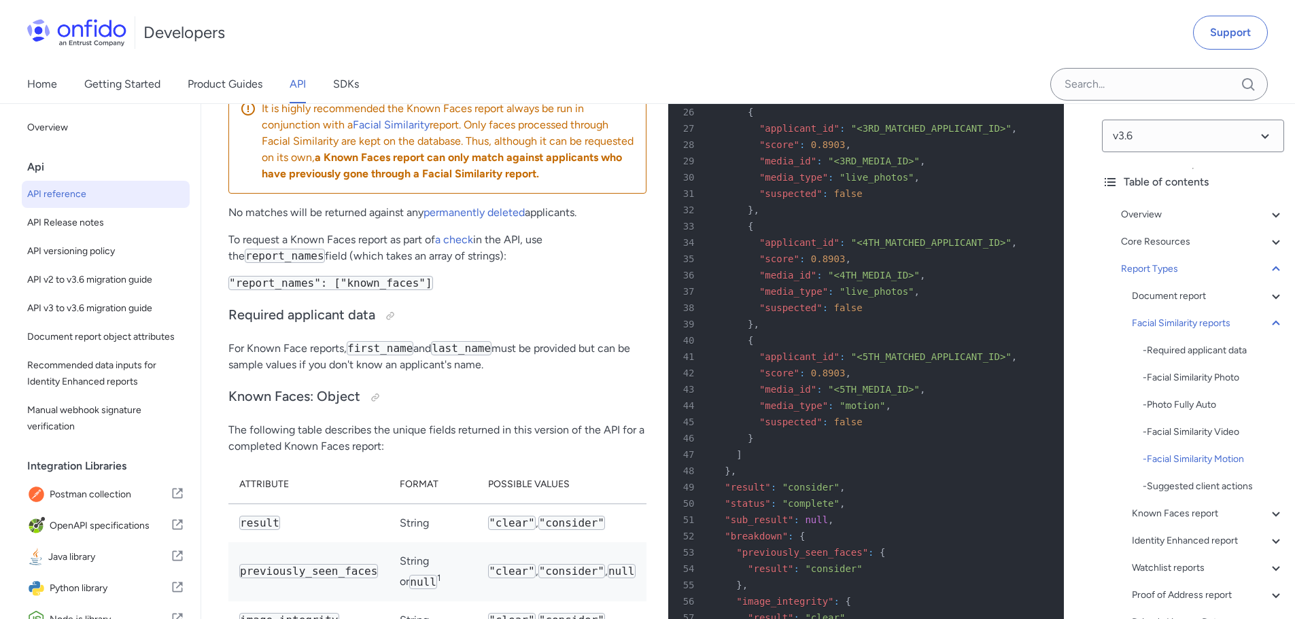
drag, startPoint x: 579, startPoint y: 266, endPoint x: 569, endPoint y: 267, distance: 10.3
drag, startPoint x: 255, startPoint y: 287, endPoint x: 446, endPoint y: 284, distance: 191.1
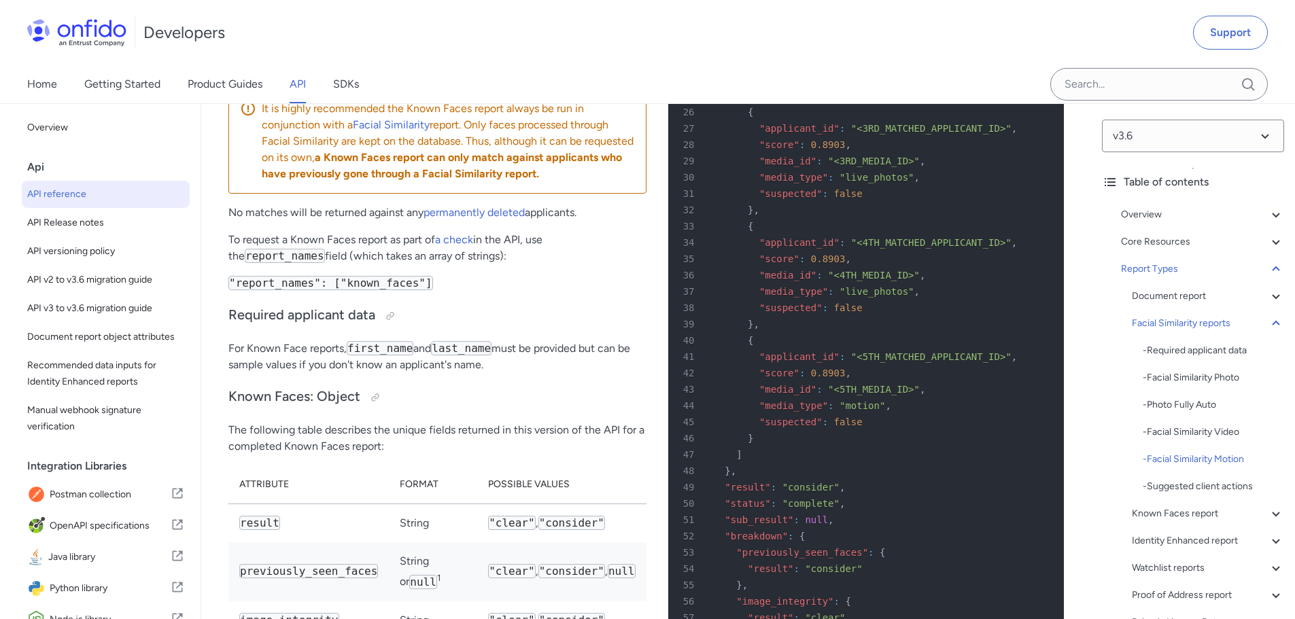
drag, startPoint x: 422, startPoint y: 284, endPoint x: 596, endPoint y: 293, distance: 174.9
drag, startPoint x: 438, startPoint y: 284, endPoint x: 642, endPoint y: 299, distance: 205.2
